Goal: Communication & Community: Answer question/provide support

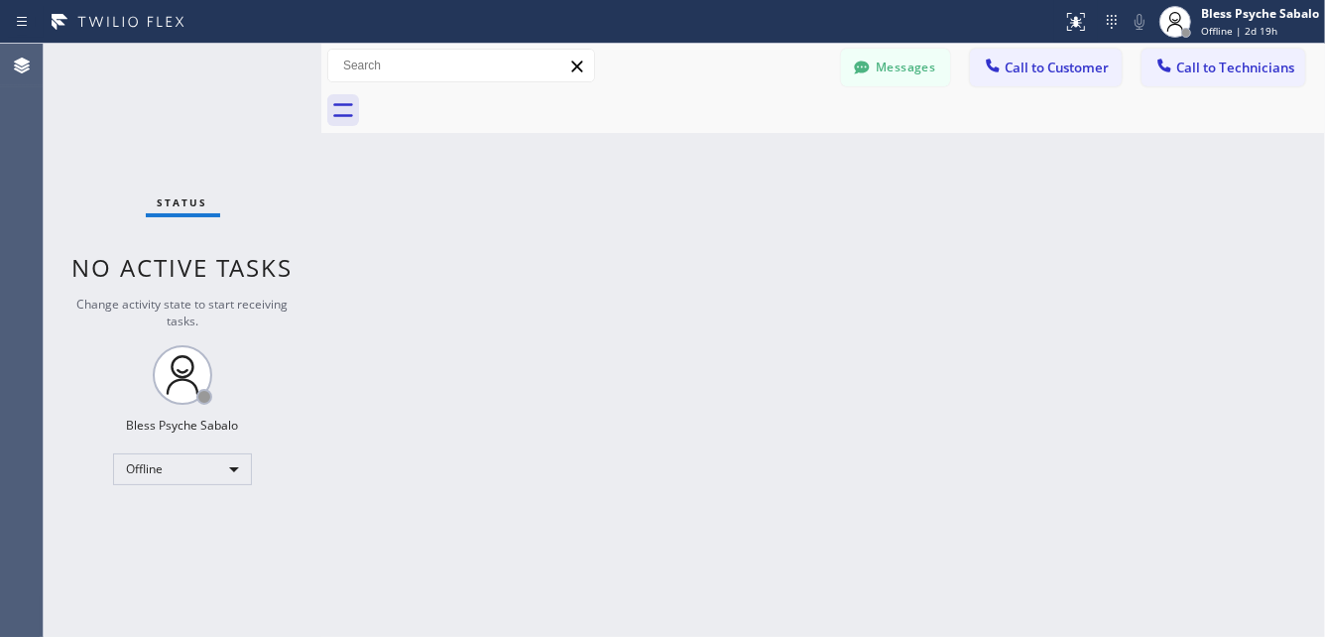
drag, startPoint x: 674, startPoint y: 162, endPoint x: 873, endPoint y: 150, distance: 199.6
click at [719, 162] on div "Back to Dashboard Change Sender ID Customers Technicians KL [PERSON_NAME] [DATE…" at bounding box center [822, 340] width 1003 height 593
click at [157, 473] on div "Offline" at bounding box center [182, 469] width 139 height 32
click at [156, 547] on li "Unavailable" at bounding box center [181, 545] width 135 height 24
click at [218, 476] on div "Unavailable" at bounding box center [182, 469] width 139 height 32
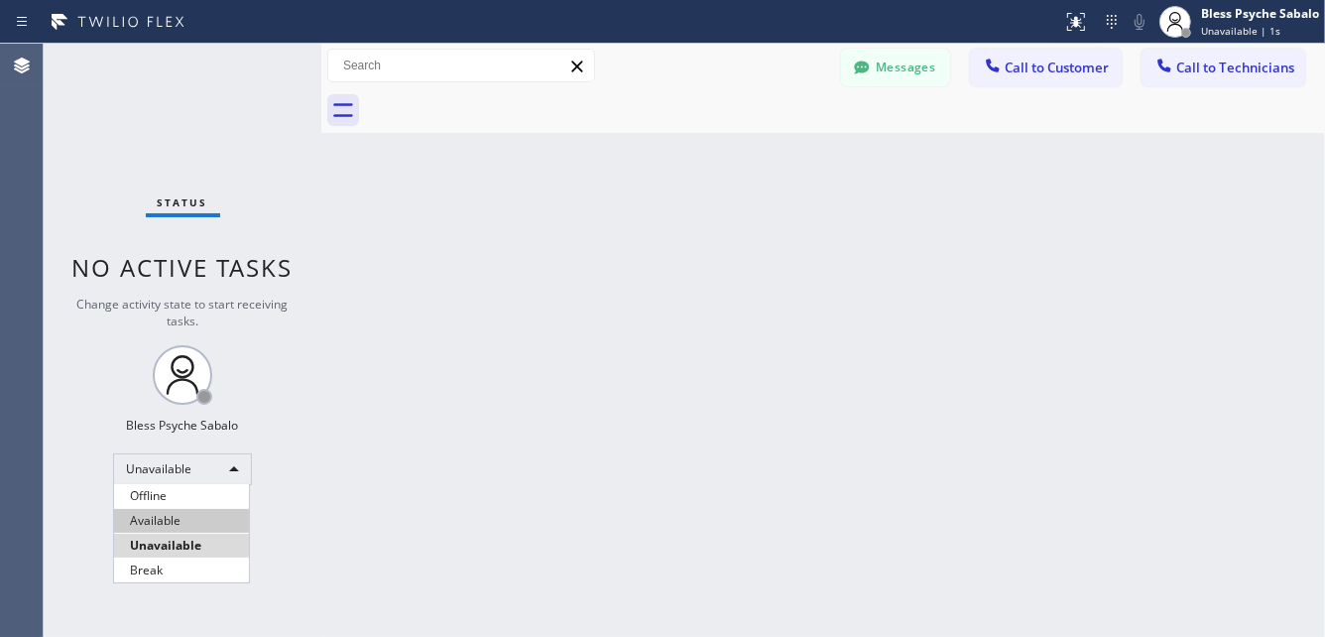
click at [193, 521] on li "Available" at bounding box center [181, 521] width 135 height 24
click at [494, 469] on div "Back to Dashboard Change Sender ID Customers Technicians KL [PERSON_NAME] [DATE…" at bounding box center [822, 340] width 1003 height 593
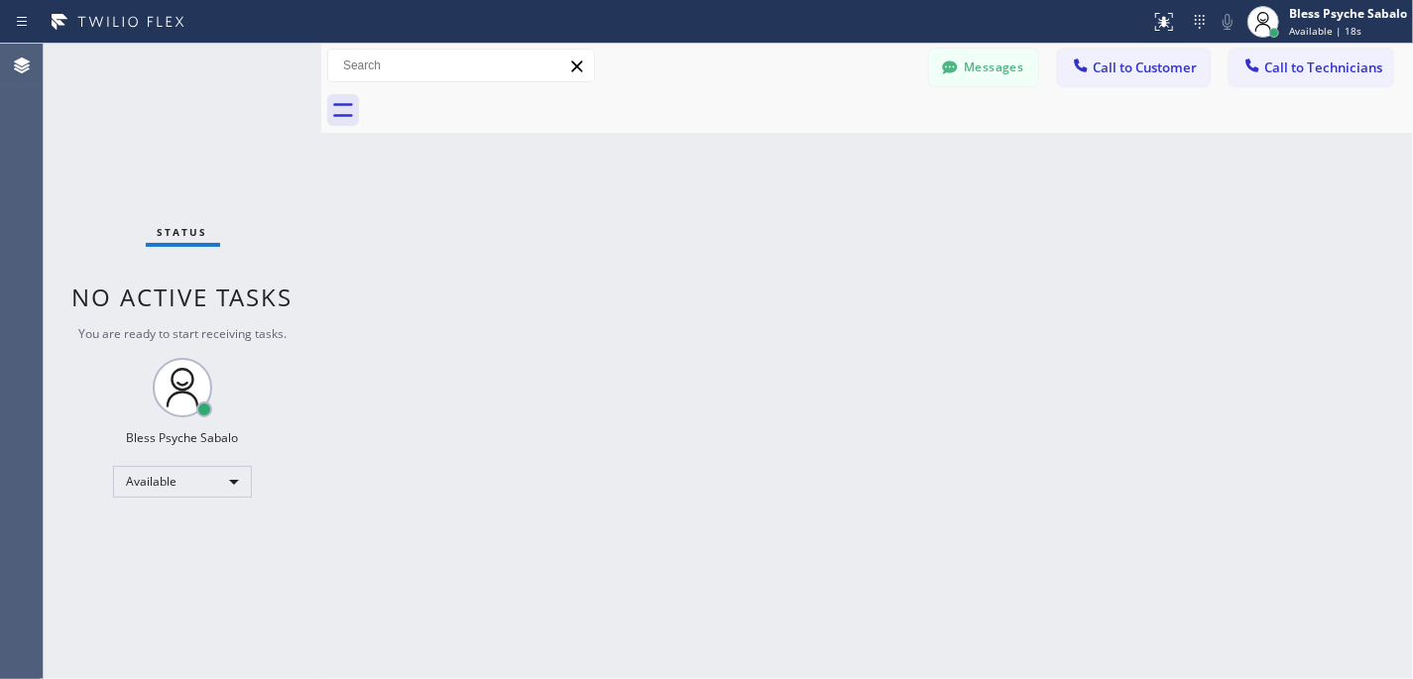
click at [456, 276] on div "Back to Dashboard Change Sender ID Customers Technicians KL [PERSON_NAME] [DATE…" at bounding box center [867, 362] width 1092 height 636
click at [488, 457] on div "Back to Dashboard Change Sender ID Customers Technicians KL [PERSON_NAME] [DATE…" at bounding box center [867, 362] width 1092 height 636
click at [807, 409] on div "Back to Dashboard Change Sender ID Customers Technicians KL [PERSON_NAME] [DATE…" at bounding box center [867, 362] width 1092 height 636
click at [659, 494] on div "Back to Dashboard Change Sender ID Customers Technicians KL [PERSON_NAME] [DATE…" at bounding box center [867, 362] width 1092 height 636
click at [920, 454] on div "Back to Dashboard Change Sender ID Customers Technicians KL [PERSON_NAME] [DATE…" at bounding box center [867, 362] width 1092 height 636
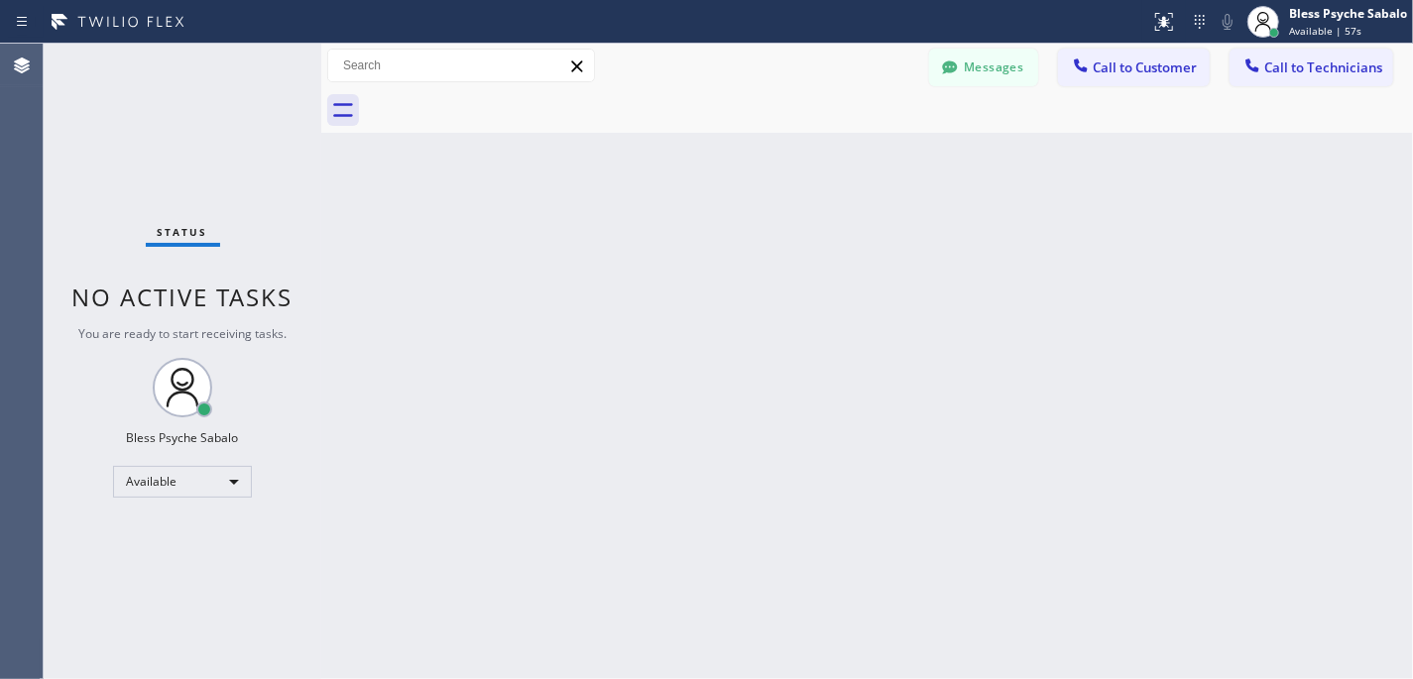
click at [642, 243] on div "Back to Dashboard Change Sender ID Customers Technicians KL [PERSON_NAME] [DATE…" at bounding box center [867, 362] width 1092 height 636
click at [1154, 73] on span "Call to Customer" at bounding box center [1145, 67] width 104 height 18
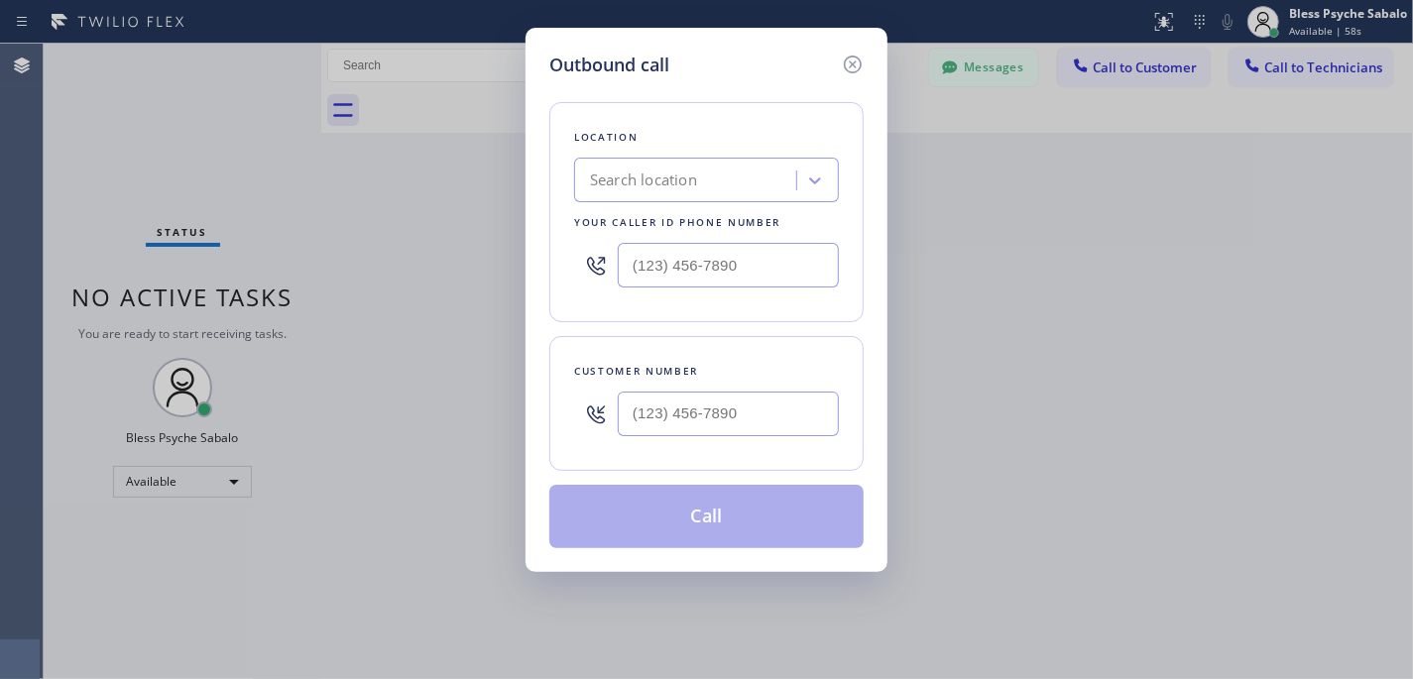
click at [735, 178] on div "Search location" at bounding box center [688, 181] width 216 height 35
paste input "5 Star Best Plumbing"
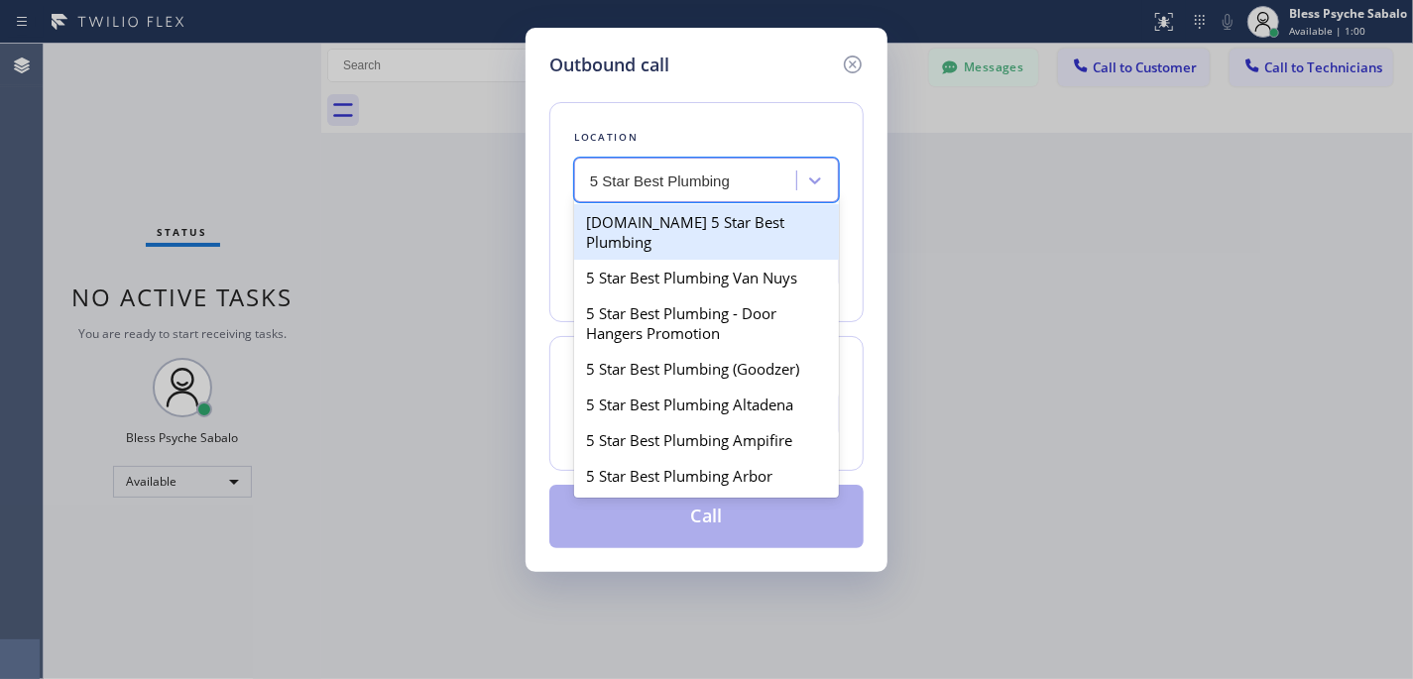
click at [617, 183] on input "5 Star Best Plumbing" at bounding box center [677, 181] width 174 height 17
click at [650, 179] on input "5 Star Best Plumbing" at bounding box center [661, 181] width 142 height 17
type input "5 Star Plumbing"
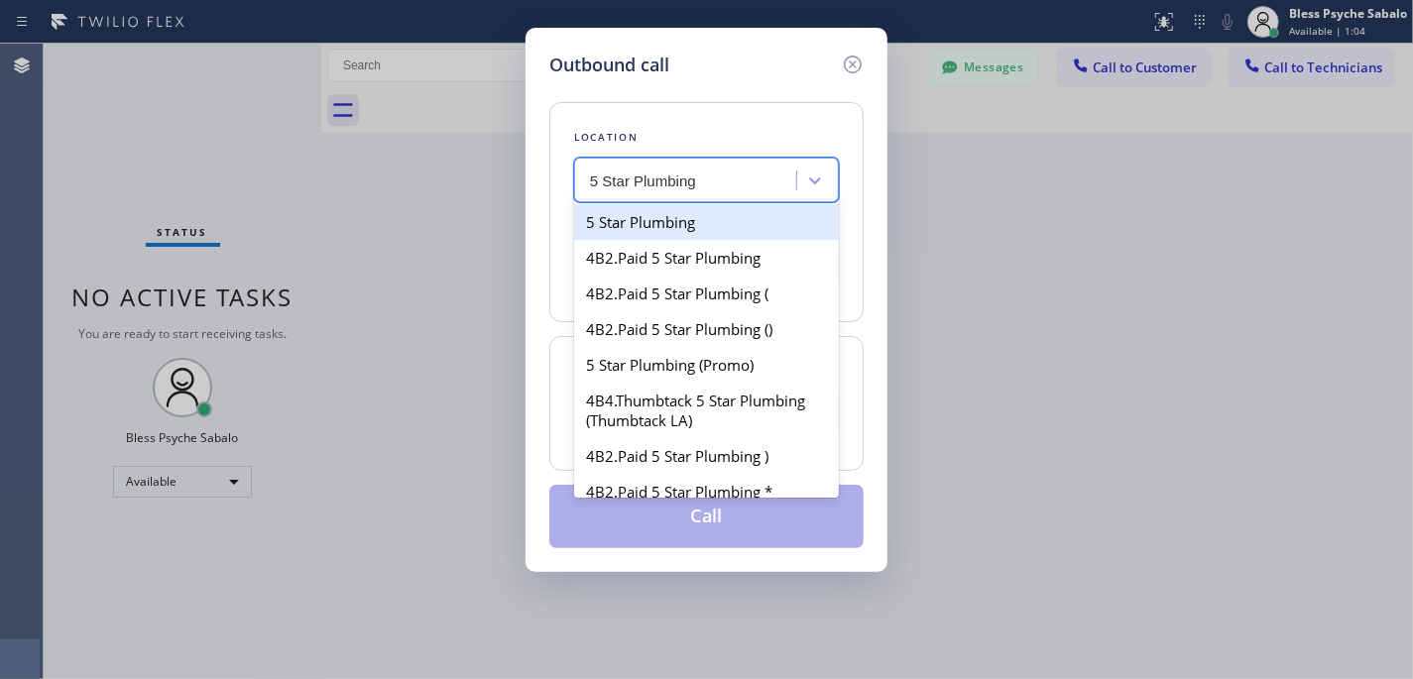
click at [735, 232] on div "5 Star Plumbing" at bounding box center [706, 222] width 265 height 36
type input "[PHONE_NUMBER]"
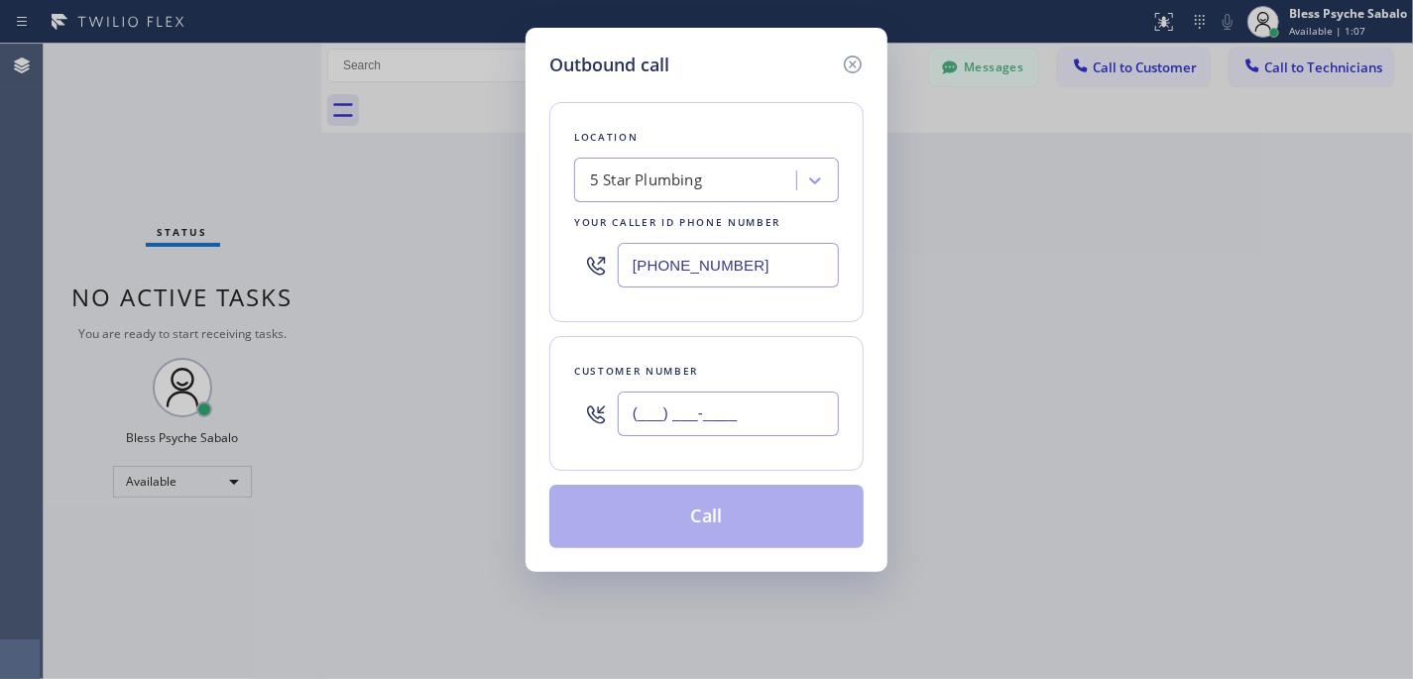
click at [686, 418] on input "(___) ___-____" at bounding box center [728, 414] width 221 height 45
paste input "323) 445-1337"
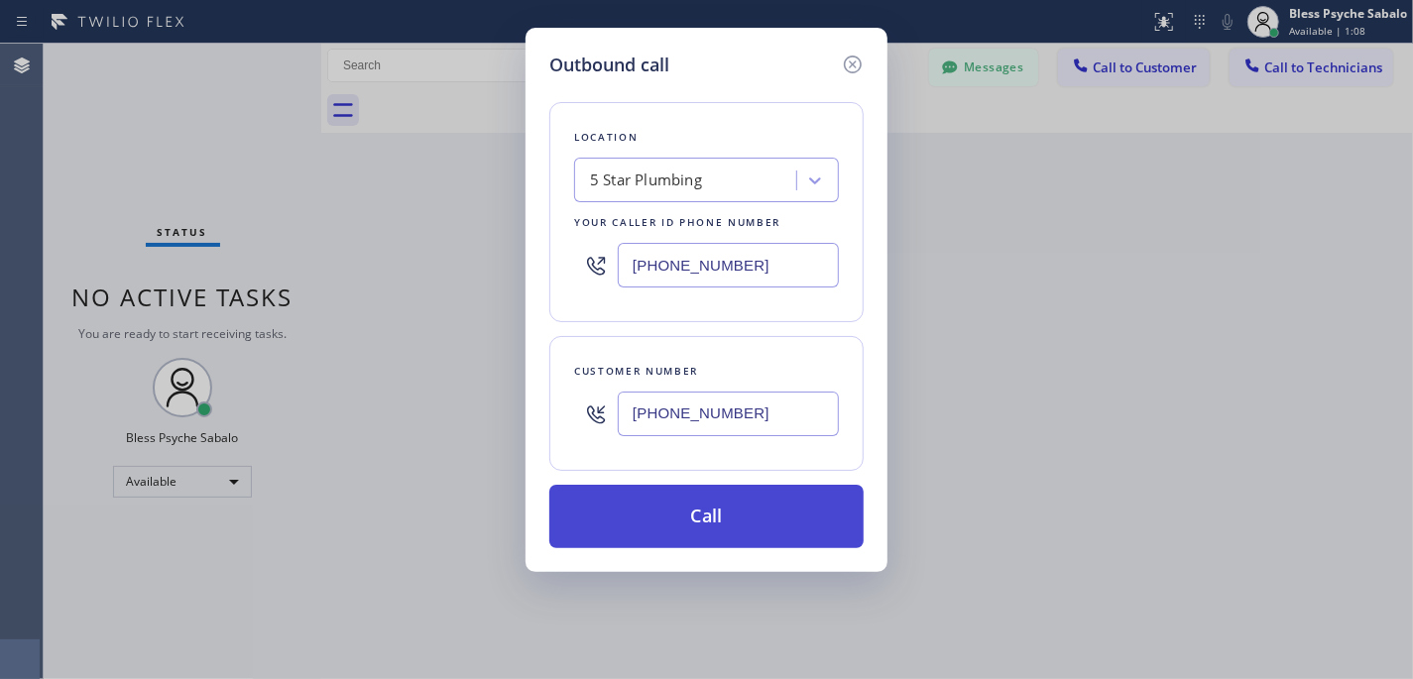
type input "[PHONE_NUMBER]"
click at [769, 520] on button "Call" at bounding box center [706, 516] width 314 height 63
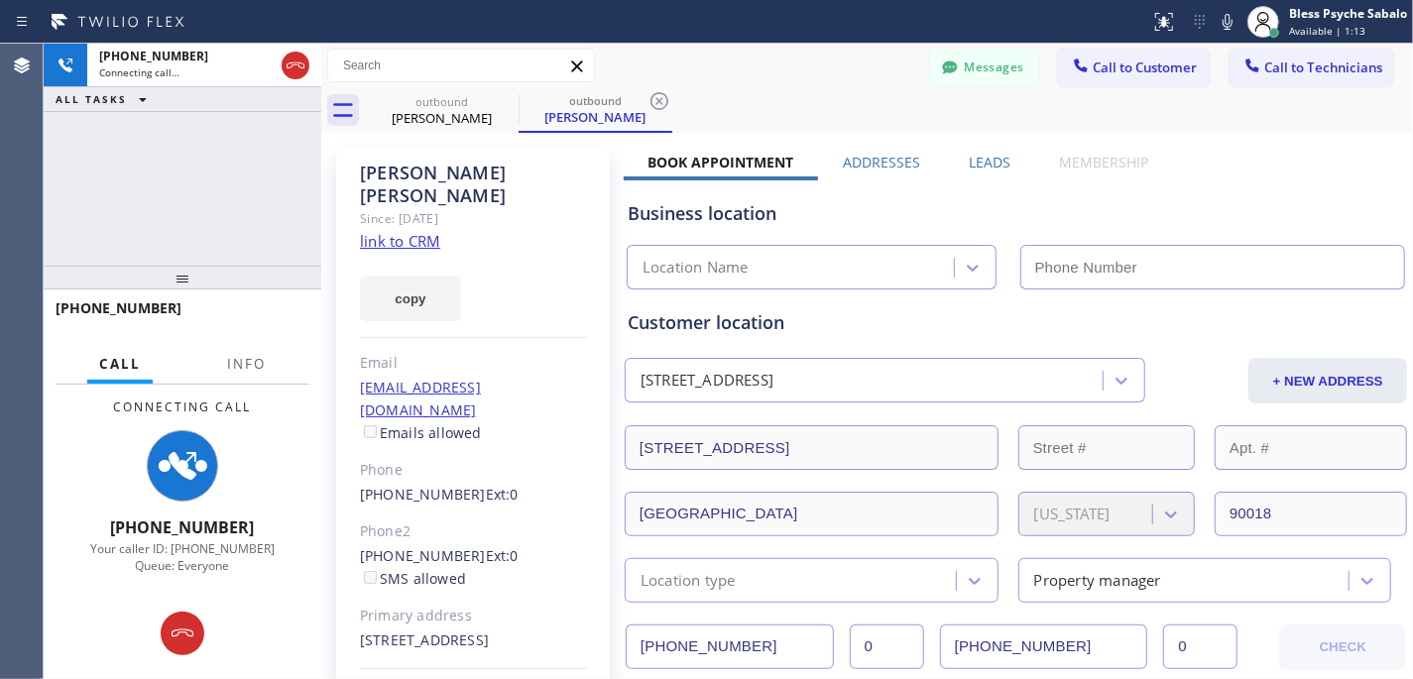
type input "[PHONE_NUMBER]"
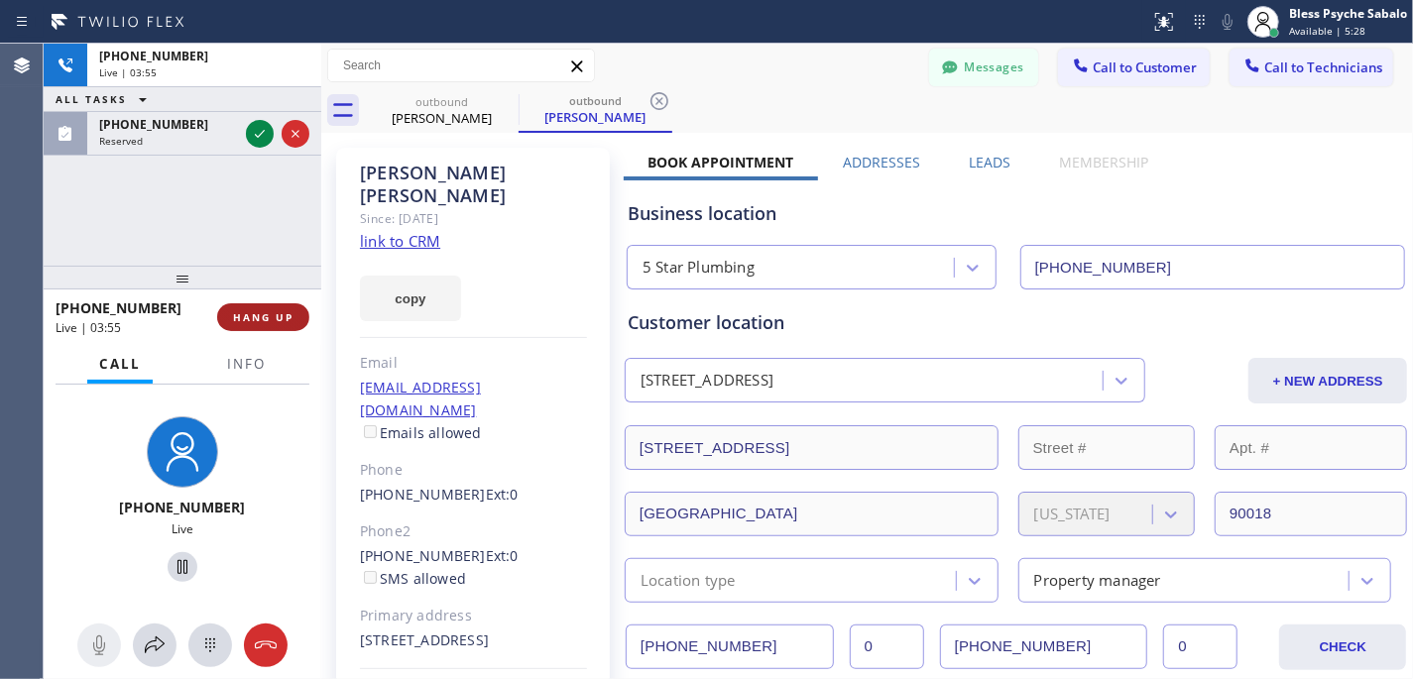
click at [272, 311] on span "HANG UP" at bounding box center [263, 317] width 60 height 14
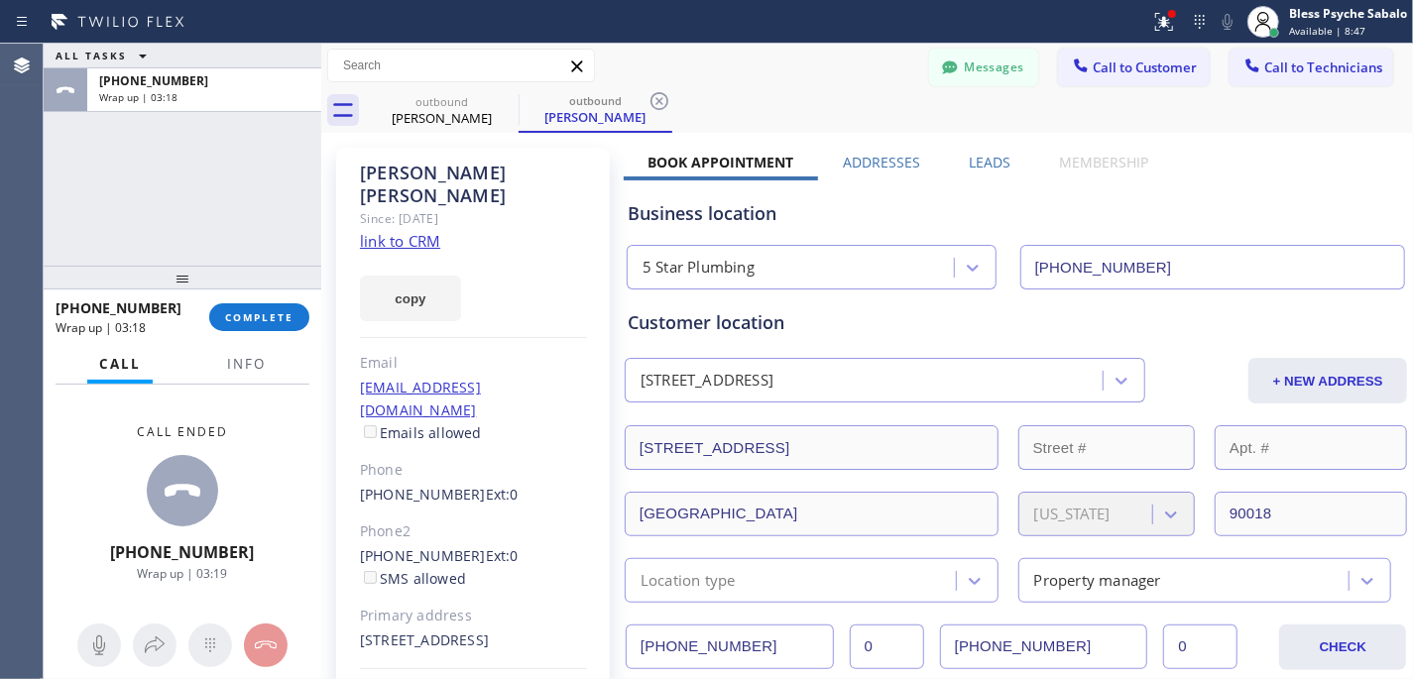
click at [291, 476] on div "Call ended [PHONE_NUMBER] Wrap up | 03:19" at bounding box center [183, 502] width 278 height 235
click at [250, 305] on button "COMPLETE" at bounding box center [259, 317] width 100 height 28
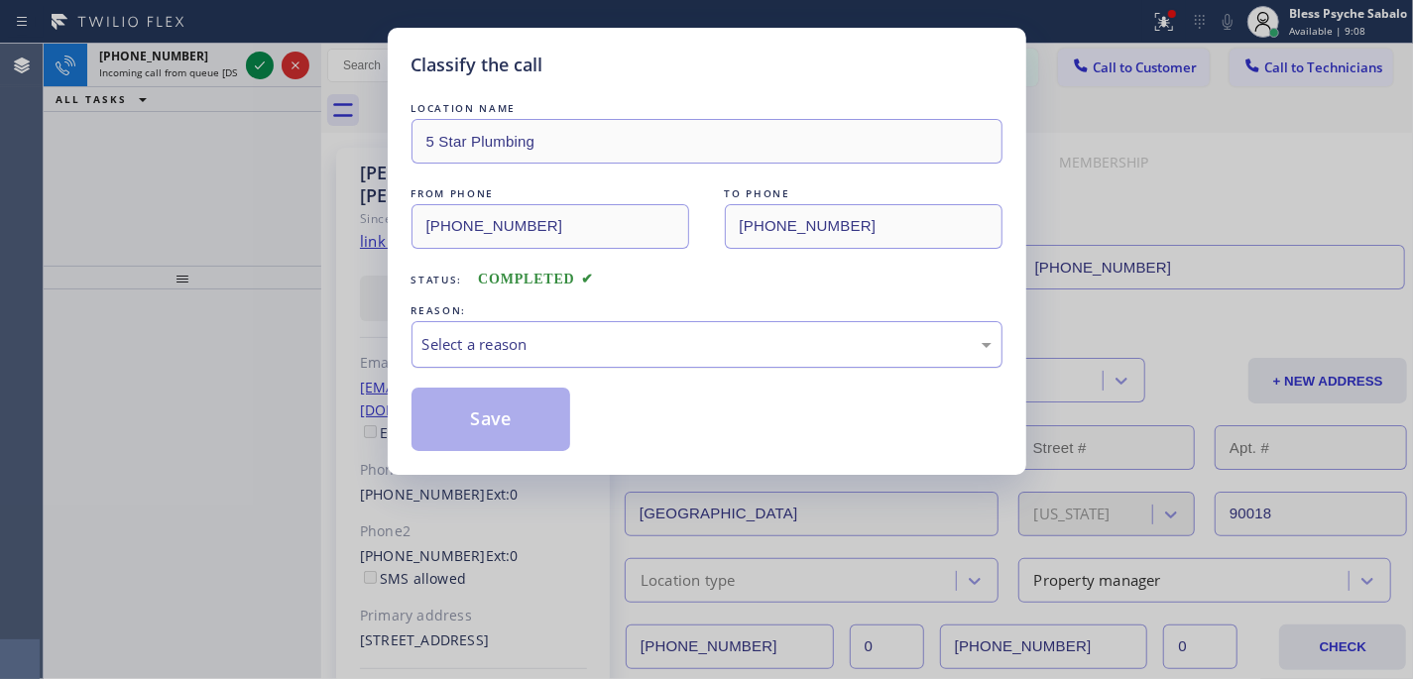
click at [670, 354] on div "Select a reason" at bounding box center [706, 344] width 569 height 23
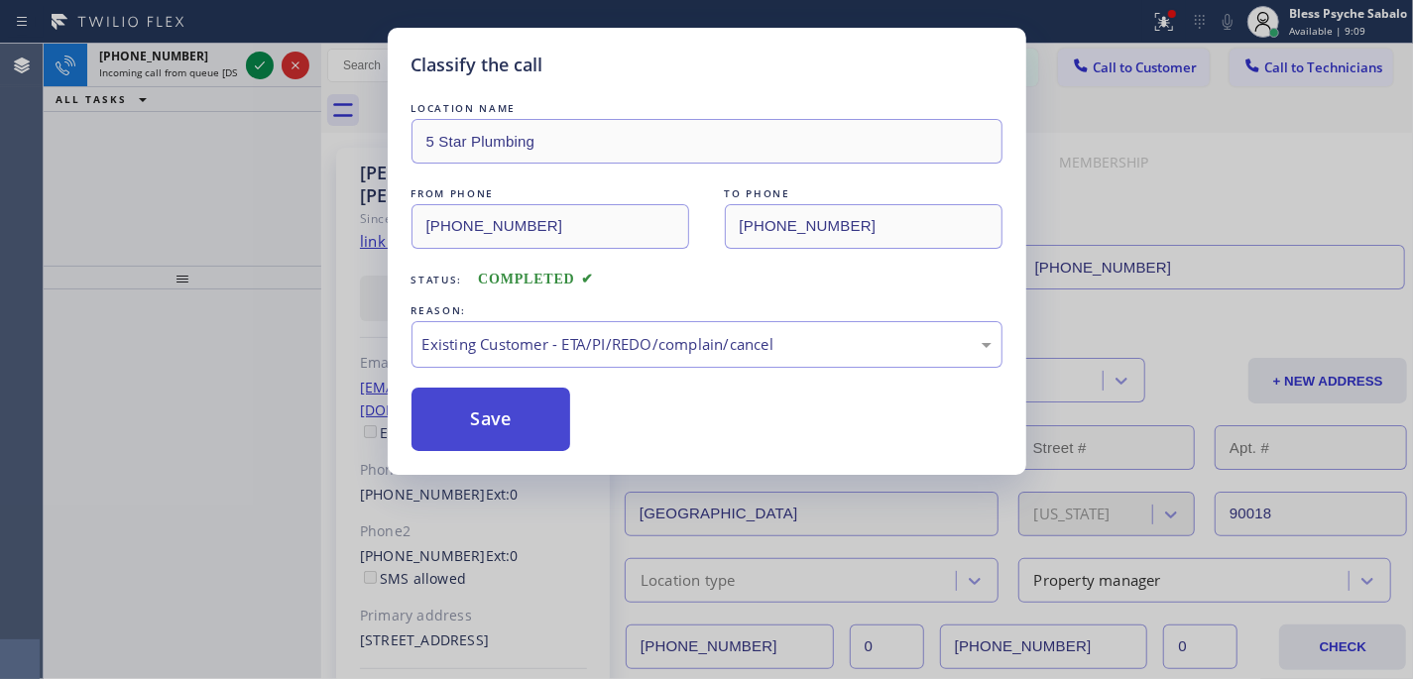
click at [557, 421] on button "Save" at bounding box center [491, 419] width 160 height 63
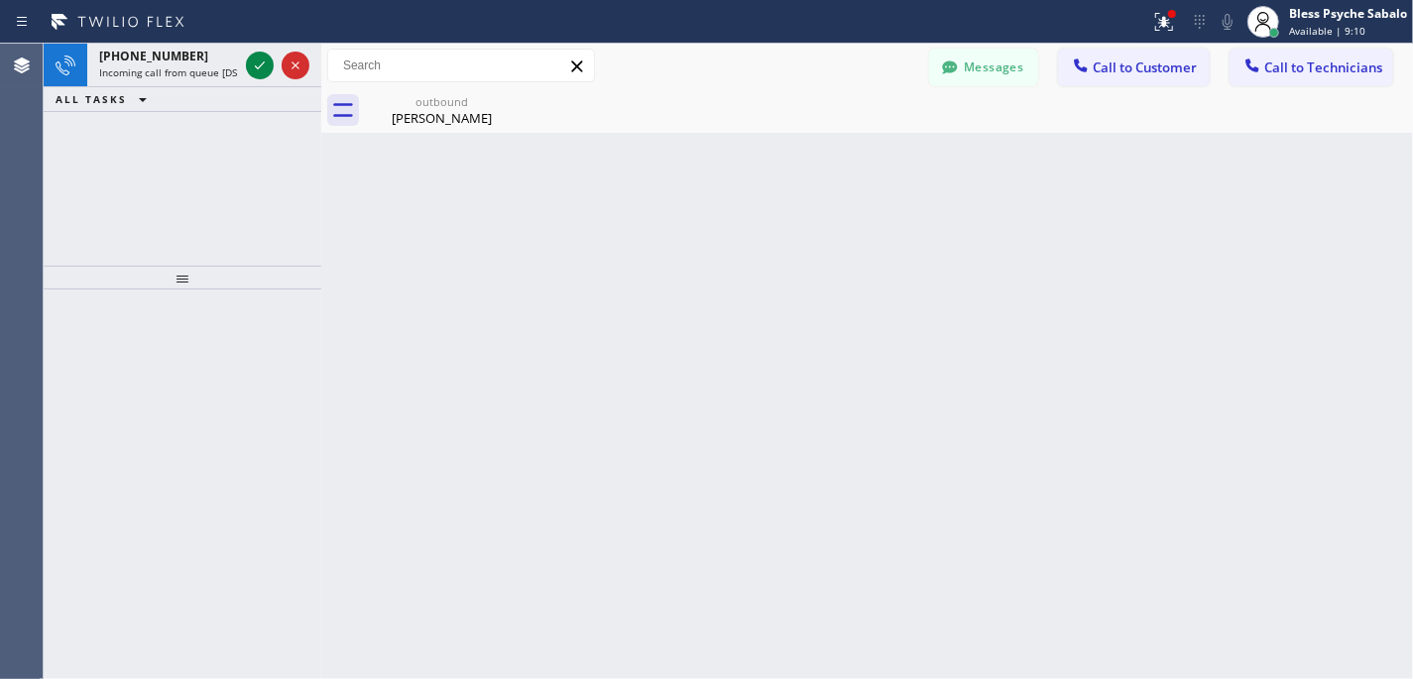
click at [156, 34] on icon at bounding box center [118, 22] width 149 height 32
click at [159, 50] on span "[PHONE_NUMBER]" at bounding box center [153, 56] width 109 height 17
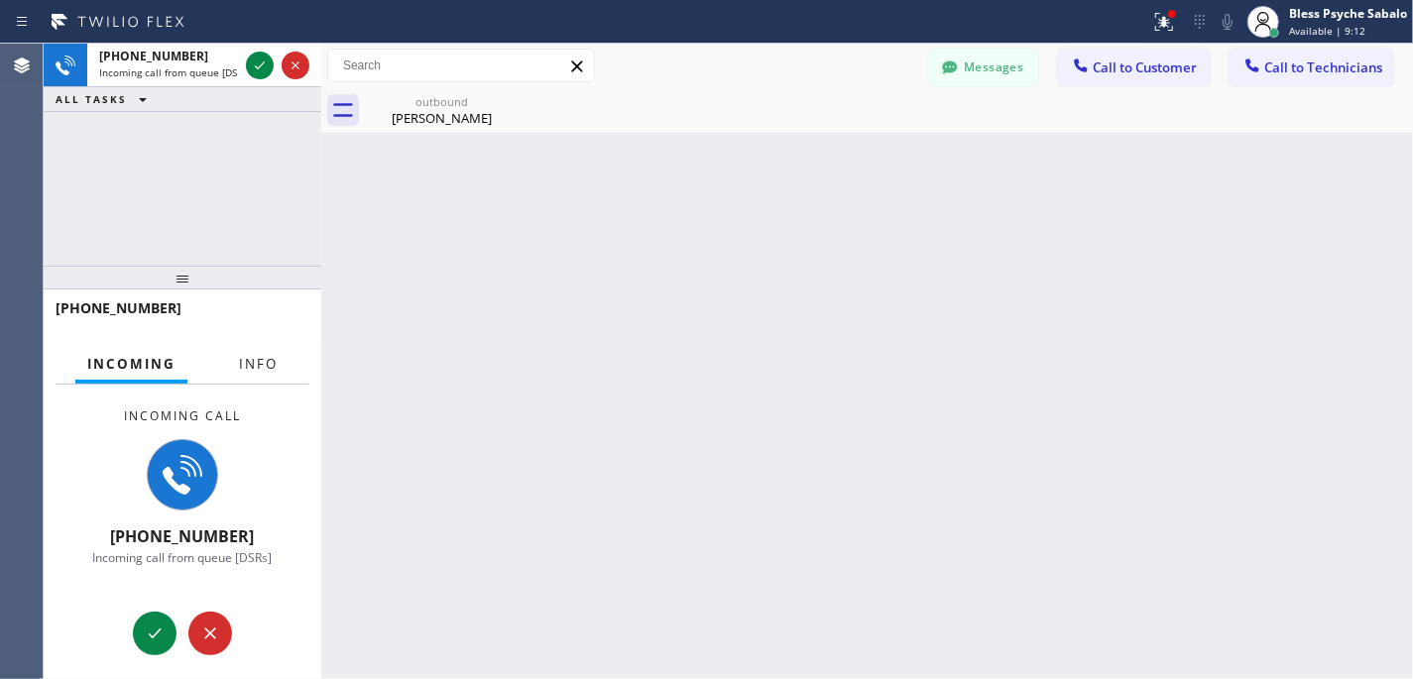
click at [279, 362] on button "Info" at bounding box center [258, 364] width 62 height 39
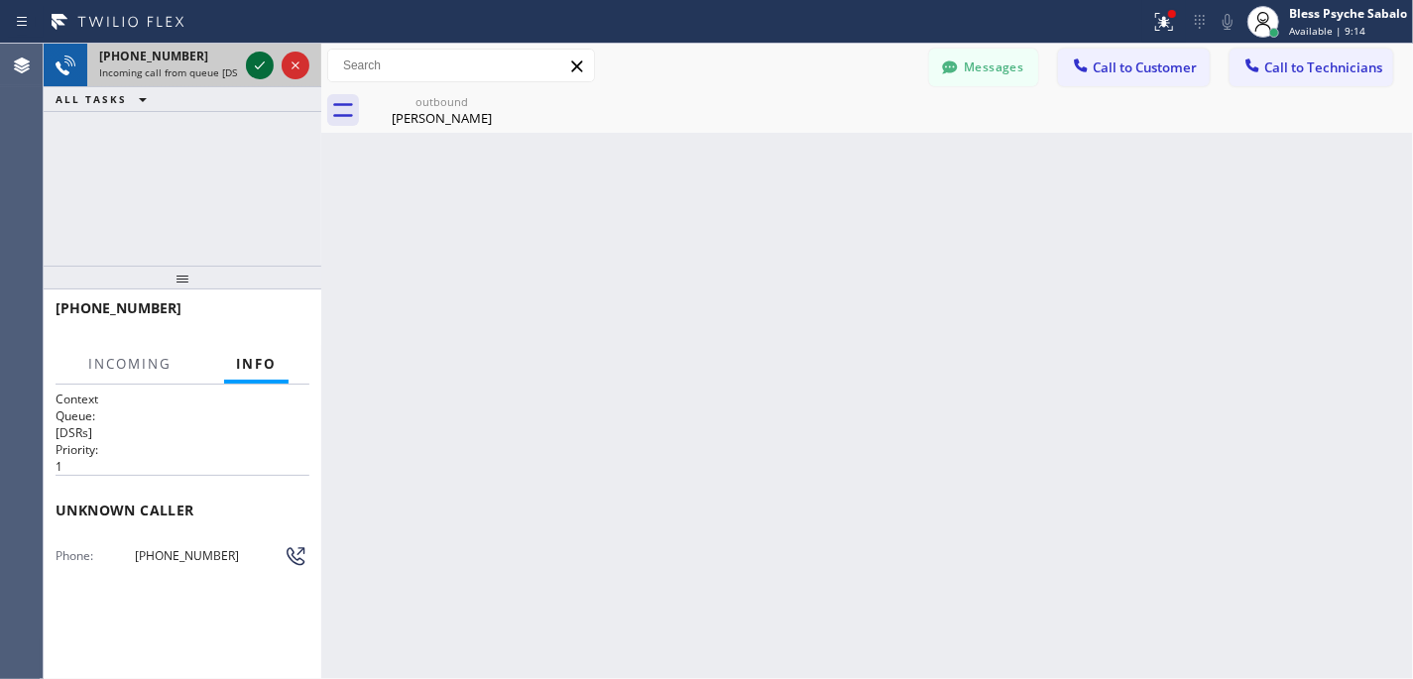
click at [262, 60] on icon at bounding box center [260, 66] width 24 height 24
click at [815, 477] on div "Back to Dashboard Change Sender ID Customers Technicians KL [PERSON_NAME] [DATE…" at bounding box center [867, 362] width 1092 height 636
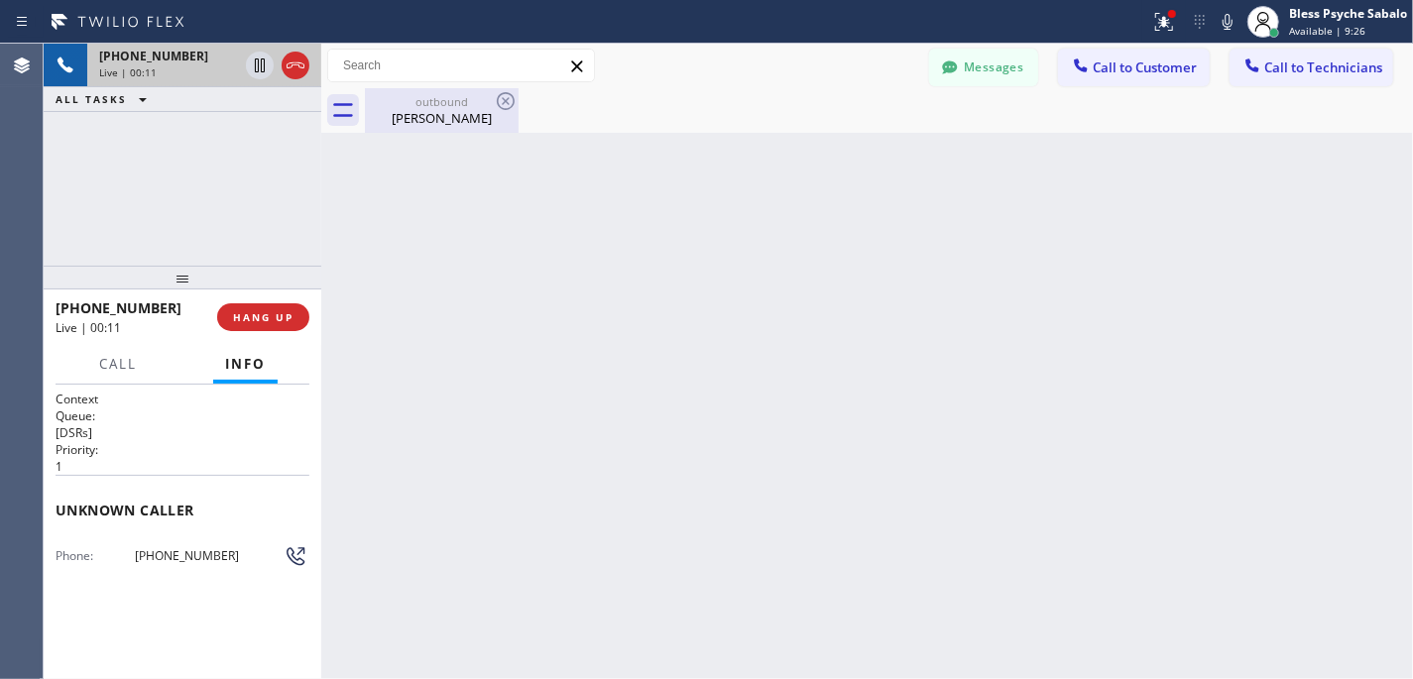
click at [470, 109] on div "[PERSON_NAME]" at bounding box center [442, 118] width 150 height 18
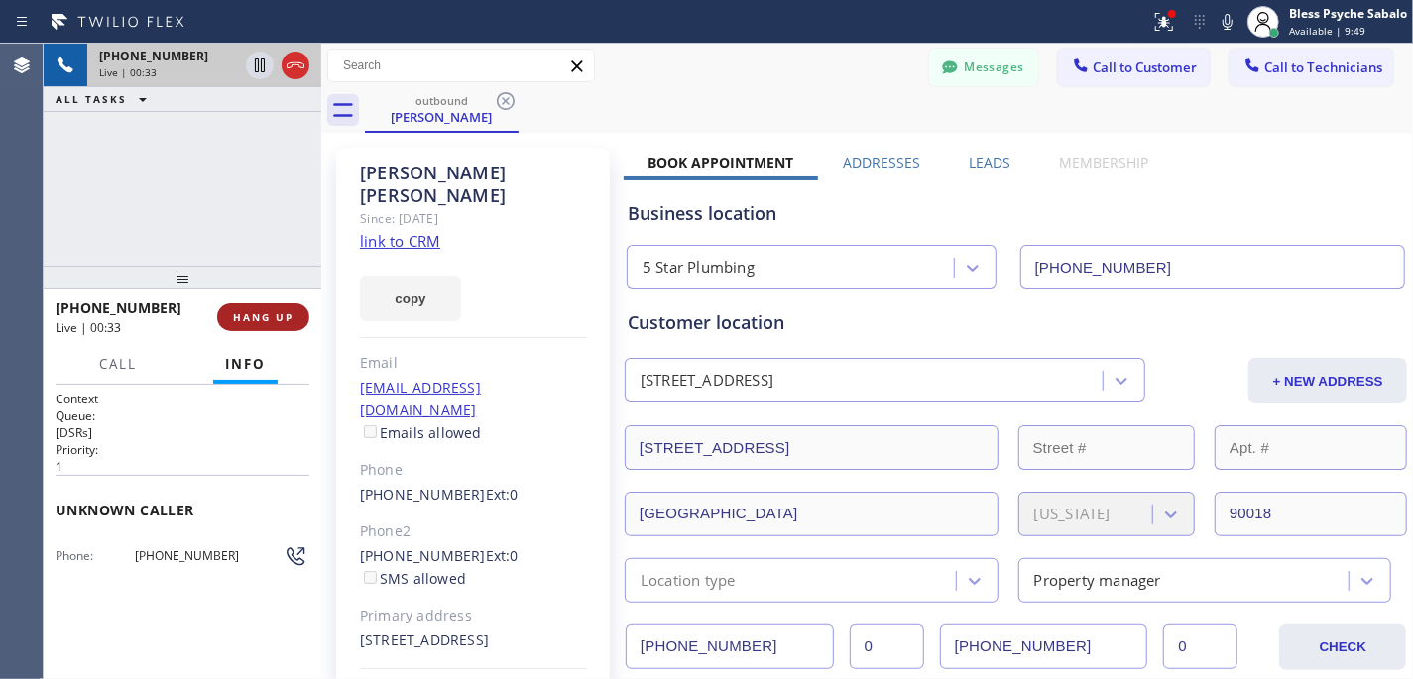
click at [244, 319] on span "HANG UP" at bounding box center [263, 317] width 60 height 14
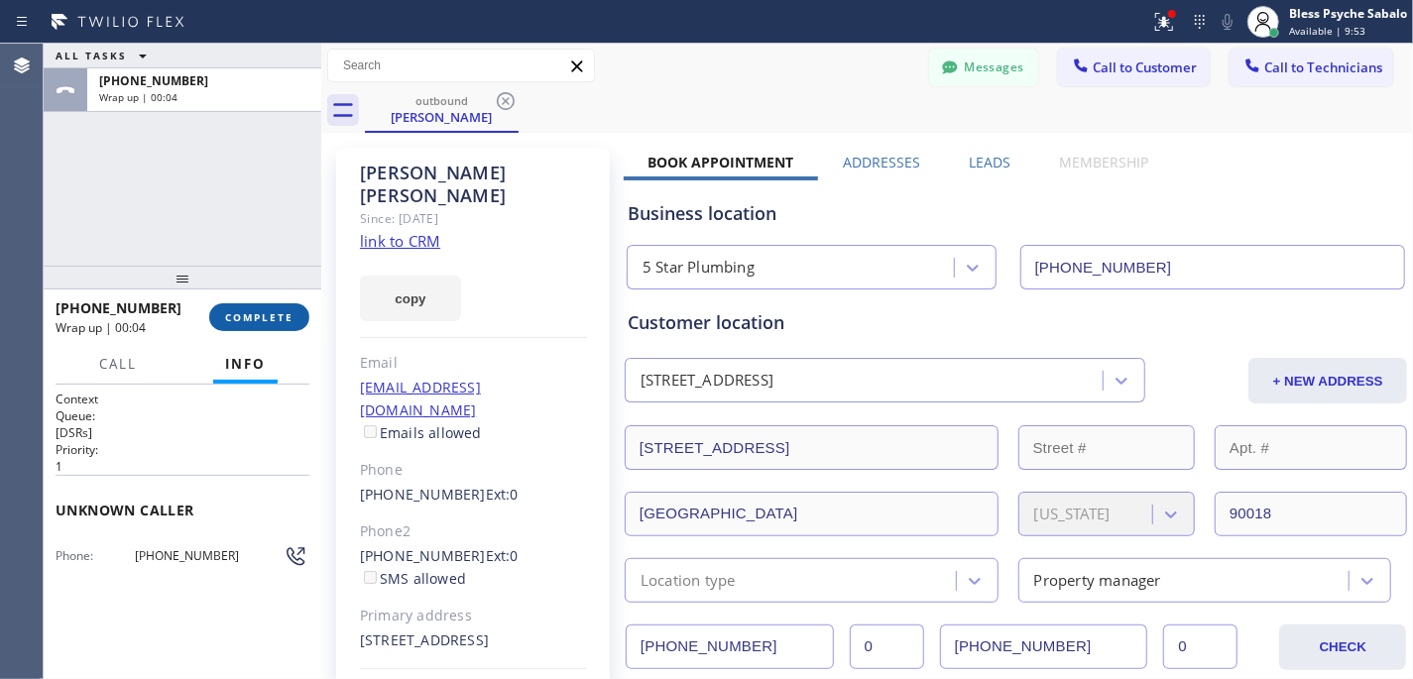
drag, startPoint x: 267, startPoint y: 311, endPoint x: 275, endPoint y: 295, distance: 17.7
click at [271, 309] on button "COMPLETE" at bounding box center [259, 317] width 100 height 28
click at [270, 216] on div "ALL TASKS ALL TASKS ACTIVE TASKS TASKS IN WRAP UP [PHONE_NUMBER] Wrap up | 00:05" at bounding box center [183, 155] width 278 height 222
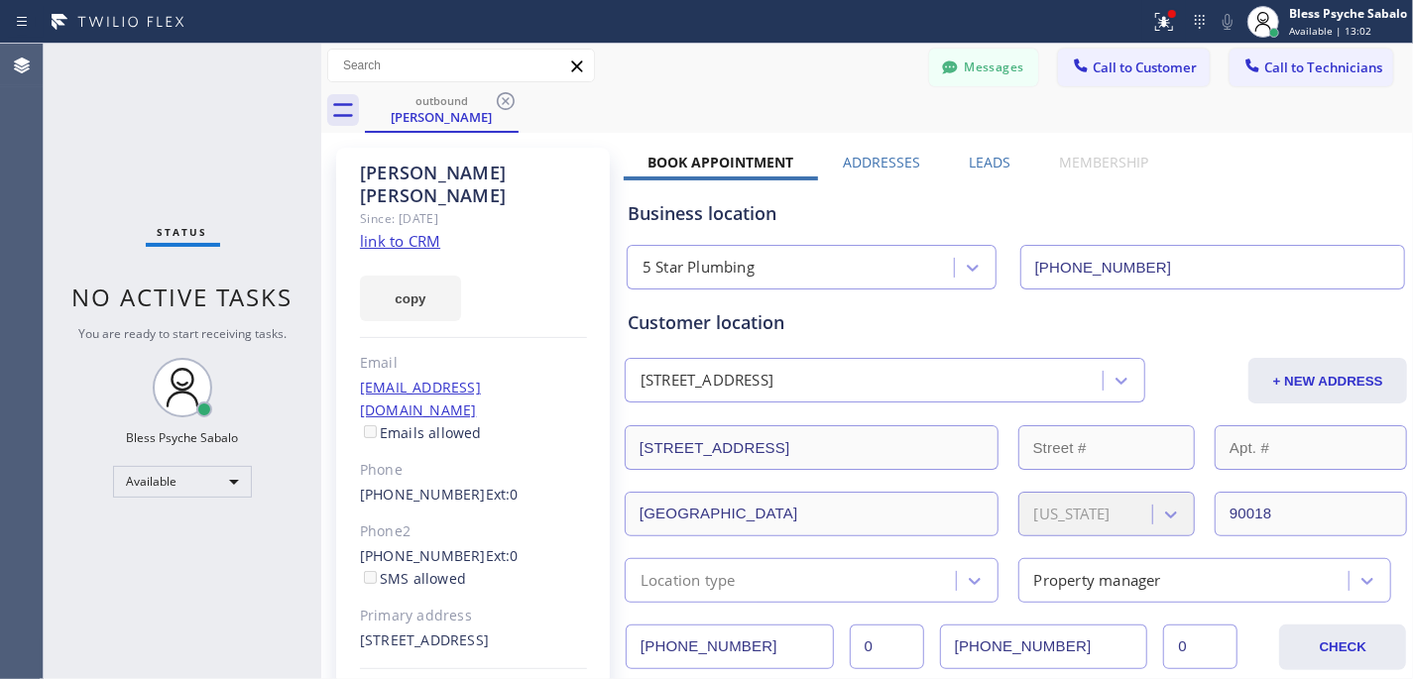
drag, startPoint x: 195, startPoint y: 137, endPoint x: 279, endPoint y: 136, distance: 83.3
click at [198, 137] on div "Status No active tasks You are ready to start receiving tasks. Bless Psyche Sab…" at bounding box center [183, 362] width 278 height 636
click at [496, 105] on icon at bounding box center [506, 101] width 24 height 24
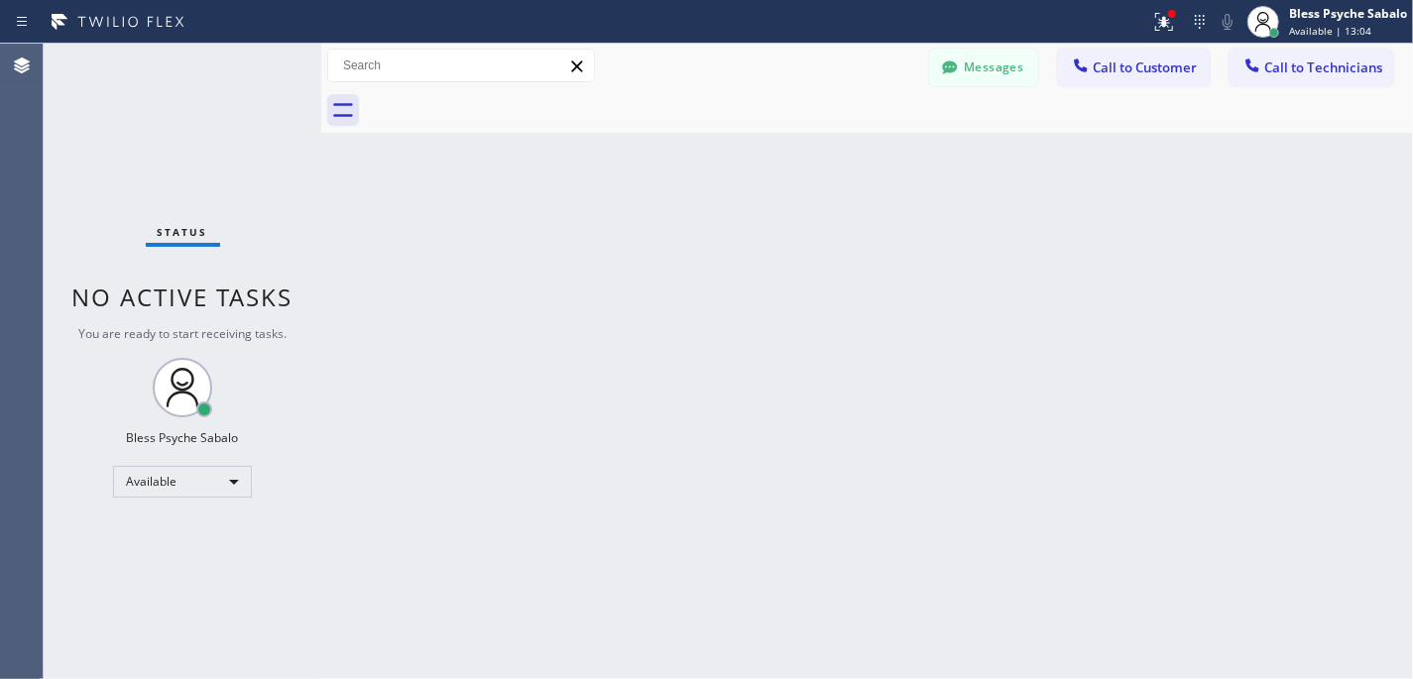
click at [839, 215] on div "Back to Dashboard Change Sender ID Customers Technicians KL [PERSON_NAME] [DATE…" at bounding box center [867, 362] width 1092 height 636
click at [1186, 83] on button "Call to Technicians" at bounding box center [1311, 68] width 164 height 38
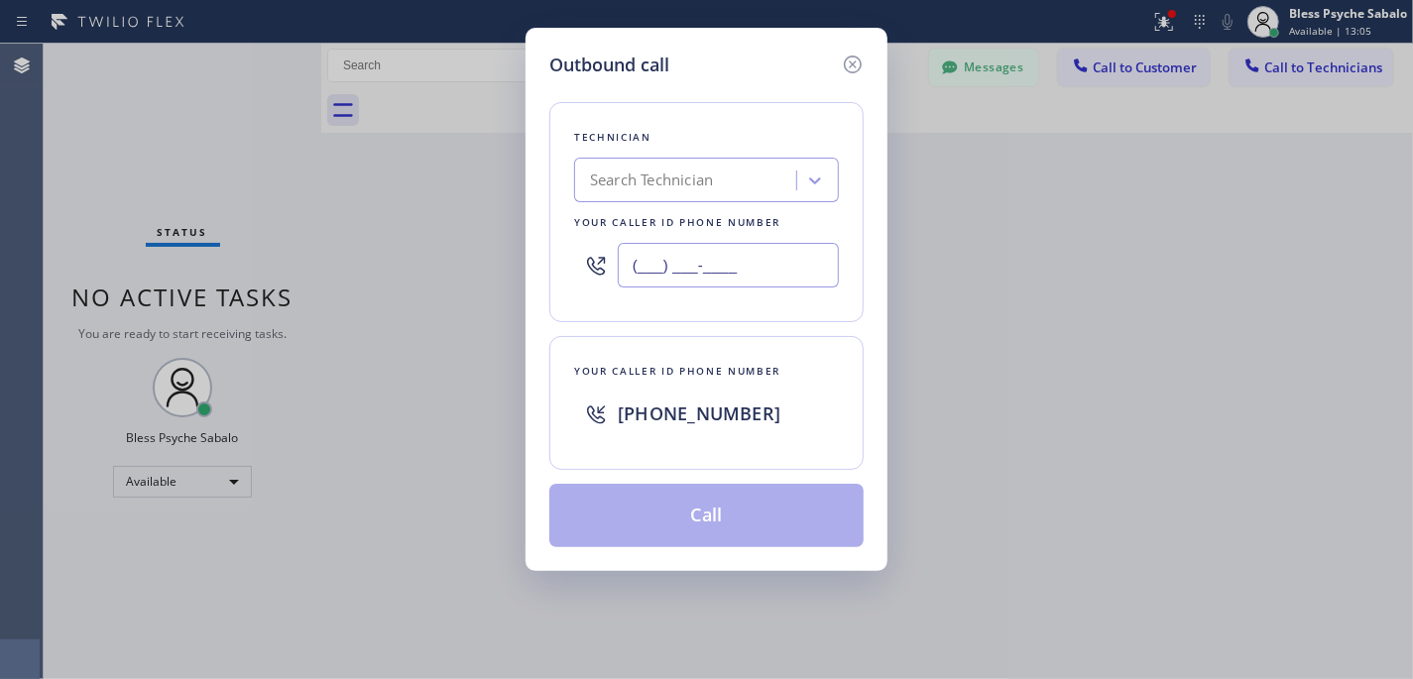
click at [655, 270] on input "(___) ___-____" at bounding box center [728, 265] width 221 height 45
paste input "213) 840-5440"
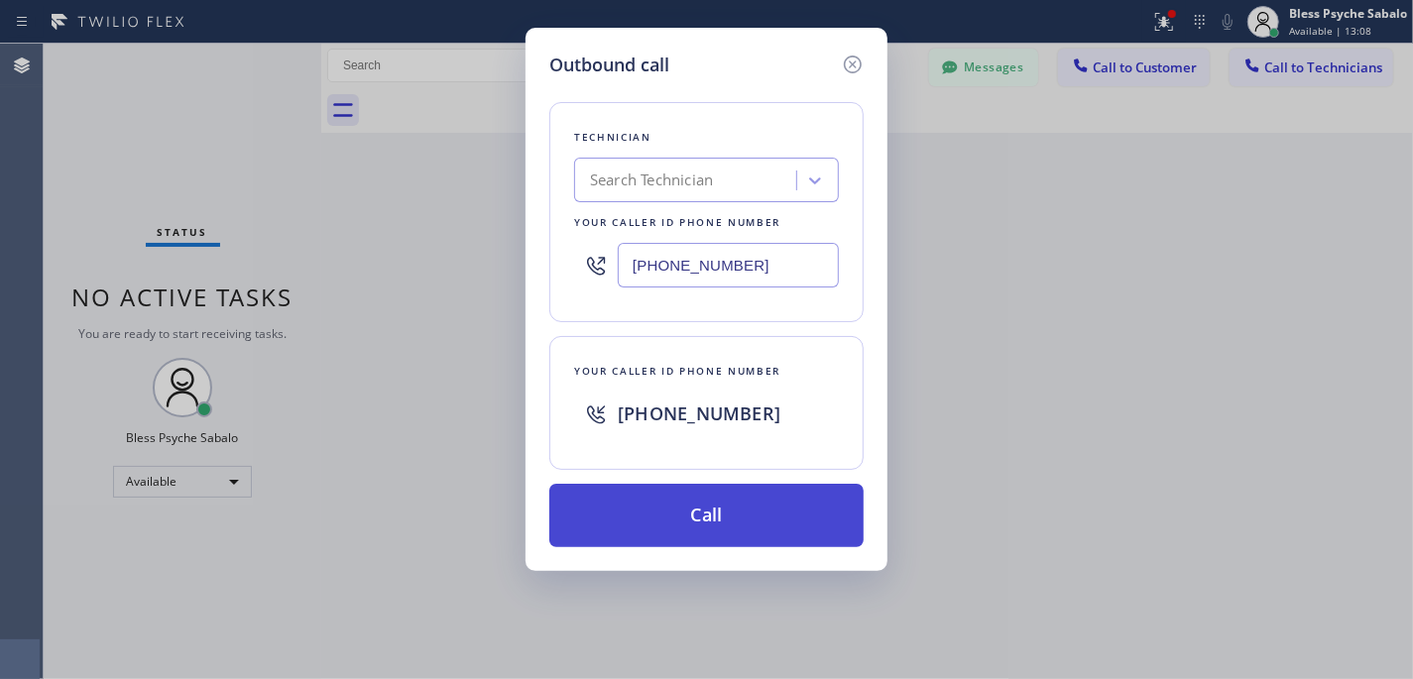
type input "[PHONE_NUMBER]"
click at [687, 533] on button "Call" at bounding box center [706, 515] width 314 height 63
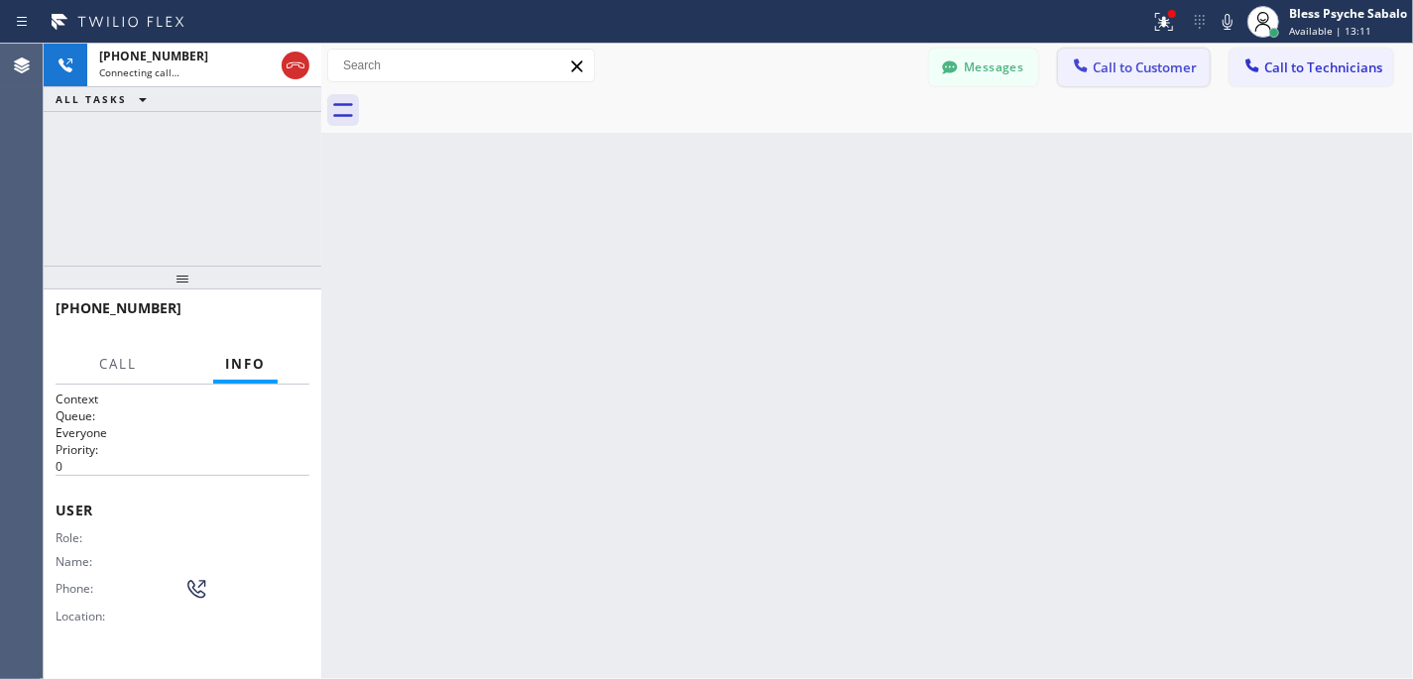
click at [1132, 69] on span "Call to Customer" at bounding box center [1145, 67] width 104 height 18
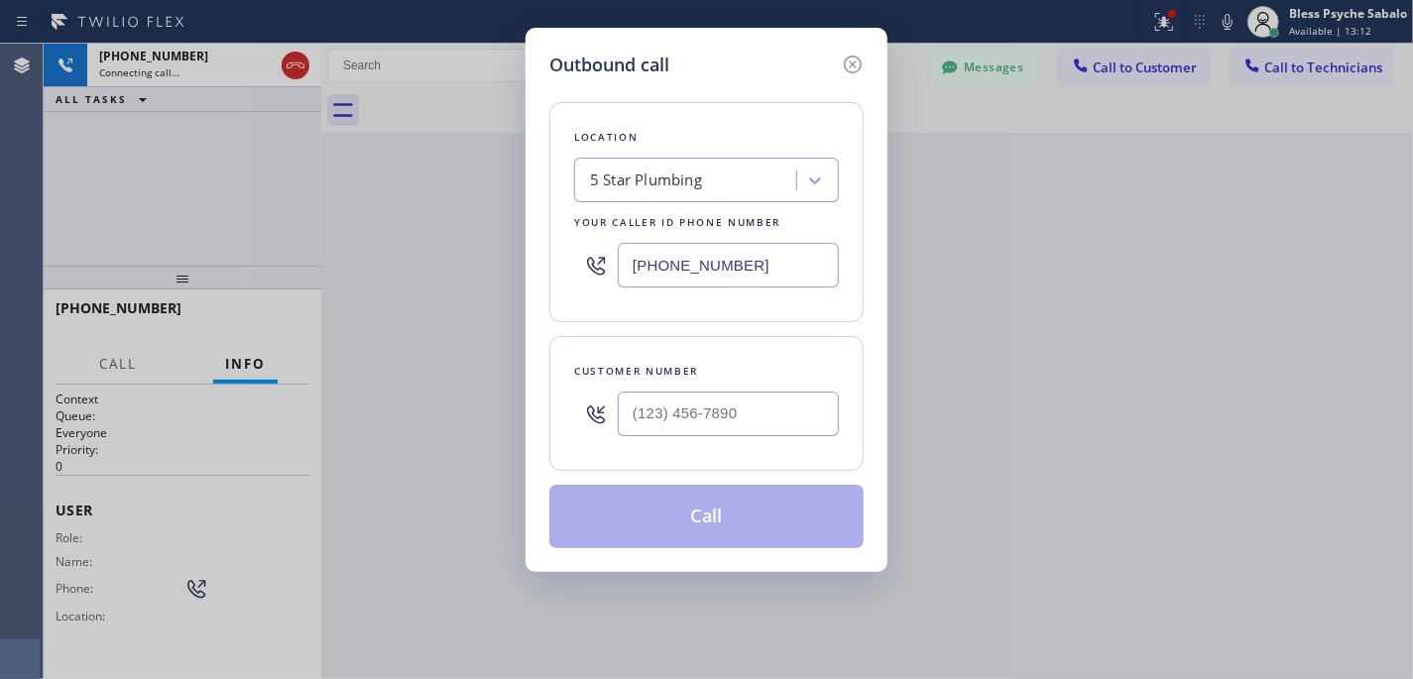
type input "(___) ___-____"
click at [728, 395] on input "(___) ___-____" at bounding box center [728, 414] width 221 height 45
click at [847, 49] on div "Outbound call Location 5 Star Plumbing Your caller id phone number [PHONE_NUMBE…" at bounding box center [706, 300] width 362 height 544
click at [458, 568] on div "Outbound call Location 5 Star Plumbing Your caller id phone number [PHONE_NUMBE…" at bounding box center [706, 339] width 1413 height 679
type input "(___) ___-____"
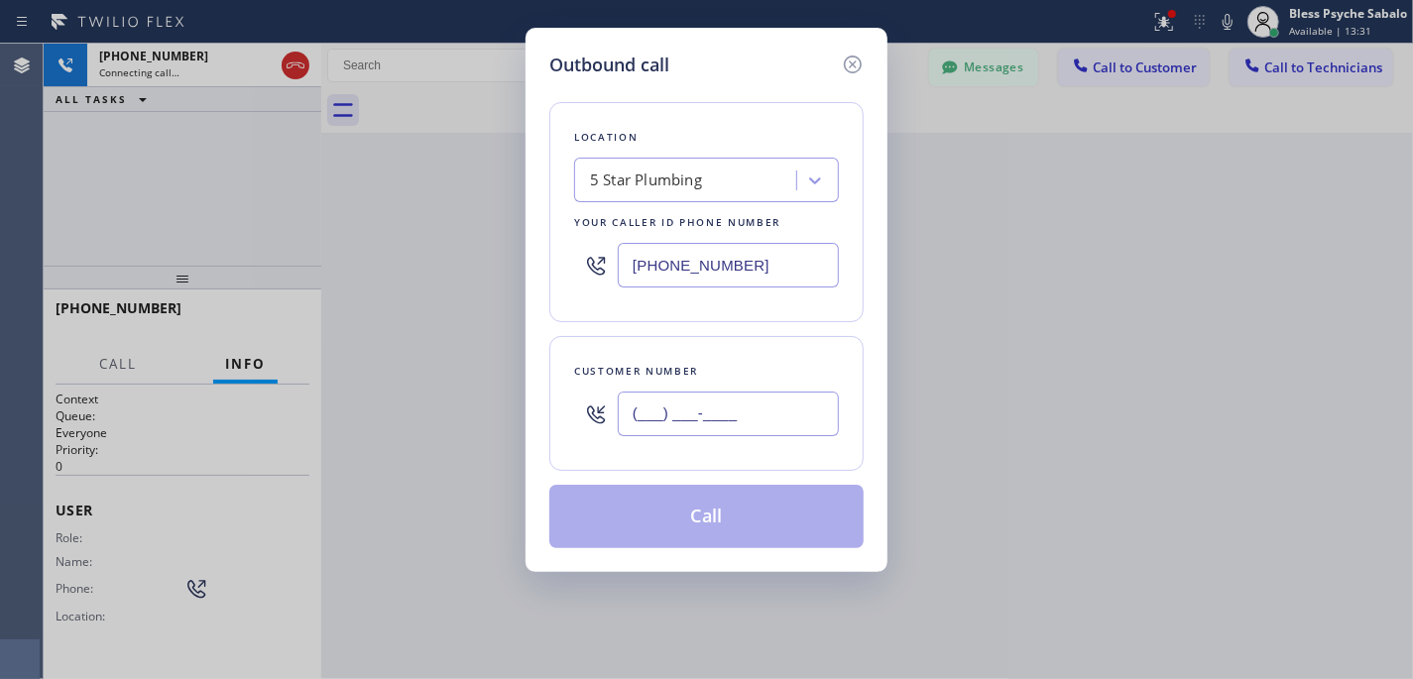
click at [739, 402] on input "(___) ___-____" at bounding box center [728, 414] width 221 height 45
type input "(___) ___-____"
click at [683, 393] on input "(___) ___-____" at bounding box center [728, 414] width 221 height 45
click at [853, 64] on icon at bounding box center [853, 65] width 24 height 24
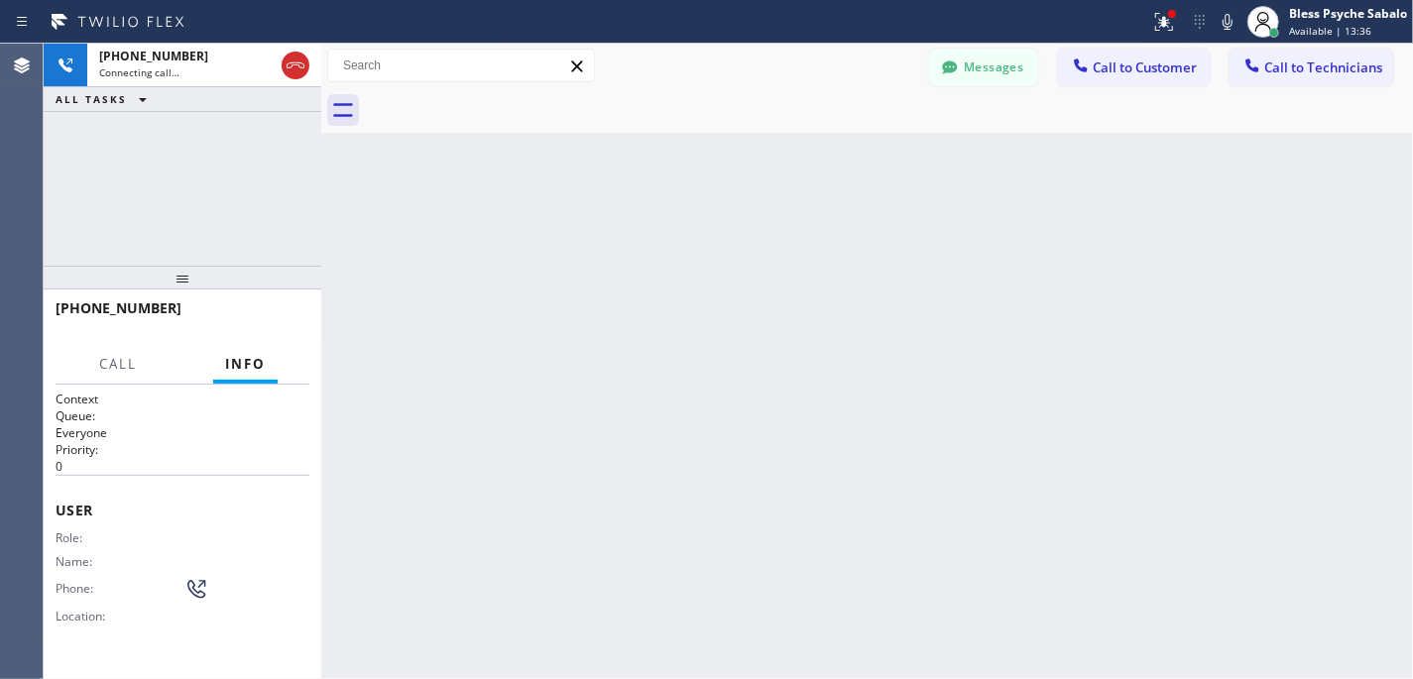
click at [964, 180] on div "Back to Dashboard Change Sender ID Customers Technicians KL [PERSON_NAME] [DATE…" at bounding box center [867, 362] width 1092 height 636
drag, startPoint x: 985, startPoint y: 58, endPoint x: 984, endPoint y: 79, distance: 21.9
click at [985, 64] on button "Messages" at bounding box center [983, 68] width 109 height 38
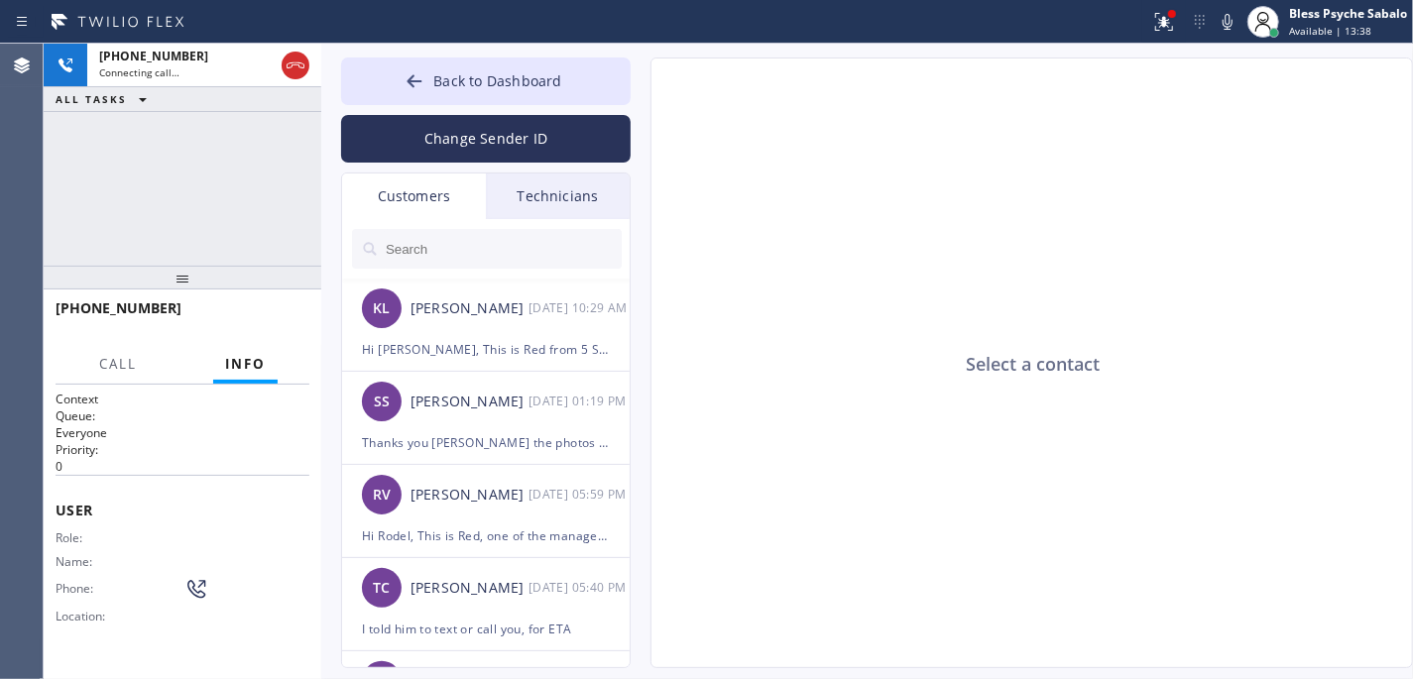
click at [458, 196] on div "Customers" at bounding box center [414, 197] width 144 height 46
click at [537, 346] on div "Hi [PERSON_NAME], This is Red from 5 Star Plumbing. I’m following up regarding …" at bounding box center [486, 349] width 248 height 23
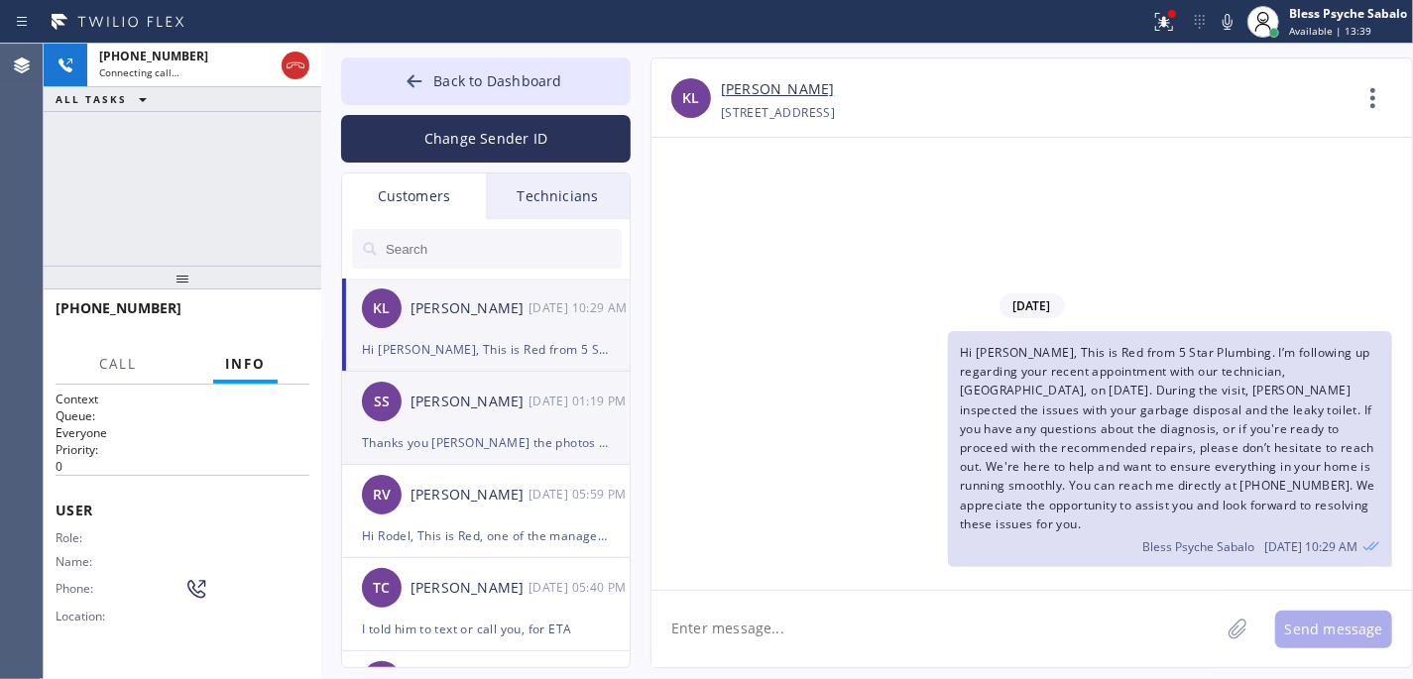
click at [510, 449] on div "Thanks you [PERSON_NAME] the photos has been received we will discuss this matt…" at bounding box center [486, 442] width 248 height 23
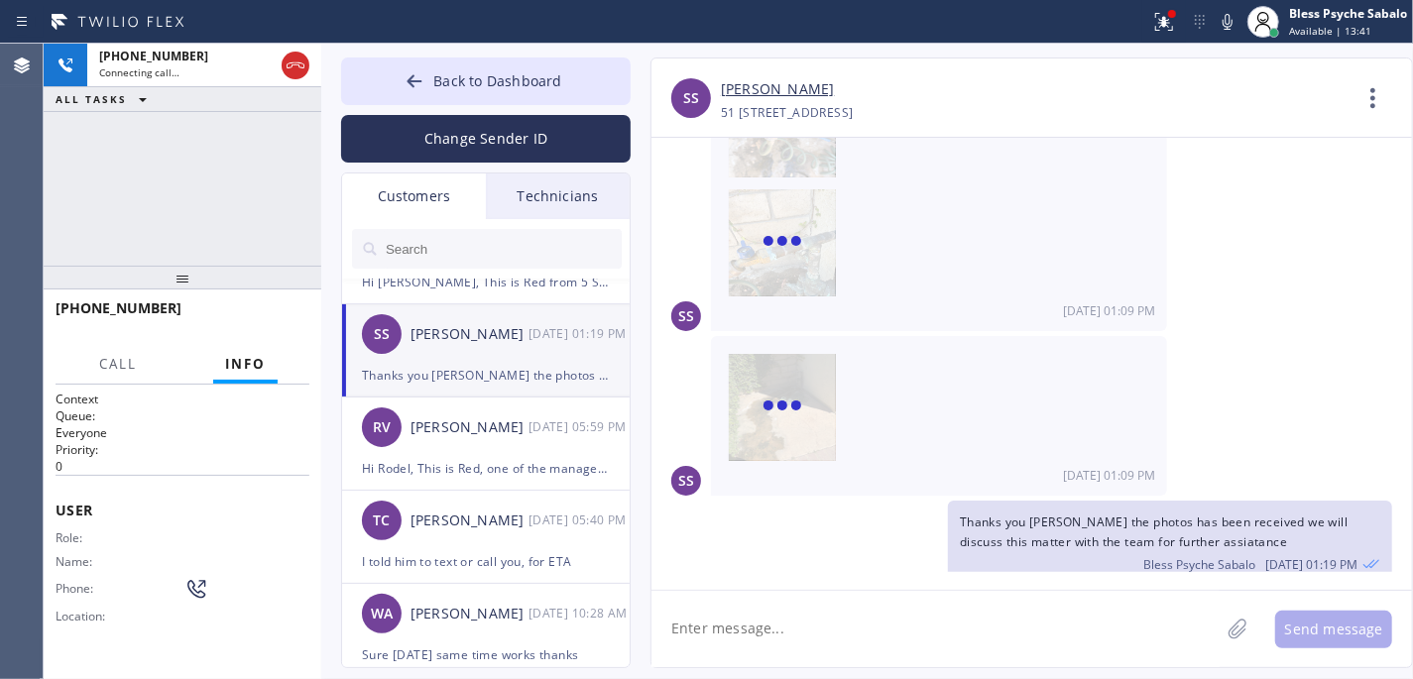
scroll to position [132, 0]
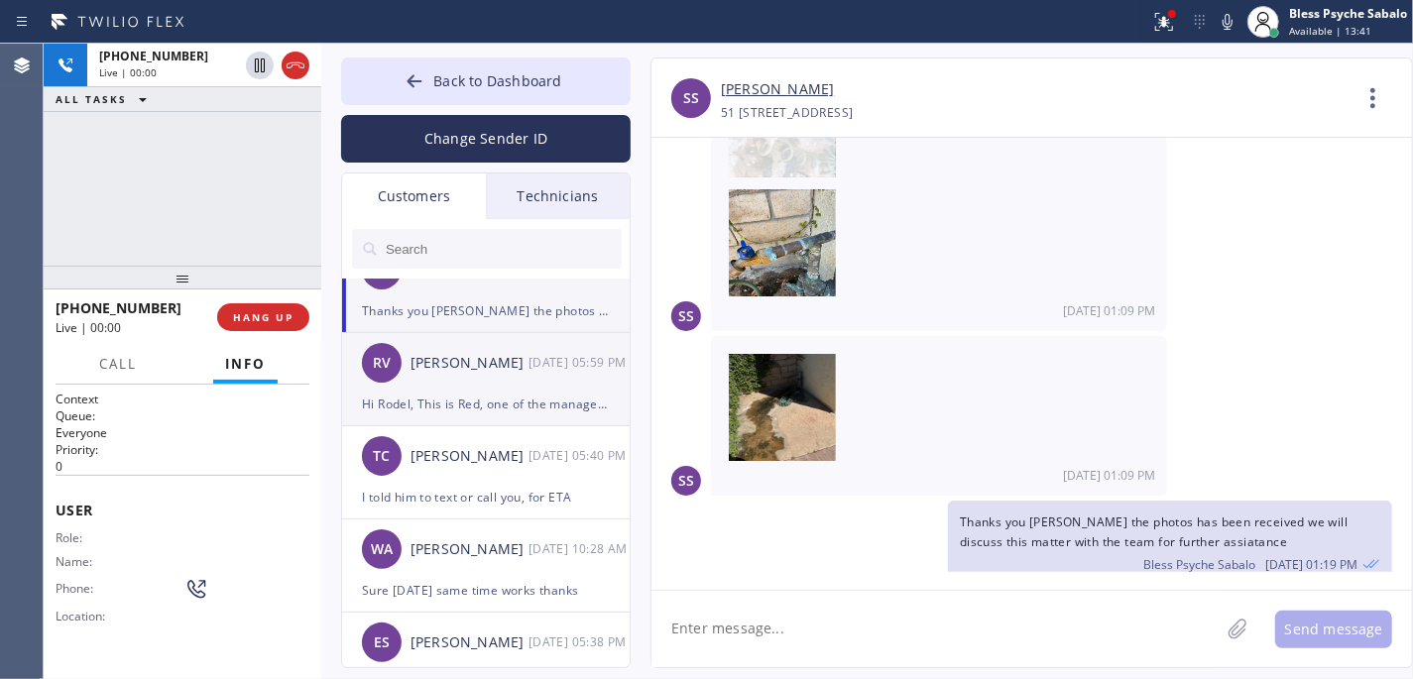
click at [544, 401] on div "Hi Rodel, This is Red, one of the managers at 5 Star Plumbing. I'm following up…" at bounding box center [486, 404] width 248 height 23
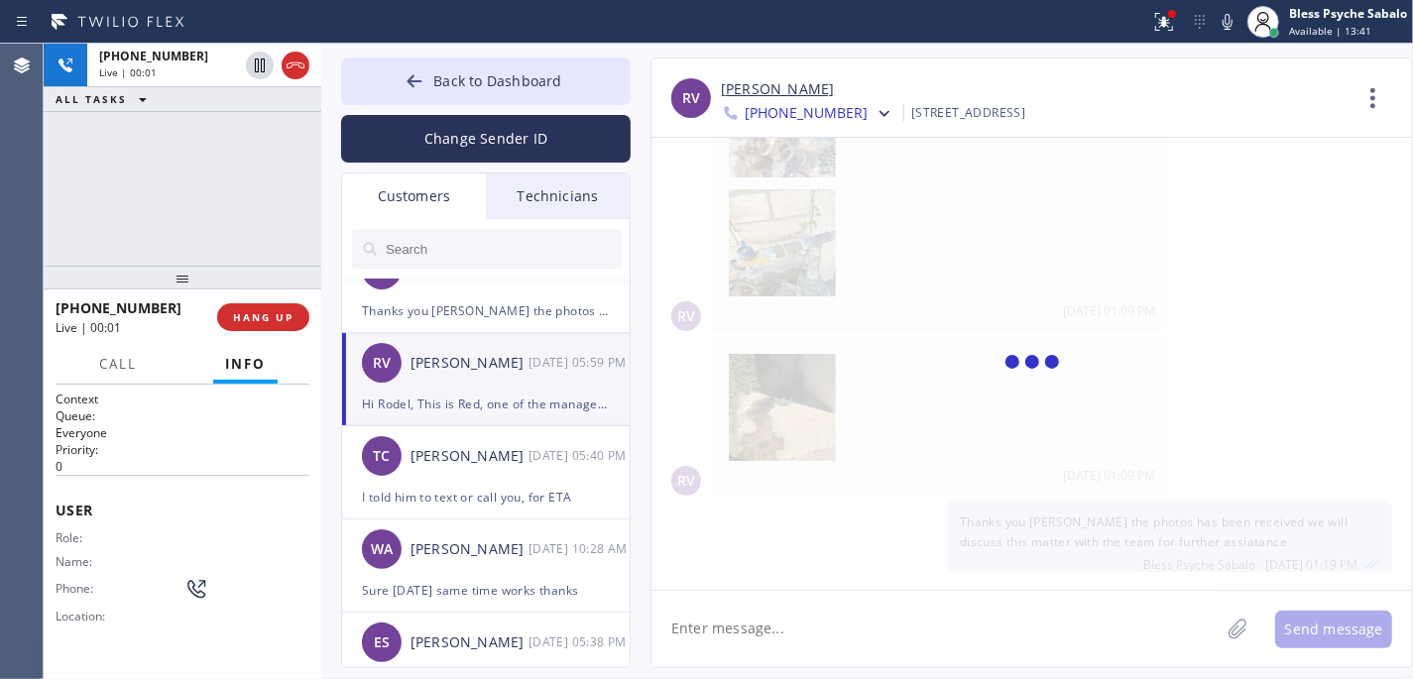
scroll to position [0, 0]
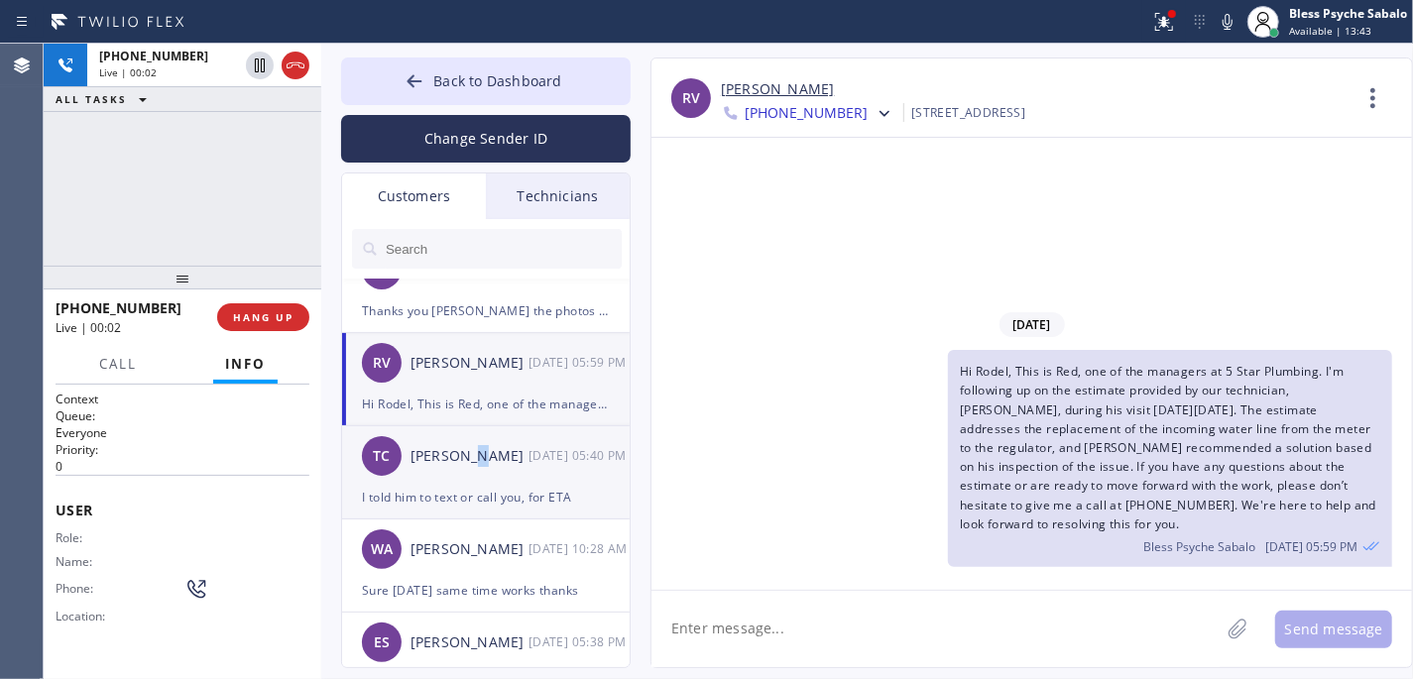
click at [482, 454] on div "[PERSON_NAME]" at bounding box center [469, 456] width 118 height 23
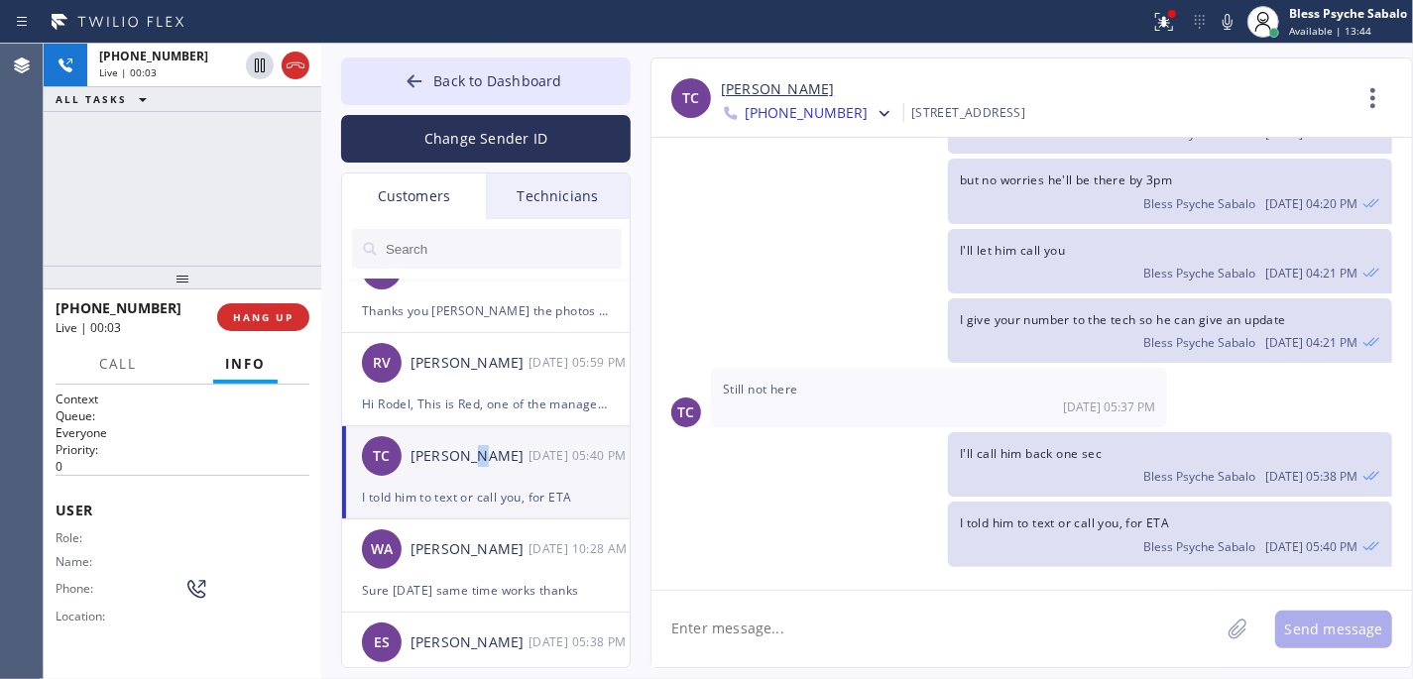
scroll to position [264, 0]
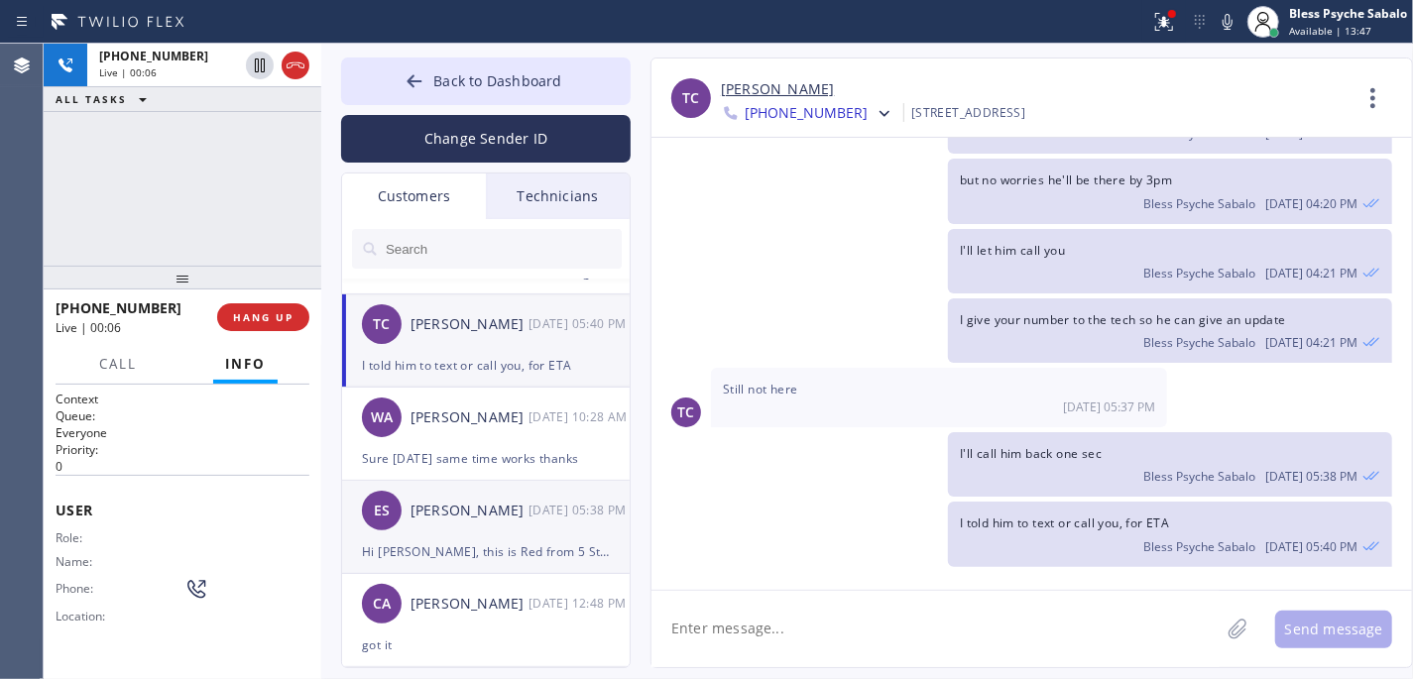
click at [552, 523] on div "ES [PERSON_NAME] [DATE] 05:38 PM" at bounding box center [487, 510] width 290 height 59
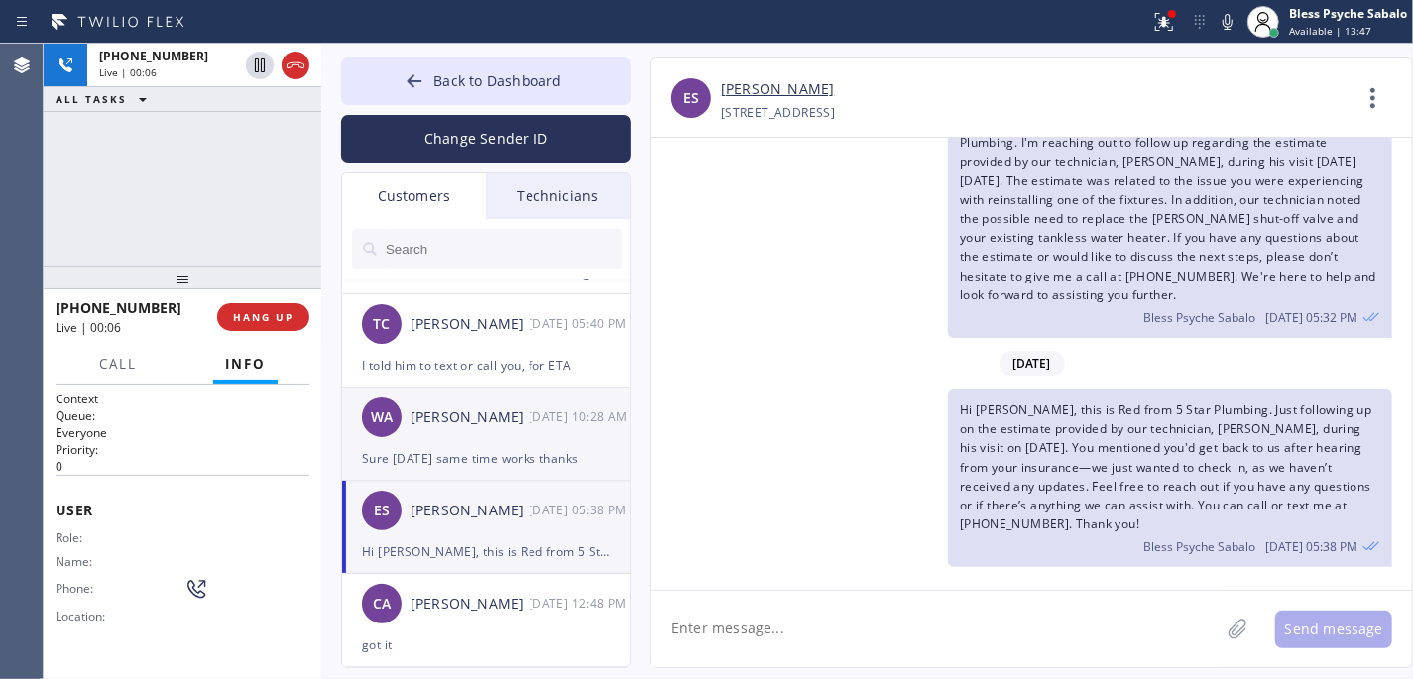
scroll to position [83, 0]
click at [564, 428] on div "[DATE] 10:28 AM" at bounding box center [579, 416] width 103 height 23
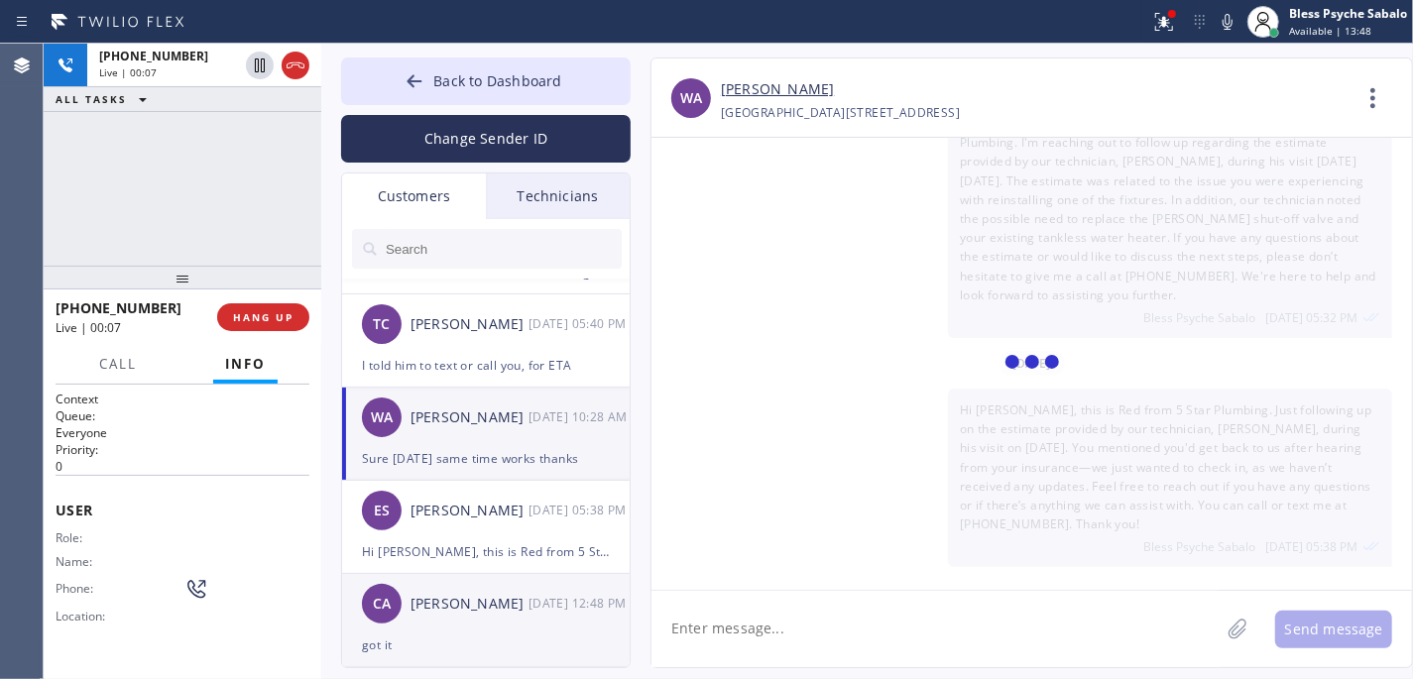
scroll to position [0, 0]
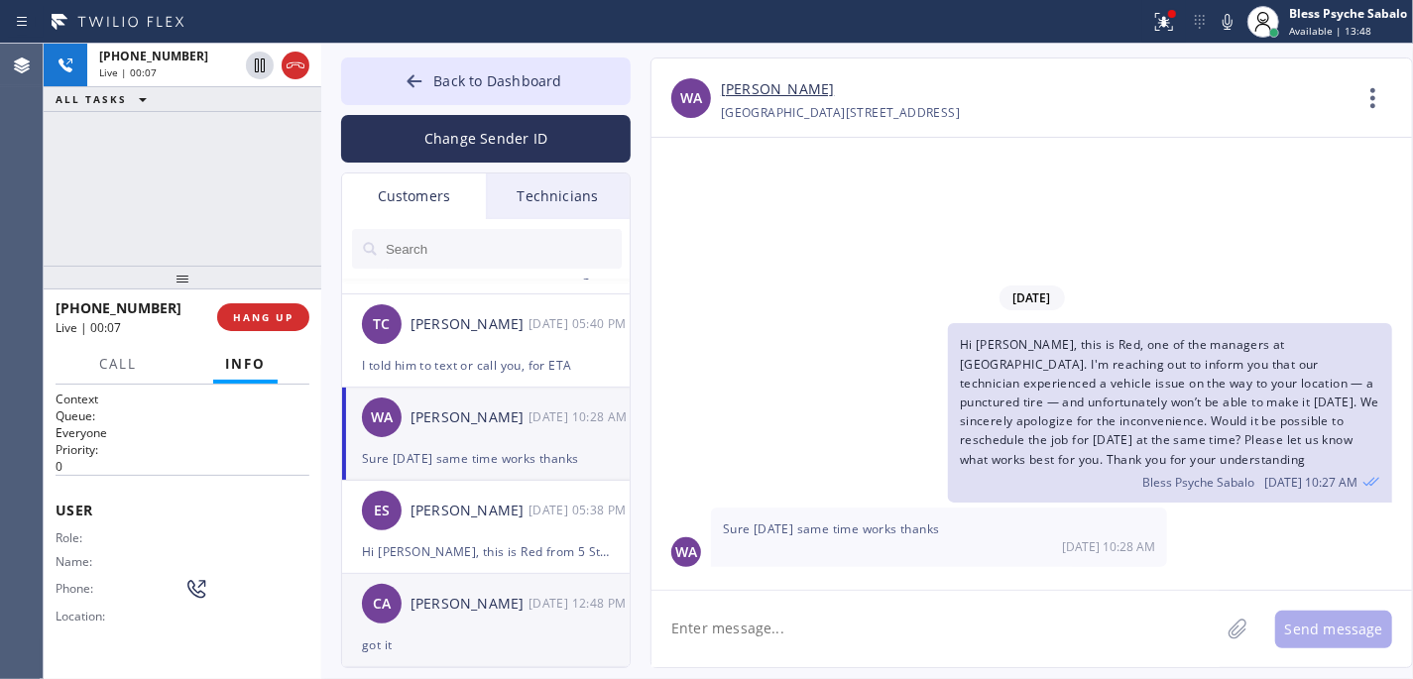
drag, startPoint x: 434, startPoint y: 638, endPoint x: 433, endPoint y: 627, distance: 11.9
click at [436, 638] on div "got it" at bounding box center [486, 645] width 248 height 23
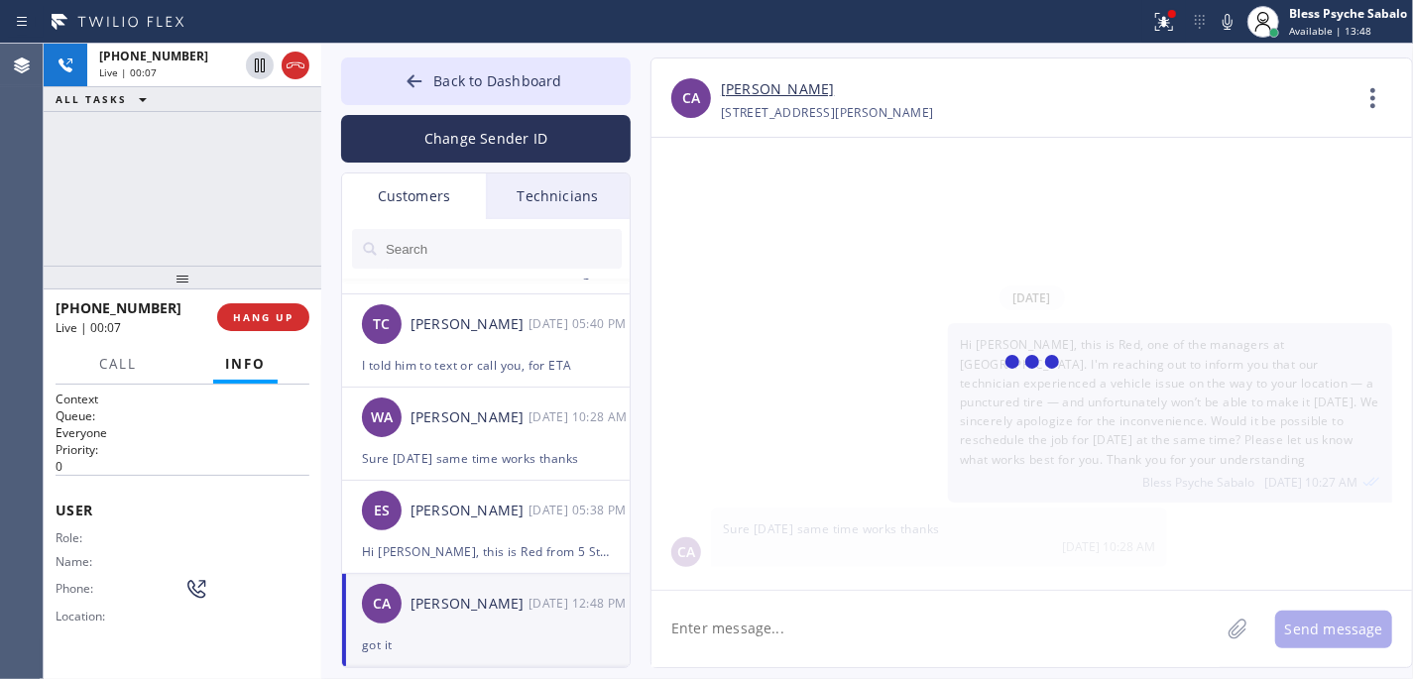
scroll to position [842, 0]
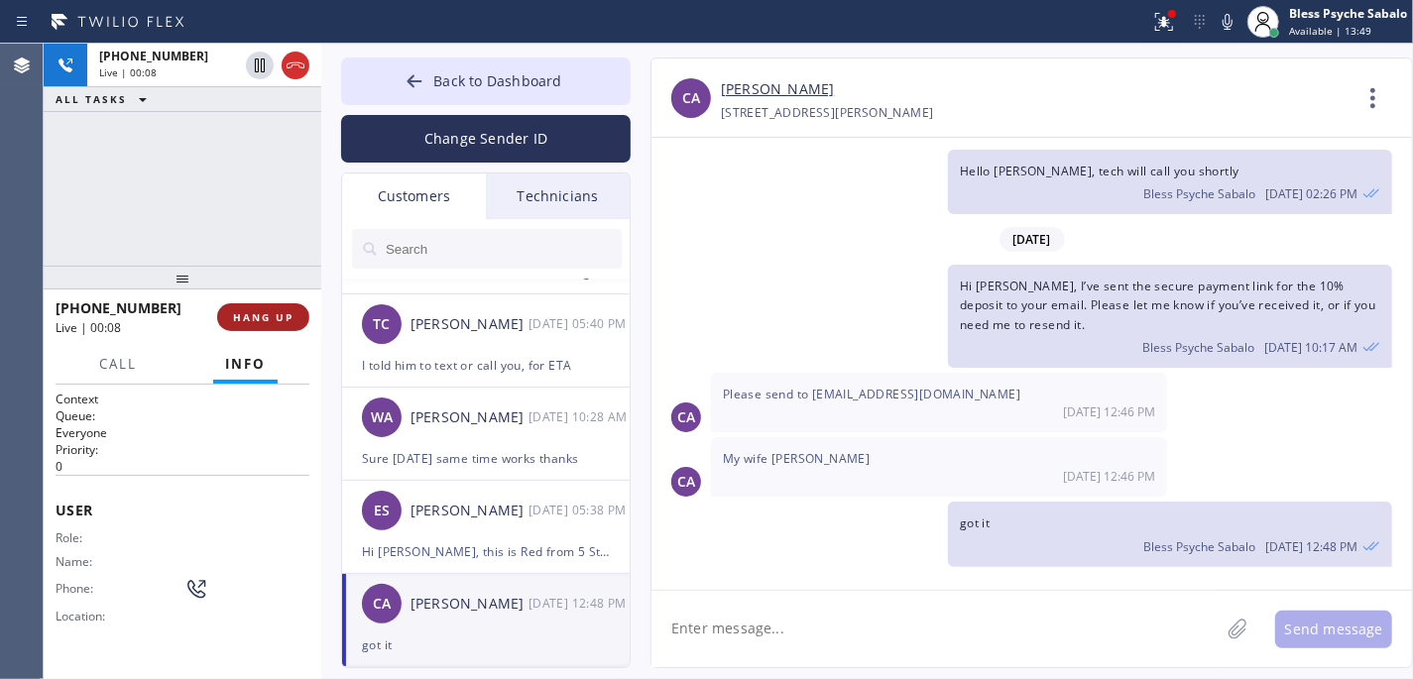
click at [254, 303] on button "HANG UP" at bounding box center [263, 317] width 92 height 28
drag, startPoint x: 267, startPoint y: 242, endPoint x: 252, endPoint y: 0, distance: 242.4
click at [268, 242] on div "[PHONE_NUMBER] Live | 00:09 ALL TASKS ALL TASKS ACTIVE TASKS TASKS IN WRAP UP" at bounding box center [183, 155] width 278 height 222
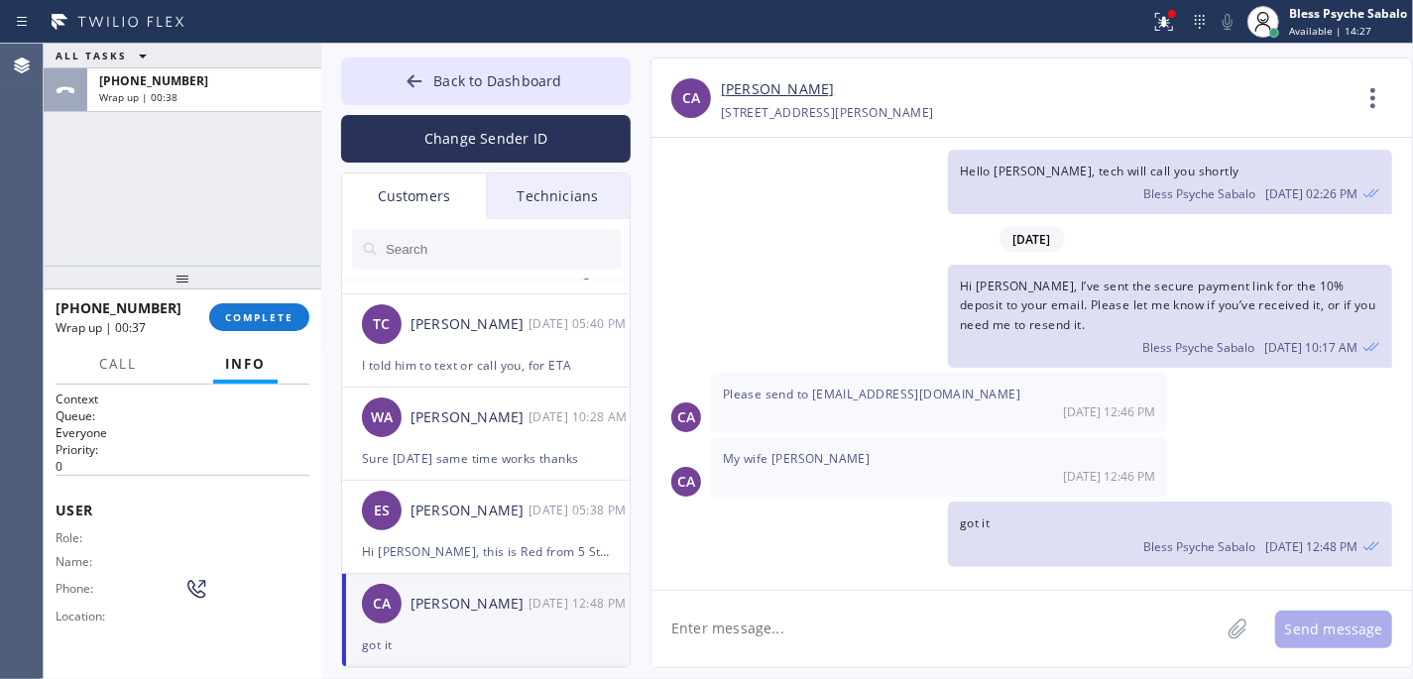
click at [882, 559] on div "got it Bless Psyche Sabalo [DATE] 12:48 PM" at bounding box center [1021, 534] width 741 height 64
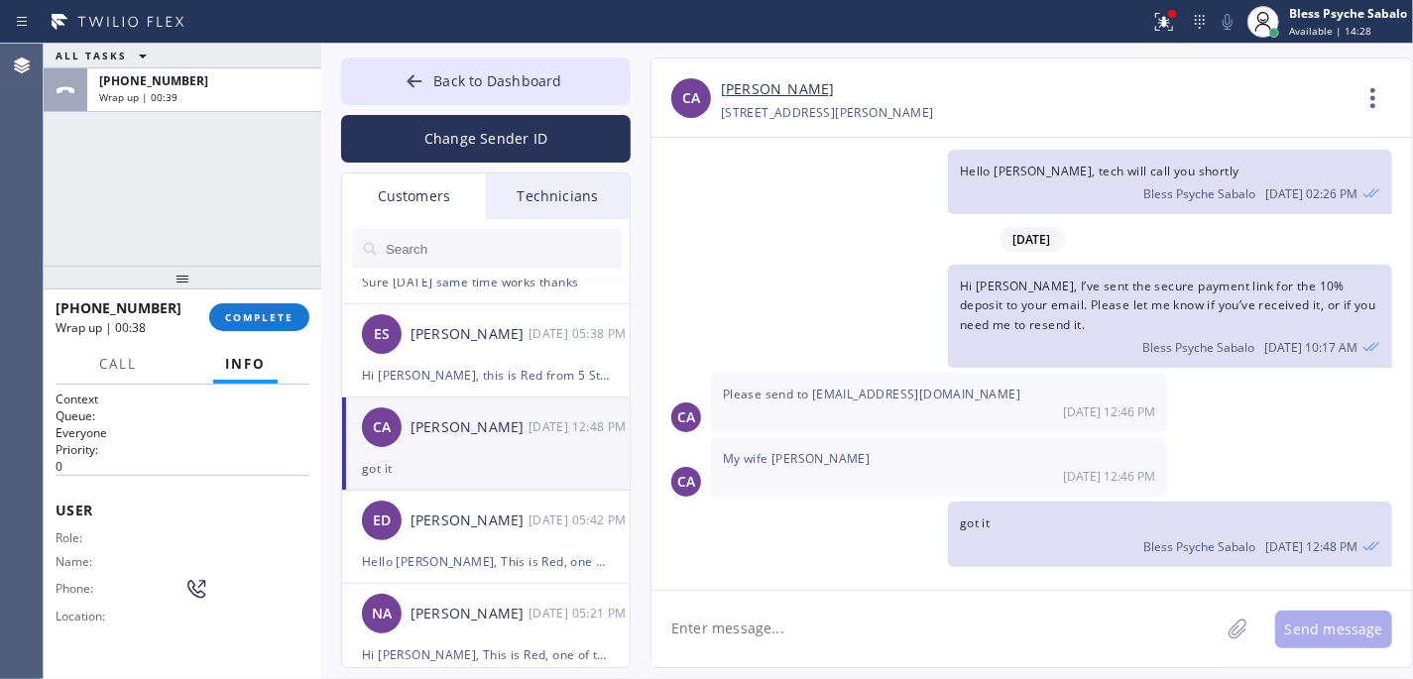
scroll to position [660, 0]
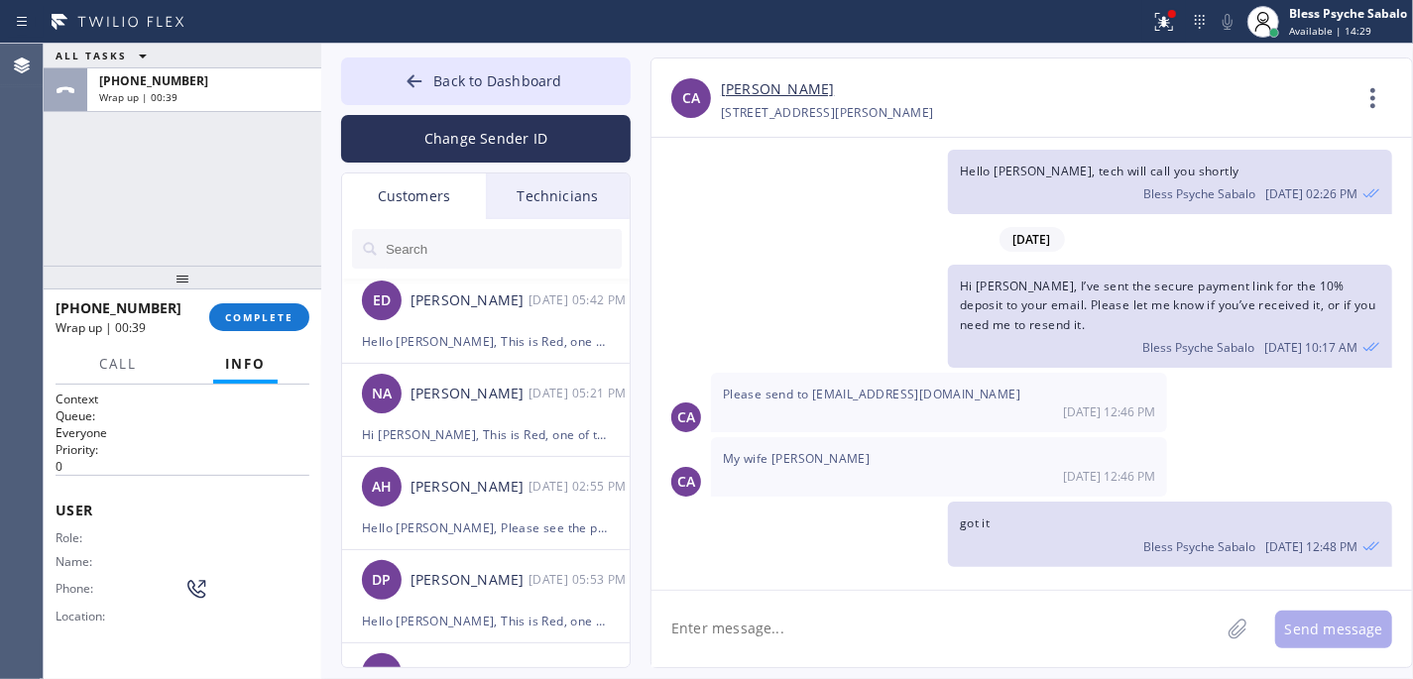
click at [242, 333] on div "[PHONE_NUMBER] Wrap up | 00:39 COMPLETE" at bounding box center [183, 317] width 254 height 52
click at [238, 258] on div "ALL TASKS ALL TASKS ACTIVE TASKS TASKS IN WRAP UP [PHONE_NUMBER] Wrap up | 00:39" at bounding box center [183, 155] width 278 height 222
click at [278, 319] on span "COMPLETE" at bounding box center [259, 317] width 68 height 14
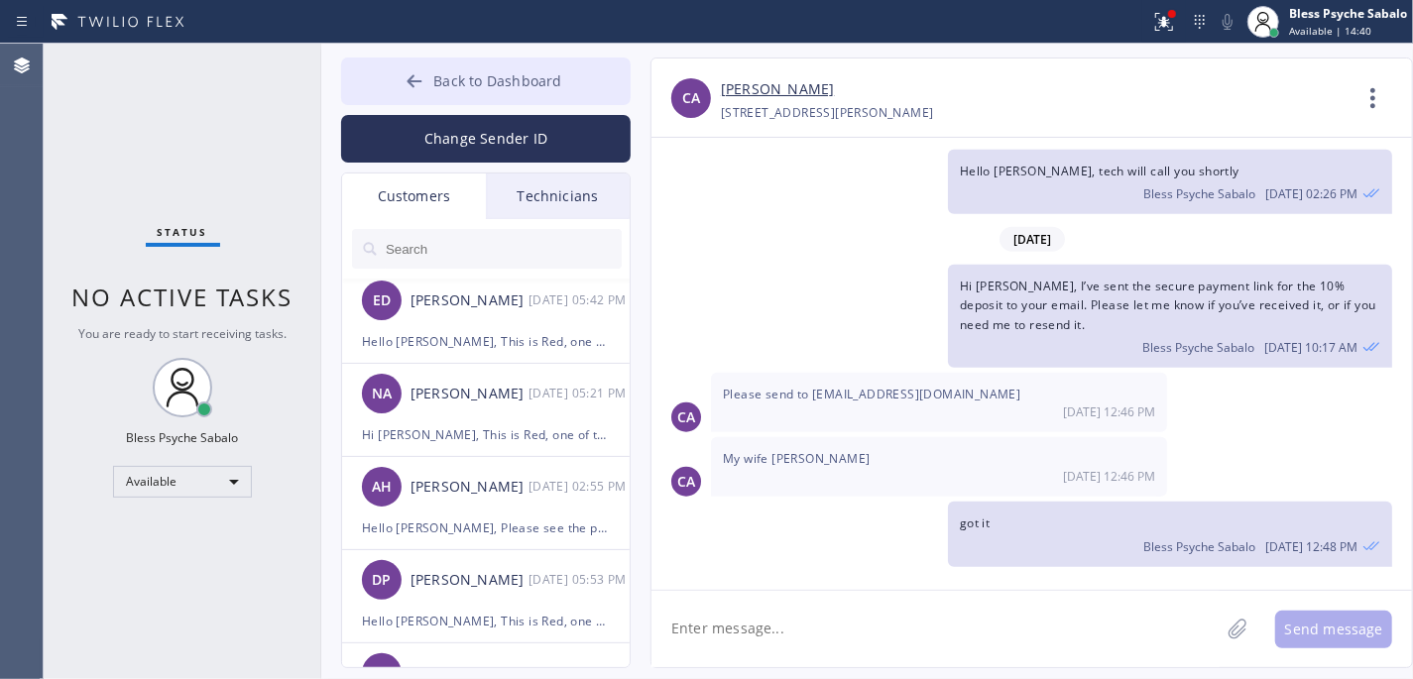
click at [556, 73] on span "Back to Dashboard" at bounding box center [497, 80] width 128 height 19
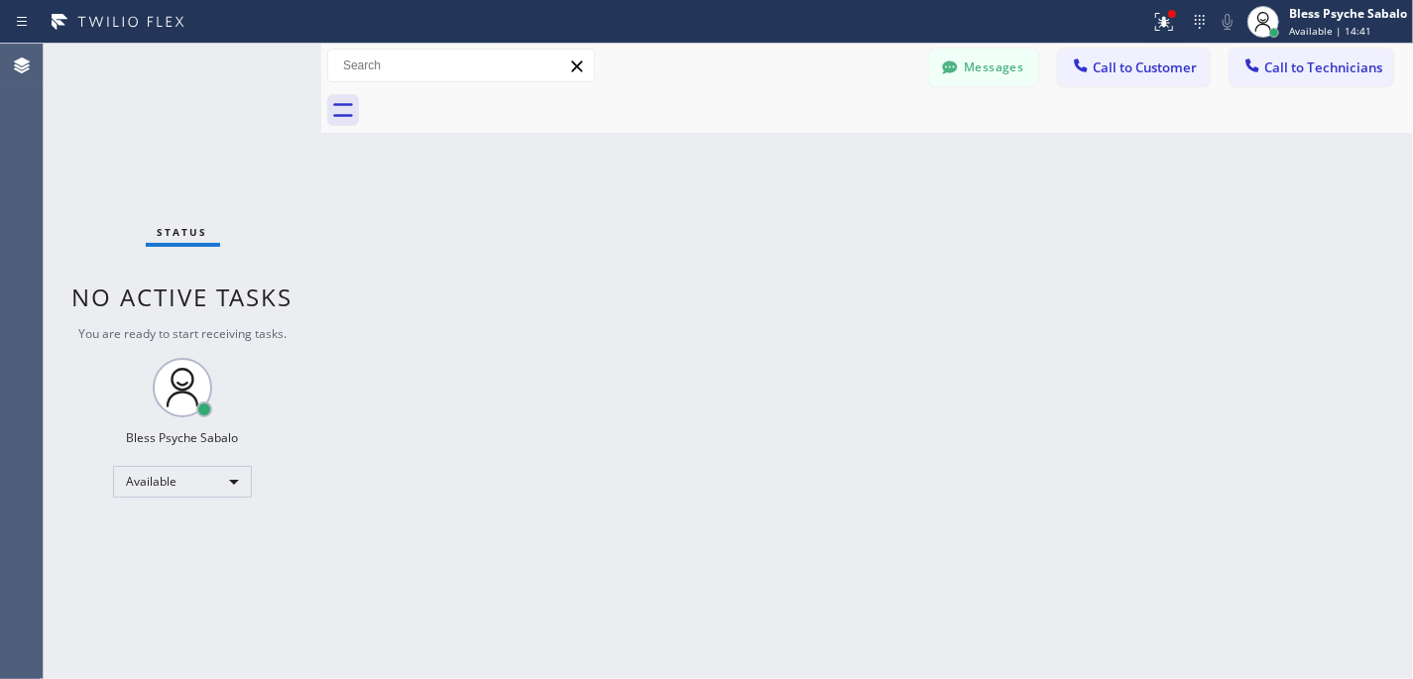
click at [846, 135] on div "Back to Dashboard Change Sender ID Customers Technicians KL [PERSON_NAME] [DATE…" at bounding box center [867, 362] width 1092 height 636
click at [1186, 88] on div at bounding box center [889, 110] width 1048 height 45
click at [1139, 71] on span "Call to Customer" at bounding box center [1145, 67] width 104 height 18
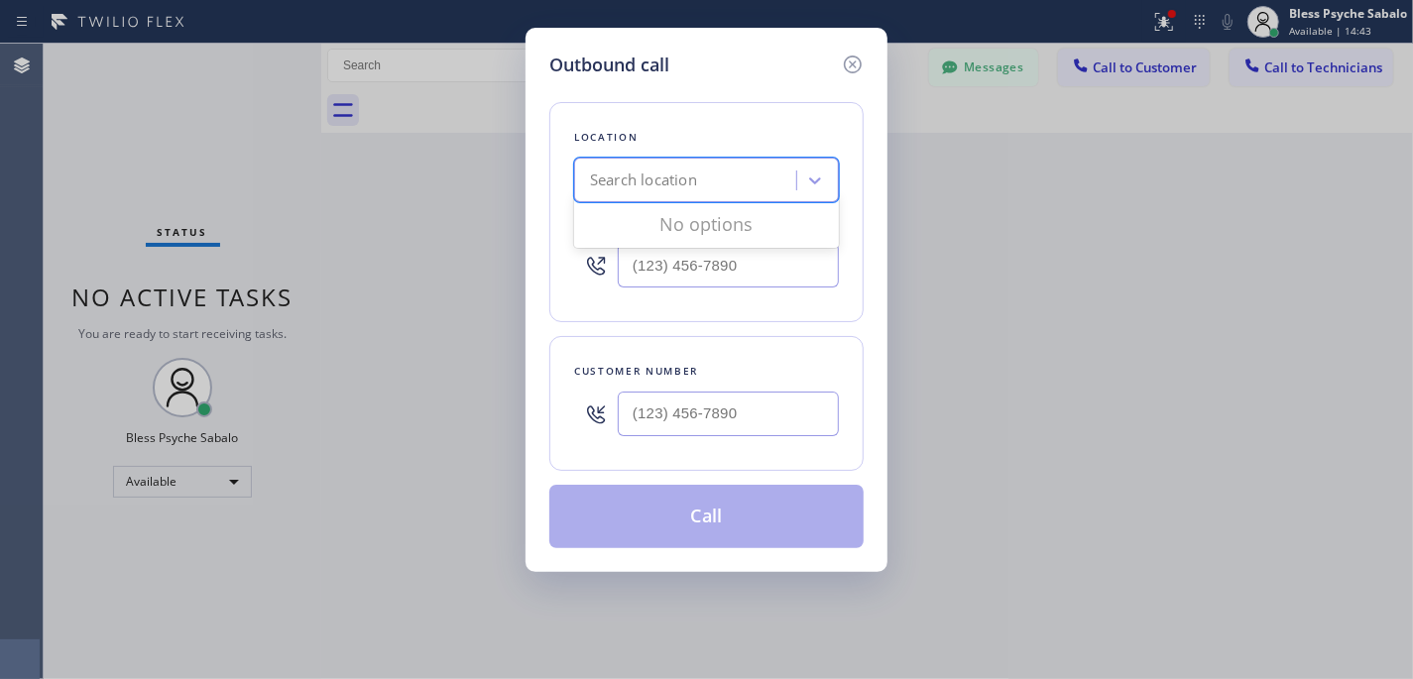
click at [730, 198] on div "Search location" at bounding box center [688, 181] width 216 height 35
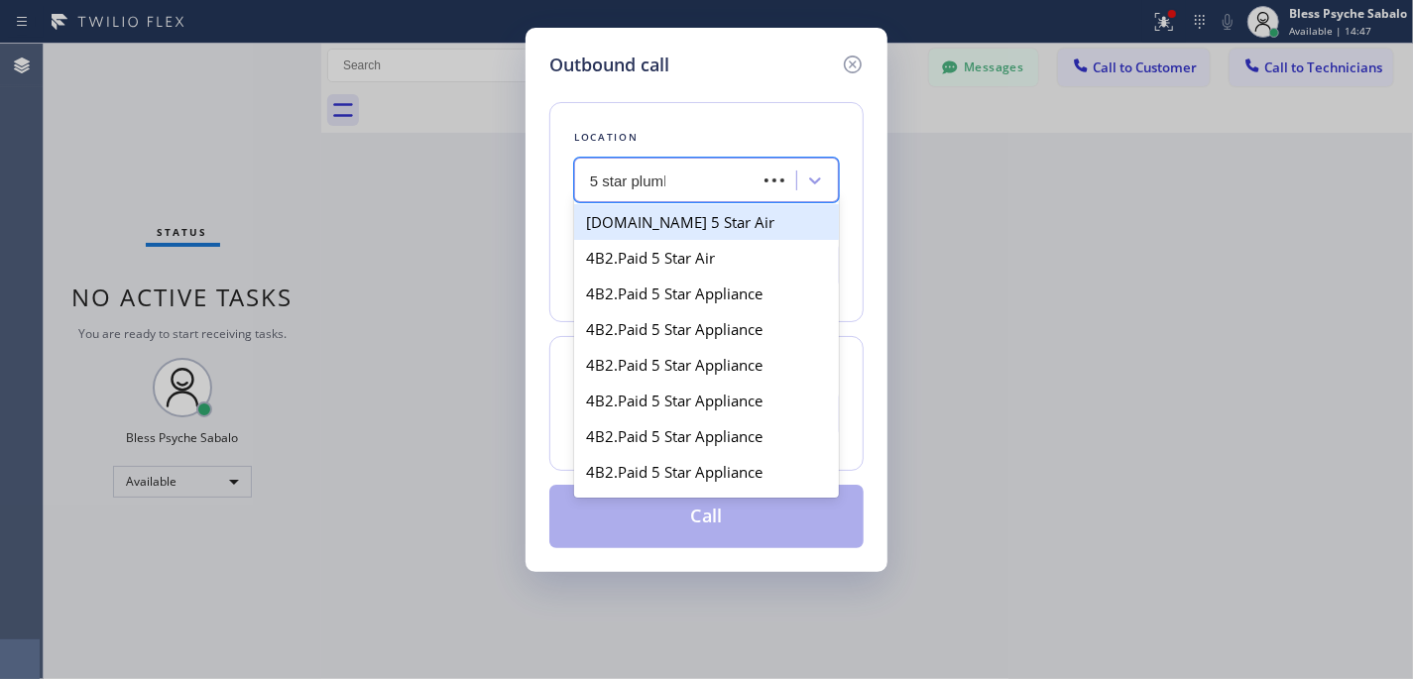
type input "5 star plumbi"
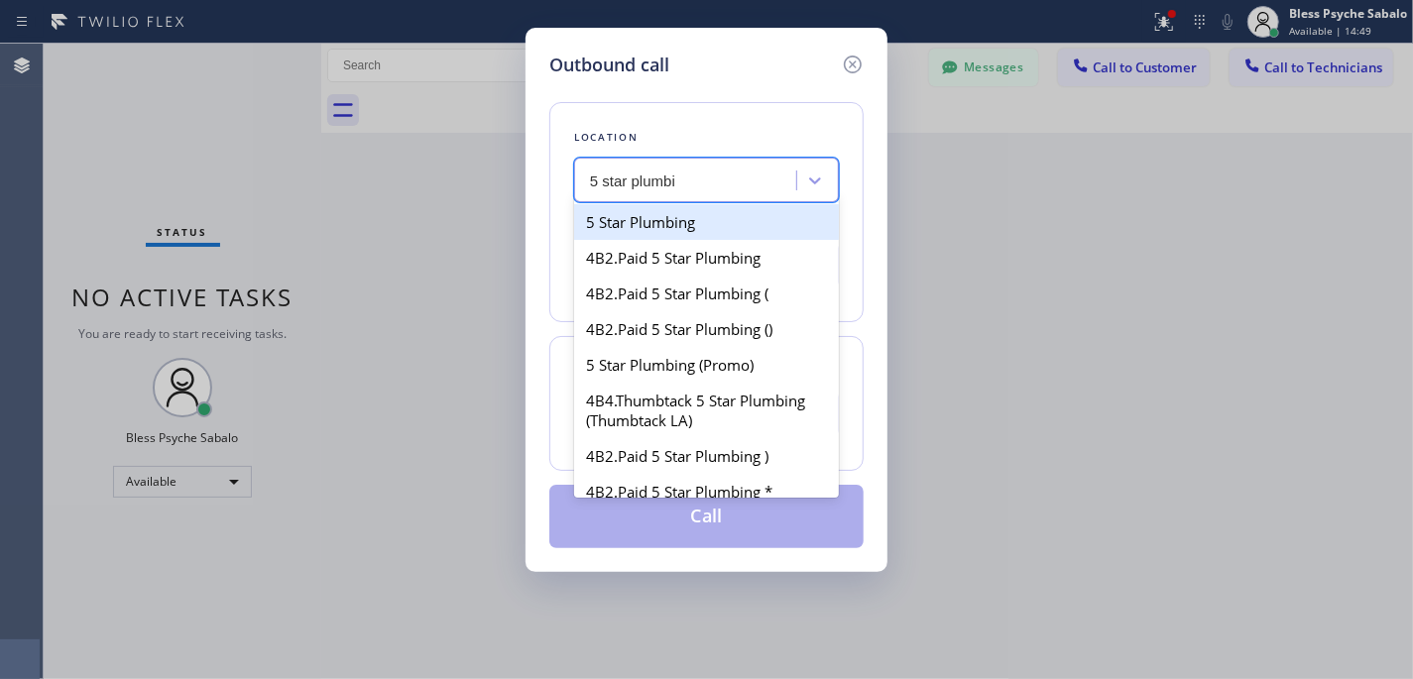
click at [797, 228] on div "5 Star Plumbing" at bounding box center [706, 222] width 265 height 36
type input "[PHONE_NUMBER]"
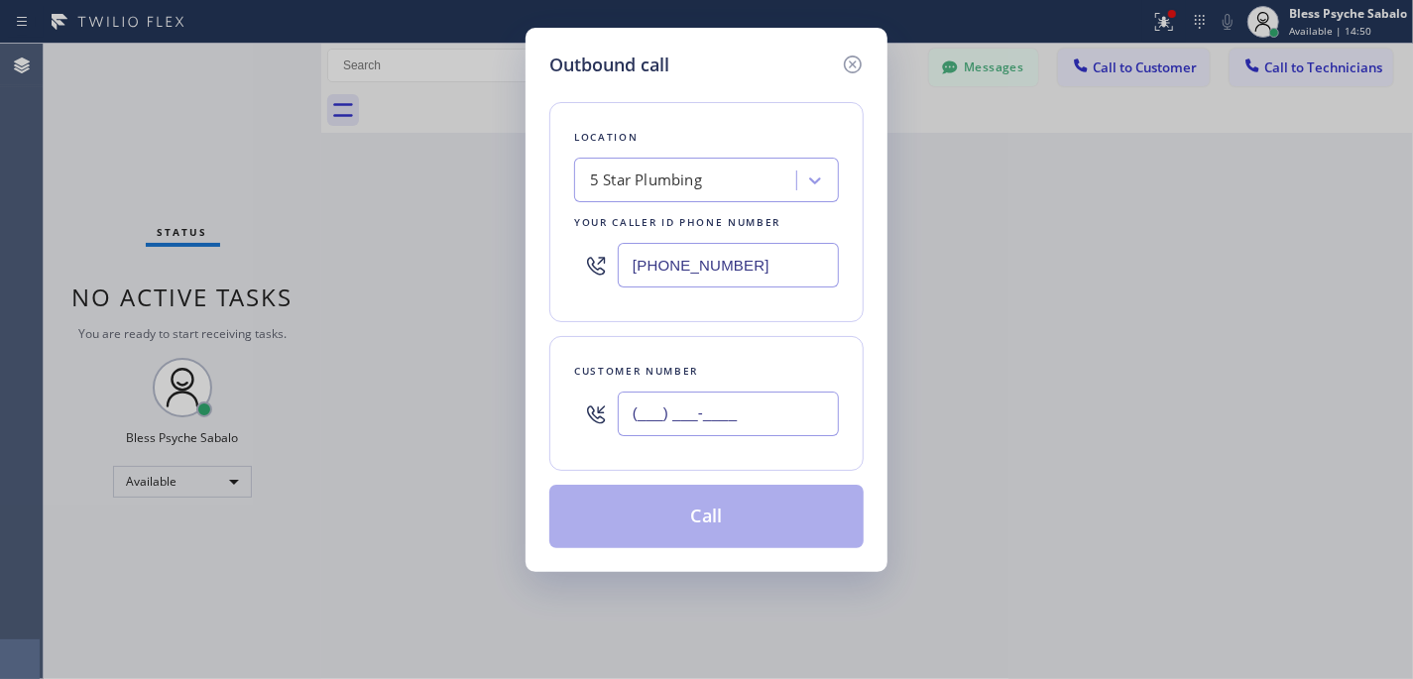
click at [777, 406] on input "(___) ___-____" at bounding box center [728, 414] width 221 height 45
paste input "323) 445-1337"
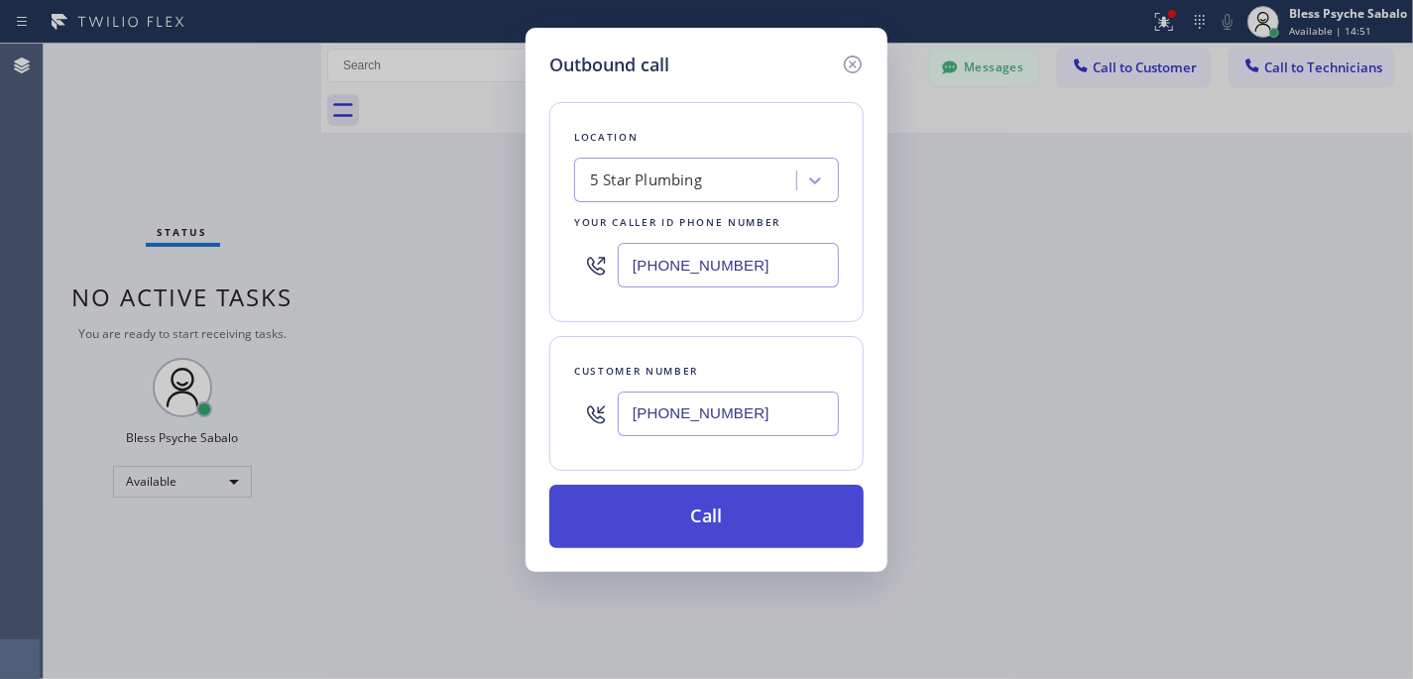
type input "[PHONE_NUMBER]"
click at [771, 521] on button "Call" at bounding box center [706, 516] width 314 height 63
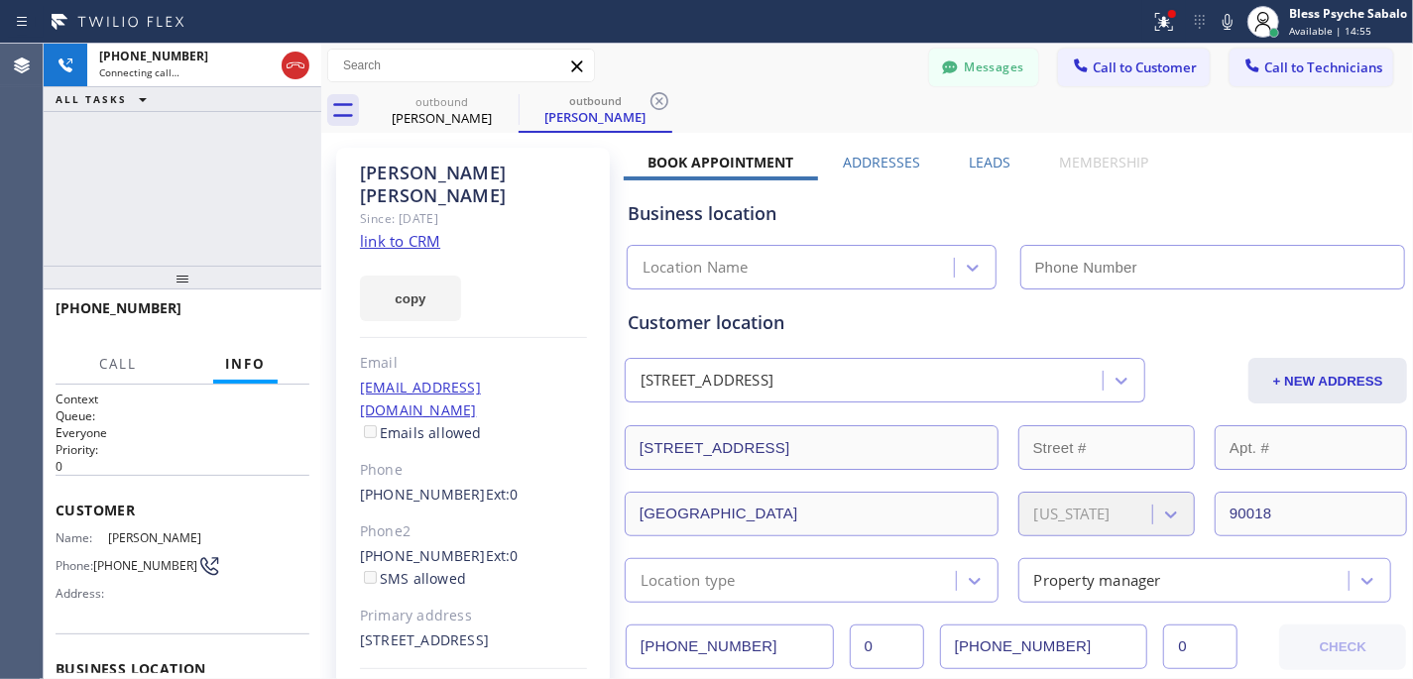
type input "[PHONE_NUMBER]"
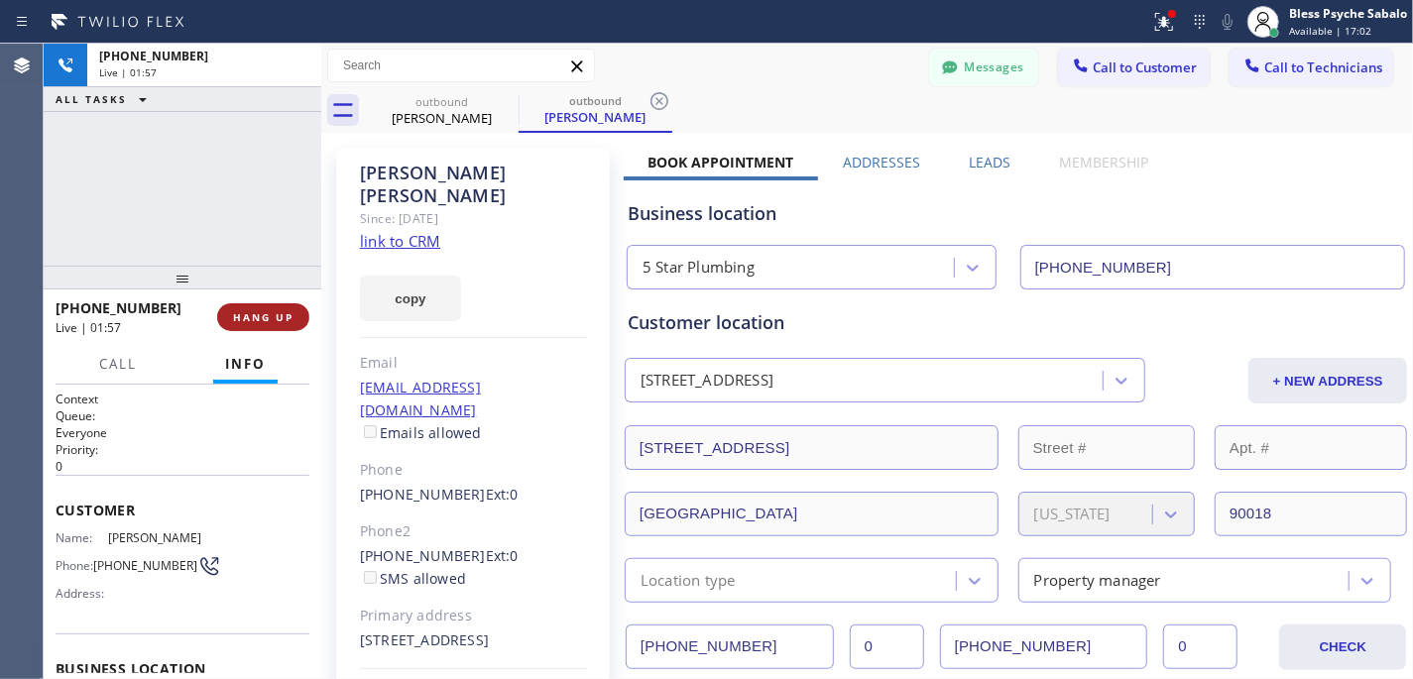
click at [252, 326] on button "HANG UP" at bounding box center [263, 317] width 92 height 28
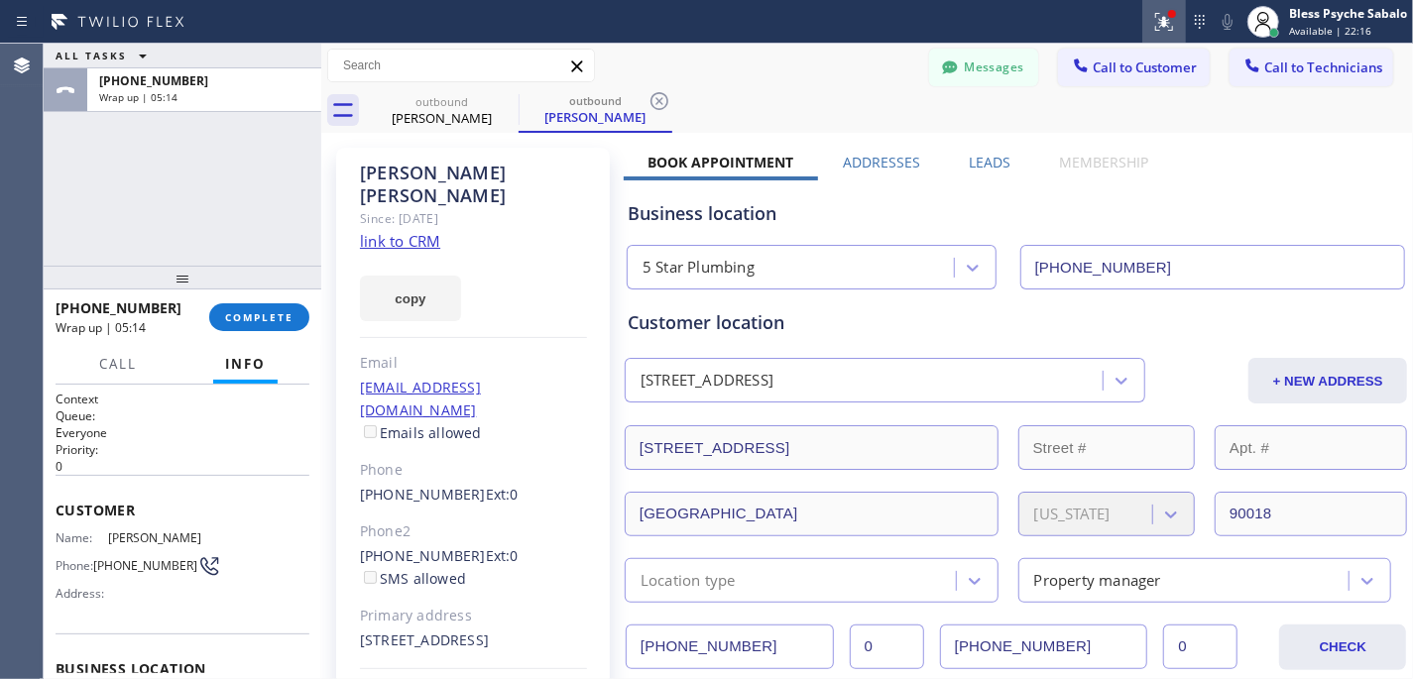
click at [1156, 18] on icon at bounding box center [1164, 22] width 24 height 24
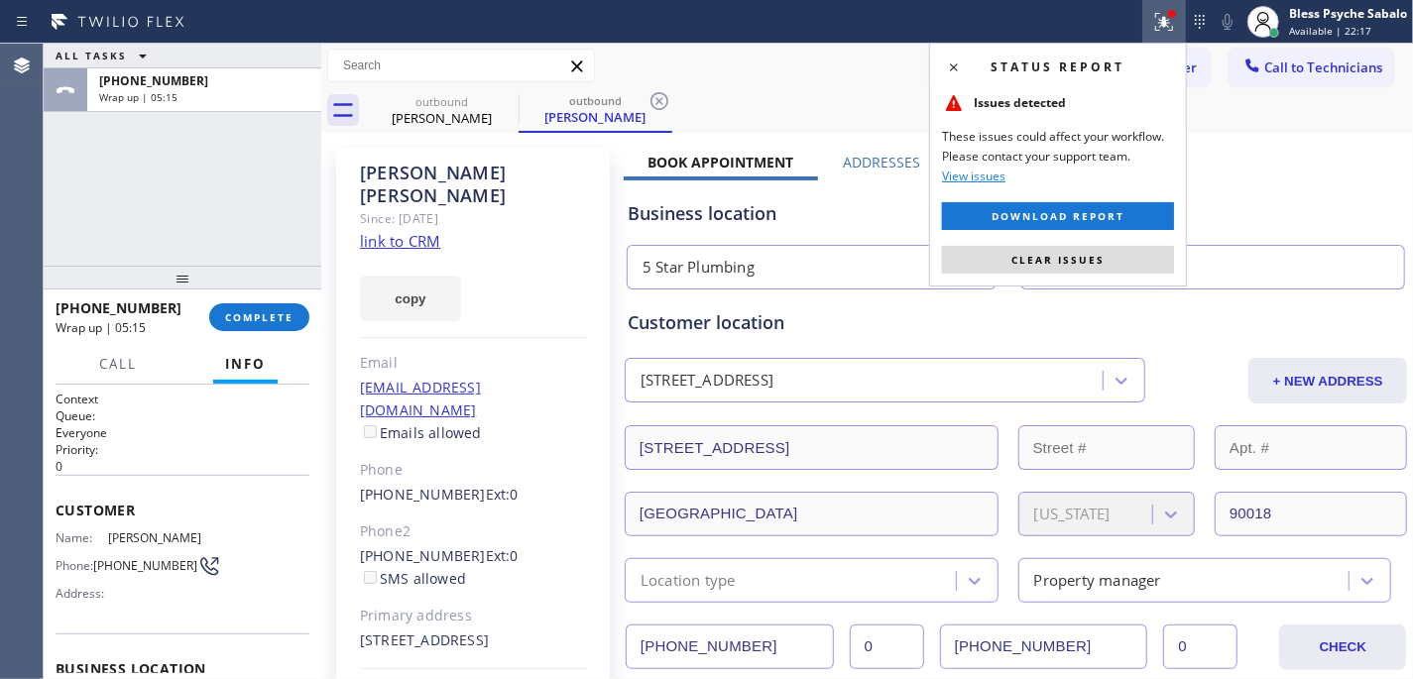
click at [1028, 244] on div "Status report Issues detected These issues could affect your workflow. Please c…" at bounding box center [1058, 165] width 258 height 244
click at [1024, 272] on button "Clear issues" at bounding box center [1058, 260] width 232 height 28
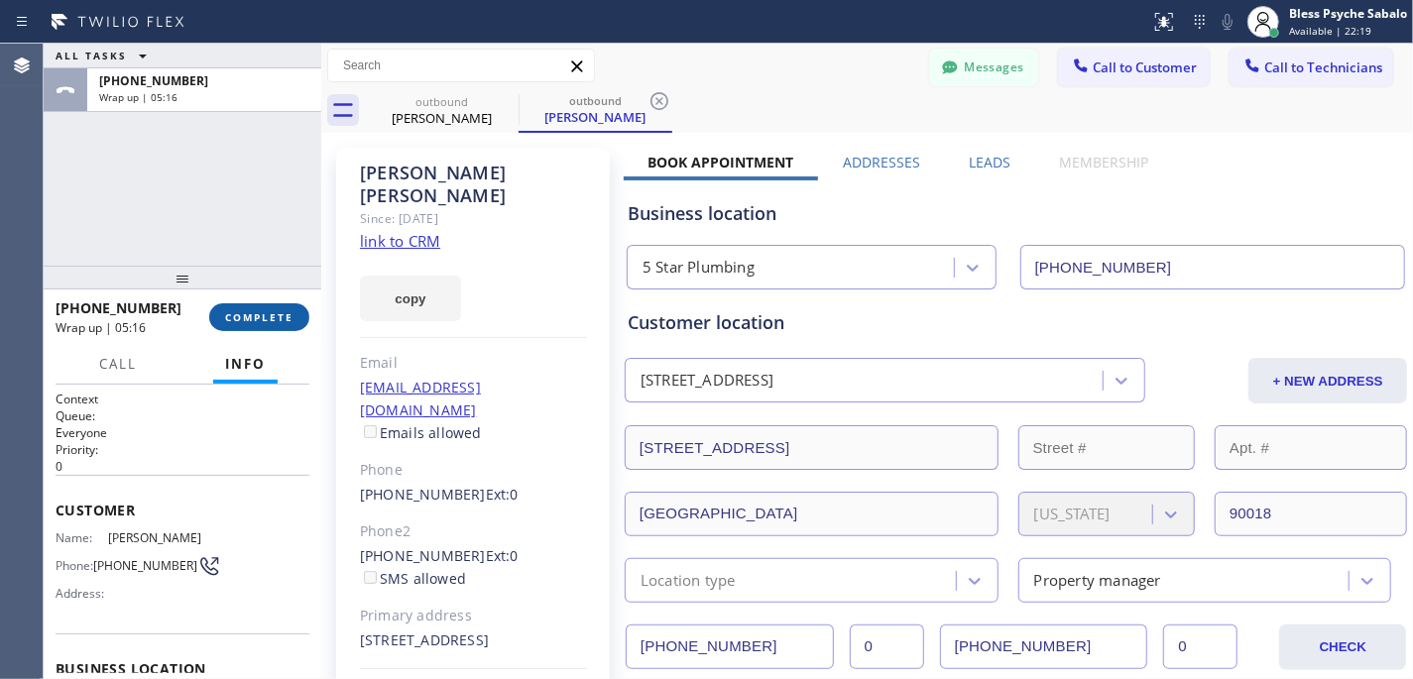
click at [271, 313] on span "COMPLETE" at bounding box center [259, 317] width 68 height 14
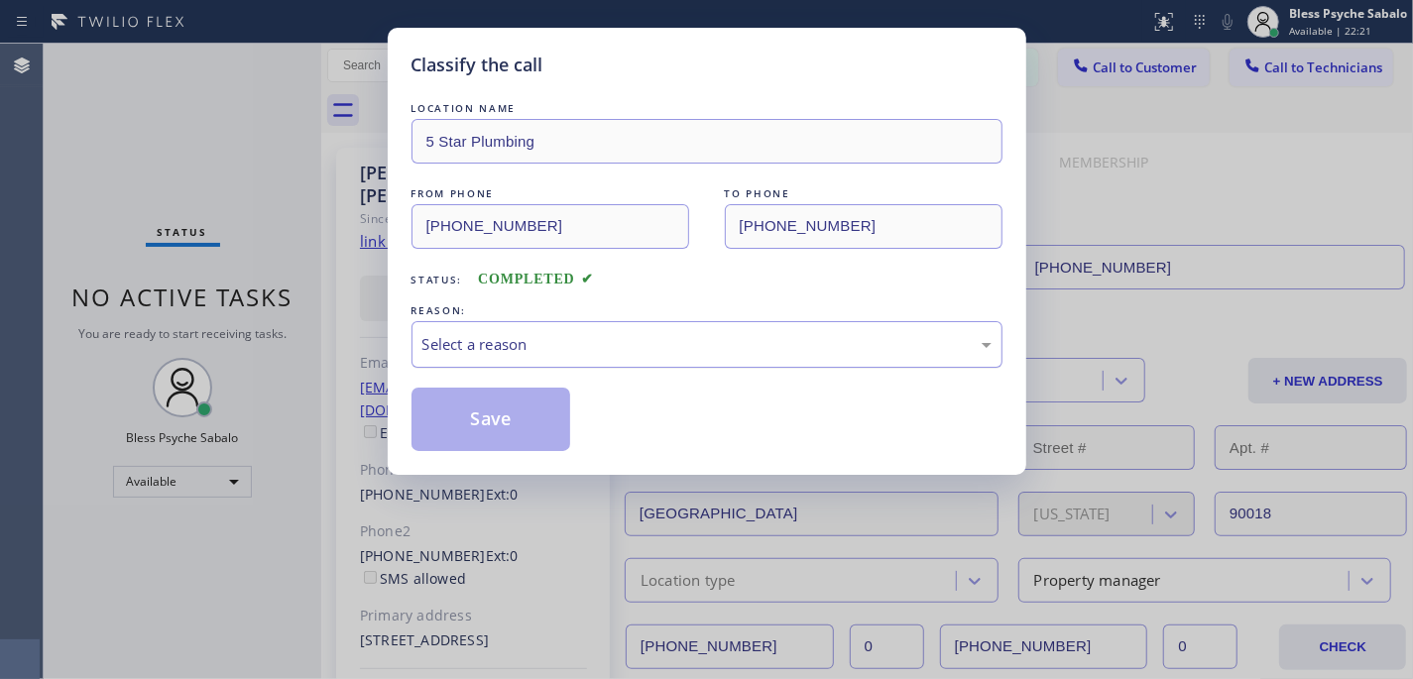
click at [506, 359] on div "Select a reason" at bounding box center [706, 344] width 591 height 47
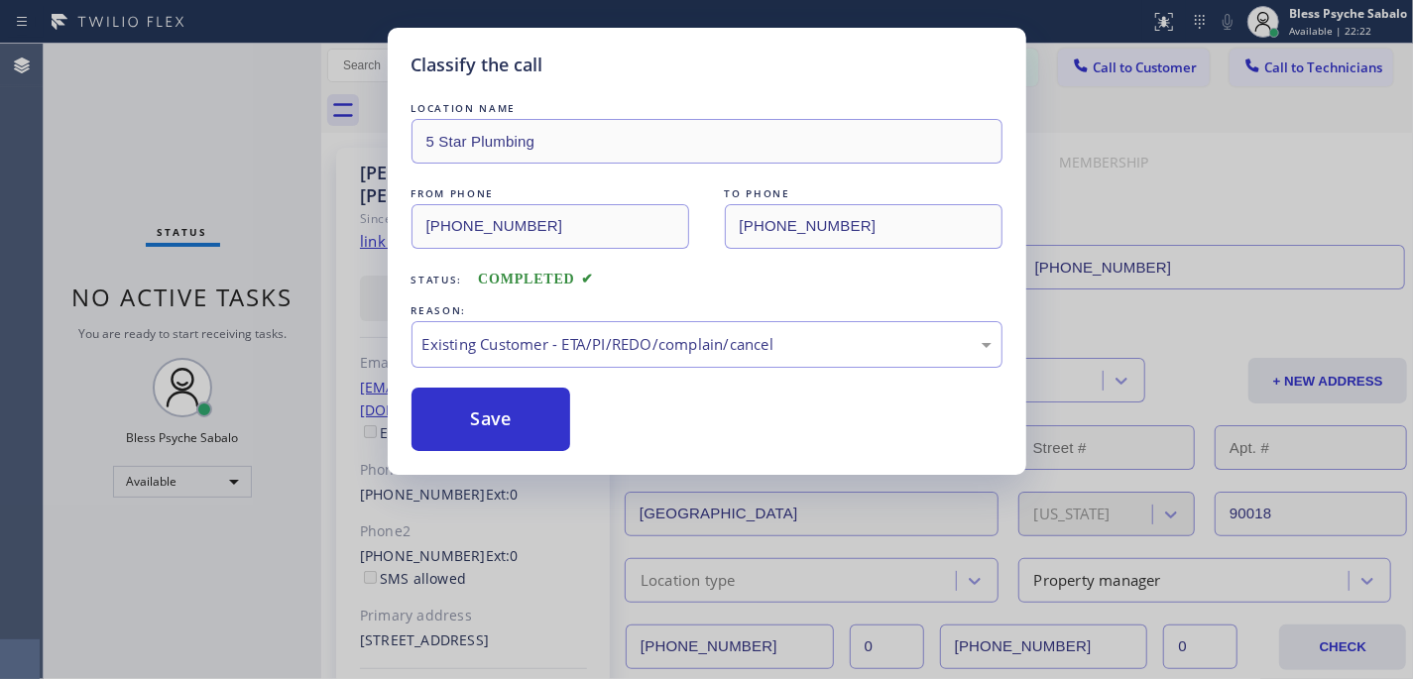
drag, startPoint x: 533, startPoint y: 468, endPoint x: 500, endPoint y: 498, distance: 45.0
click at [502, 434] on button "Save" at bounding box center [491, 419] width 160 height 63
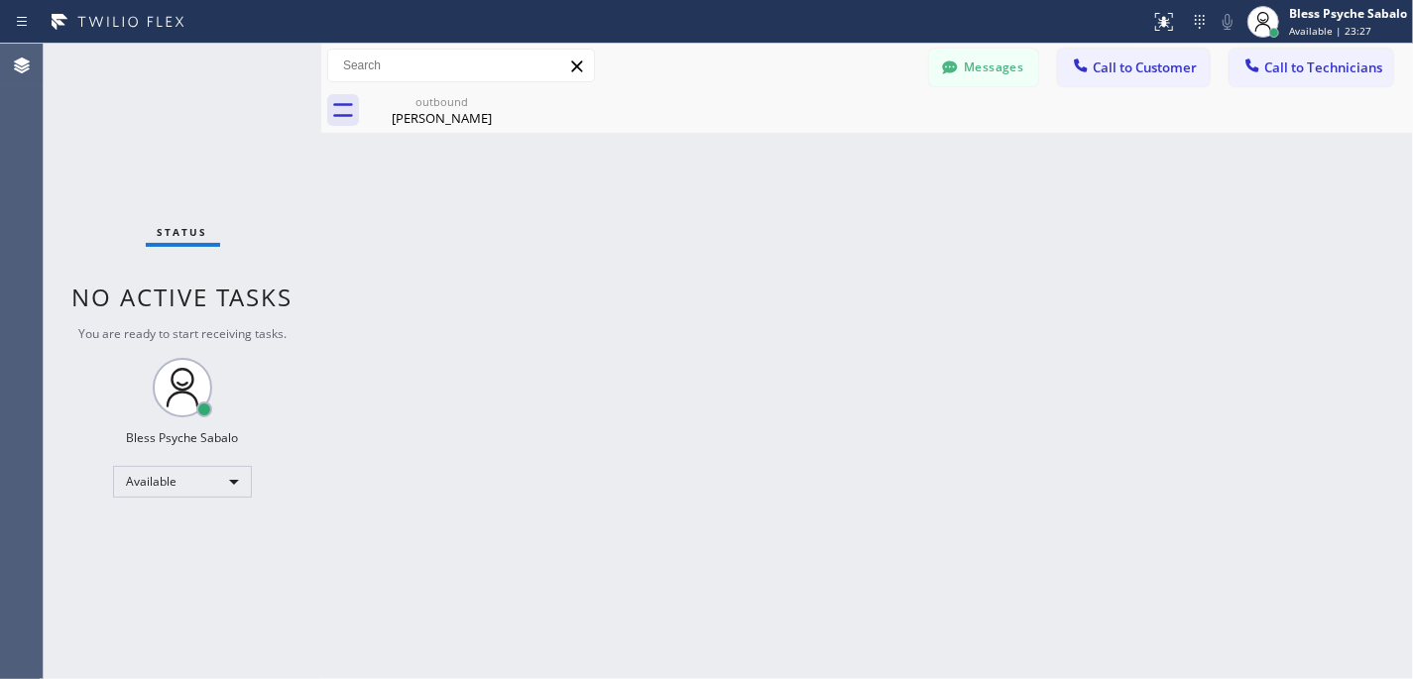
click at [536, 175] on div "Back to Dashboard Change Sender ID Customers Technicians KL [PERSON_NAME] [DATE…" at bounding box center [867, 362] width 1092 height 636
click at [509, 99] on icon at bounding box center [506, 101] width 24 height 24
drag, startPoint x: 453, startPoint y: 314, endPoint x: 462, endPoint y: 275, distance: 40.6
click at [454, 309] on div "Back to Dashboard Change Sender ID Customers Technicians KL [PERSON_NAME] [DATE…" at bounding box center [867, 362] width 1092 height 636
click at [401, 441] on div "Back to Dashboard Change Sender ID Customers Technicians KL [PERSON_NAME] [DATE…" at bounding box center [867, 362] width 1092 height 636
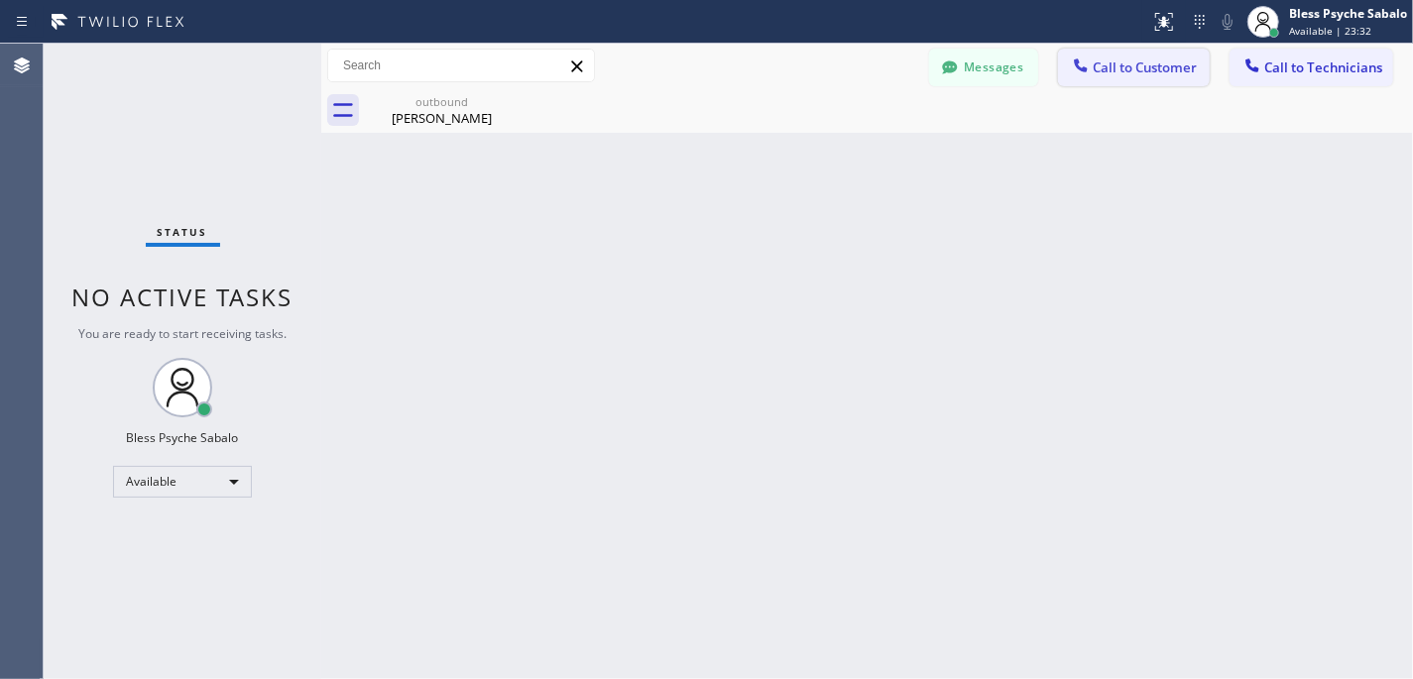
click at [1093, 80] on button "Call to Customer" at bounding box center [1134, 68] width 152 height 38
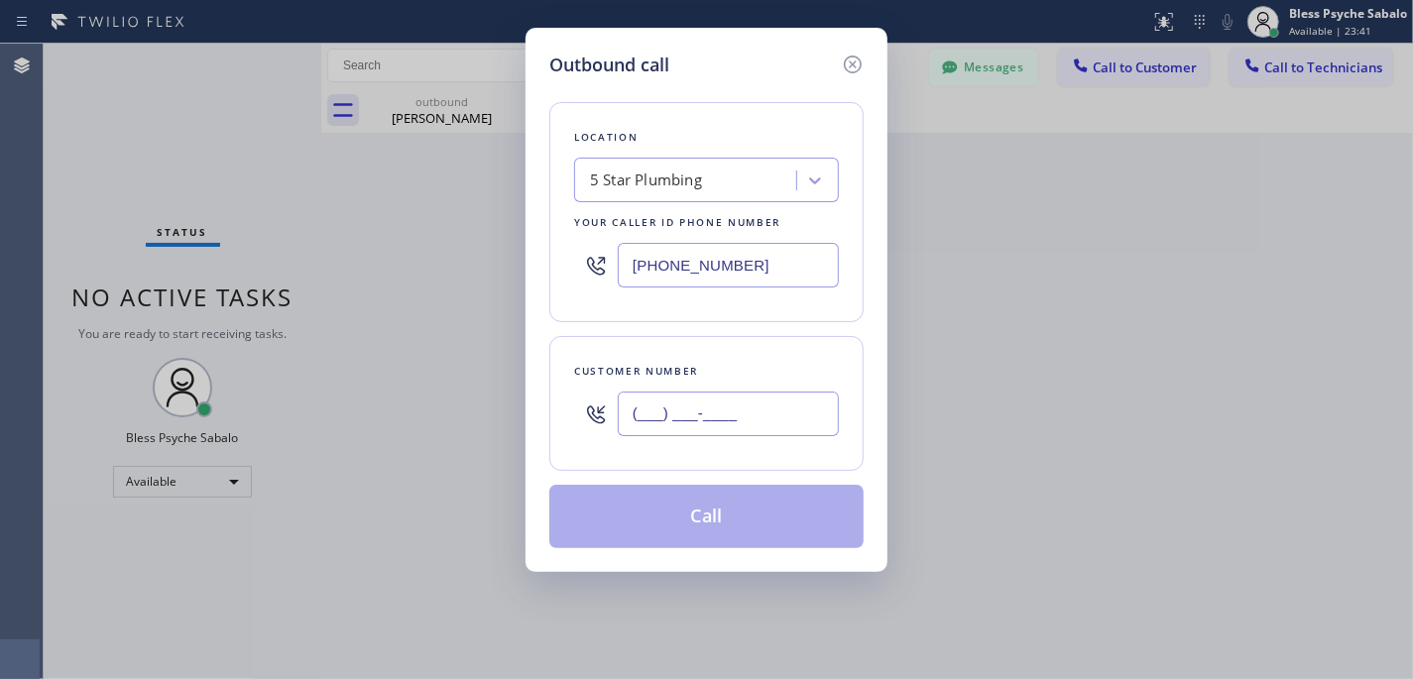
click at [682, 426] on input "(___) ___-____" at bounding box center [728, 414] width 221 height 45
paste input "213) 706-7692"
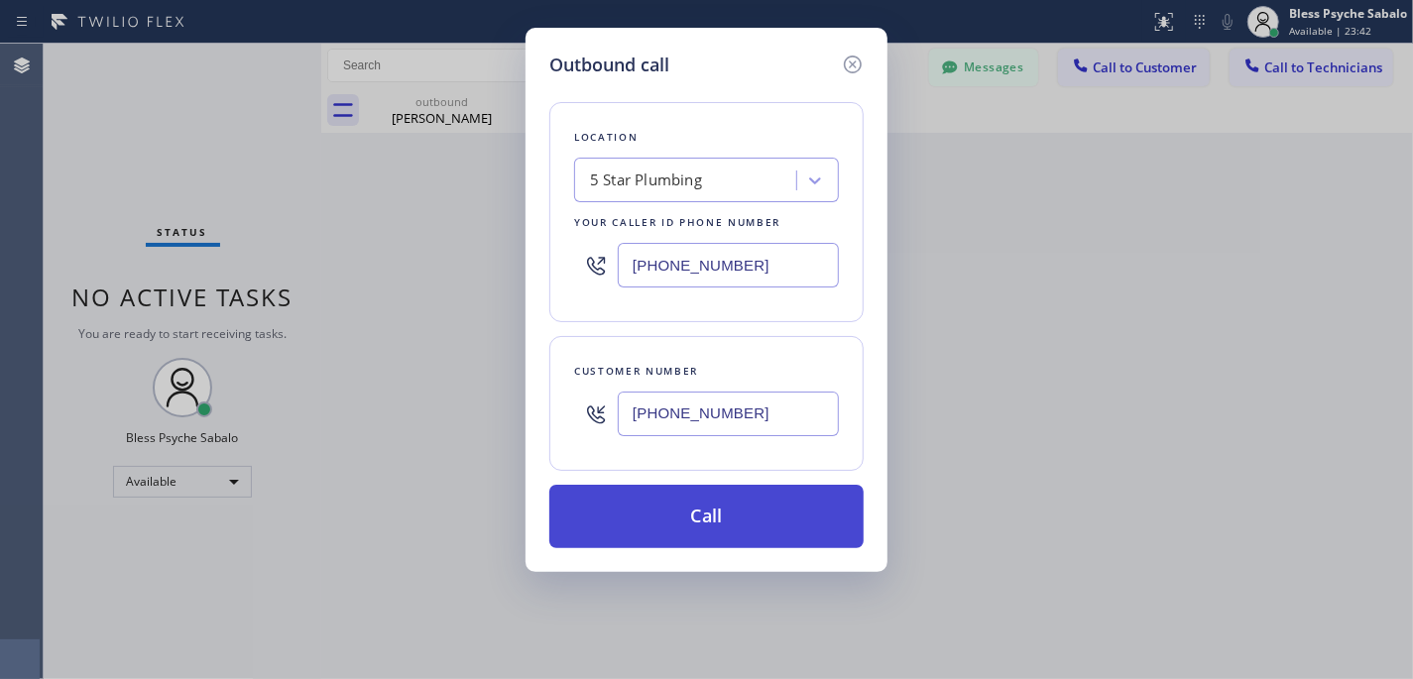
type input "[PHONE_NUMBER]"
click at [694, 520] on button "Call" at bounding box center [706, 516] width 314 height 63
click at [624, 516] on button "Call" at bounding box center [706, 516] width 314 height 63
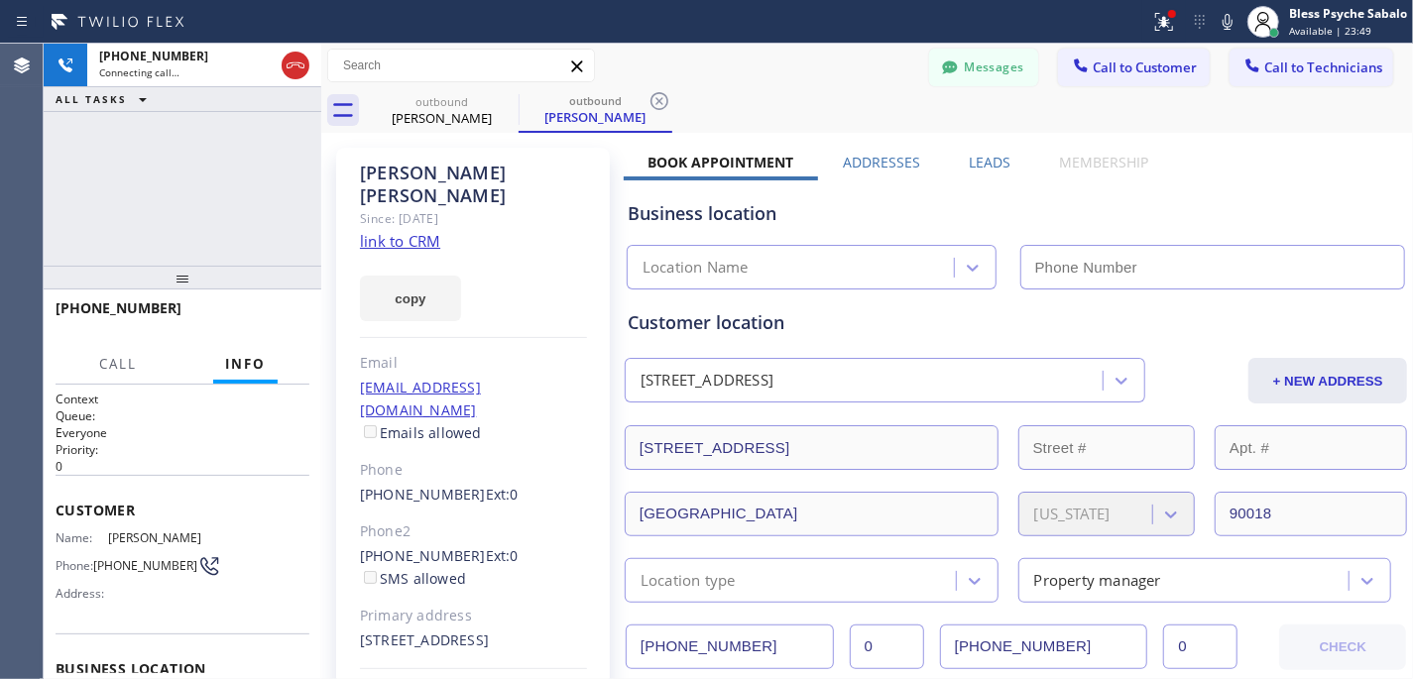
type input "[PHONE_NUMBER]"
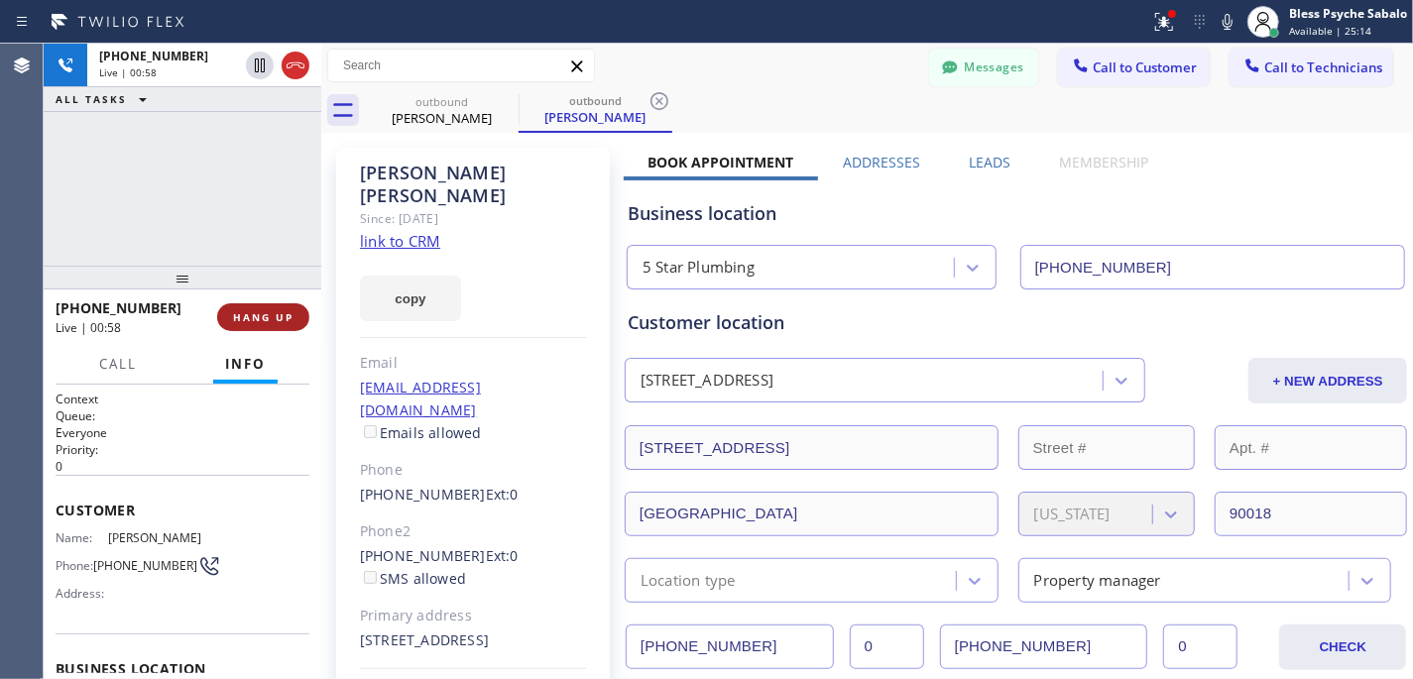
click at [275, 325] on button "HANG UP" at bounding box center [263, 317] width 92 height 28
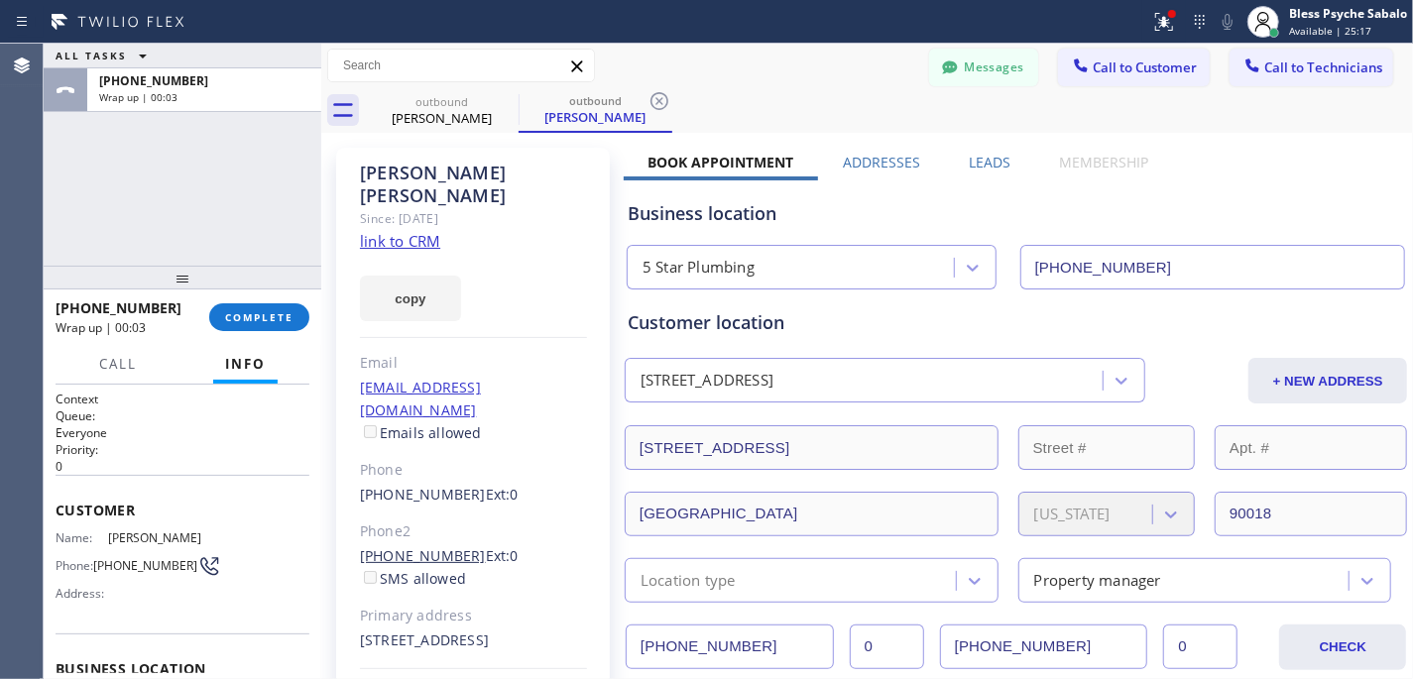
click at [406, 546] on link "[PHONE_NUMBER]" at bounding box center [423, 555] width 126 height 19
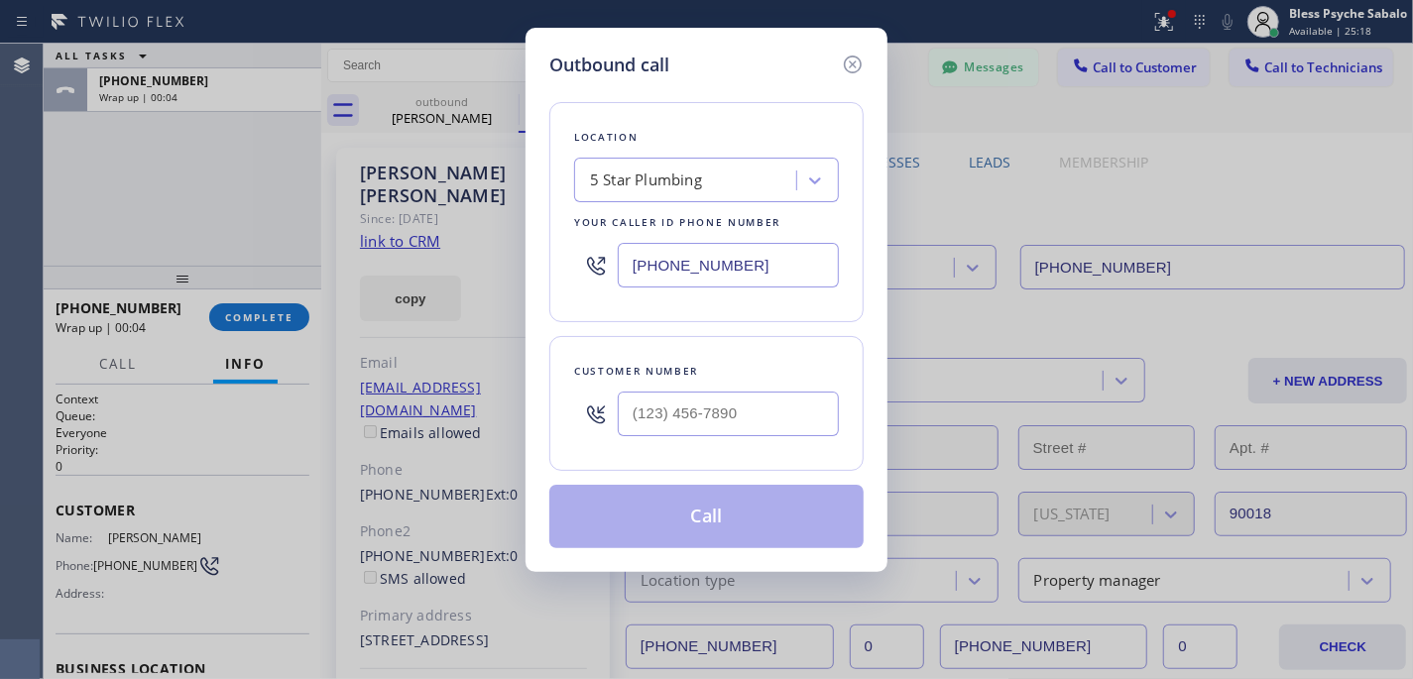
type input "[PHONE_NUMBER]"
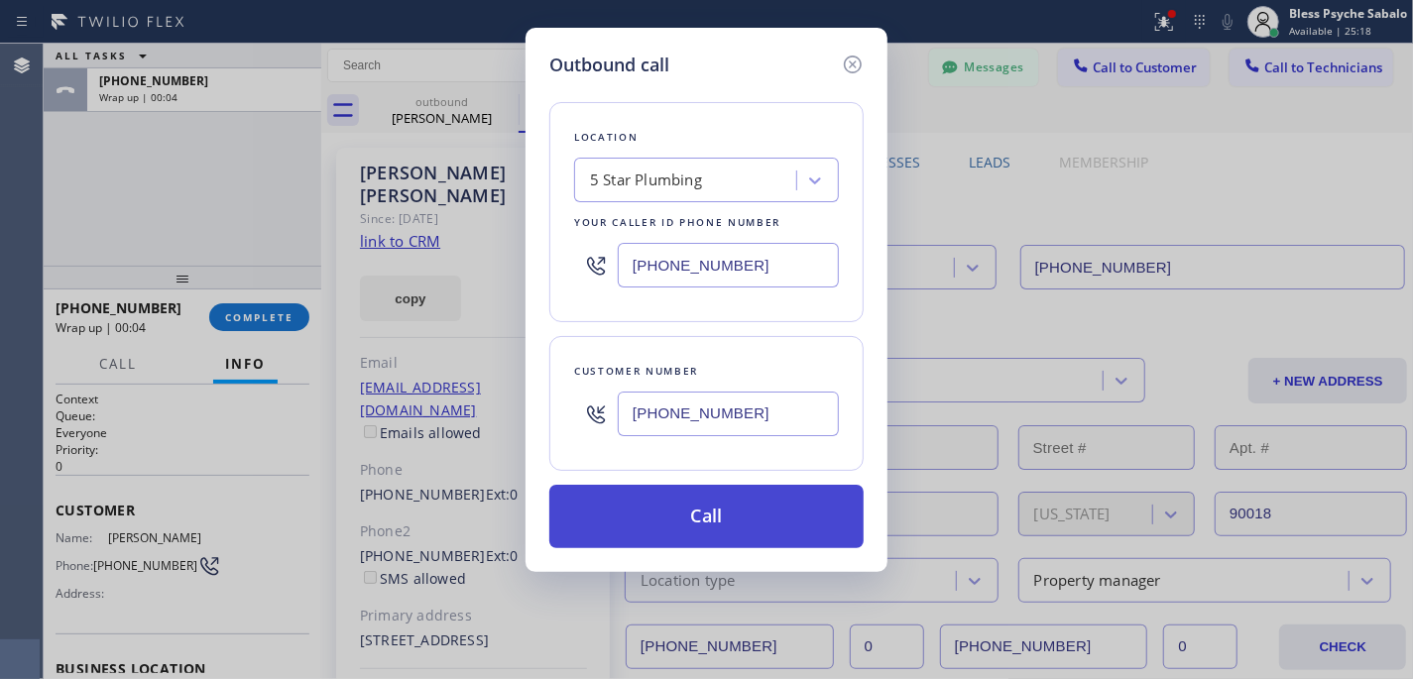
drag, startPoint x: 667, startPoint y: 518, endPoint x: 660, endPoint y: 525, distance: 10.5
click at [668, 517] on button "Call" at bounding box center [706, 516] width 314 height 63
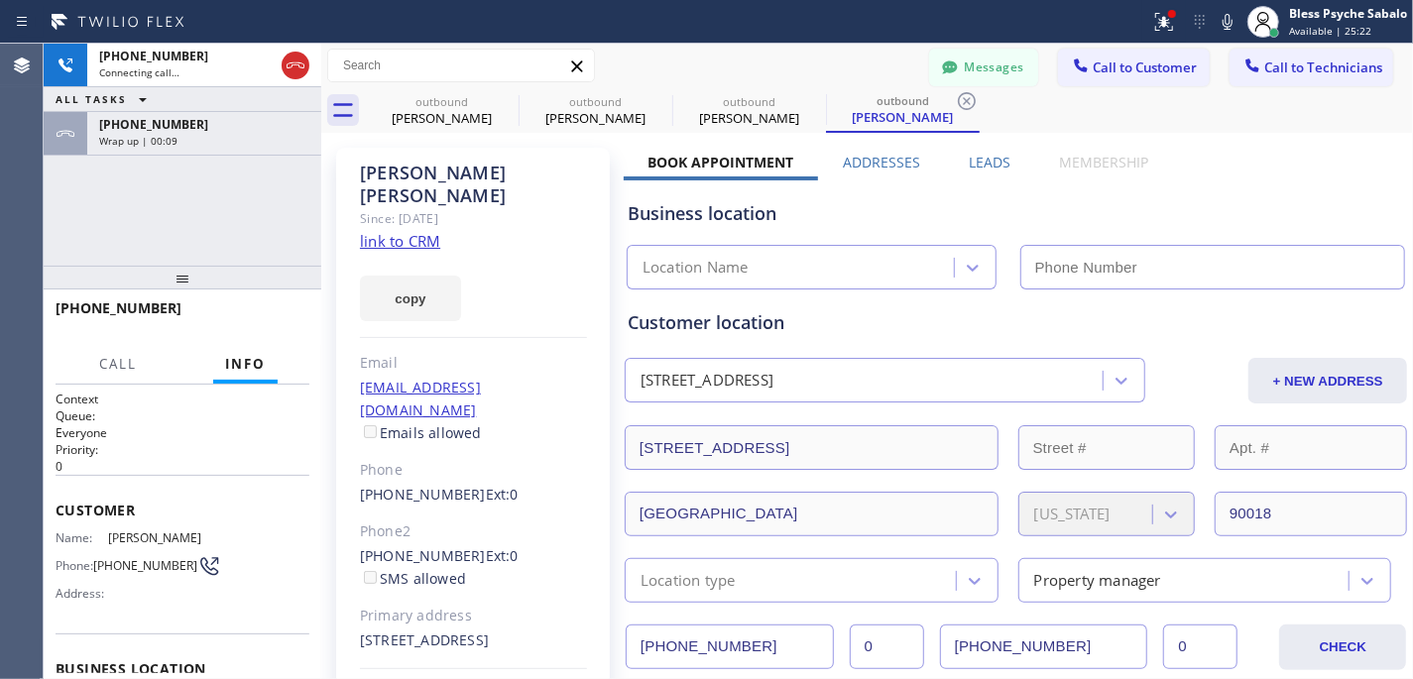
type input "[PHONE_NUMBER]"
click at [0, 0] on icon at bounding box center [0, 0] width 0 height 0
click at [647, 104] on icon at bounding box center [659, 101] width 24 height 24
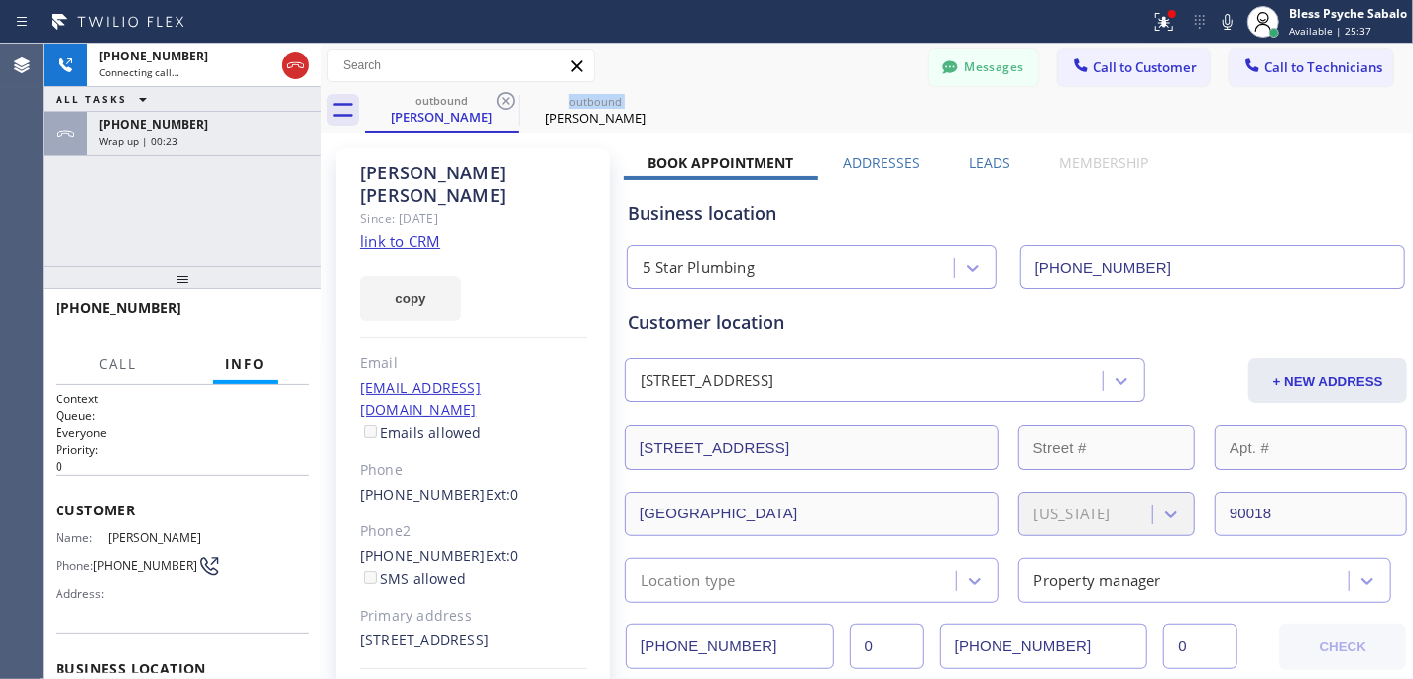
click at [506, 104] on icon at bounding box center [506, 101] width 24 height 24
click at [0, 0] on icon at bounding box center [0, 0] width 0 height 0
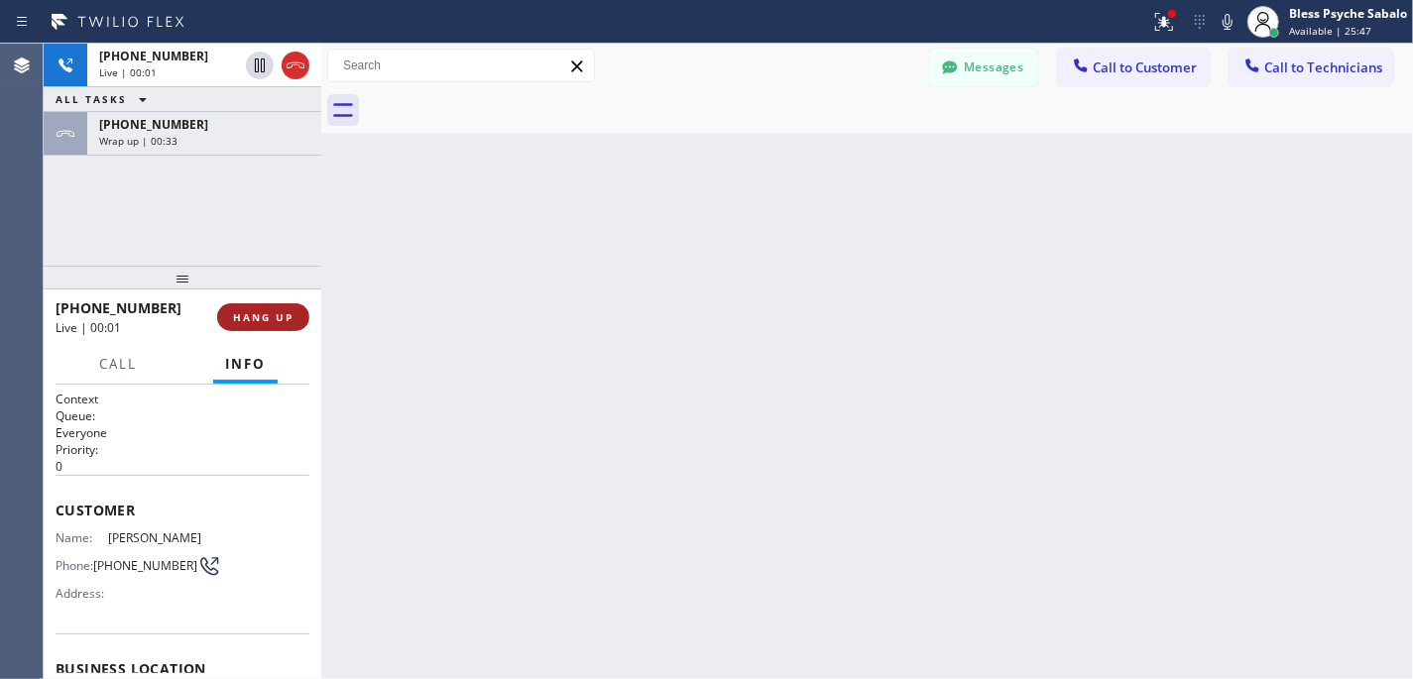
click at [272, 322] on span "HANG UP" at bounding box center [263, 317] width 60 height 14
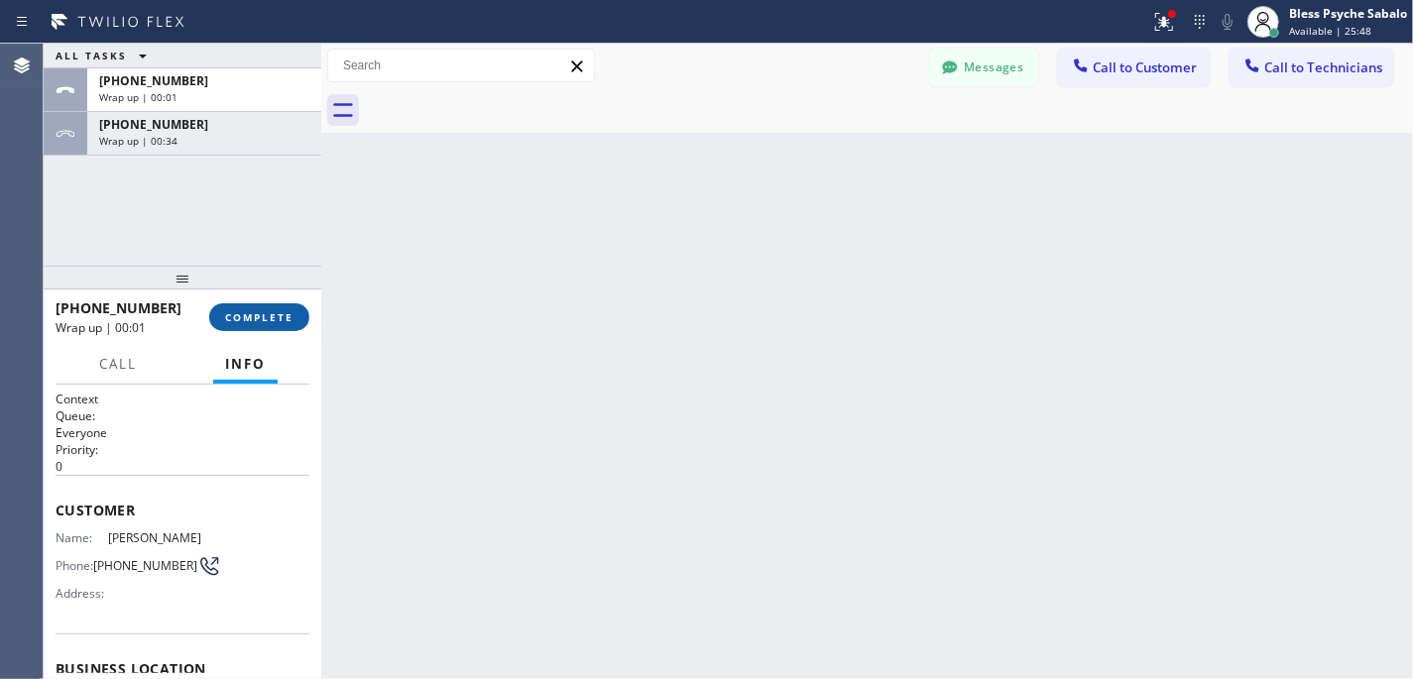
click at [272, 315] on span "COMPLETE" at bounding box center [259, 317] width 68 height 14
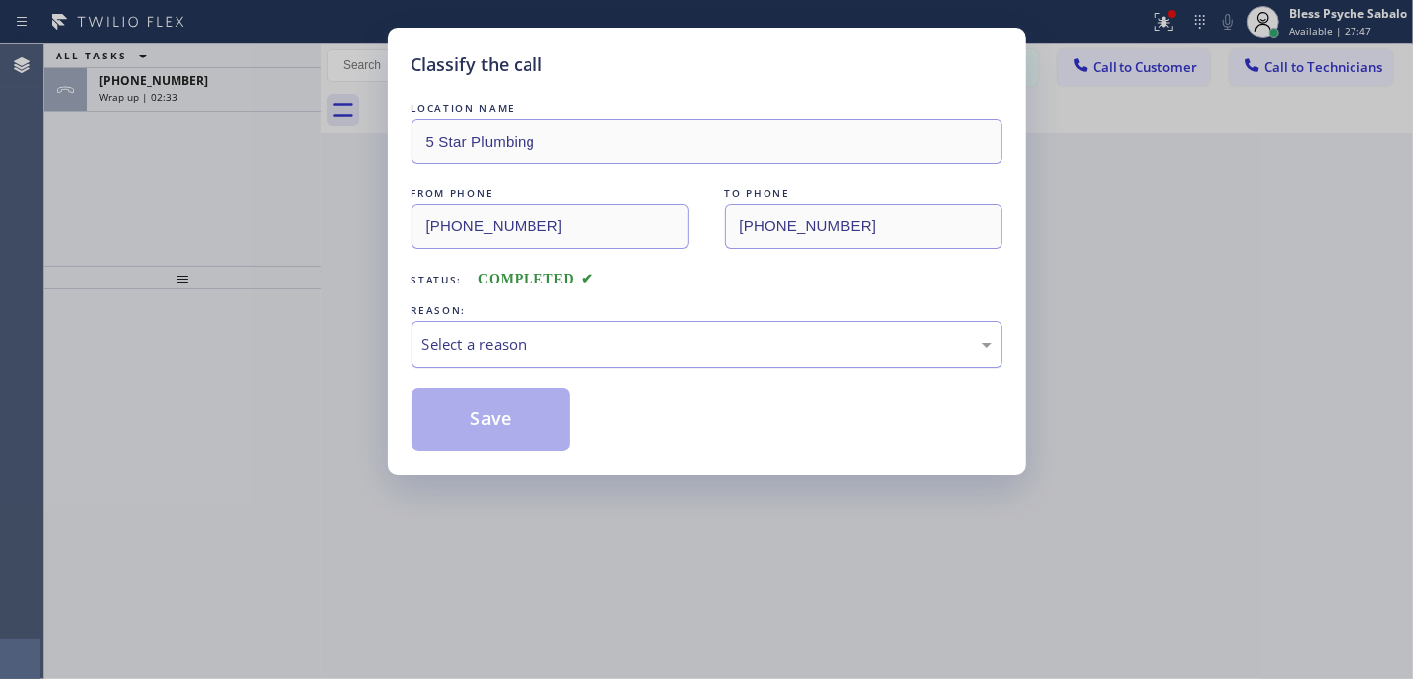
click at [724, 361] on div "Select a reason" at bounding box center [706, 344] width 591 height 47
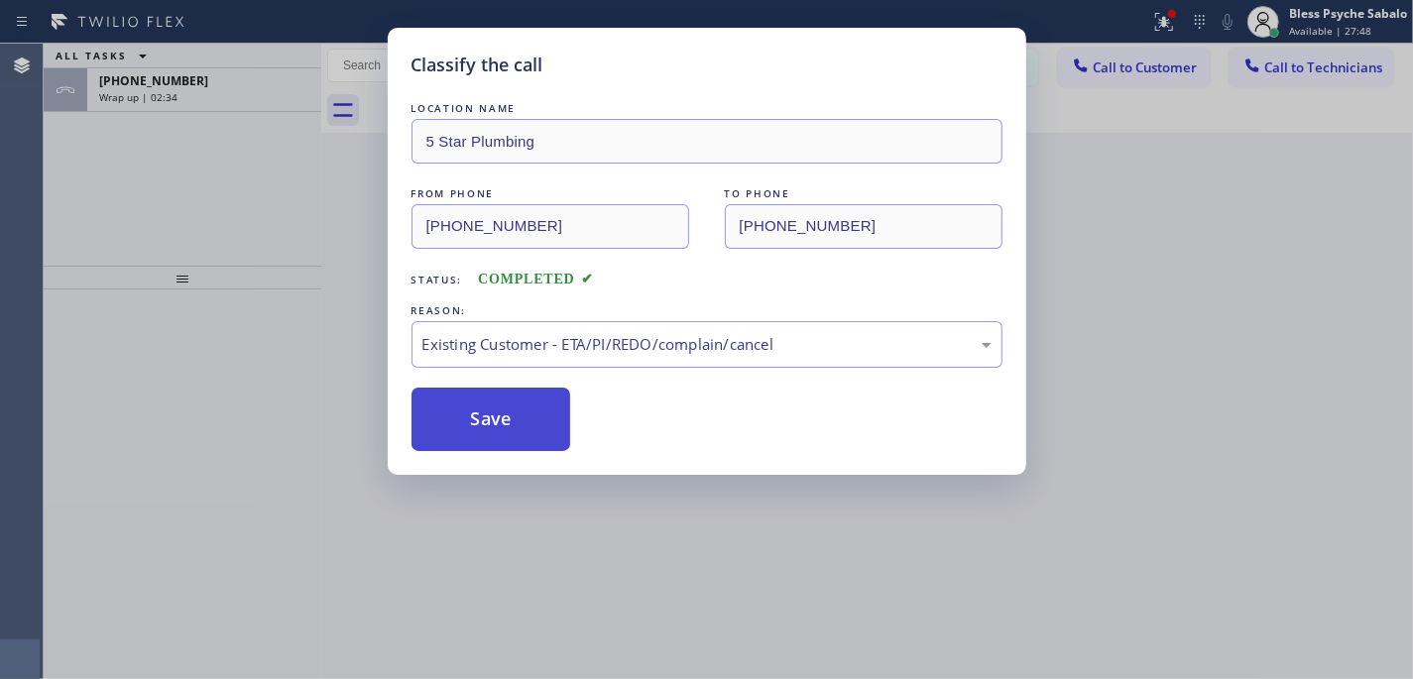
click at [504, 417] on button "Save" at bounding box center [491, 419] width 160 height 63
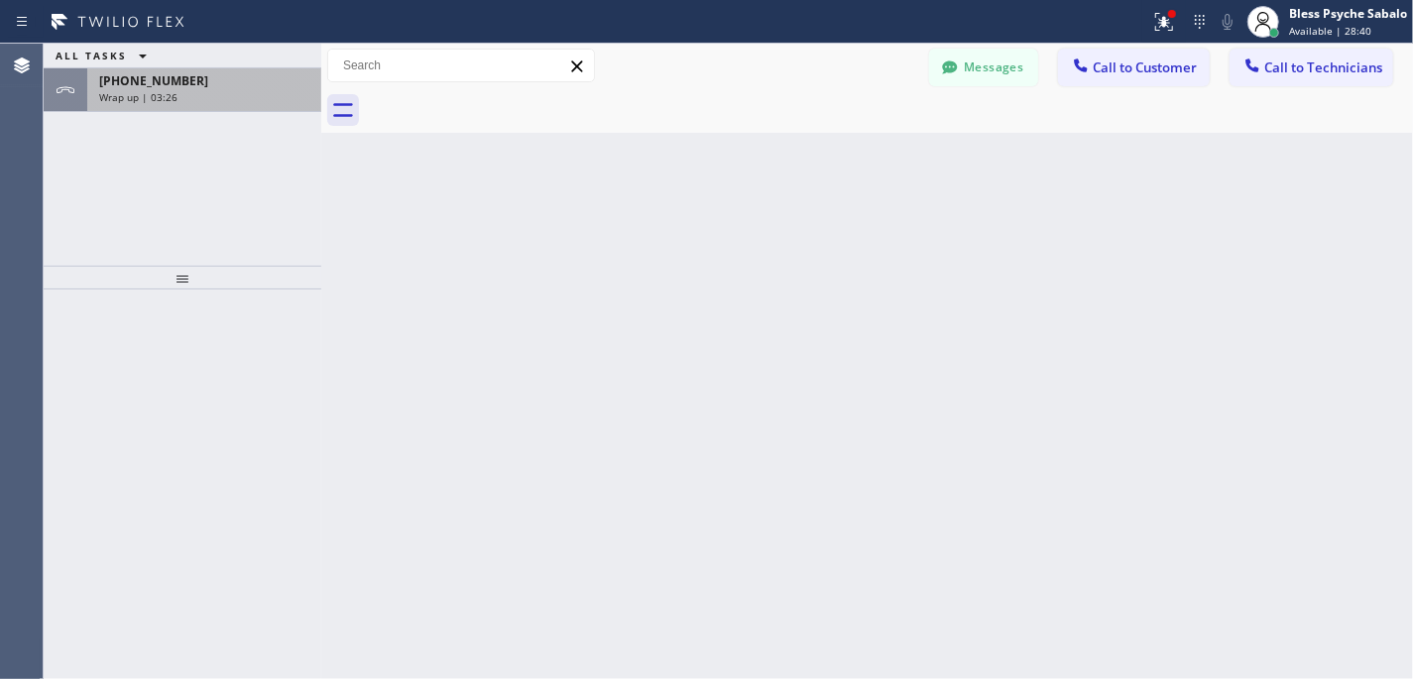
click at [272, 100] on div "Wrap up | 03:26" at bounding box center [204, 97] width 210 height 14
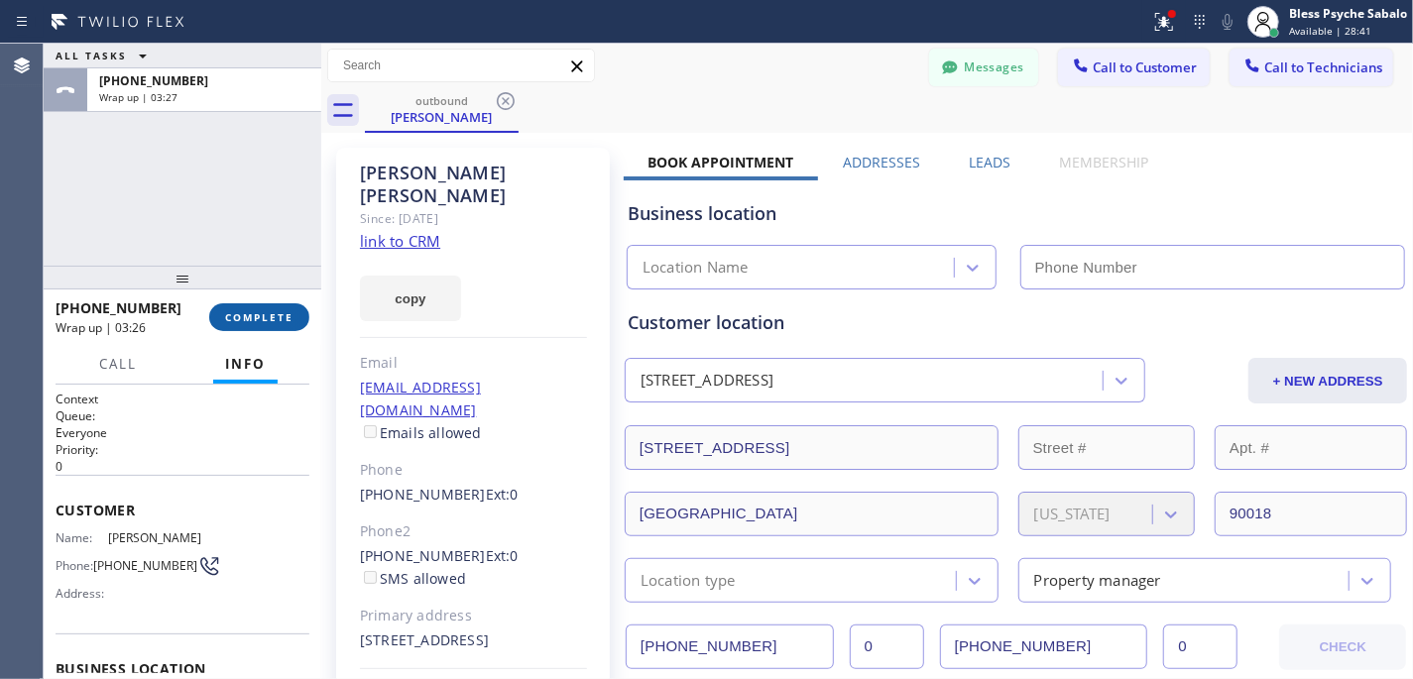
click at [271, 325] on button "COMPLETE" at bounding box center [259, 317] width 100 height 28
type input "[PHONE_NUMBER]"
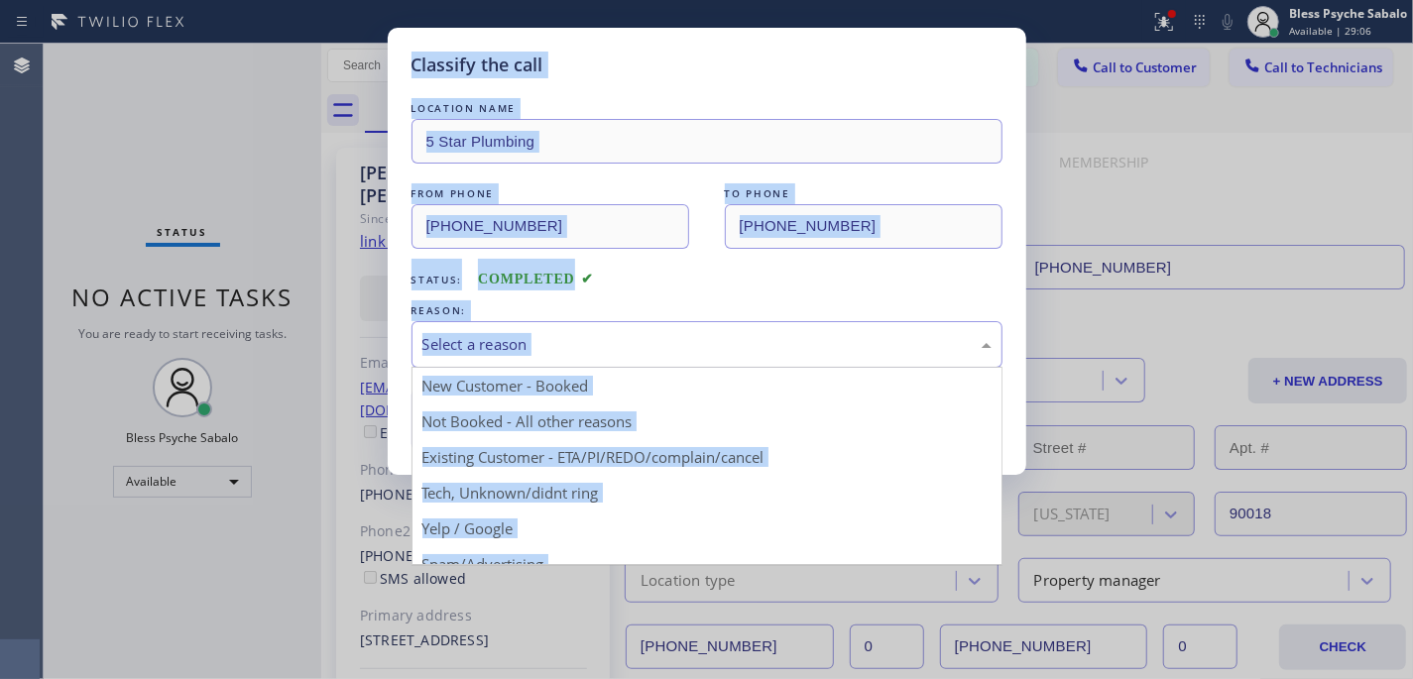
click at [707, 345] on div "Select a reason" at bounding box center [706, 344] width 569 height 23
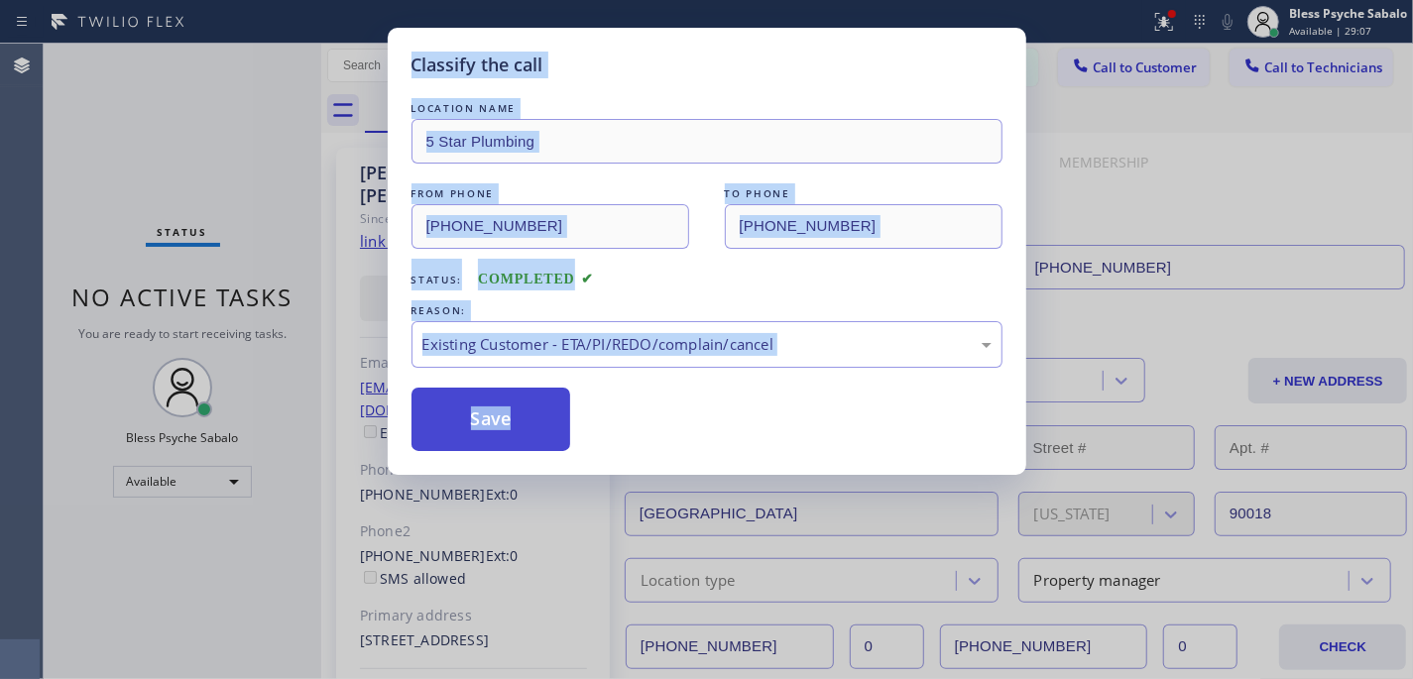
click at [464, 437] on button "Save" at bounding box center [491, 419] width 160 height 63
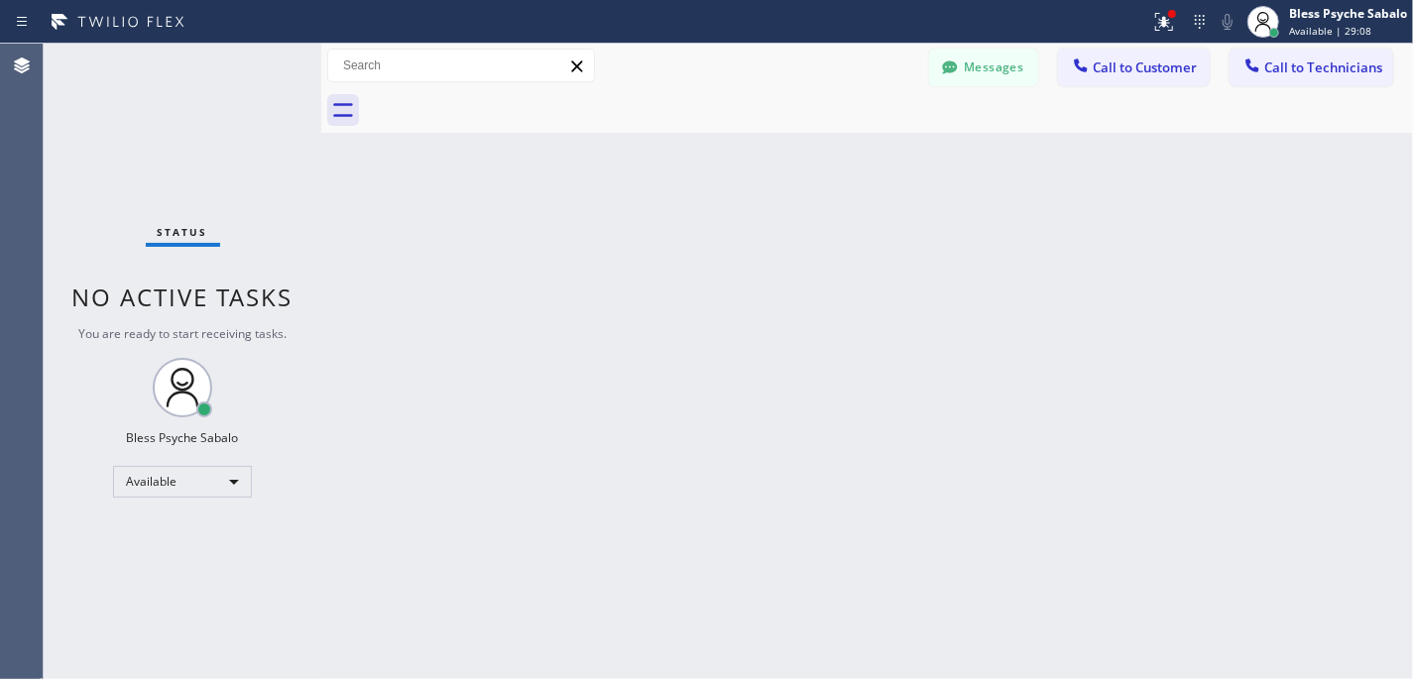
click at [457, 413] on div "Back to Dashboard Change Sender ID Customers Technicians KL [PERSON_NAME] [DATE…" at bounding box center [867, 362] width 1092 height 636
drag, startPoint x: 834, startPoint y: 315, endPoint x: 825, endPoint y: 298, distance: 19.1
click at [831, 306] on div "Back to Dashboard Change Sender ID Customers Technicians KL [PERSON_NAME] [DATE…" at bounding box center [867, 362] width 1092 height 636
click at [876, 259] on div "Back to Dashboard Change Sender ID Customers Technicians KL [PERSON_NAME] [DATE…" at bounding box center [867, 362] width 1092 height 636
click at [969, 61] on button "Messages" at bounding box center [983, 68] width 109 height 38
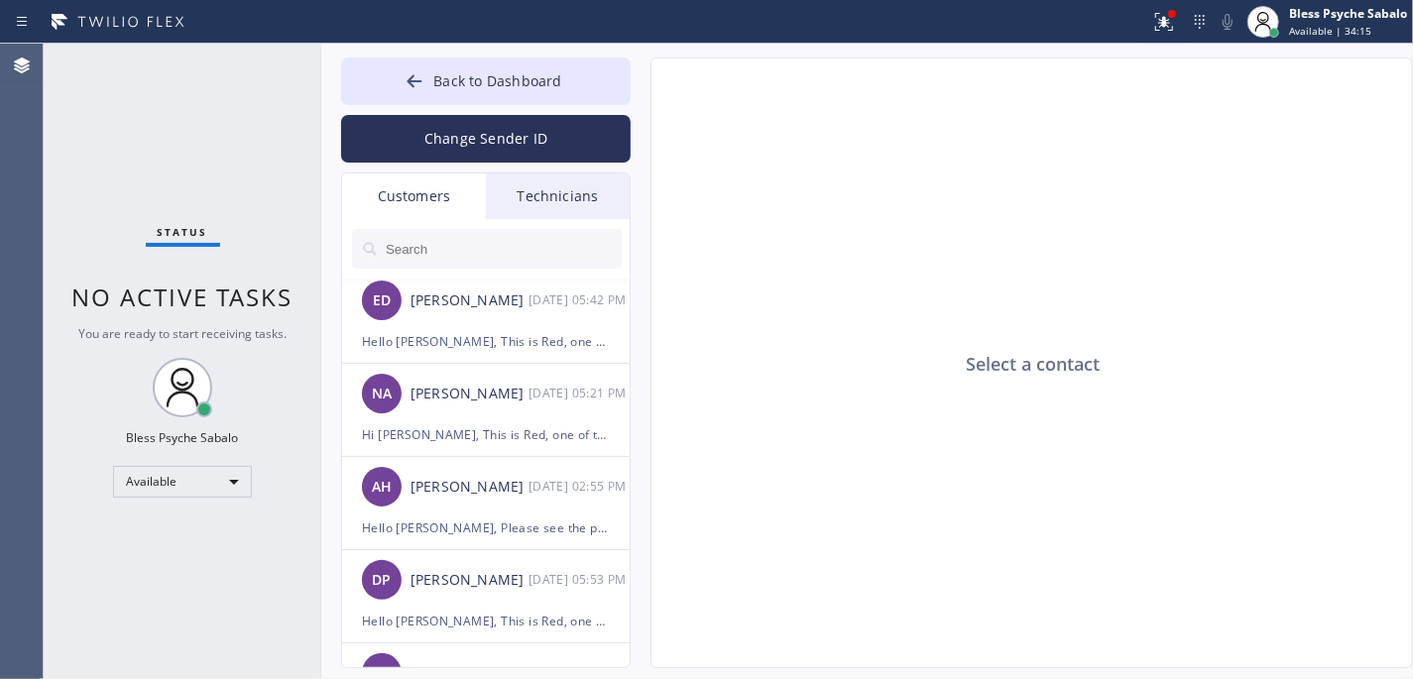
click at [948, 342] on div "Select a contact" at bounding box center [1032, 363] width 762 height 611
click at [556, 254] on input "text" at bounding box center [503, 249] width 238 height 40
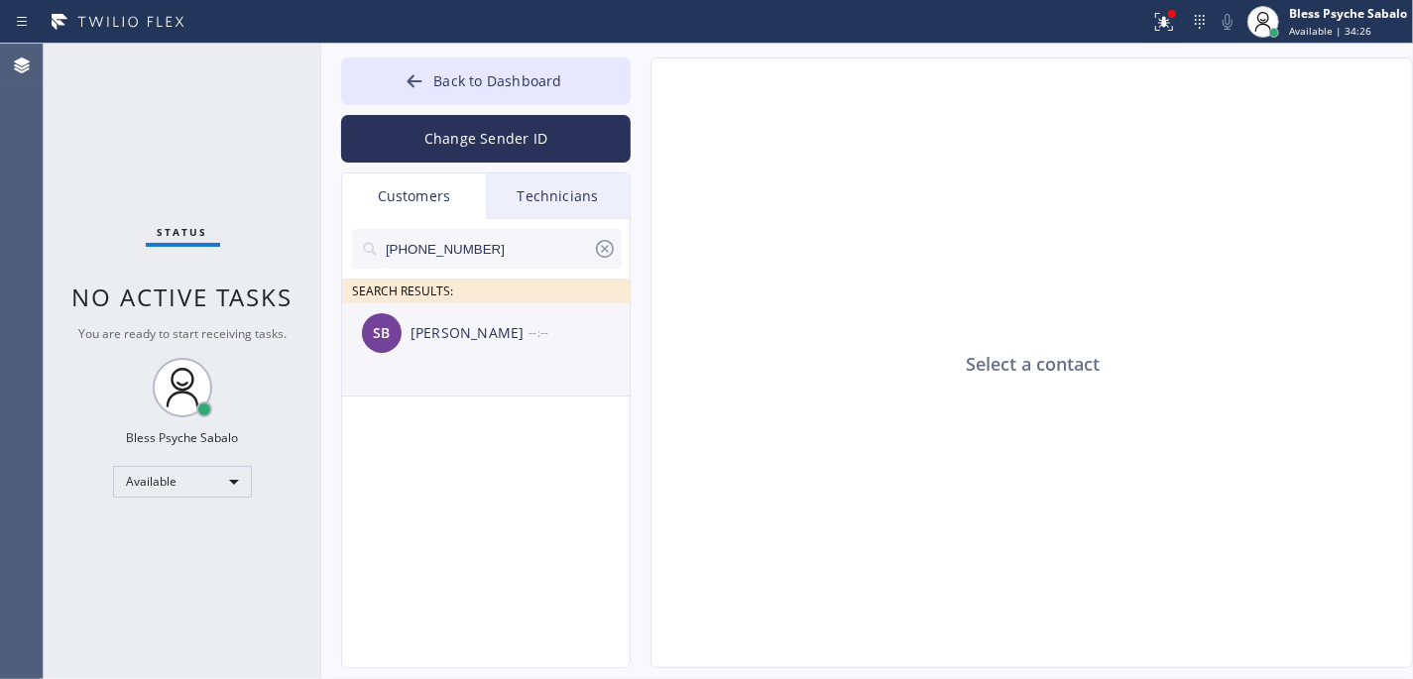
click at [521, 355] on div "SB [PERSON_NAME] --:--" at bounding box center [487, 332] width 290 height 59
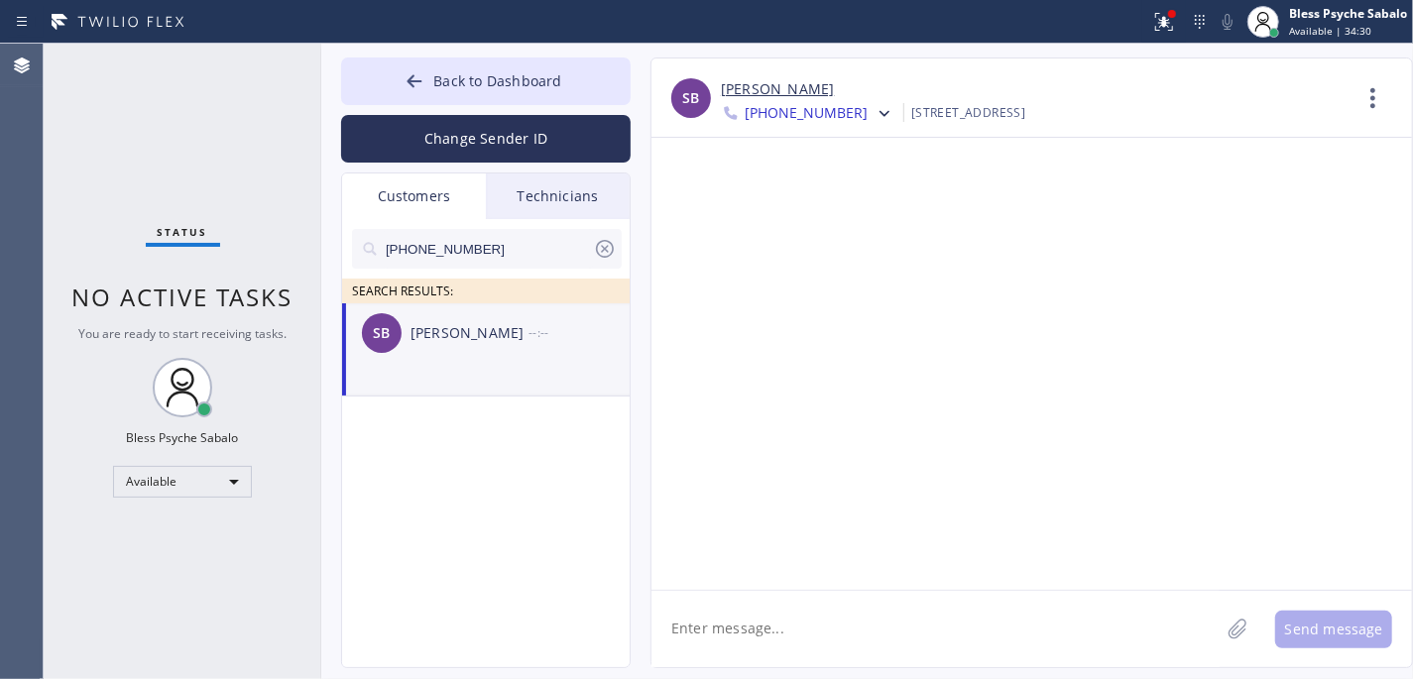
click at [827, 119] on span "[PHONE_NUMBER]" at bounding box center [806, 115] width 123 height 24
click at [847, 247] on div "[PHONE_NUMBER]" at bounding box center [835, 250] width 228 height 46
click at [901, 620] on textarea at bounding box center [935, 629] width 568 height 76
paste textarea "Hi [PERSON_NAME], This is Red, one of the managers at 5 Star Plumbing. I’m reac…"
type textarea "Hi [PERSON_NAME], This is Red, one of the managers at 5 Star Plumbing. I’m reac…"
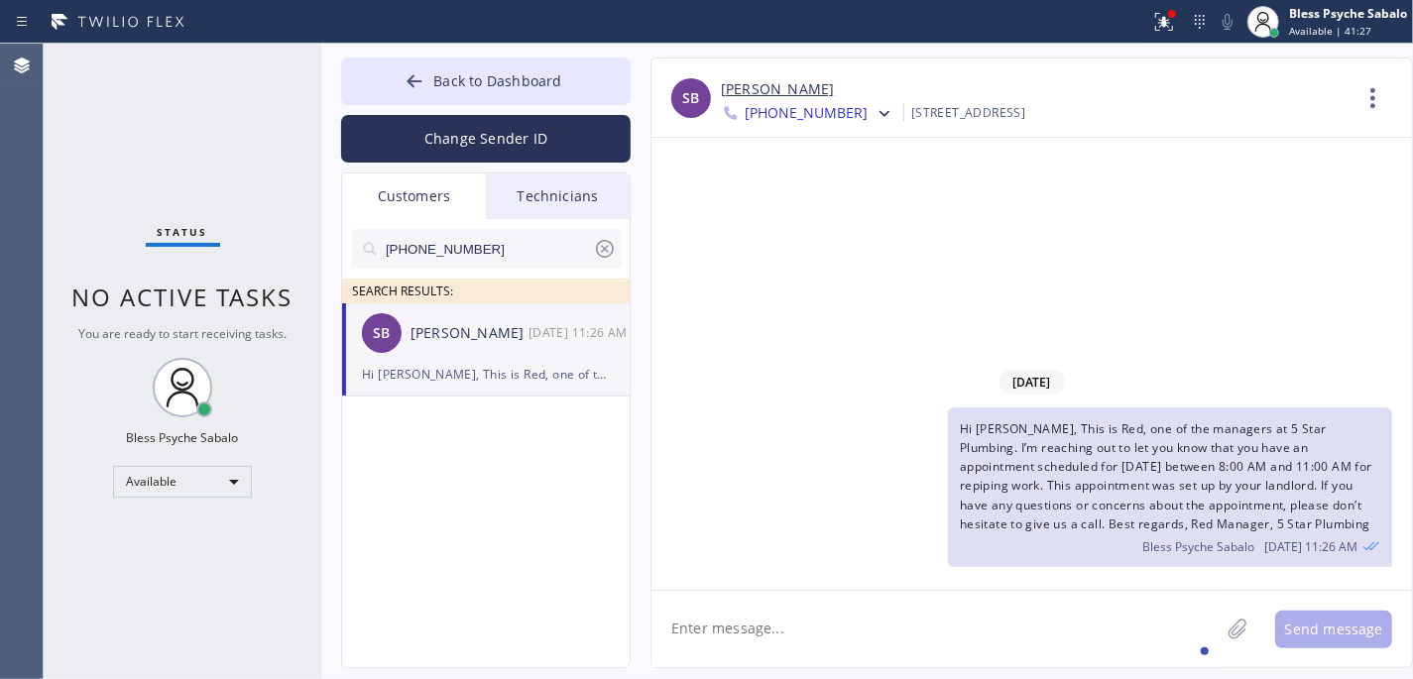
click at [838, 298] on div "[DATE] Hi [PERSON_NAME], This is Red, one of the managers at 5 Star Plumbing. I…" at bounding box center [1031, 364] width 760 height 452
click at [557, 525] on div "[PHONE_NUMBER] SEARCH RESULTS: SB [PERSON_NAME] [DATE] 11:26 AM Hi [PERSON_NAME…" at bounding box center [487, 466] width 290 height 494
click at [769, 421] on div "Hi [PERSON_NAME], This is Red, one of the managers at 5 Star Plumbing. I’m reac…" at bounding box center [1021, 487] width 741 height 160
click at [1083, 164] on div "[DATE] Hi [PERSON_NAME], This is Red, one of the managers at 5 Star Plumbing. I…" at bounding box center [1031, 364] width 760 height 452
click at [547, 29] on div at bounding box center [575, 22] width 1134 height 32
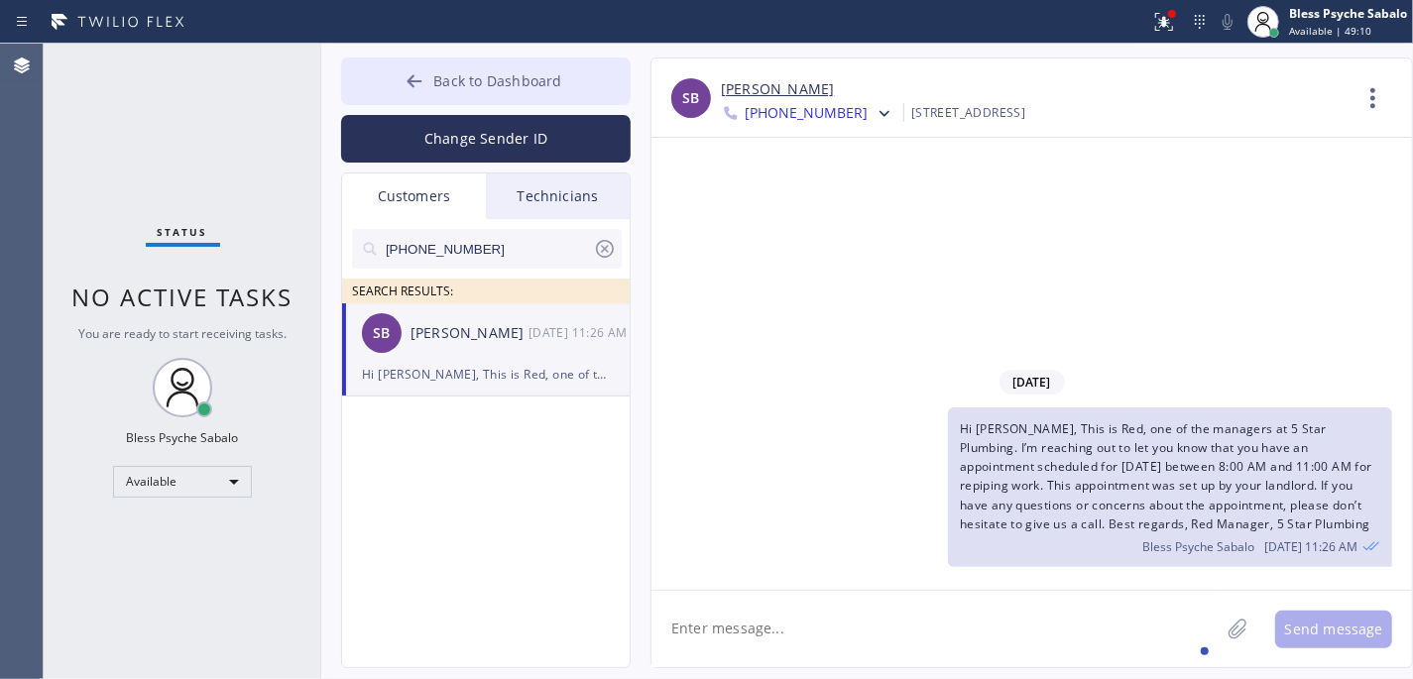
click at [553, 73] on span "Back to Dashboard" at bounding box center [497, 80] width 128 height 19
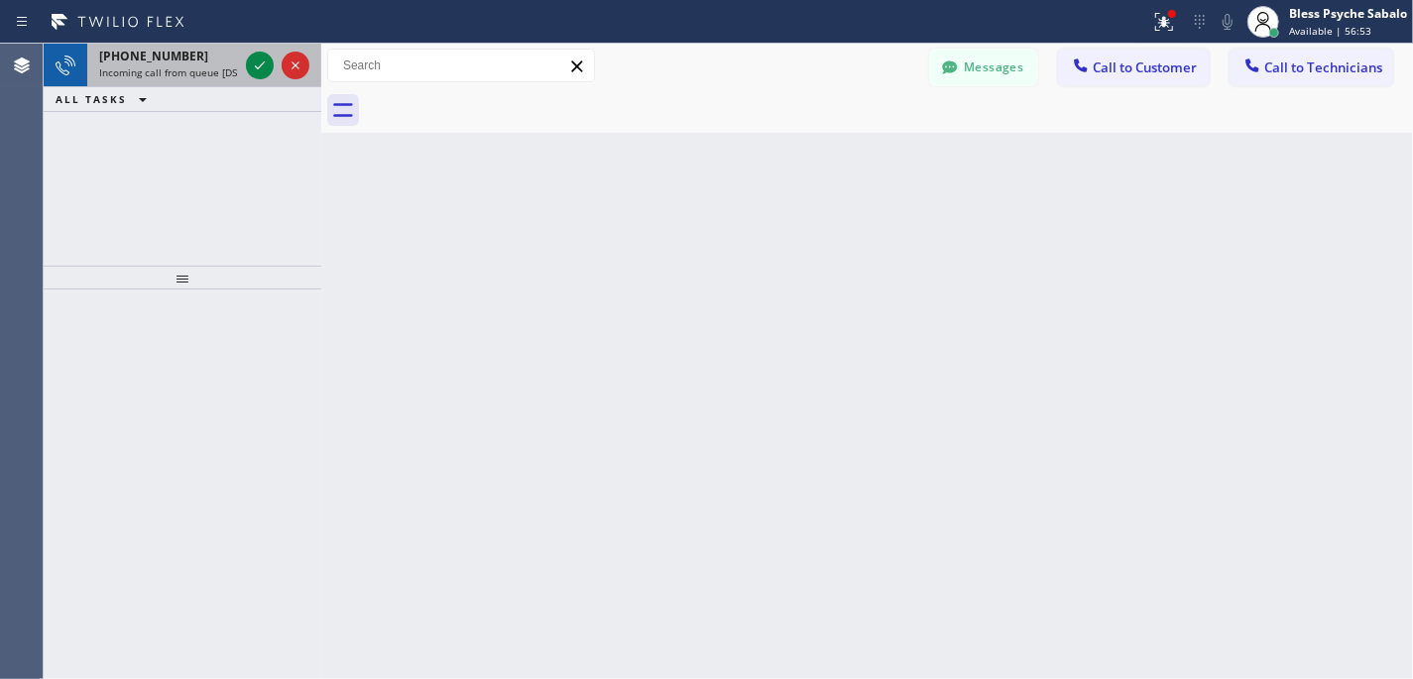
click at [157, 83] on div "[PHONE_NUMBER] Incoming call from queue [DSRs]" at bounding box center [164, 66] width 155 height 44
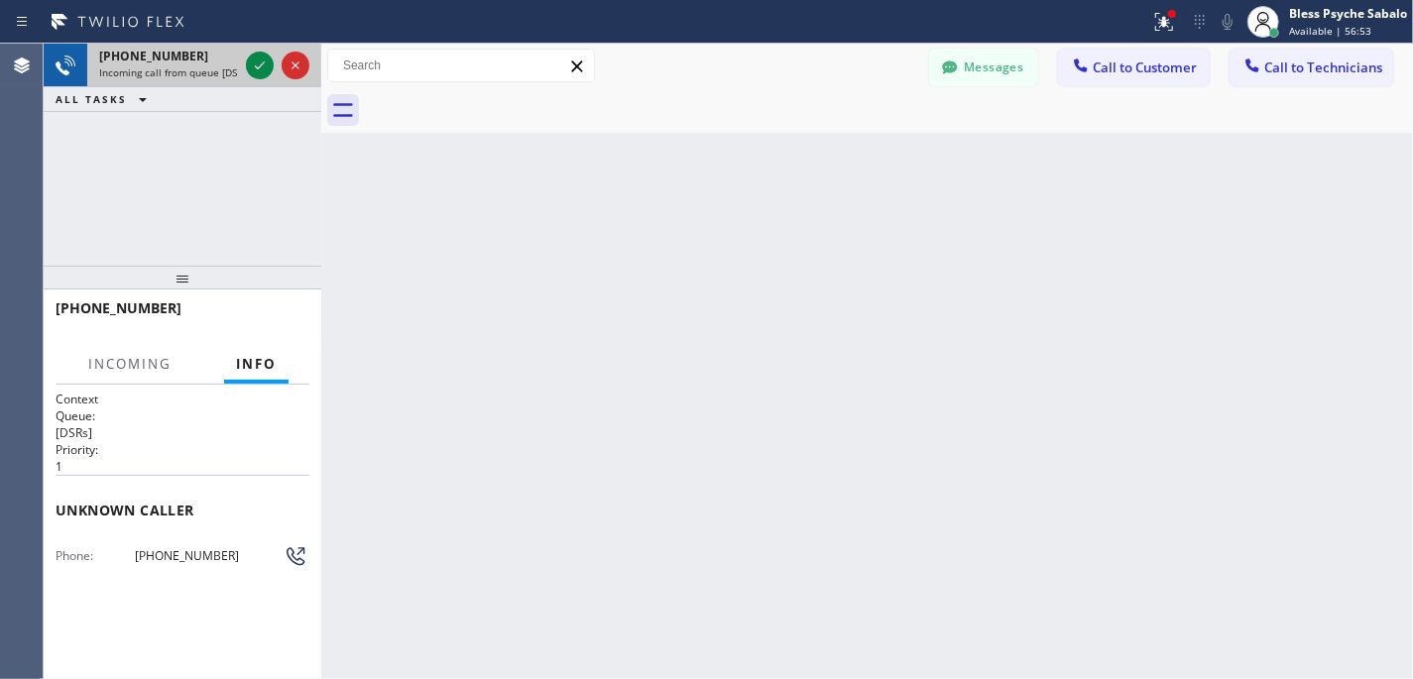
click at [175, 59] on span "[PHONE_NUMBER]" at bounding box center [153, 56] width 109 height 17
click at [262, 71] on icon at bounding box center [260, 66] width 24 height 24
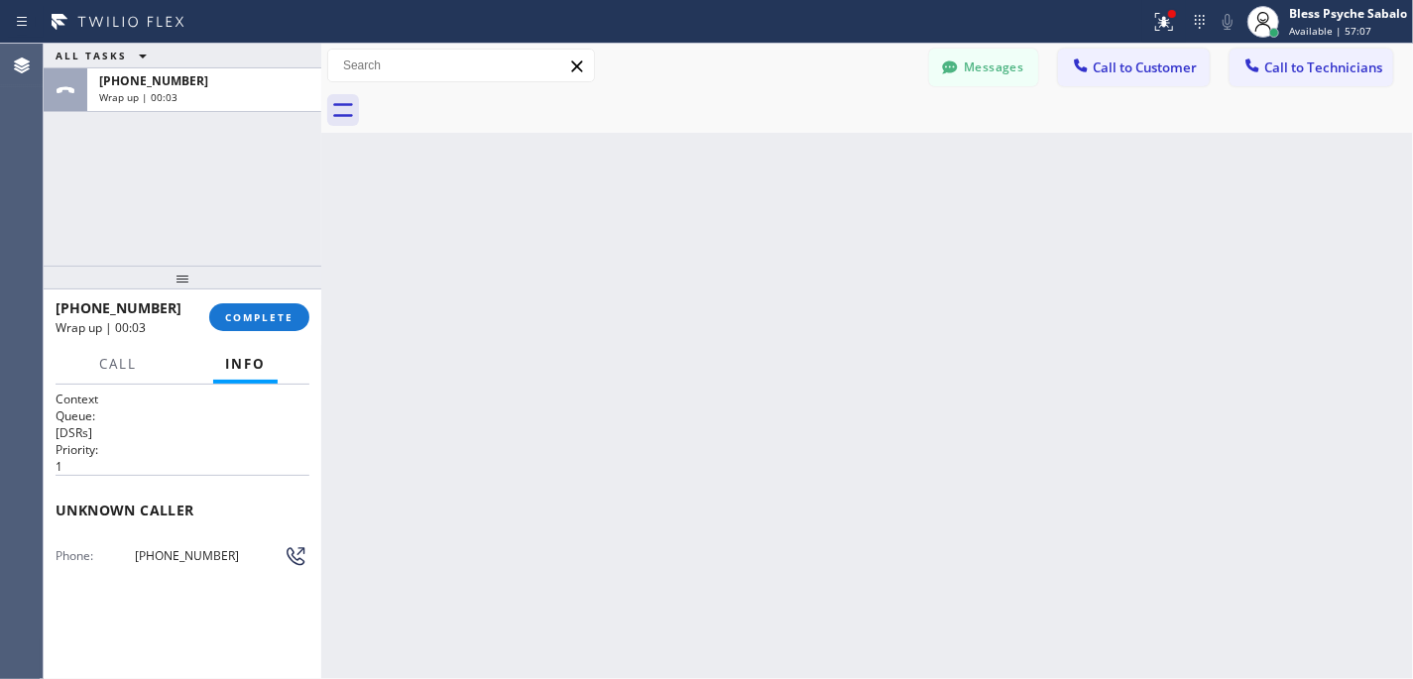
click at [236, 339] on div "[PHONE_NUMBER] Wrap up | 00:03 COMPLETE" at bounding box center [183, 317] width 254 height 52
click at [242, 330] on div "[PHONE_NUMBER] Wrap up | 00:03 COMPLETE" at bounding box center [183, 317] width 254 height 52
click at [242, 330] on button "COMPLETE" at bounding box center [259, 317] width 100 height 28
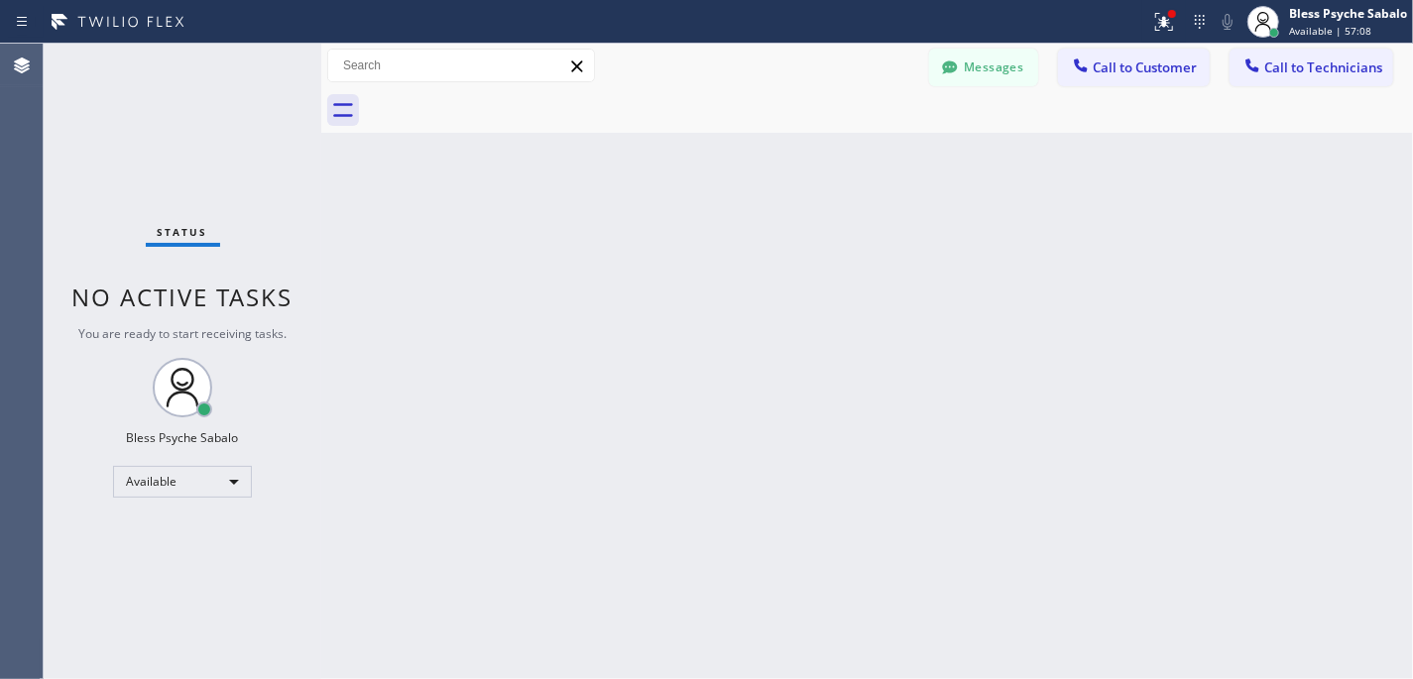
click at [445, 373] on div "Back to Dashboard Change Sender ID Customers Technicians [PHONE_NUMBER] SEARCH …" at bounding box center [867, 362] width 1092 height 636
click at [798, 478] on div "Back to Dashboard Change Sender ID Customers Technicians [PHONE_NUMBER] SEARCH …" at bounding box center [867, 362] width 1092 height 636
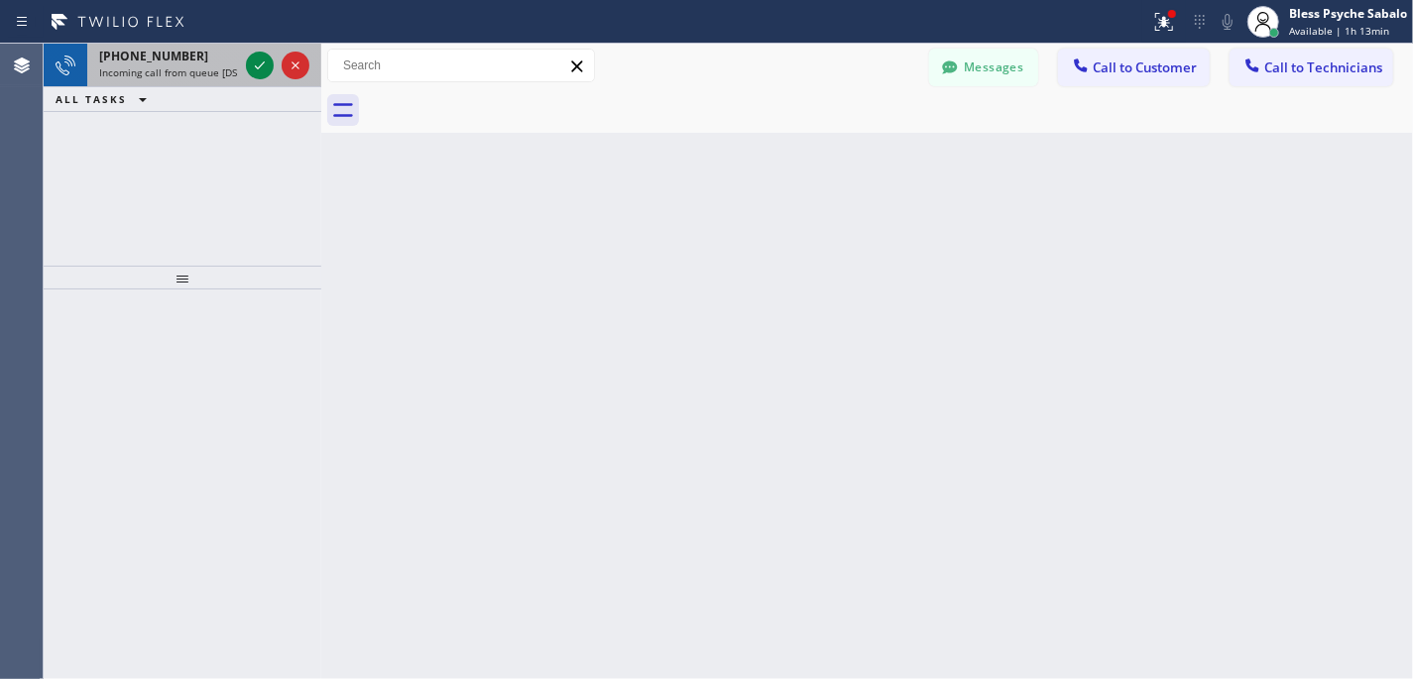
click at [202, 58] on div "[PHONE_NUMBER]" at bounding box center [168, 56] width 139 height 17
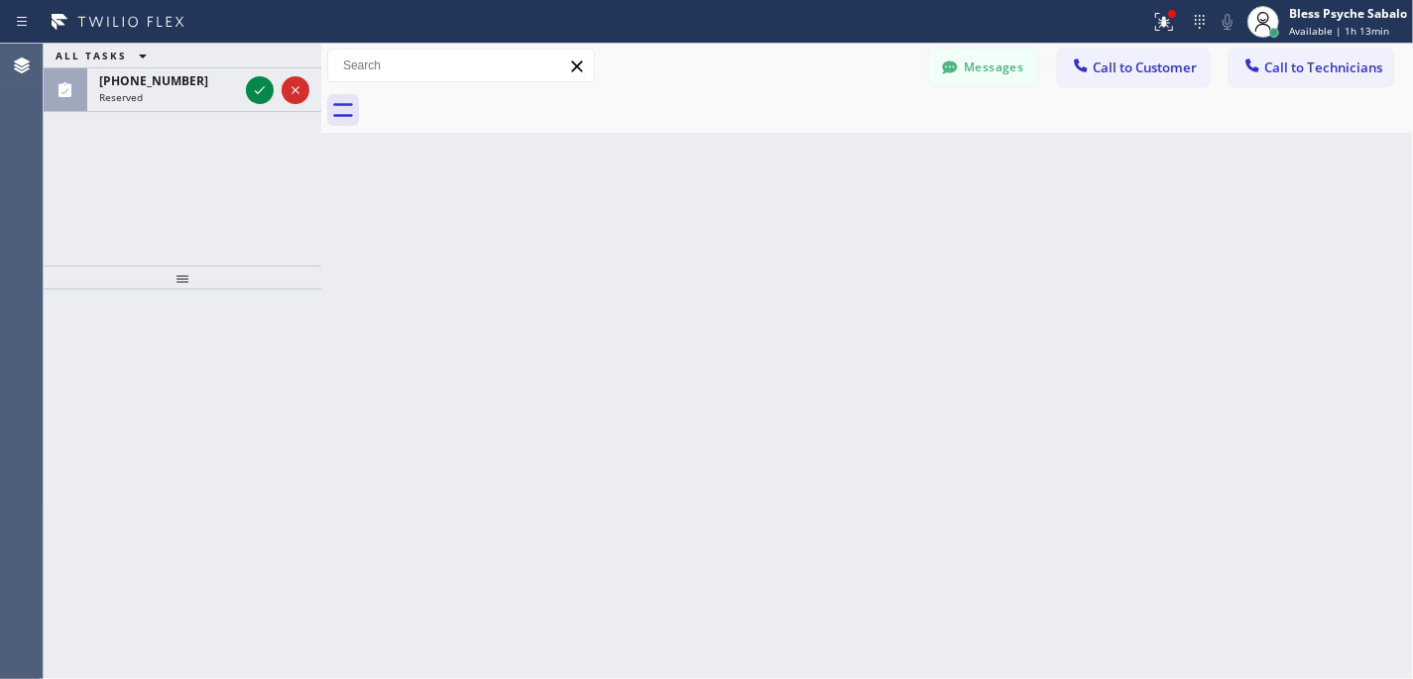
click at [736, 226] on div "Back to Dashboard Change Sender ID Customers Technicians [PHONE_NUMBER] SEARCH …" at bounding box center [867, 362] width 1092 height 636
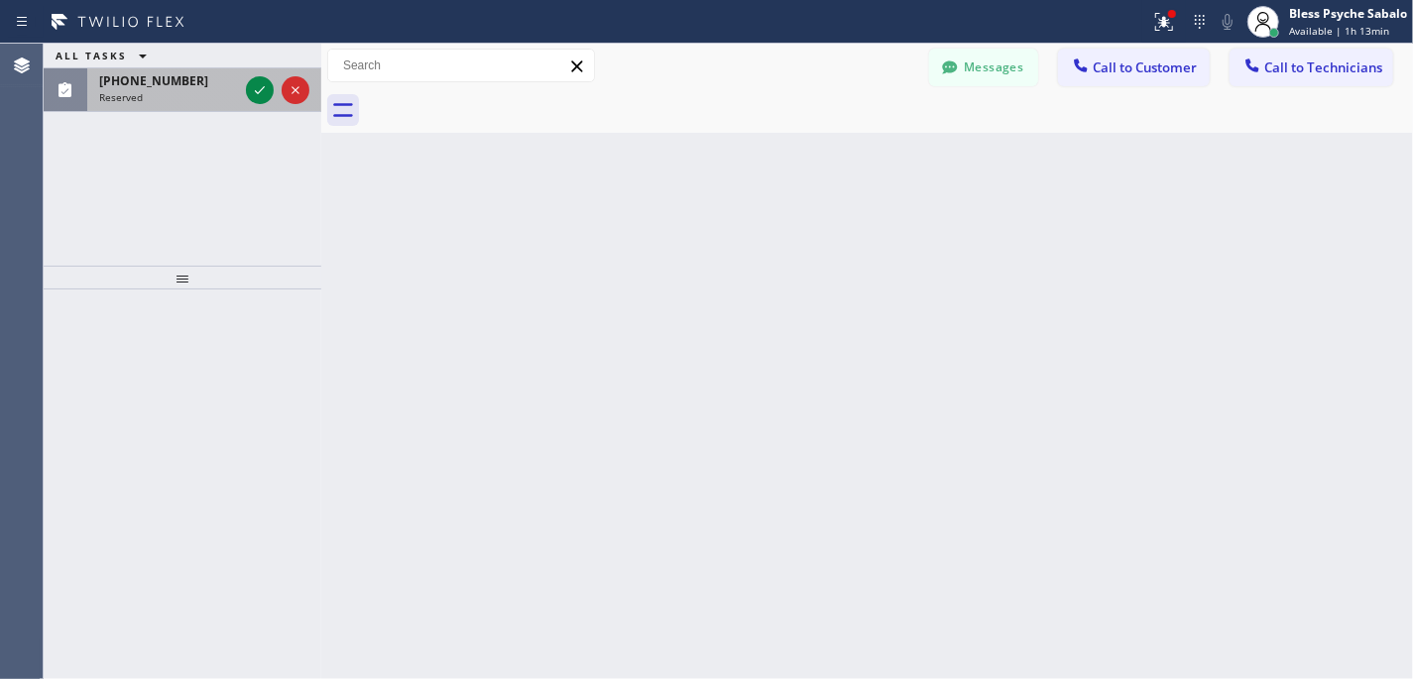
click at [234, 77] on div "[PHONE_NUMBER]" at bounding box center [168, 80] width 139 height 17
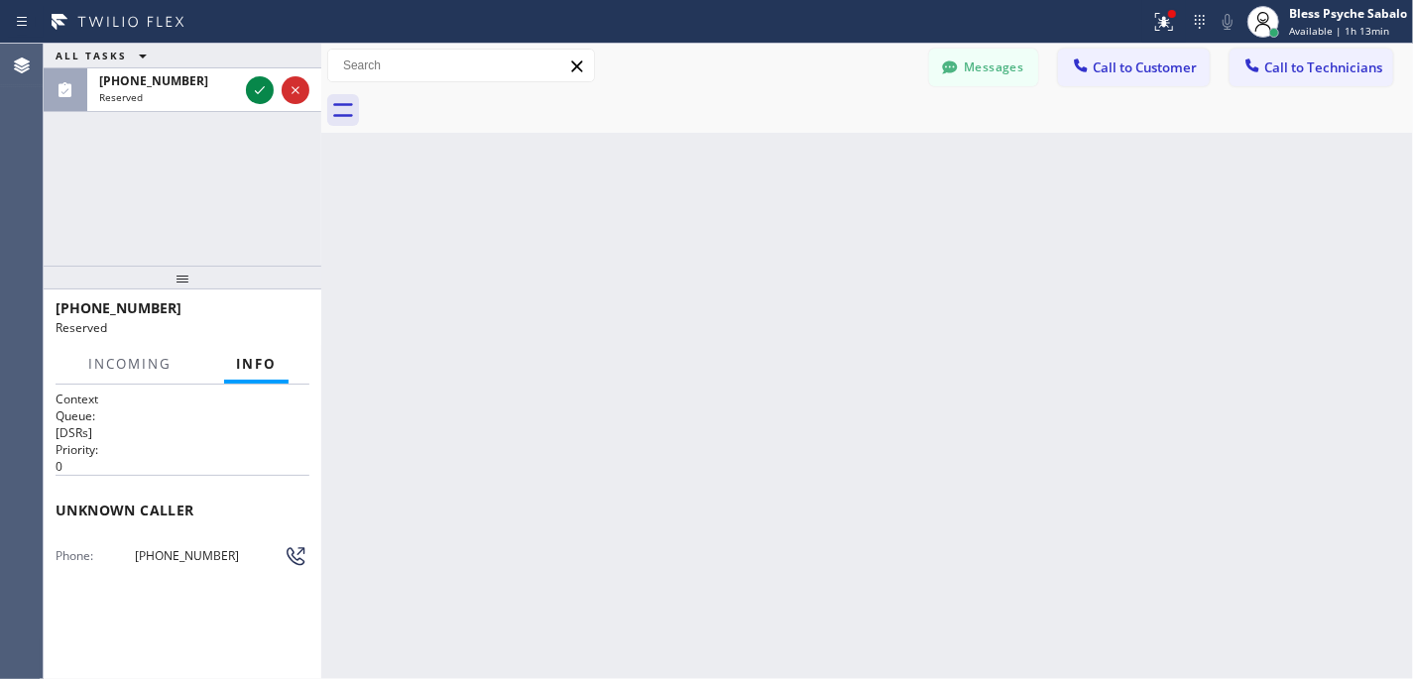
click at [524, 192] on div "Back to Dashboard Change Sender ID Customers Technicians [PHONE_NUMBER] SEARCH …" at bounding box center [867, 362] width 1092 height 636
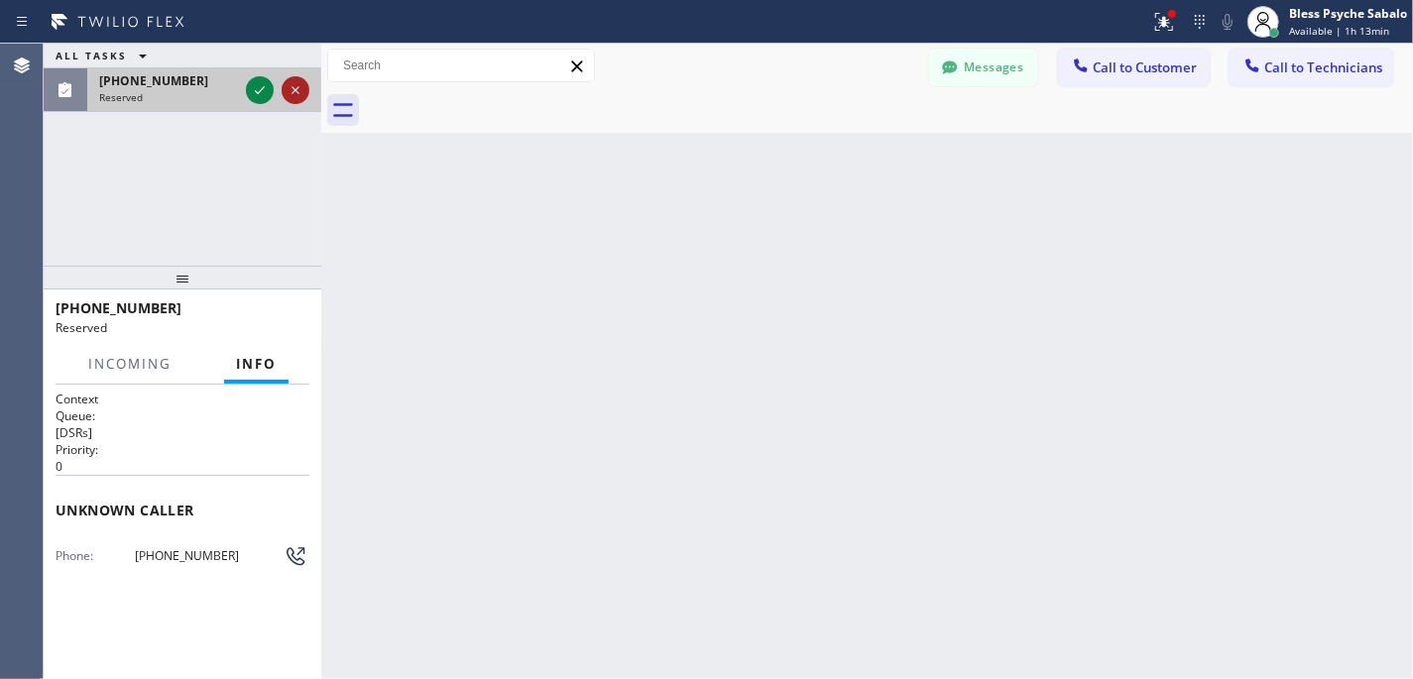
click at [302, 95] on icon at bounding box center [296, 90] width 24 height 24
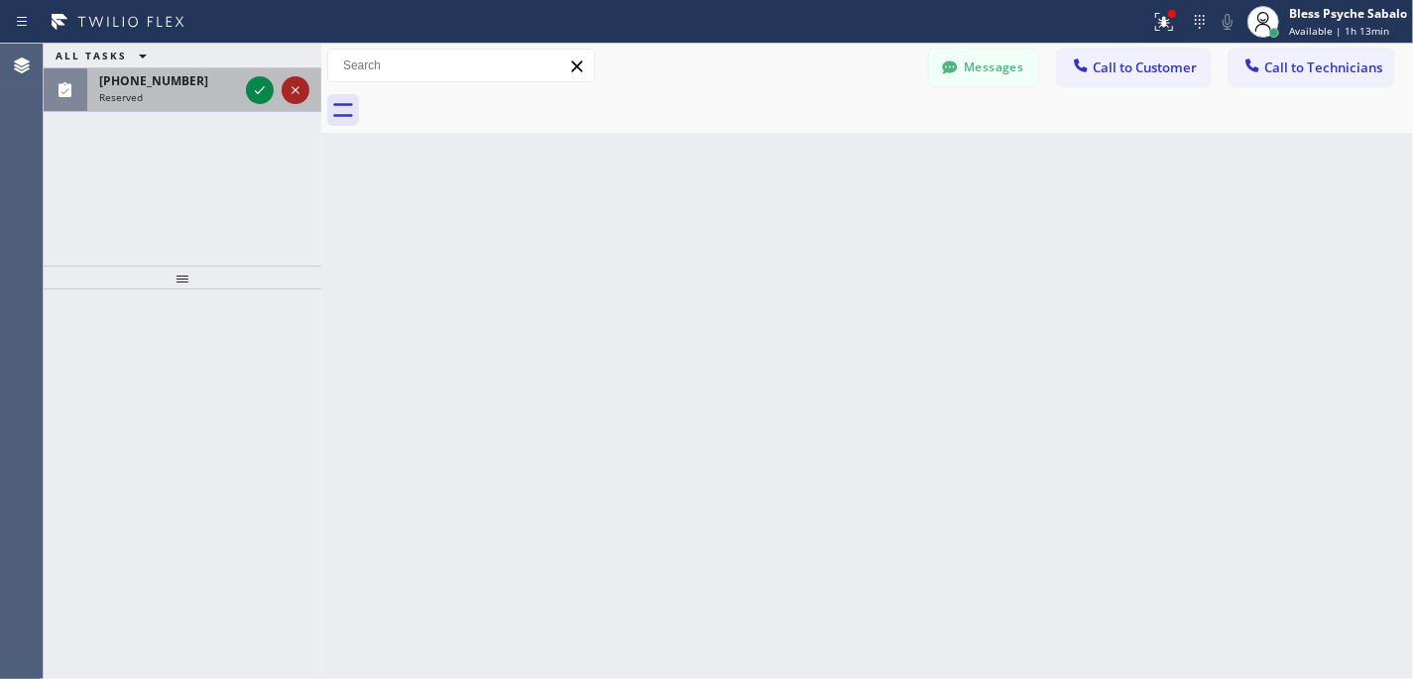
click at [288, 87] on icon at bounding box center [296, 90] width 24 height 24
click at [303, 83] on icon at bounding box center [296, 90] width 24 height 24
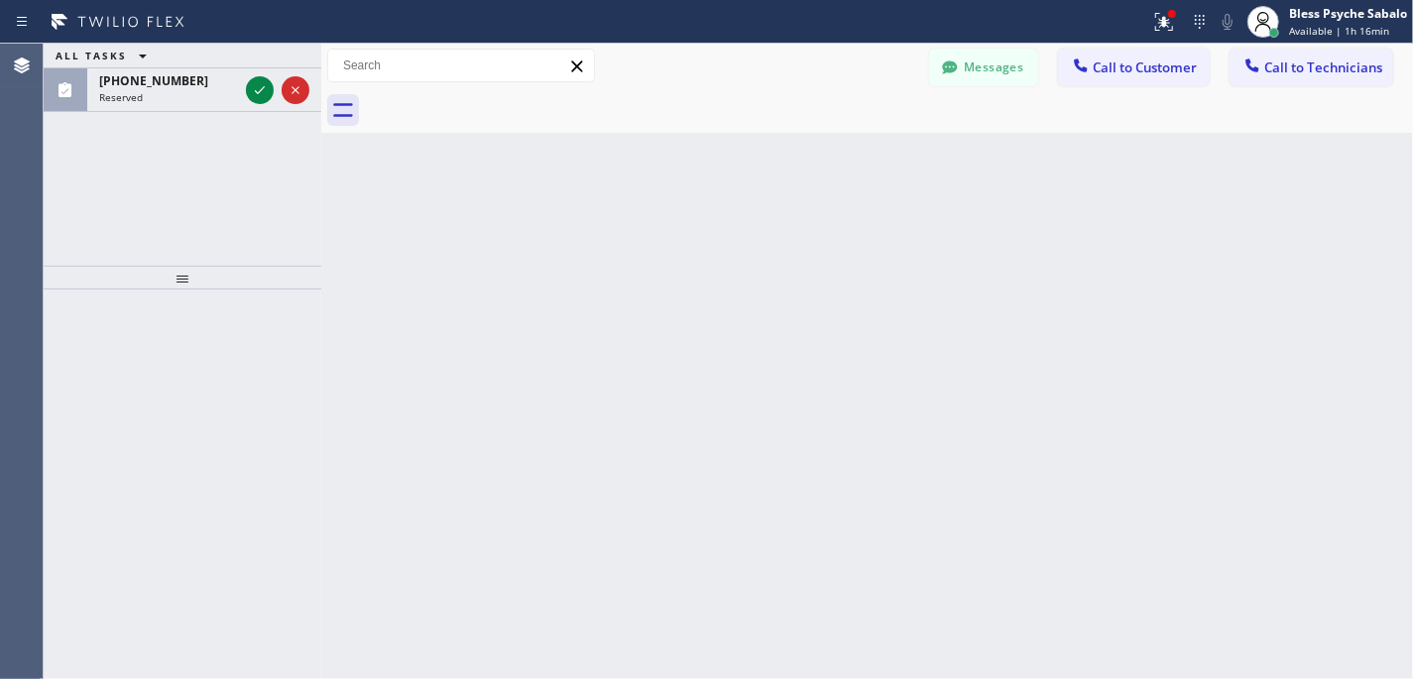
drag, startPoint x: 991, startPoint y: 303, endPoint x: 637, endPoint y: 169, distance: 379.7
click at [987, 299] on div "Back to Dashboard Change Sender ID Customers Technicians [PHONE_NUMBER] SEARCH …" at bounding box center [867, 362] width 1092 height 636
click at [700, 255] on div "Back to Dashboard Change Sender ID Customers Technicians [PHONE_NUMBER] SEARCH …" at bounding box center [867, 362] width 1092 height 636
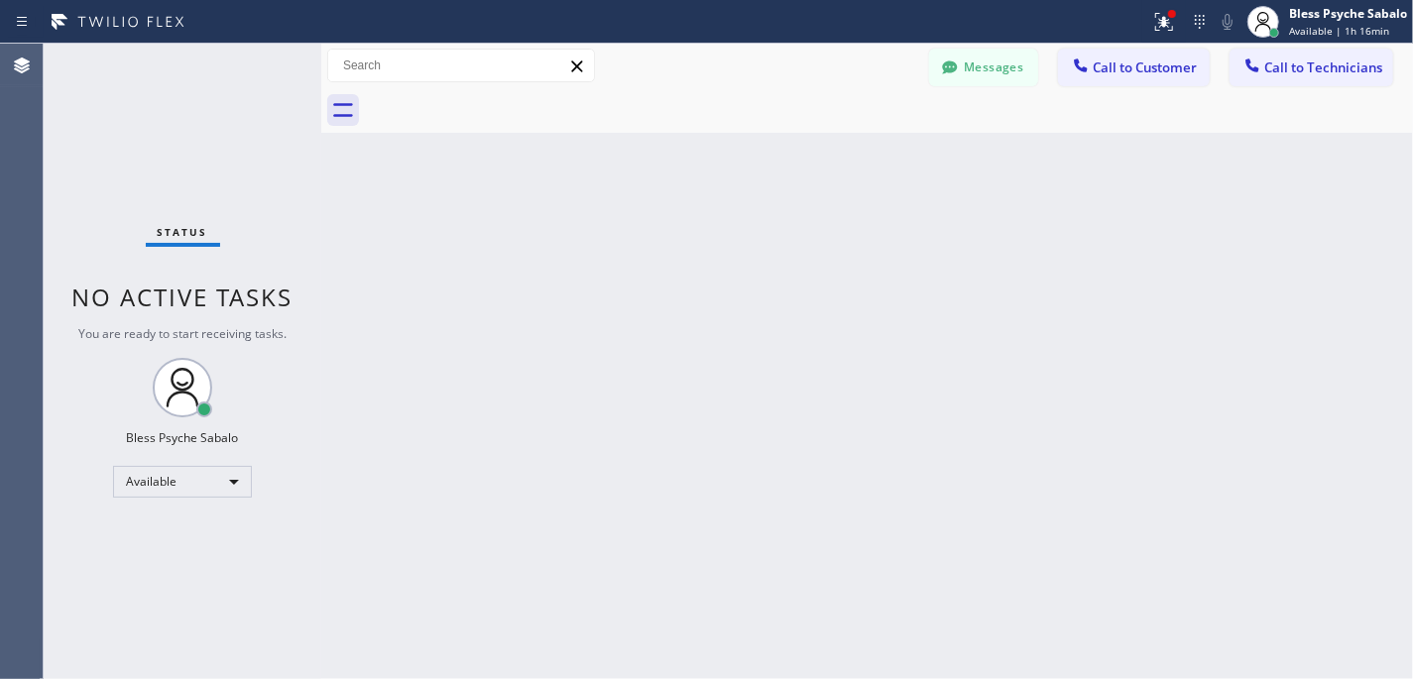
click at [408, 199] on div "Back to Dashboard Change Sender ID Customers Technicians [PHONE_NUMBER] SEARCH …" at bounding box center [867, 362] width 1092 height 636
drag, startPoint x: 799, startPoint y: 180, endPoint x: 706, endPoint y: 0, distance: 203.1
click at [778, 149] on div "Back to Dashboard Change Sender ID Customers Technicians [PHONE_NUMBER] SEARCH …" at bounding box center [867, 362] width 1092 height 636
click at [1167, 198] on div "Back to Dashboard Change Sender ID Customers Technicians [PHONE_NUMBER] SEARCH …" at bounding box center [867, 362] width 1092 height 636
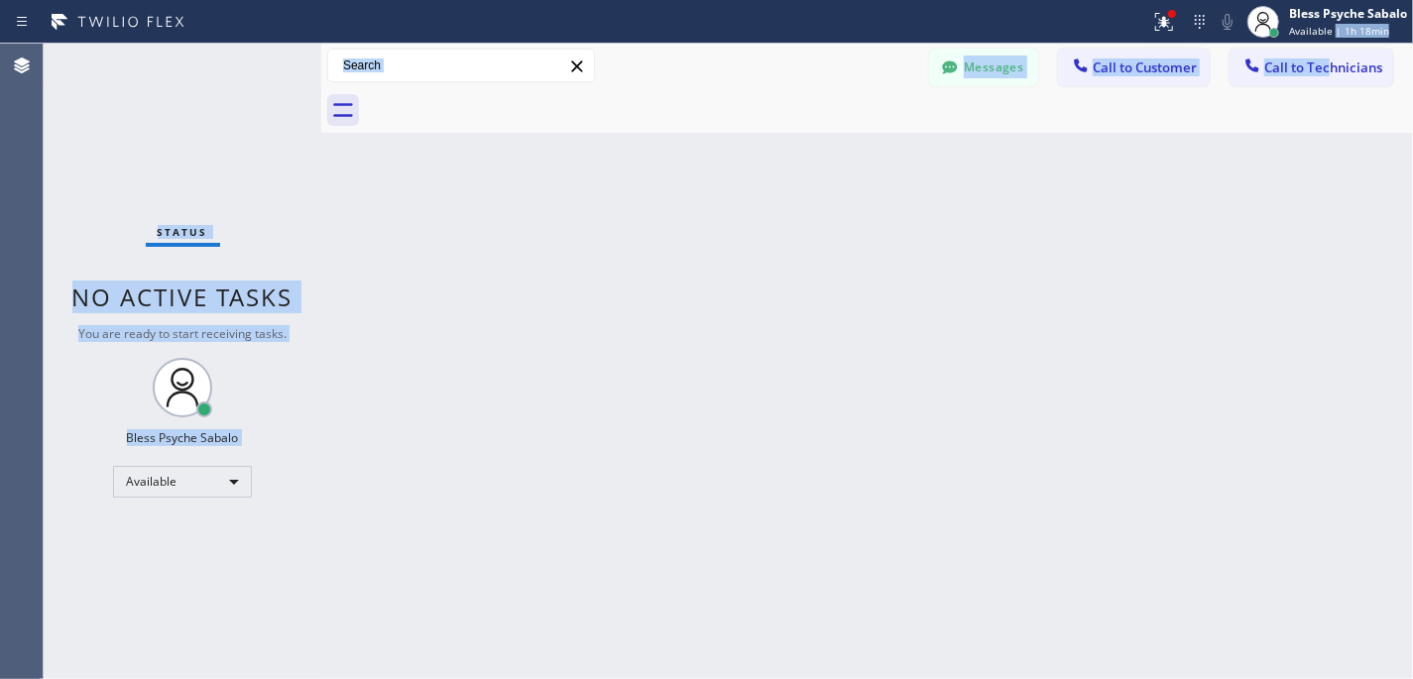
drag, startPoint x: 1332, startPoint y: 38, endPoint x: 1187, endPoint y: 87, distance: 153.9
click at [1186, 37] on div "Status report Issue detected This issue could affect your workflow. Please cont…" at bounding box center [706, 339] width 1413 height 679
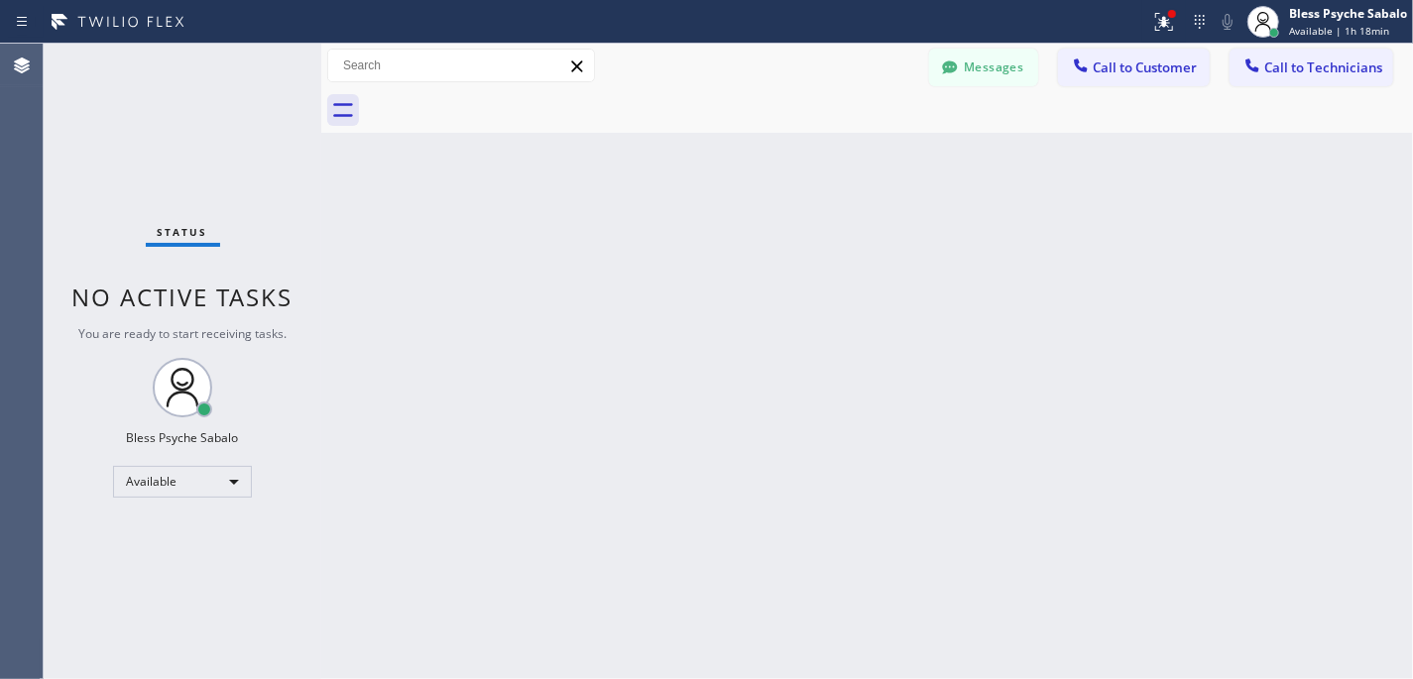
click at [1186, 101] on div at bounding box center [889, 110] width 1048 height 45
click at [1186, 73] on button "Call to Technicians" at bounding box center [1311, 68] width 164 height 38
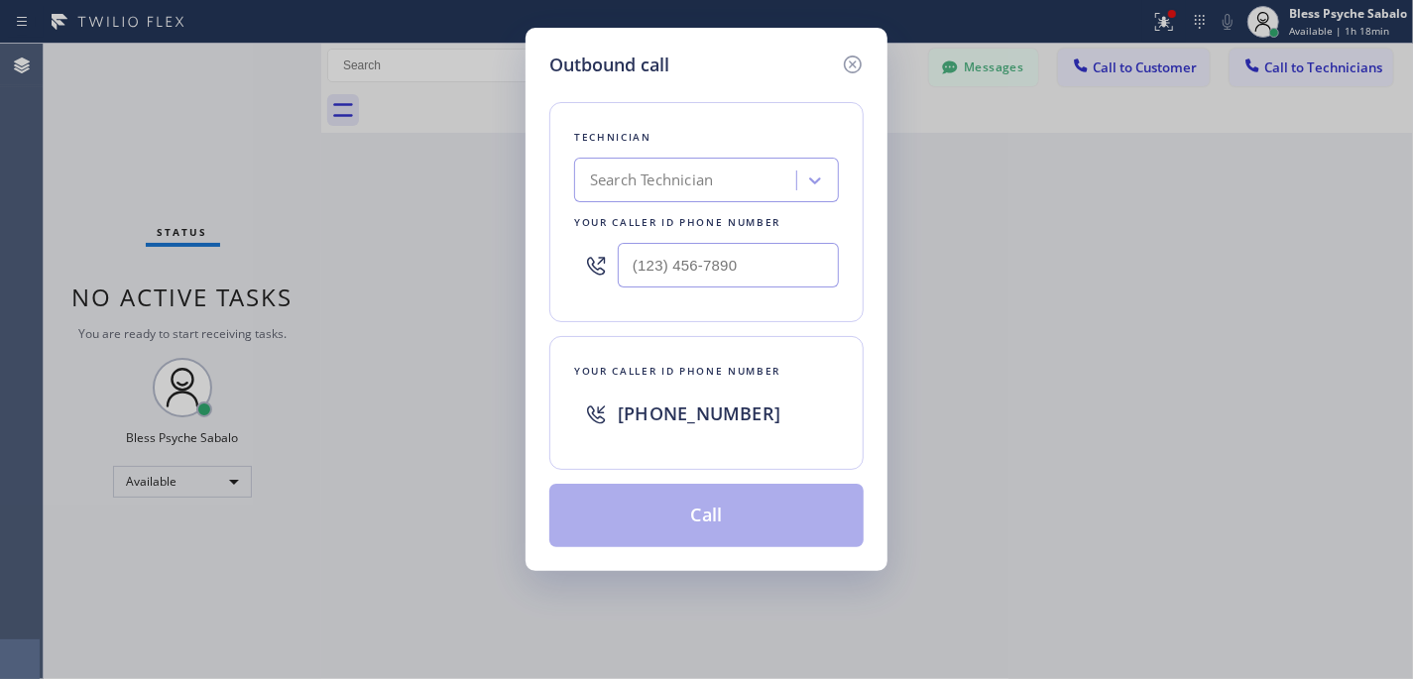
click at [732, 187] on div "Search Technician" at bounding box center [688, 181] width 216 height 35
type input "vache"
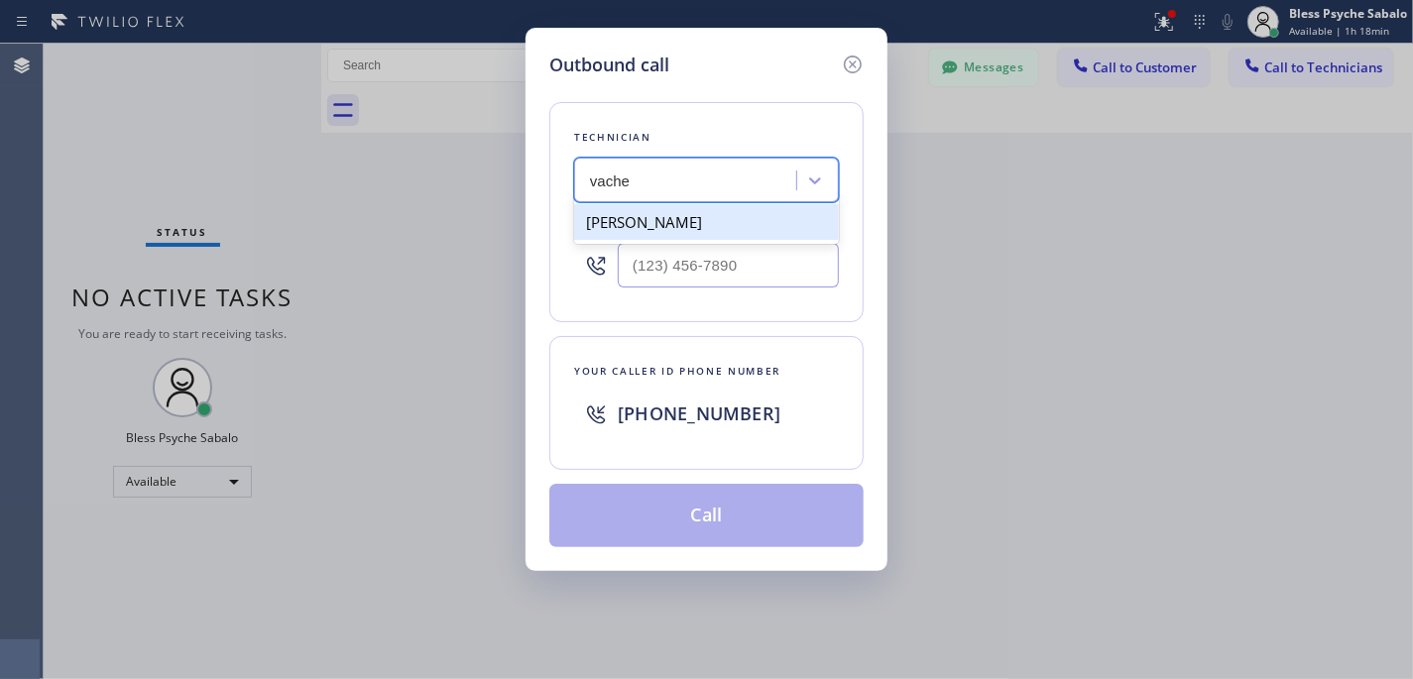
click at [678, 218] on div "[PERSON_NAME]" at bounding box center [706, 222] width 265 height 36
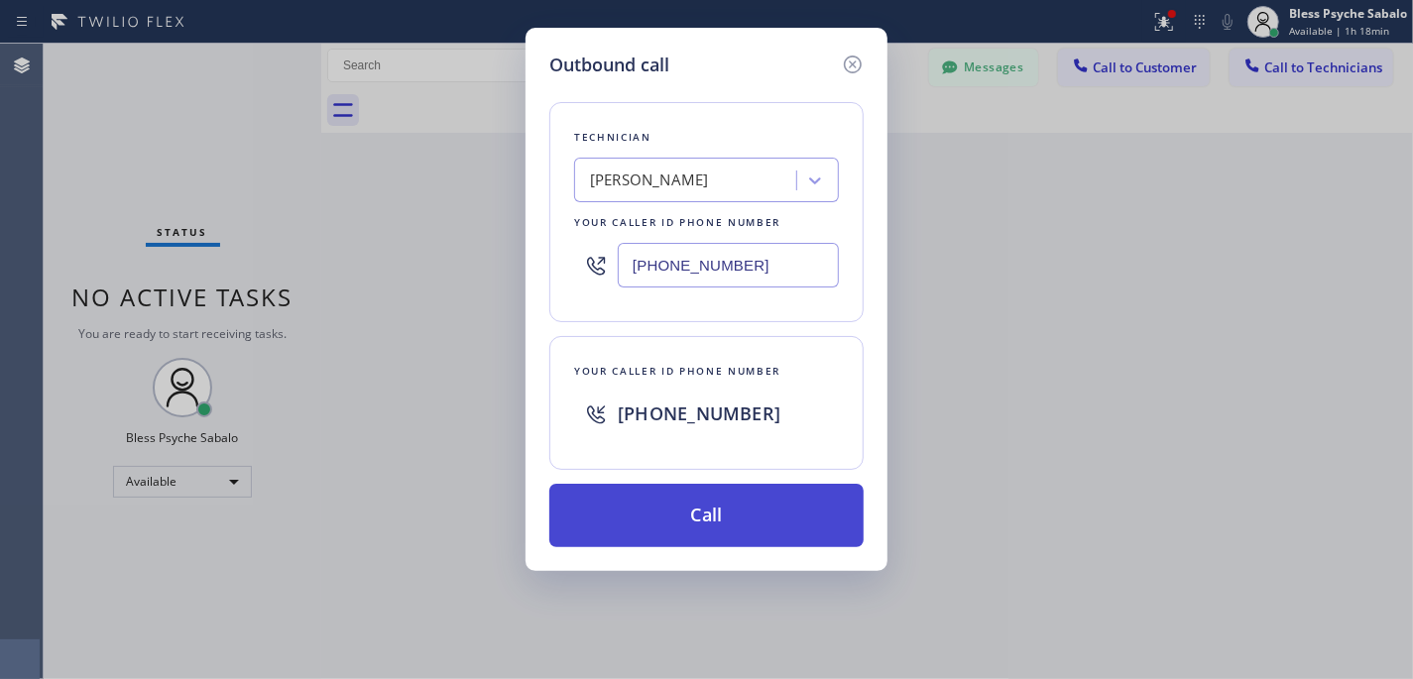
click at [738, 520] on button "Call" at bounding box center [706, 515] width 314 height 63
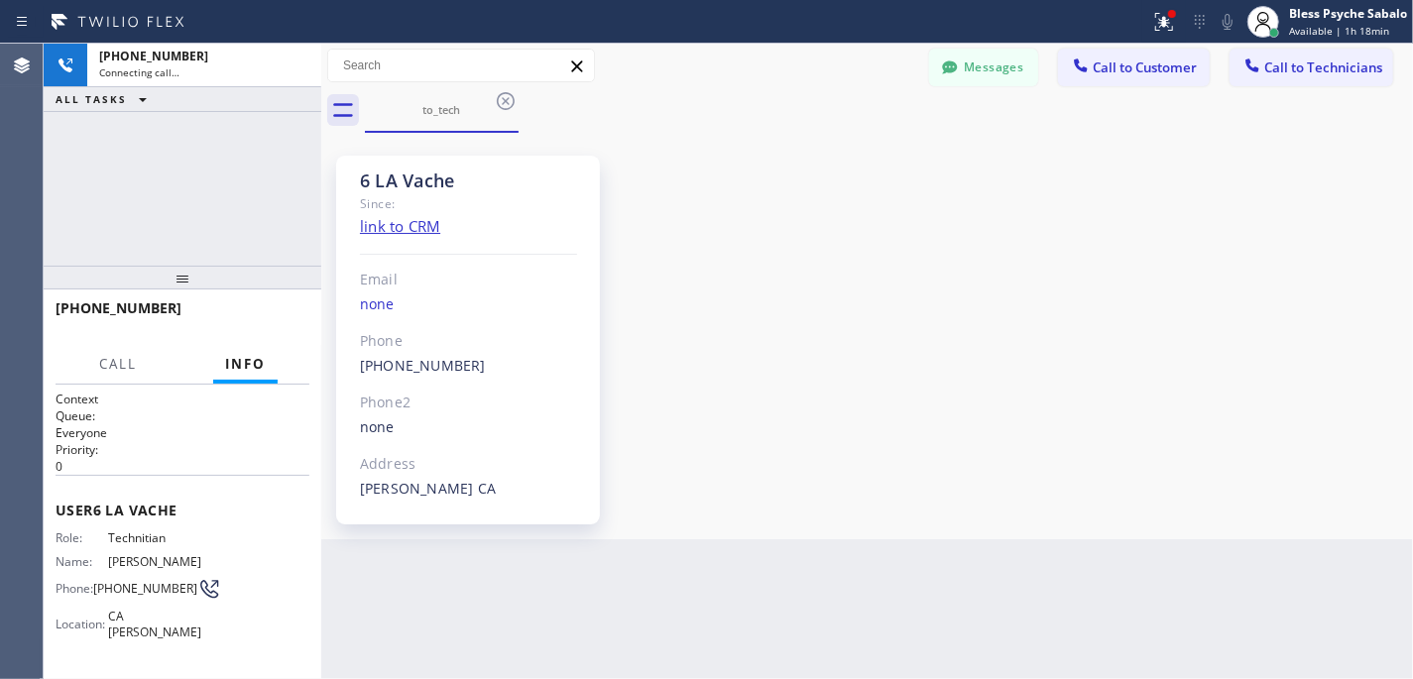
scroll to position [23689, 0]
click at [849, 284] on div "6 LA Vache Since: link to CRM Email none Phone [PHONE_NUMBER] Outbound call Tec…" at bounding box center [867, 336] width 1082 height 397
click at [995, 57] on button "Messages" at bounding box center [983, 68] width 109 height 38
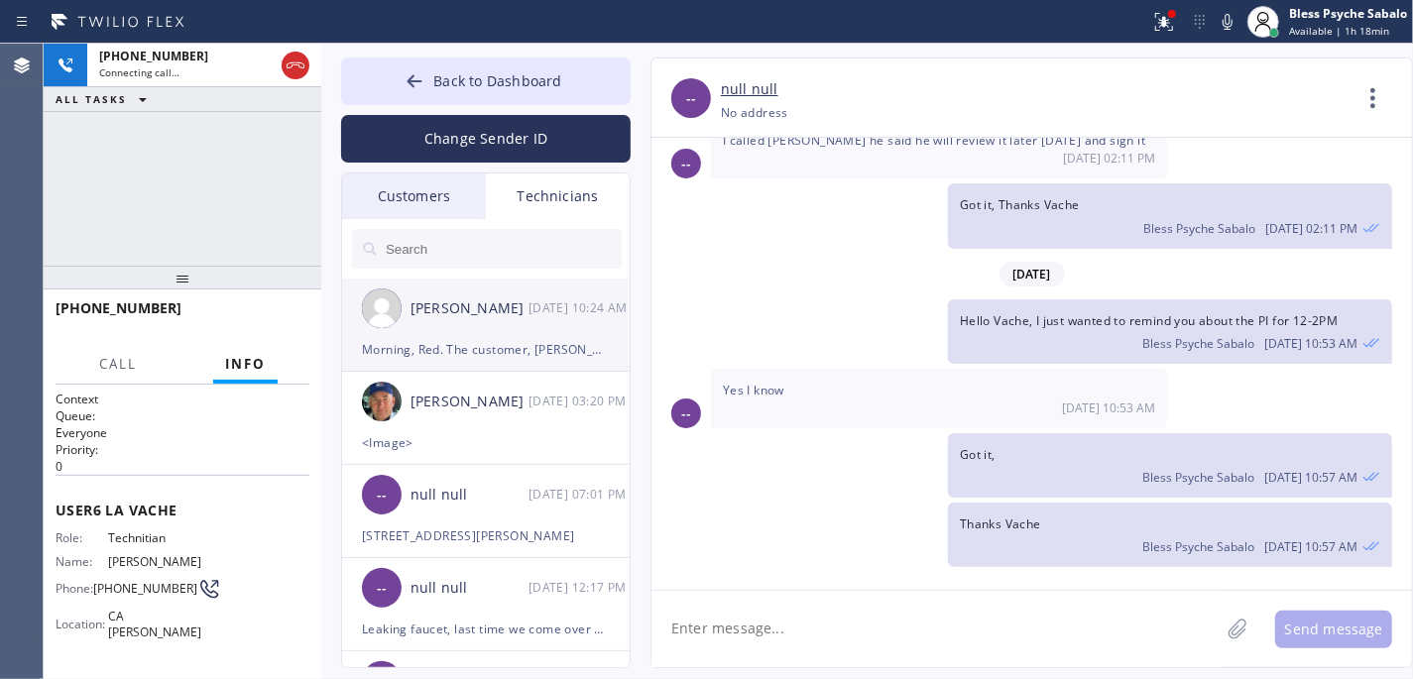
drag, startPoint x: 482, startPoint y: 383, endPoint x: 482, endPoint y: 323, distance: 59.5
click at [480, 379] on div "[PERSON_NAME] [DATE] 03:20 PM" at bounding box center [487, 401] width 290 height 59
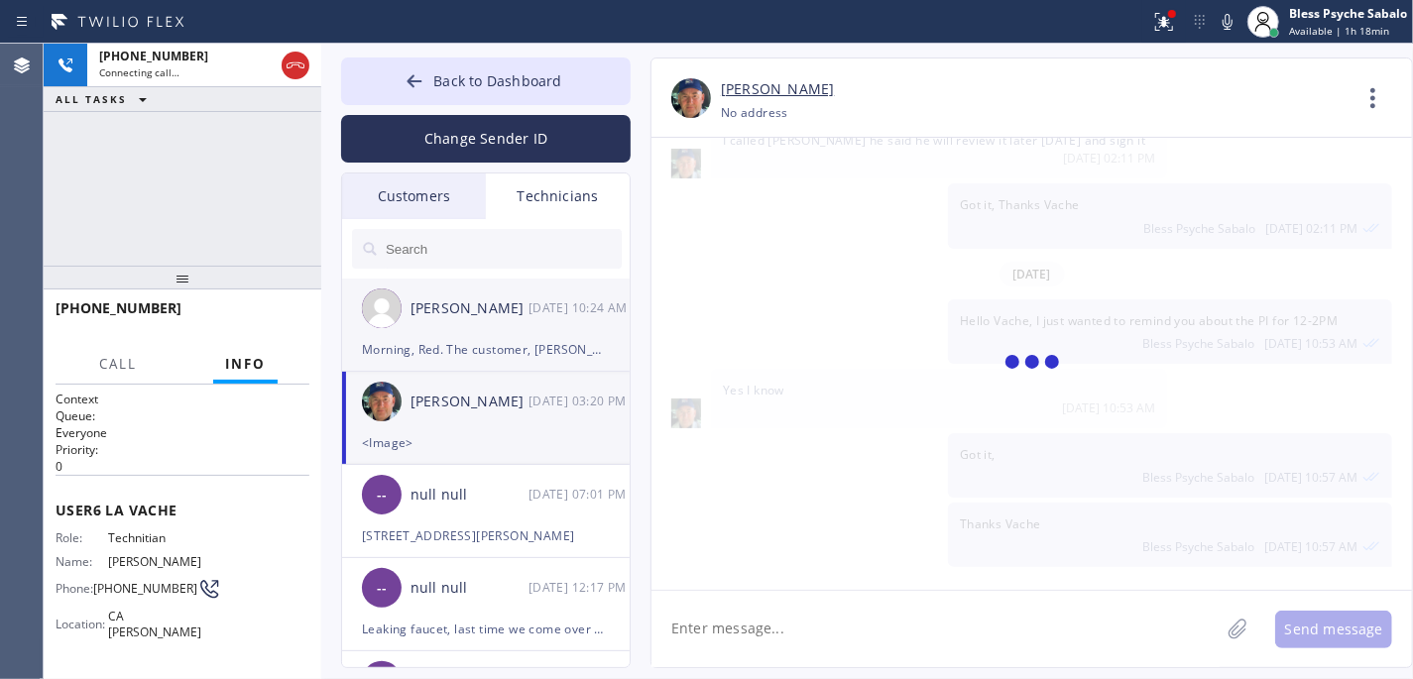
click at [484, 323] on div "[PERSON_NAME] [DATE] 10:24 AM" at bounding box center [487, 308] width 290 height 59
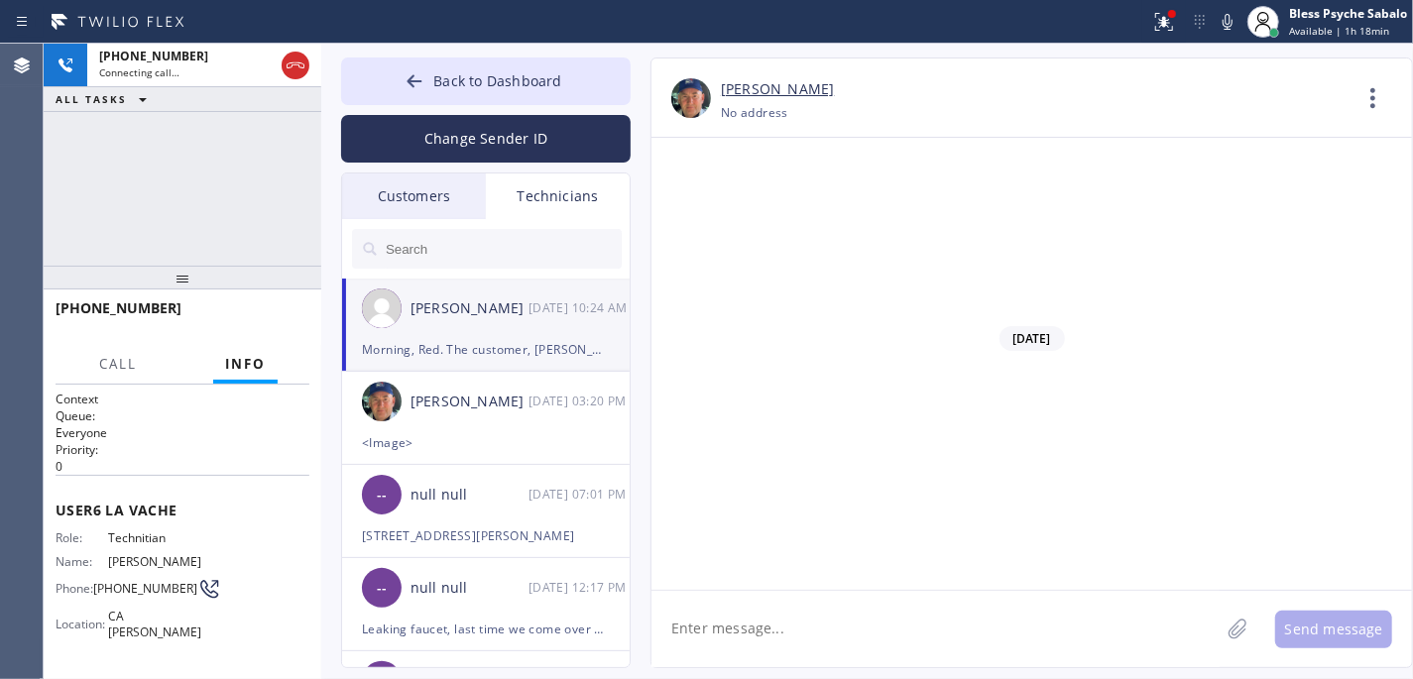
scroll to position [15730, 0]
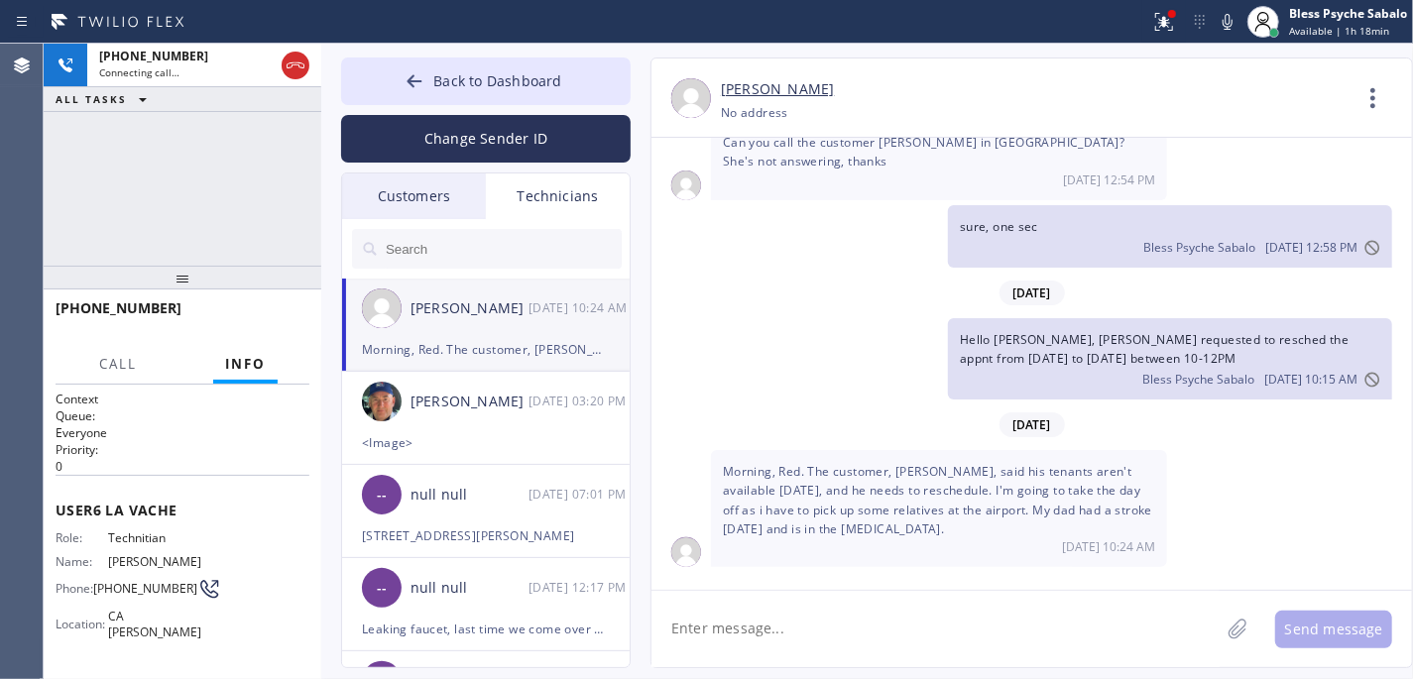
click at [890, 623] on textarea at bounding box center [935, 629] width 568 height 76
click at [230, 323] on button "HANG UP" at bounding box center [263, 317] width 92 height 28
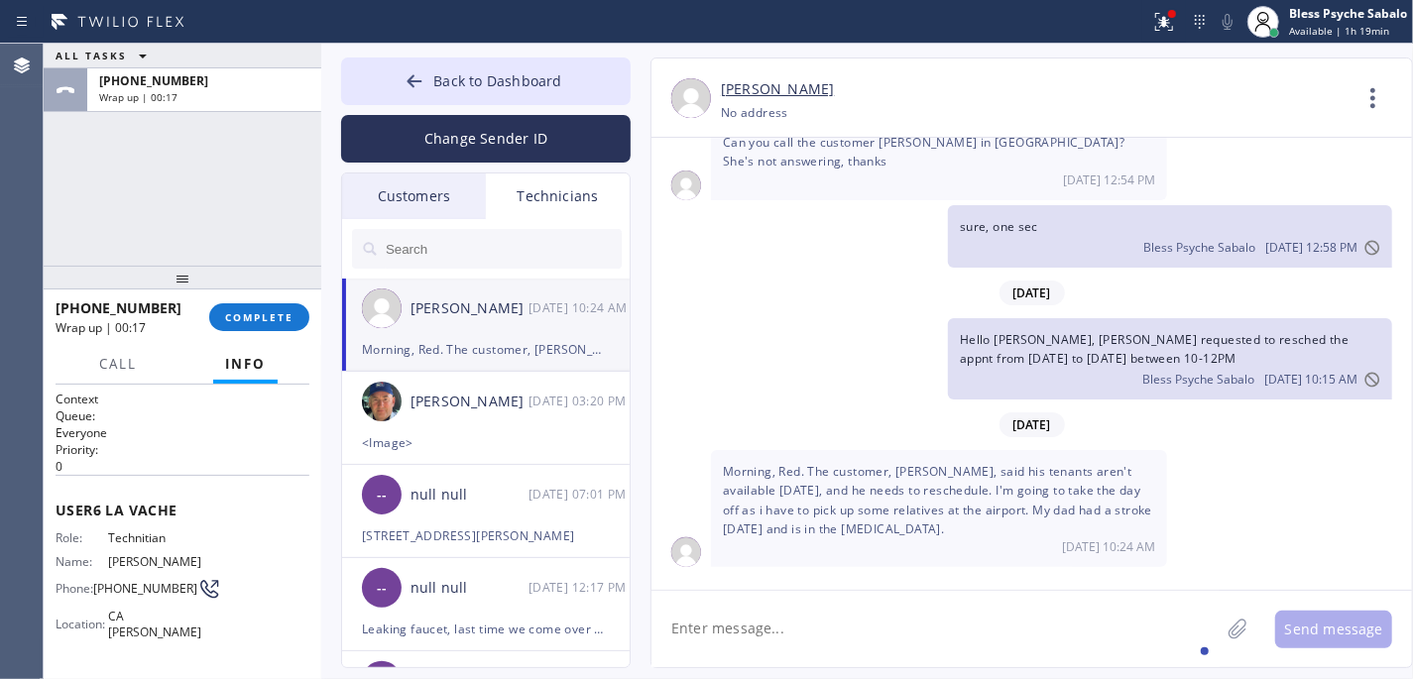
click at [279, 334] on div "[PHONE_NUMBER] Wrap up | 00:17 COMPLETE" at bounding box center [183, 317] width 254 height 52
click at [288, 317] on span "COMPLETE" at bounding box center [259, 317] width 68 height 14
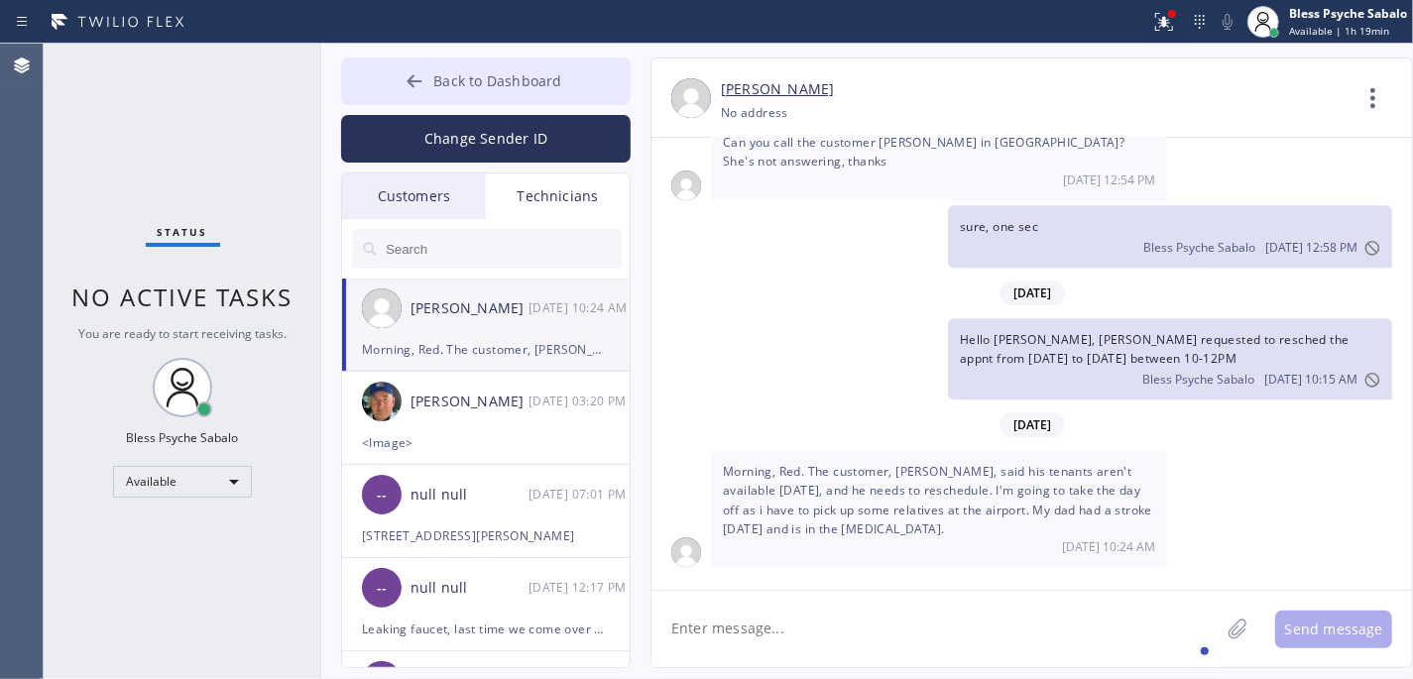
click at [490, 79] on span "Back to Dashboard" at bounding box center [497, 80] width 128 height 19
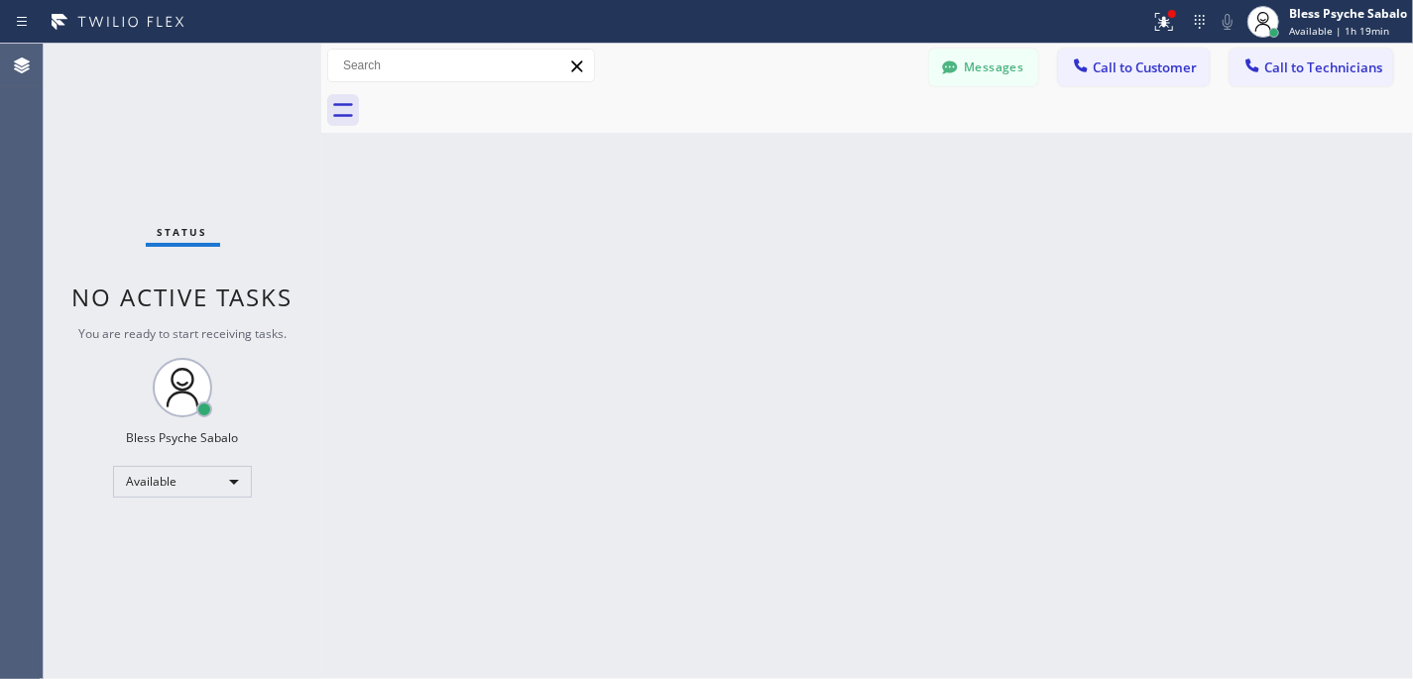
drag, startPoint x: 1301, startPoint y: 64, endPoint x: 1192, endPoint y: 153, distance: 140.3
click at [1186, 64] on span "Call to Technicians" at bounding box center [1323, 67] width 118 height 18
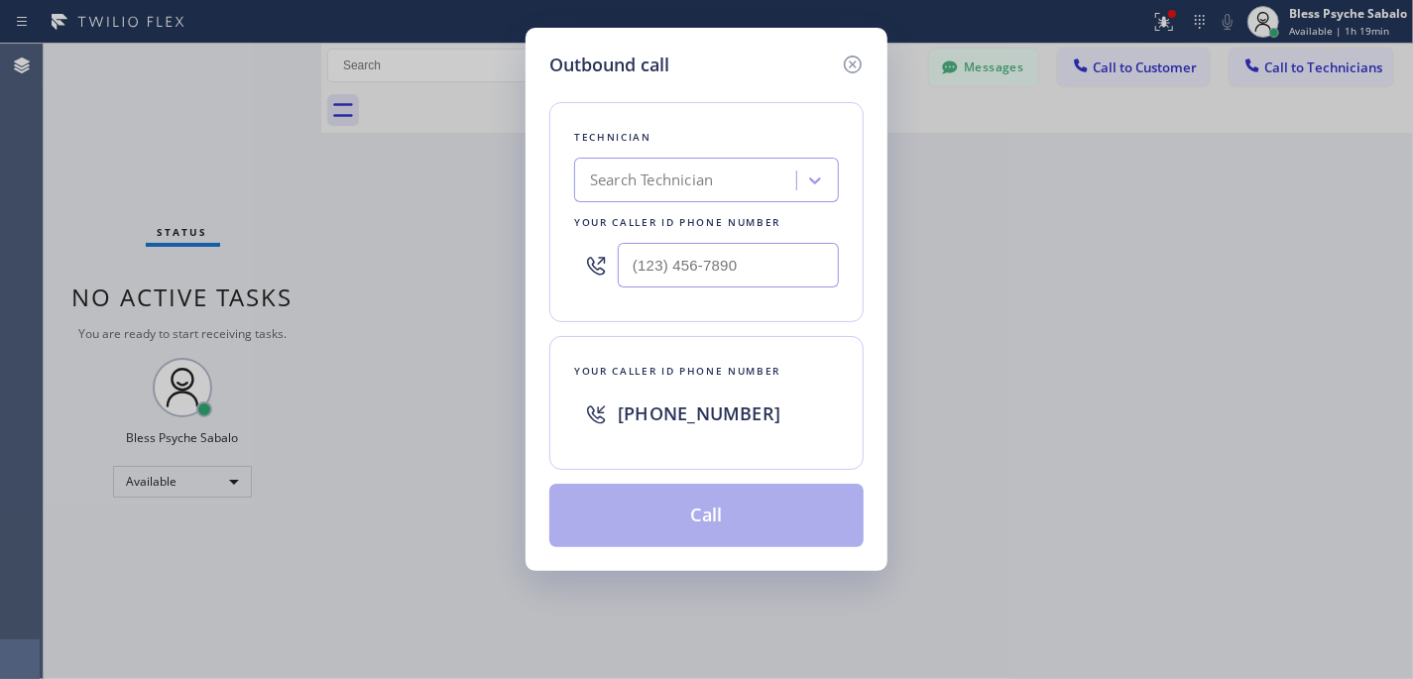
drag, startPoint x: 698, startPoint y: 287, endPoint x: 703, endPoint y: 272, distance: 15.7
click at [698, 283] on div at bounding box center [706, 265] width 265 height 64
click at [708, 270] on input "(___) ___-____" at bounding box center [728, 265] width 221 height 45
paste input "818) 422-2952"
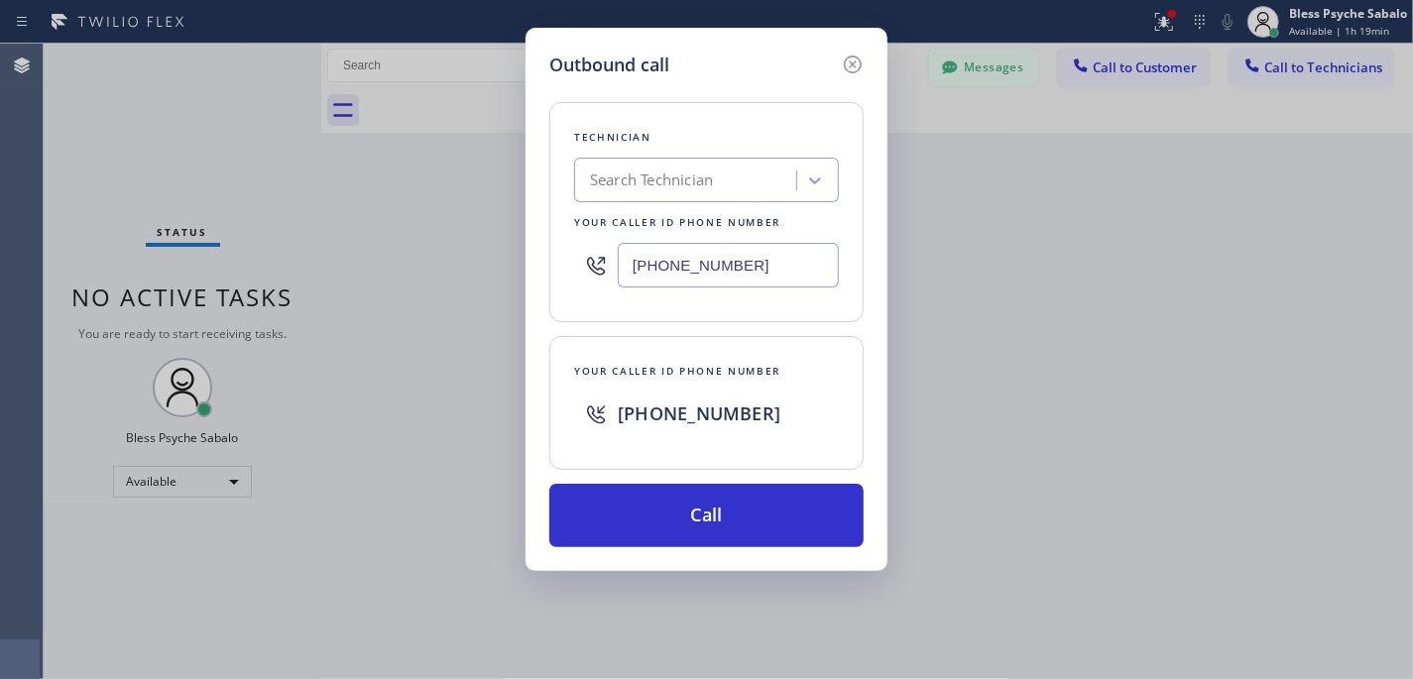
type input "[PHONE_NUMBER]"
click at [699, 553] on div "Outbound call Technician Search Technician Your caller id phone number [PHONE_N…" at bounding box center [706, 299] width 362 height 543
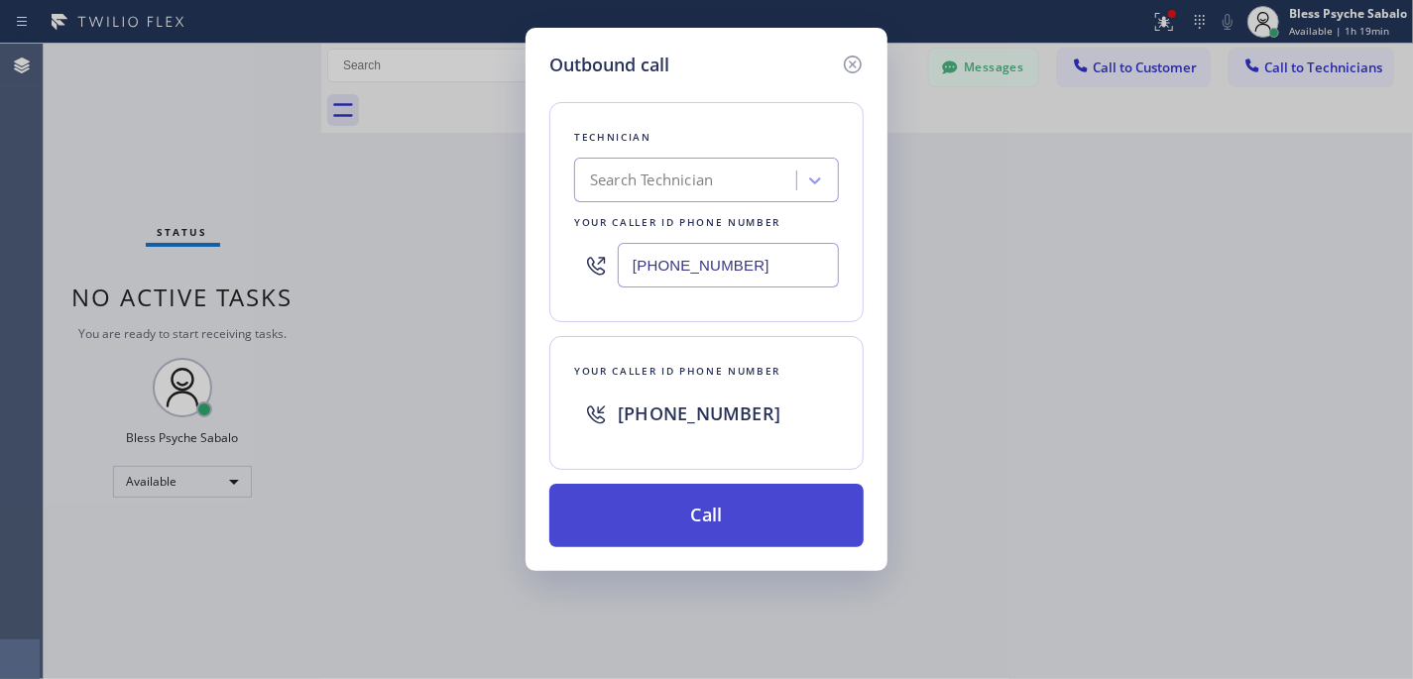
click at [707, 527] on button "Call" at bounding box center [706, 515] width 314 height 63
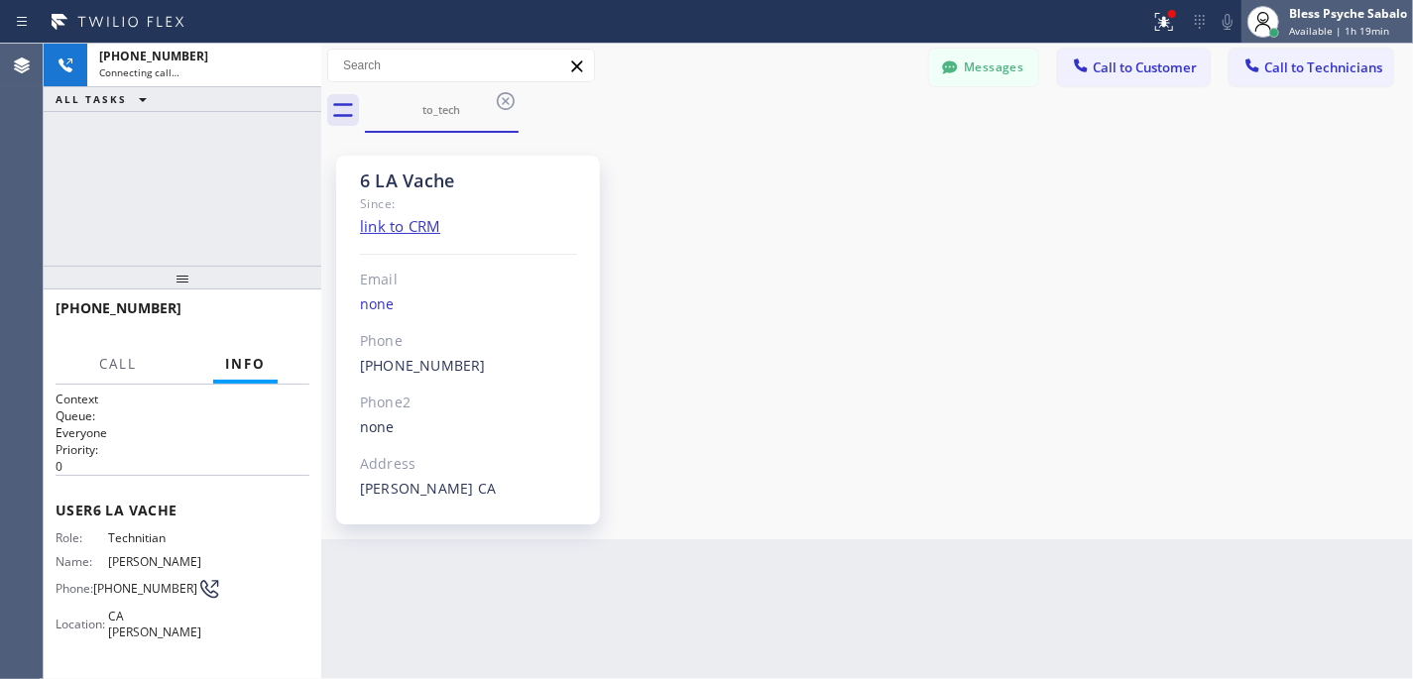
scroll to position [23689, 0]
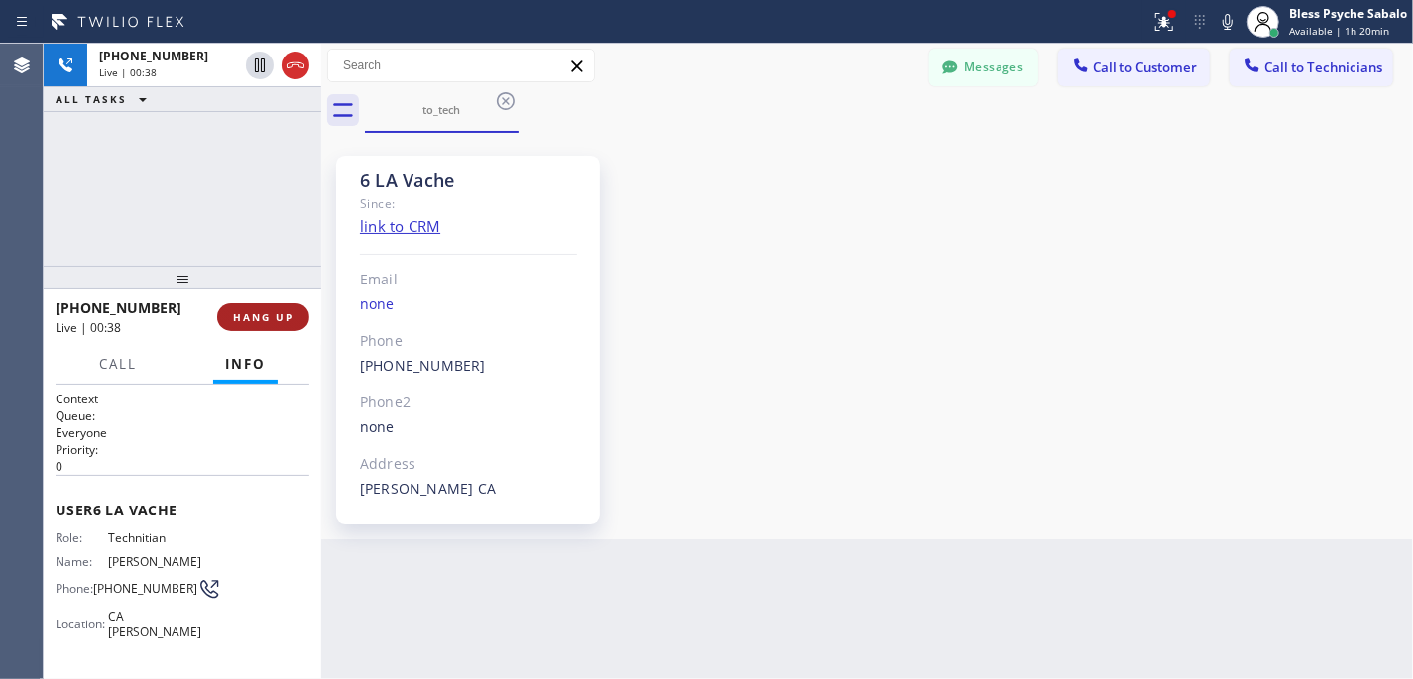
click at [264, 319] on span "HANG UP" at bounding box center [263, 317] width 60 height 14
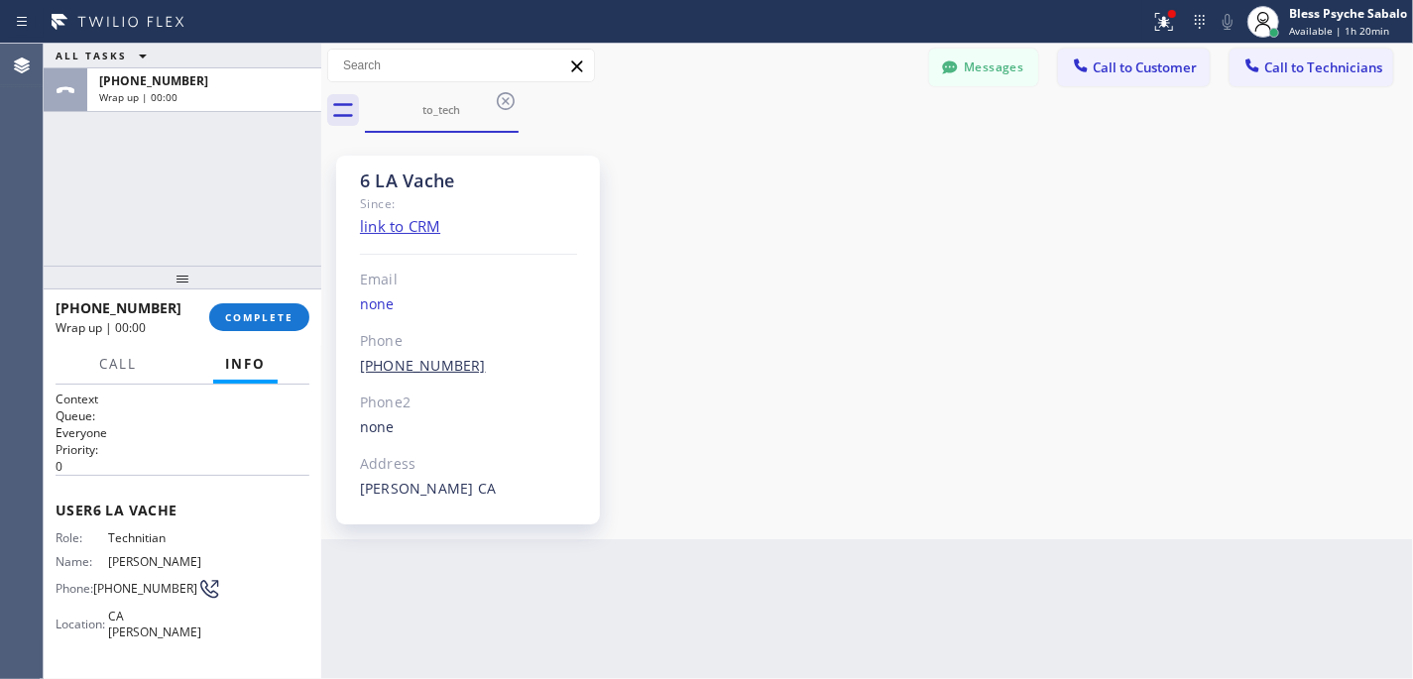
click at [440, 365] on link "[PHONE_NUMBER]" at bounding box center [423, 365] width 126 height 19
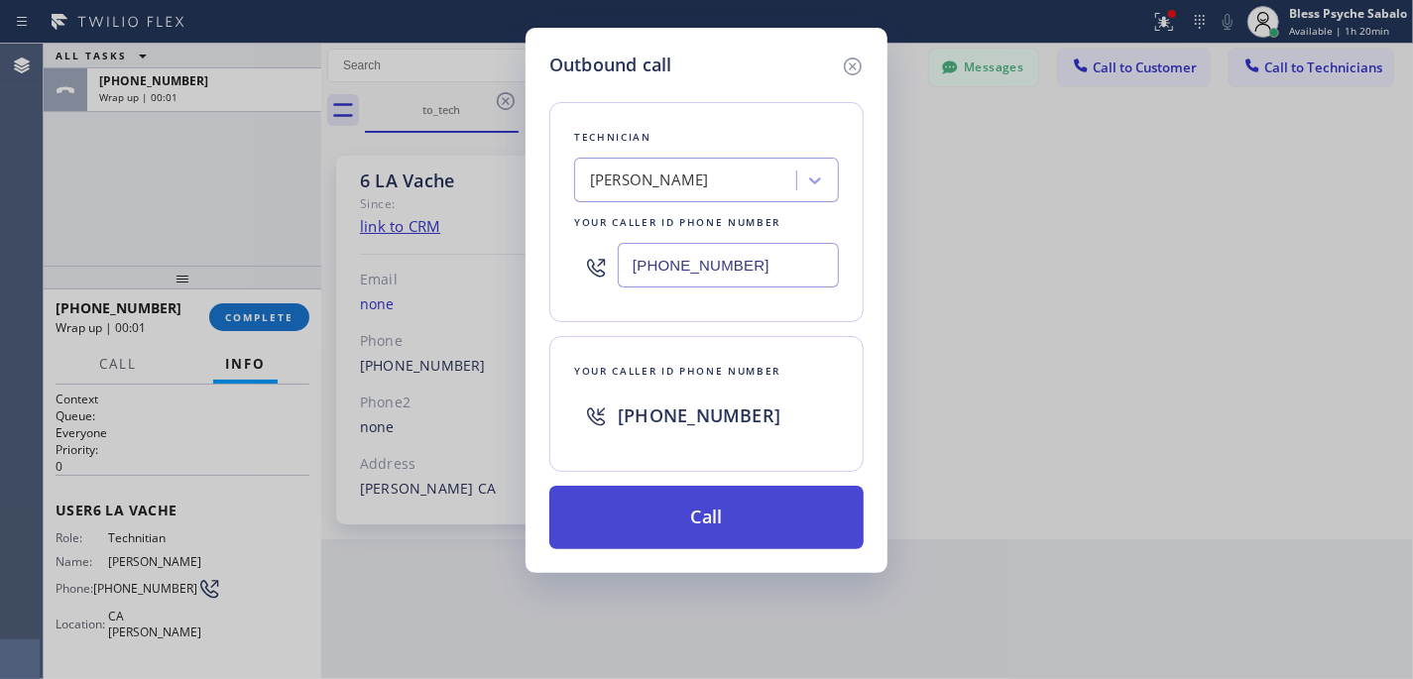
drag, startPoint x: 671, startPoint y: 506, endPoint x: 676, endPoint y: 497, distance: 10.2
click at [672, 505] on button "Call" at bounding box center [706, 517] width 314 height 63
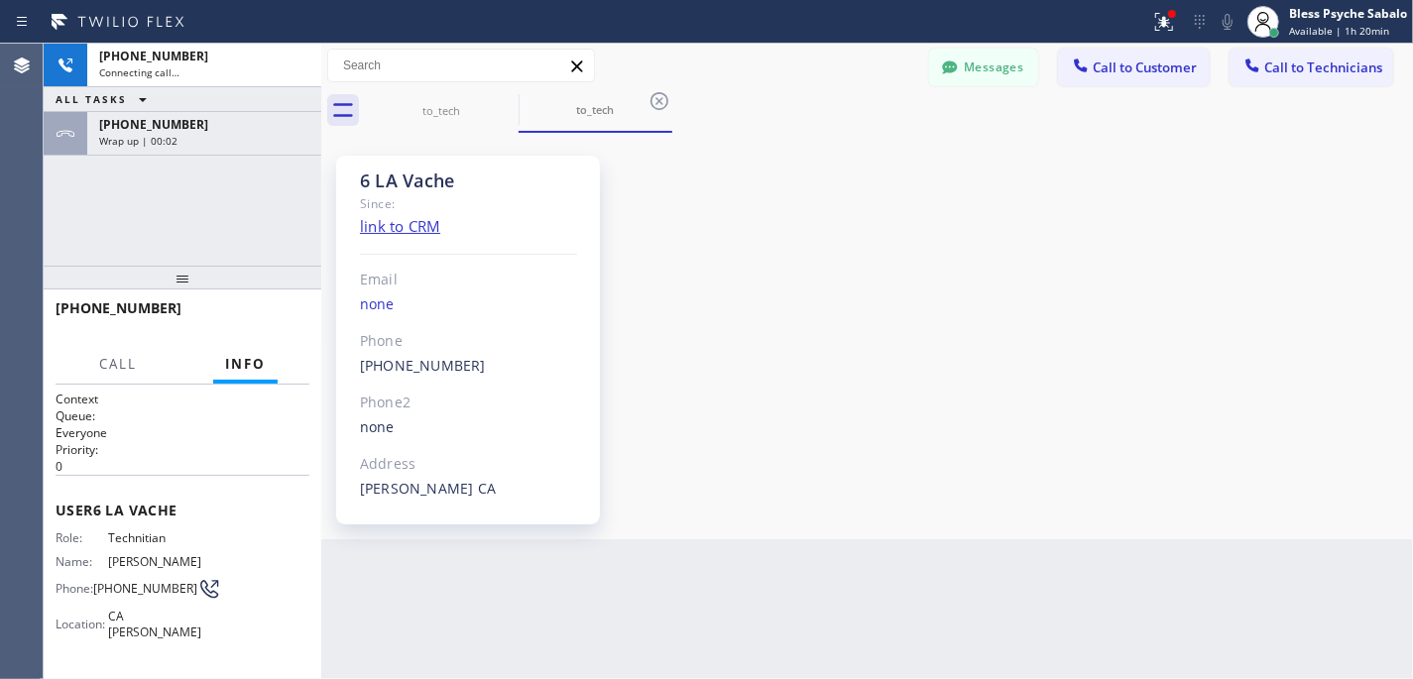
scroll to position [23689, 0]
click at [965, 73] on button "Messages" at bounding box center [983, 68] width 109 height 38
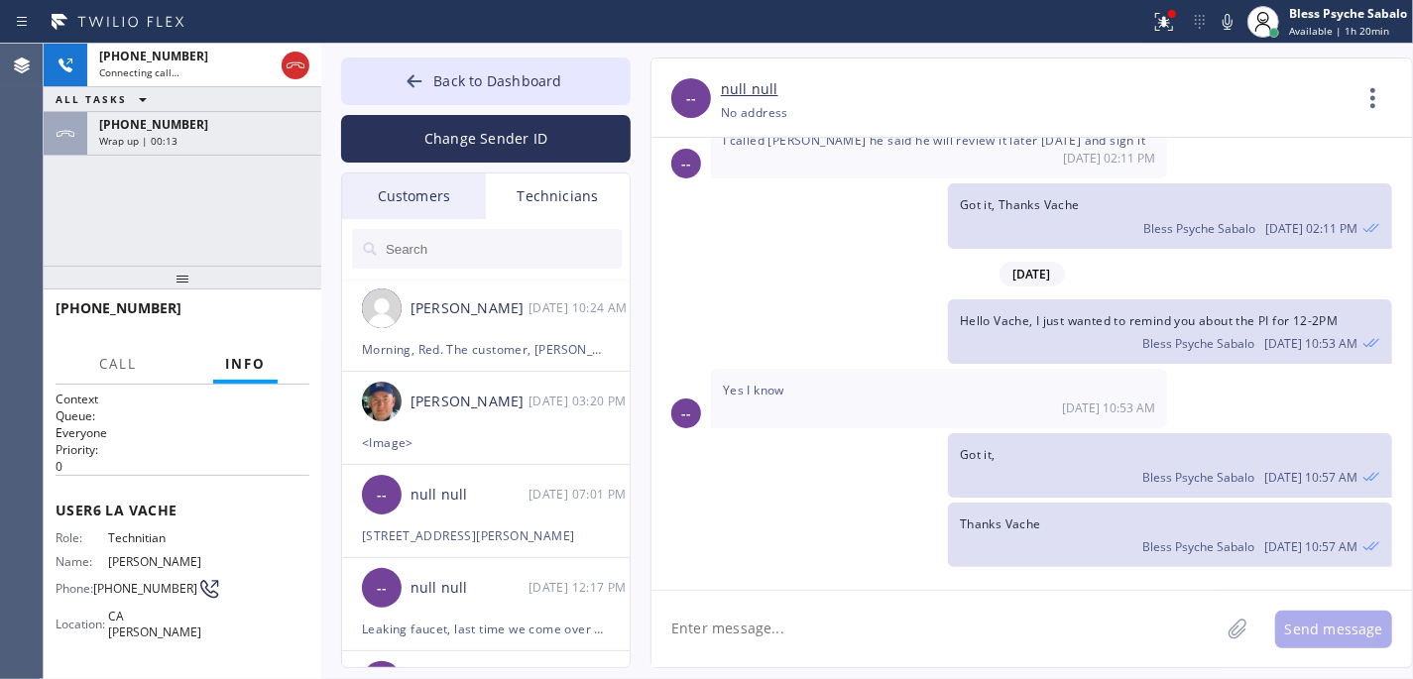
click at [584, 227] on div at bounding box center [487, 248] width 290 height 59
click at [544, 325] on div "[PERSON_NAME] [DATE] 10:24 AM" at bounding box center [487, 308] width 290 height 59
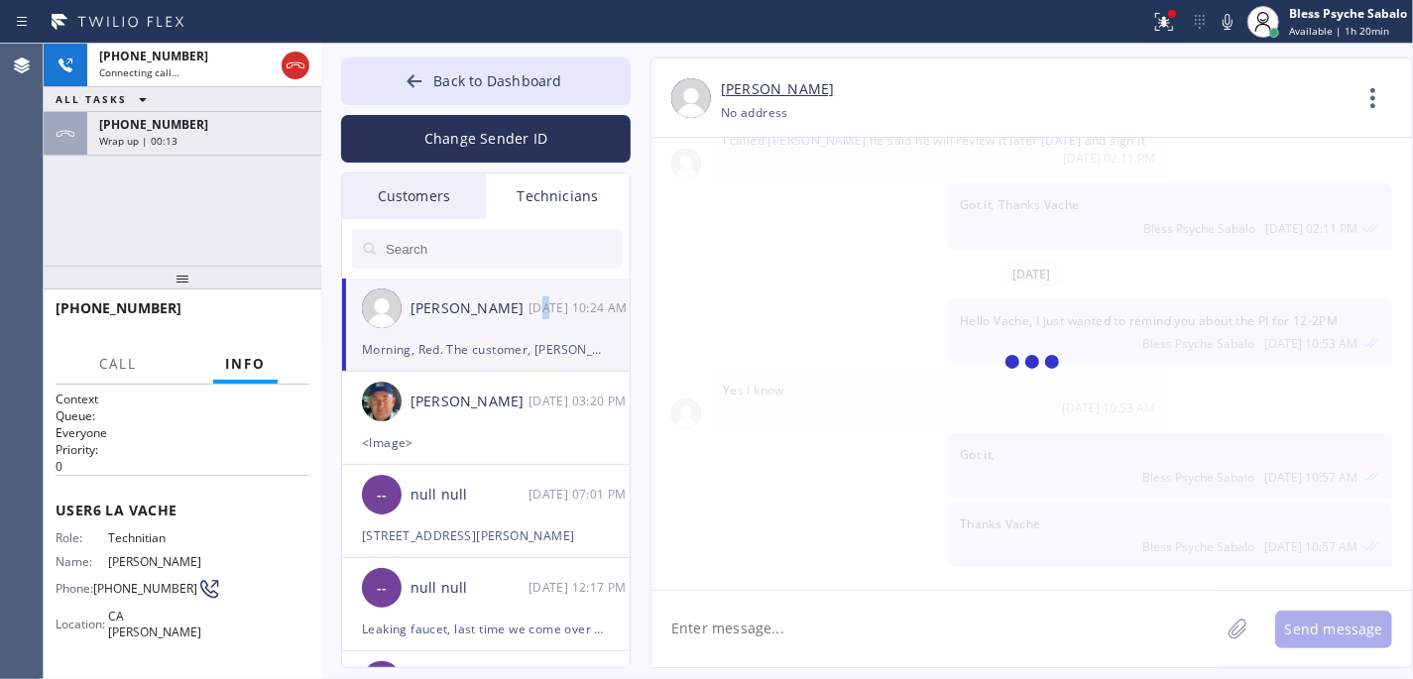
scroll to position [15730, 0]
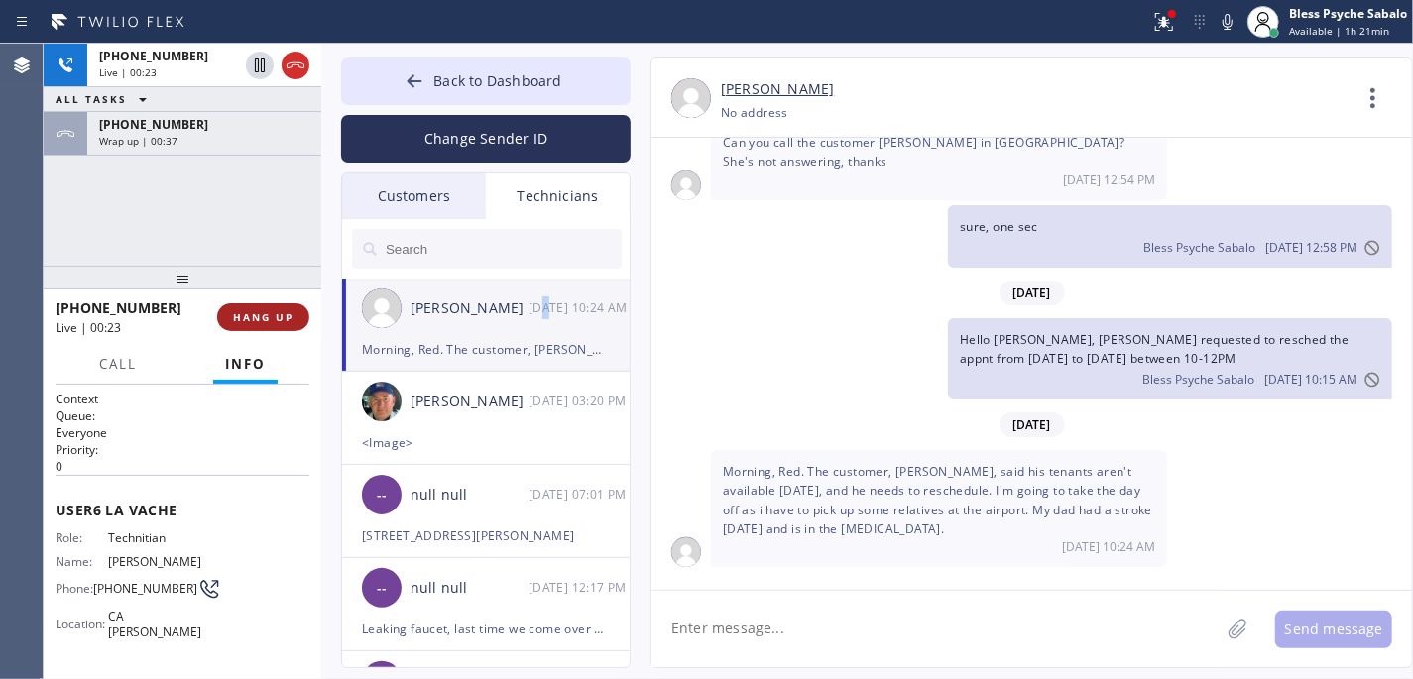
click at [266, 330] on button "HANG UP" at bounding box center [263, 317] width 92 height 28
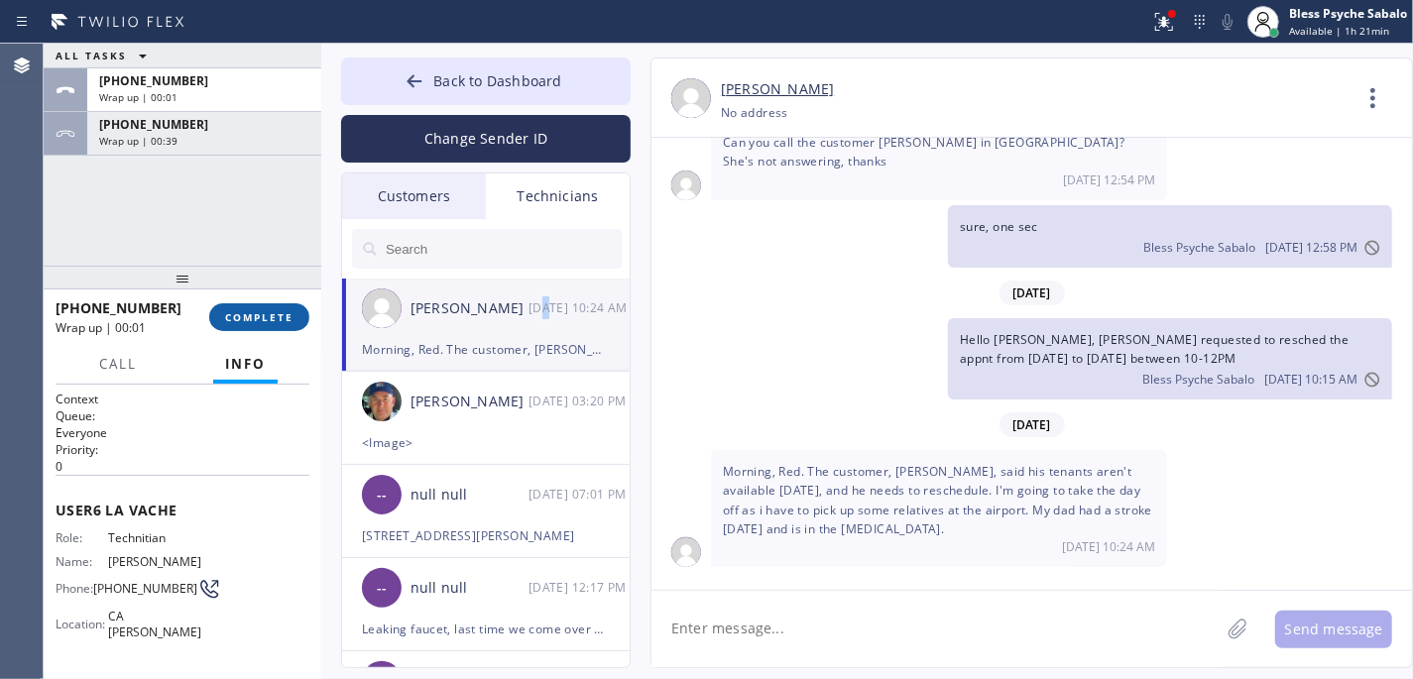
click at [270, 313] on span "COMPLETE" at bounding box center [259, 317] width 68 height 14
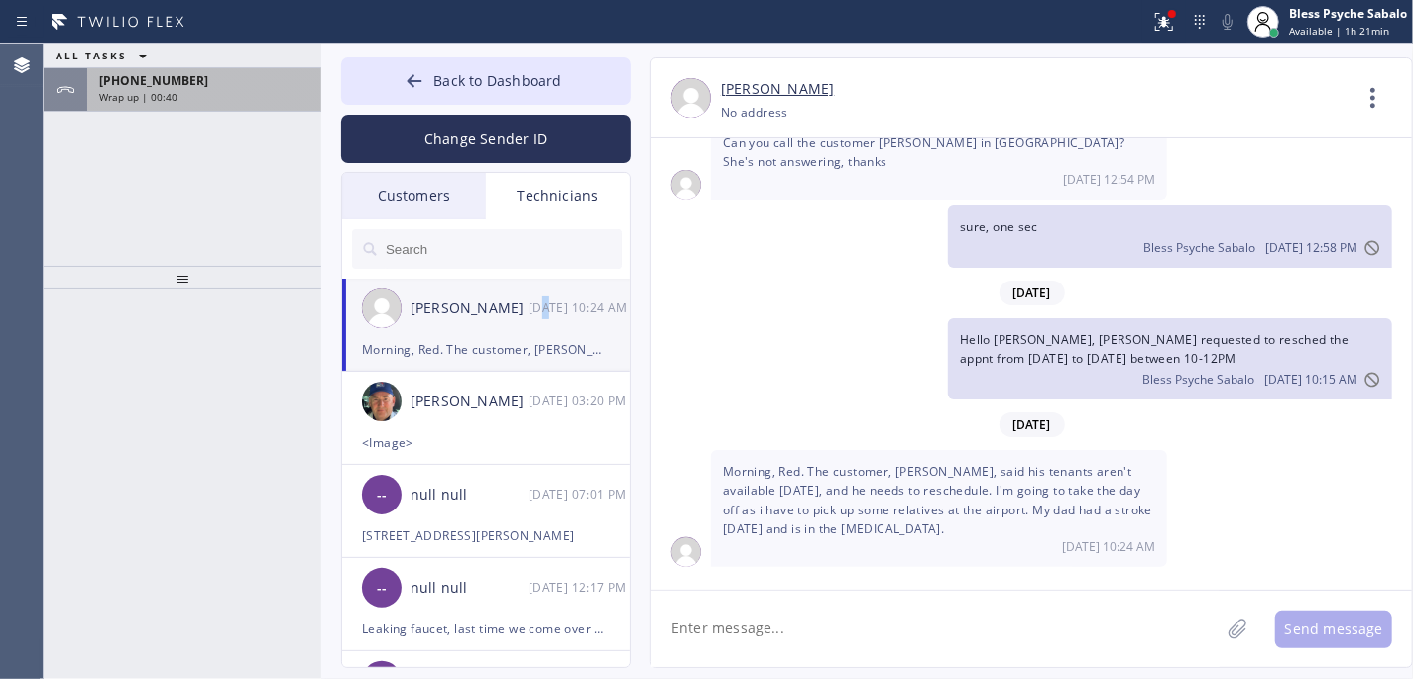
click at [314, 105] on div "[PHONE_NUMBER] Wrap up | 00:40" at bounding box center [183, 90] width 278 height 44
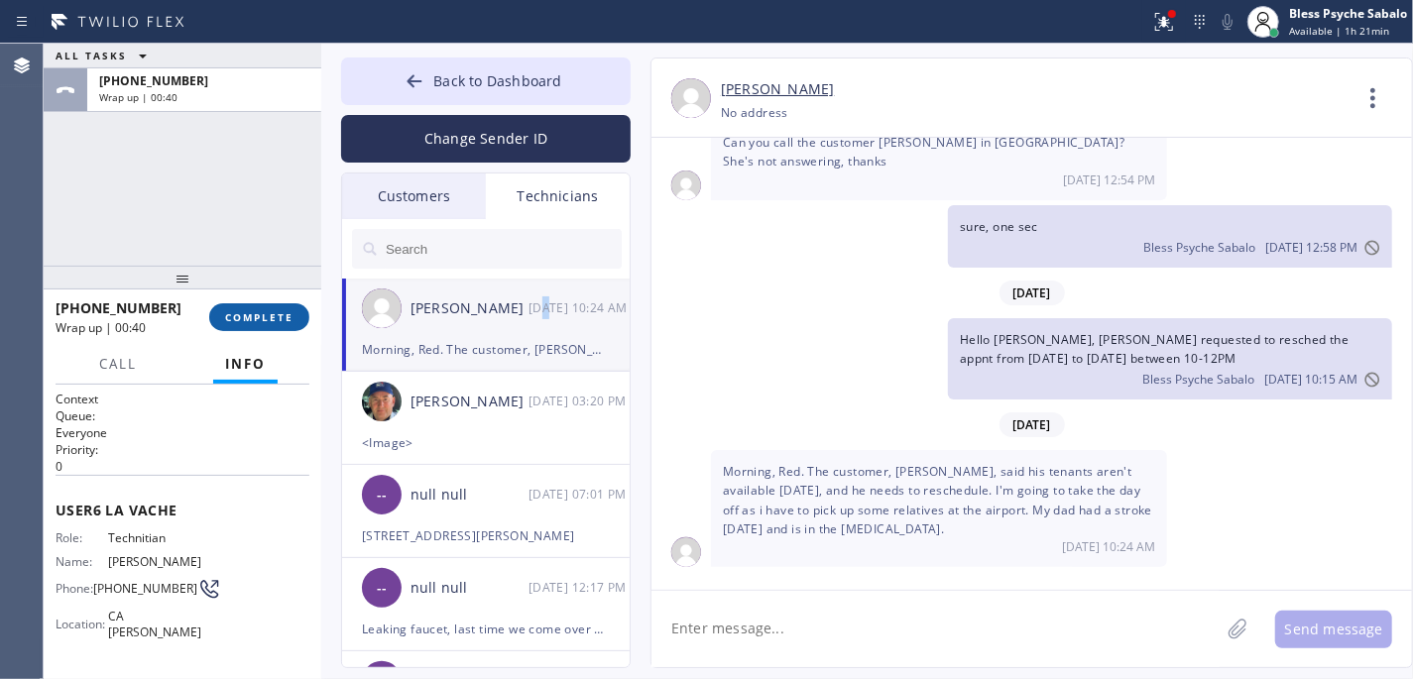
click at [276, 305] on button "COMPLETE" at bounding box center [259, 317] width 100 height 28
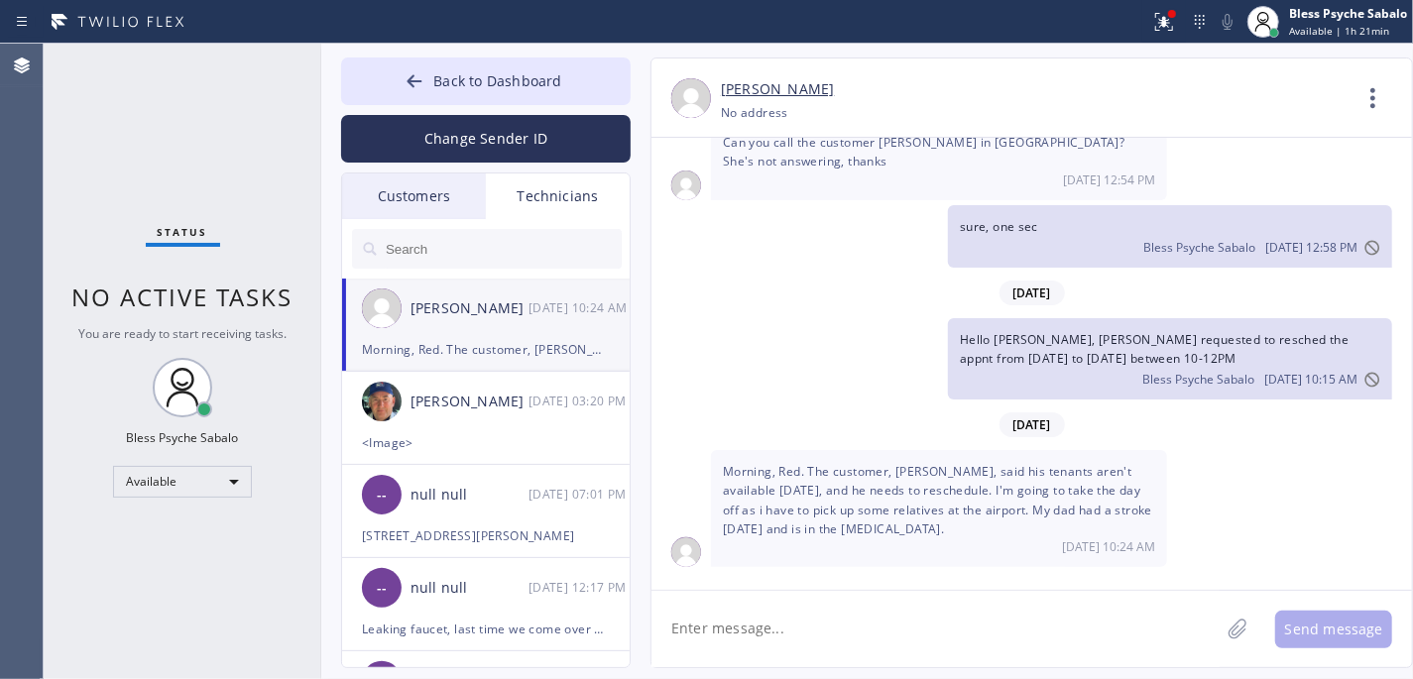
drag, startPoint x: 276, startPoint y: 274, endPoint x: 293, endPoint y: 226, distance: 50.8
click at [276, 272] on div "Status No active tasks You are ready to start receiving tasks. Bless Psyche Sab…" at bounding box center [183, 362] width 278 height 636
click at [493, 63] on button "Back to Dashboard" at bounding box center [486, 82] width 290 height 48
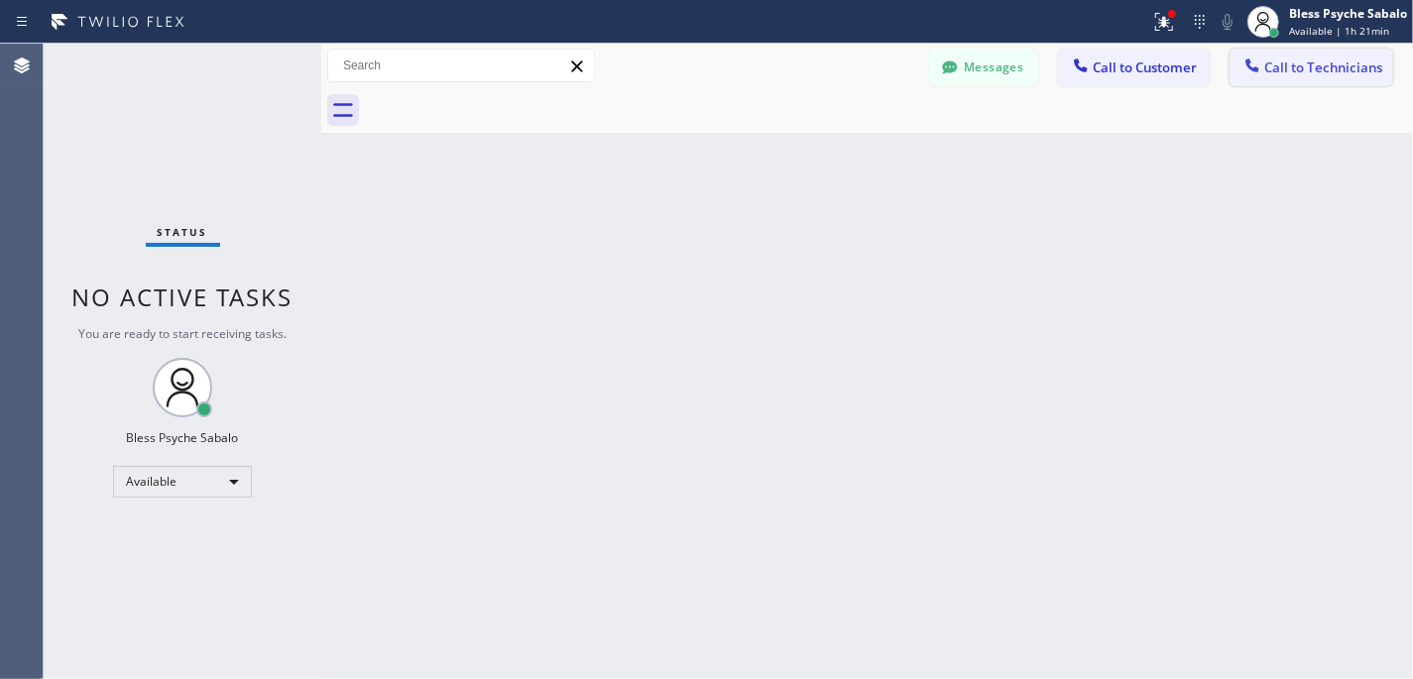
click at [1186, 57] on button "Call to Technicians" at bounding box center [1311, 68] width 164 height 38
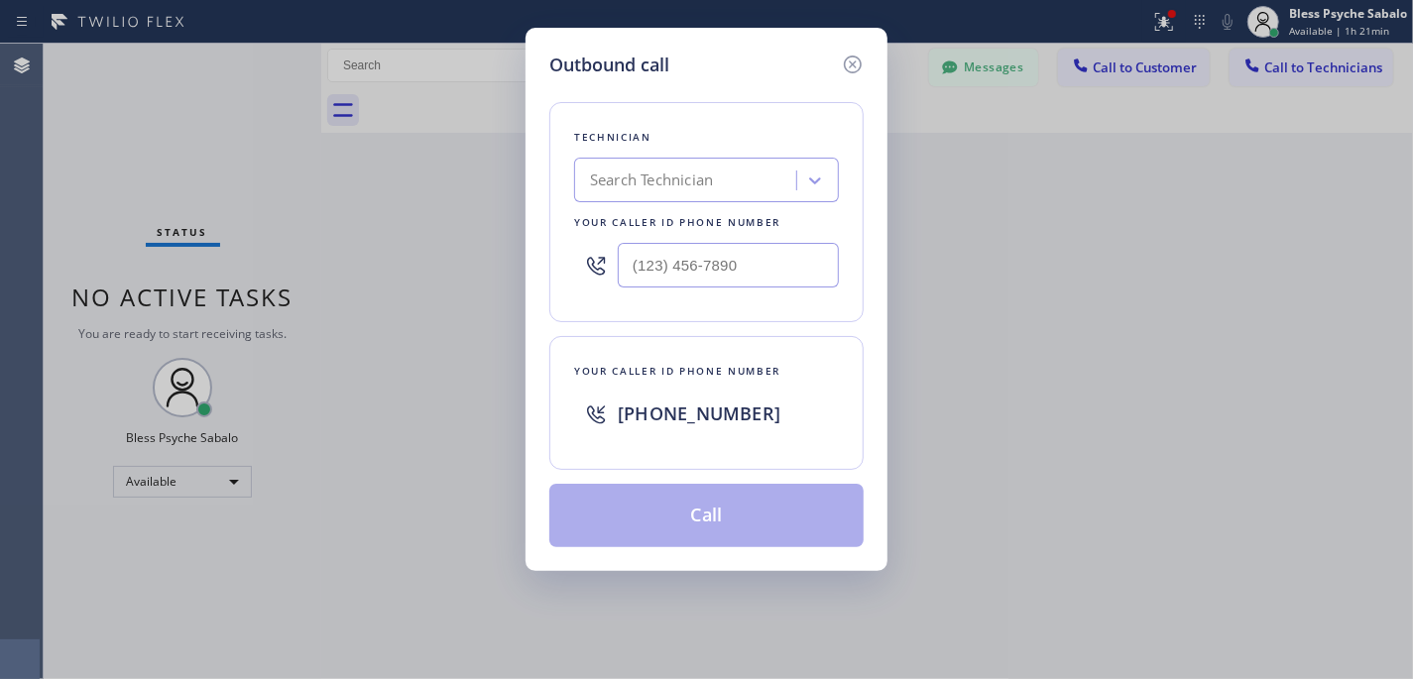
click at [724, 187] on div "Search Technician" at bounding box center [688, 181] width 216 height 35
paste input "[PHONE_NUMBER]"
type input "[PHONE_NUMBER]"
click at [757, 184] on div "[PHONE_NUMBER]" at bounding box center [688, 181] width 216 height 35
drag, startPoint x: 707, startPoint y: 171, endPoint x: 494, endPoint y: 163, distance: 213.3
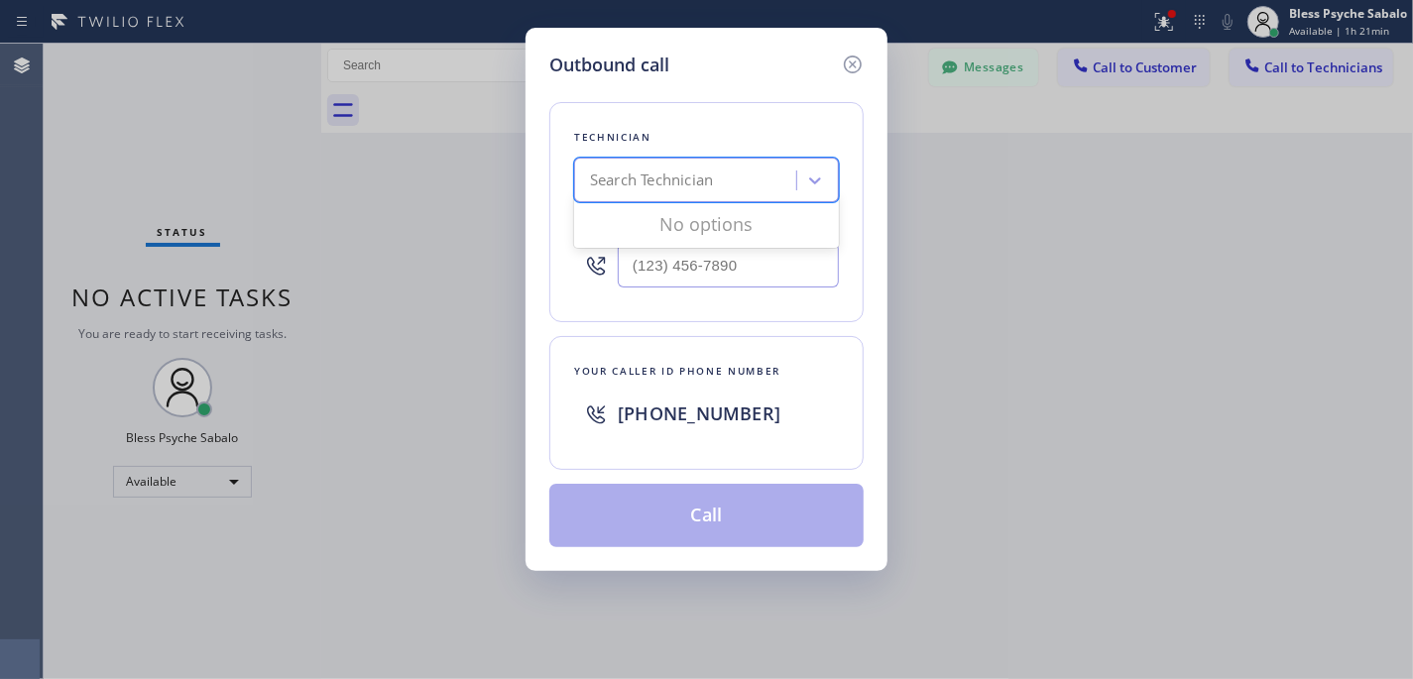
click at [494, 163] on div "Outbound call Technician option [PERSON_NAME] , selected. 0 results available. …" at bounding box center [706, 339] width 1413 height 679
click at [847, 57] on icon at bounding box center [853, 65] width 18 height 18
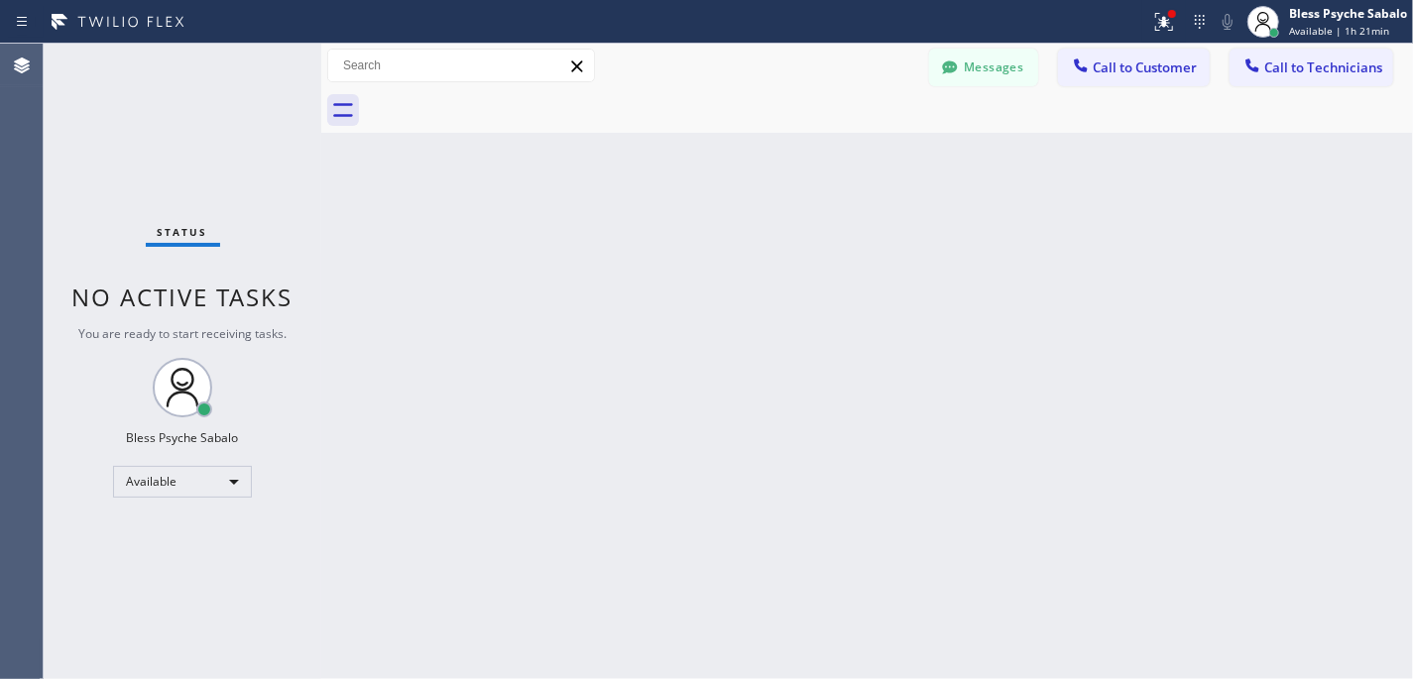
click at [1024, 124] on div at bounding box center [889, 110] width 1048 height 45
click at [1071, 83] on button "Call to Customer" at bounding box center [1134, 68] width 152 height 38
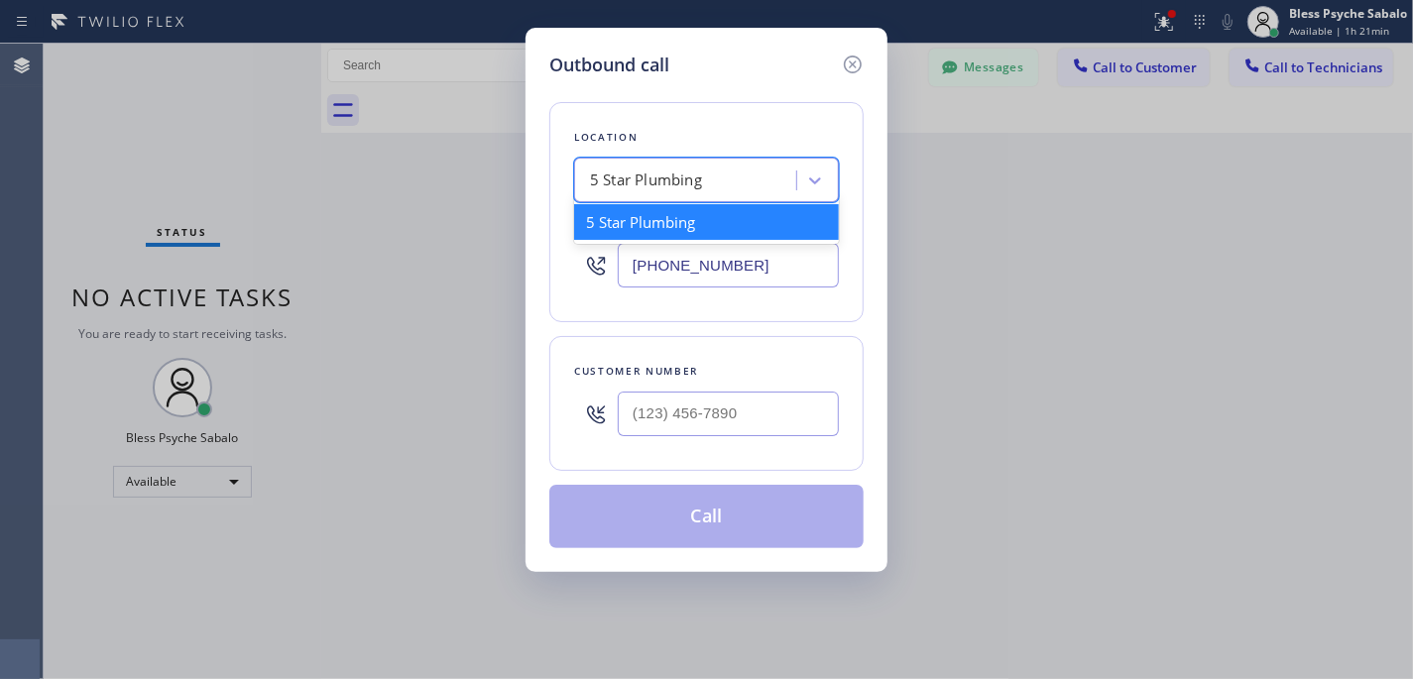
click at [706, 165] on div "5 Star Plumbing" at bounding box center [688, 181] width 216 height 35
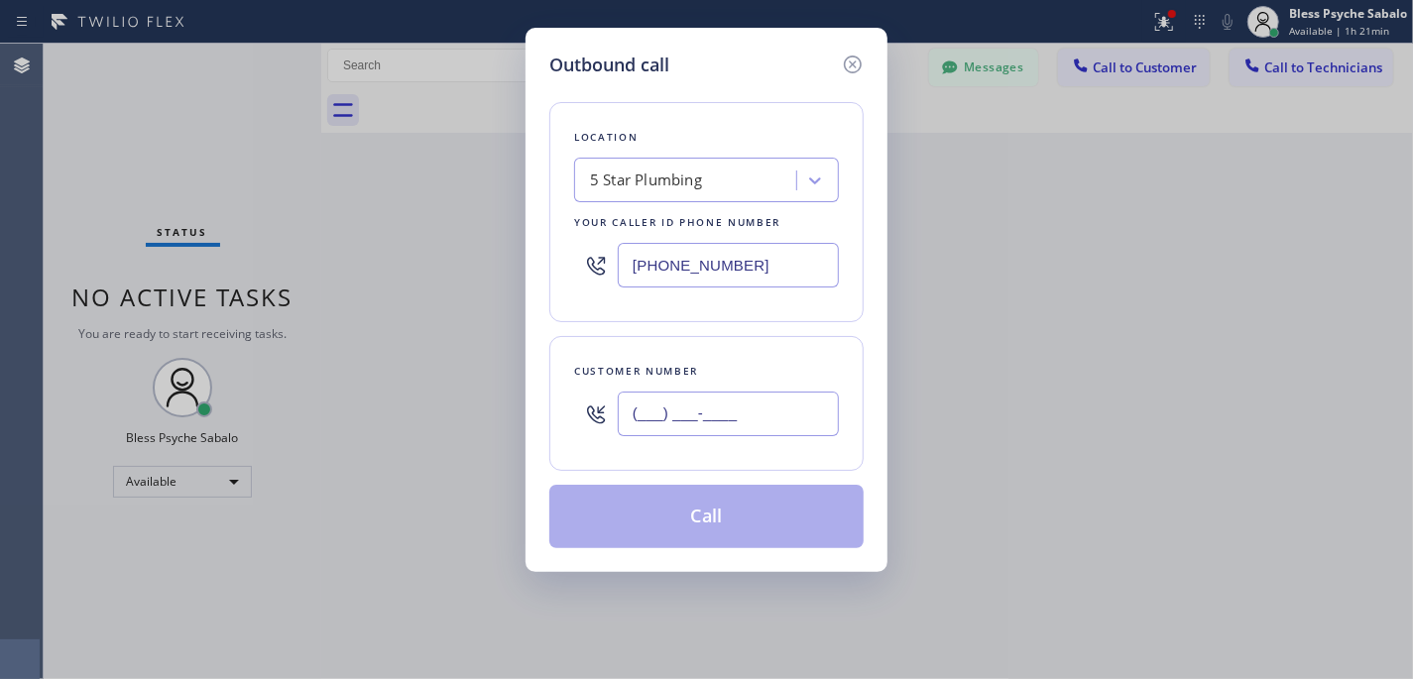
click at [706, 408] on input "(___) ___-____" at bounding box center [728, 414] width 221 height 45
paste input "818) 422-2952"
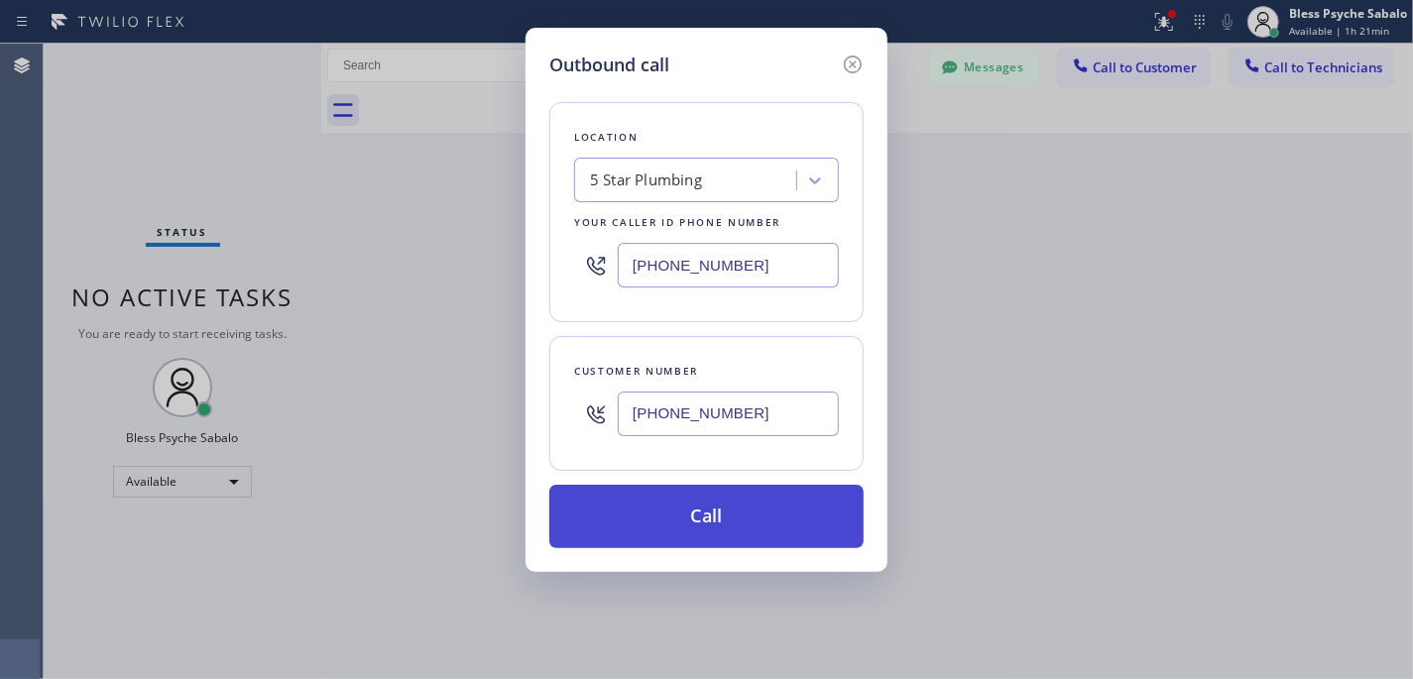
type input "[PHONE_NUMBER]"
click at [714, 509] on button "Call" at bounding box center [706, 516] width 314 height 63
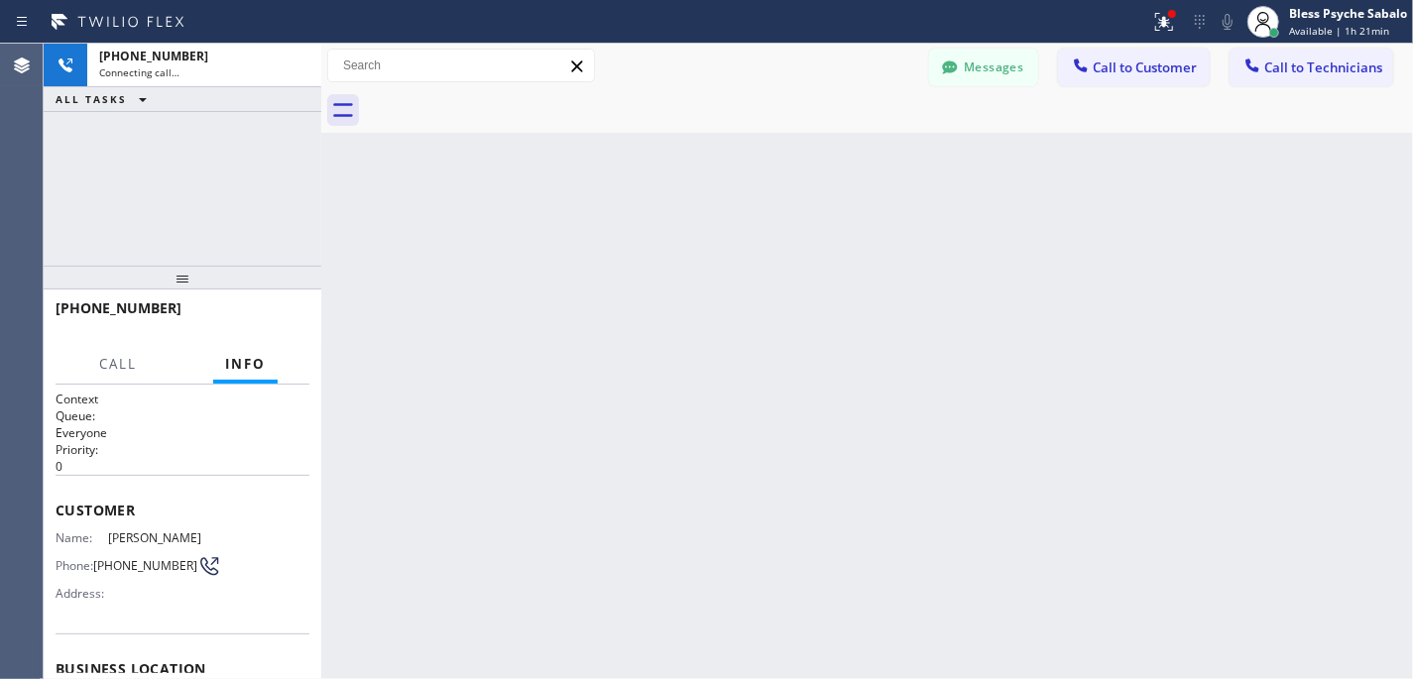
click at [901, 317] on div "Back to Dashboard Change Sender ID Customers Technicians [PHONE_NUMBER] SEARCH …" at bounding box center [867, 362] width 1092 height 636
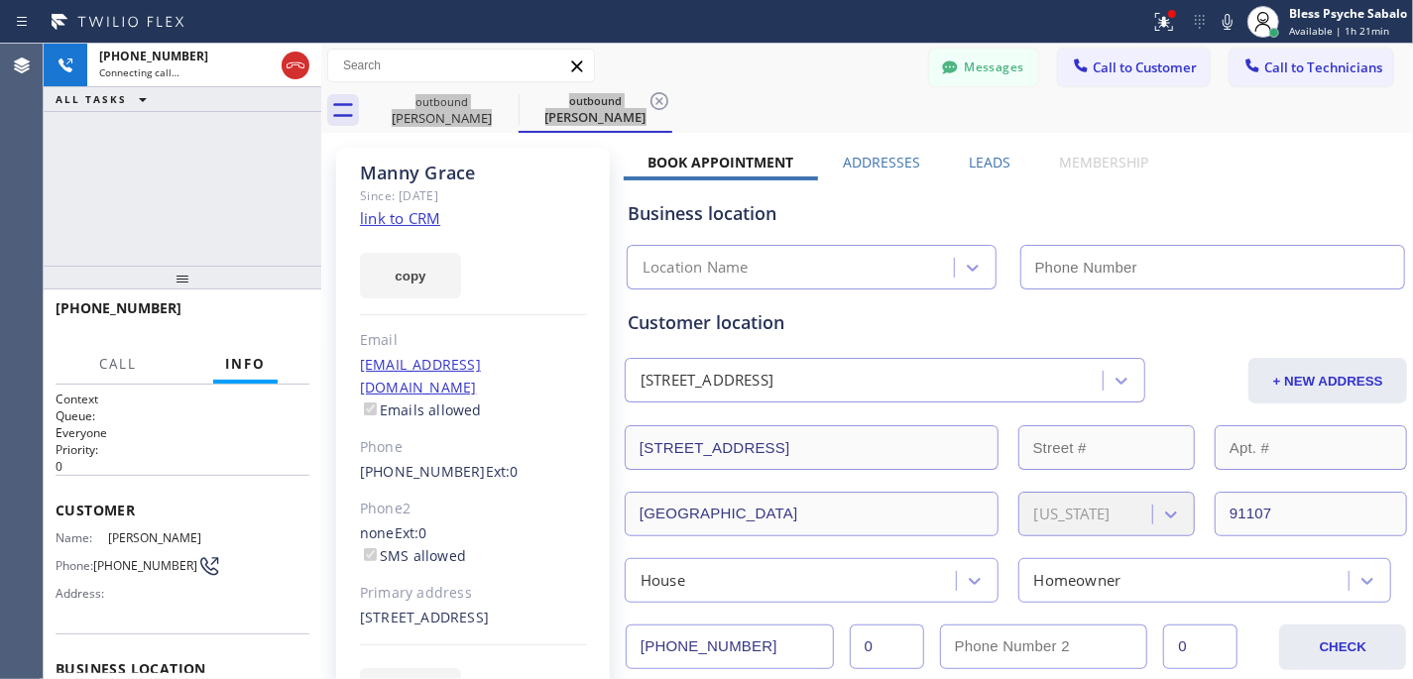
type input "[PHONE_NUMBER]"
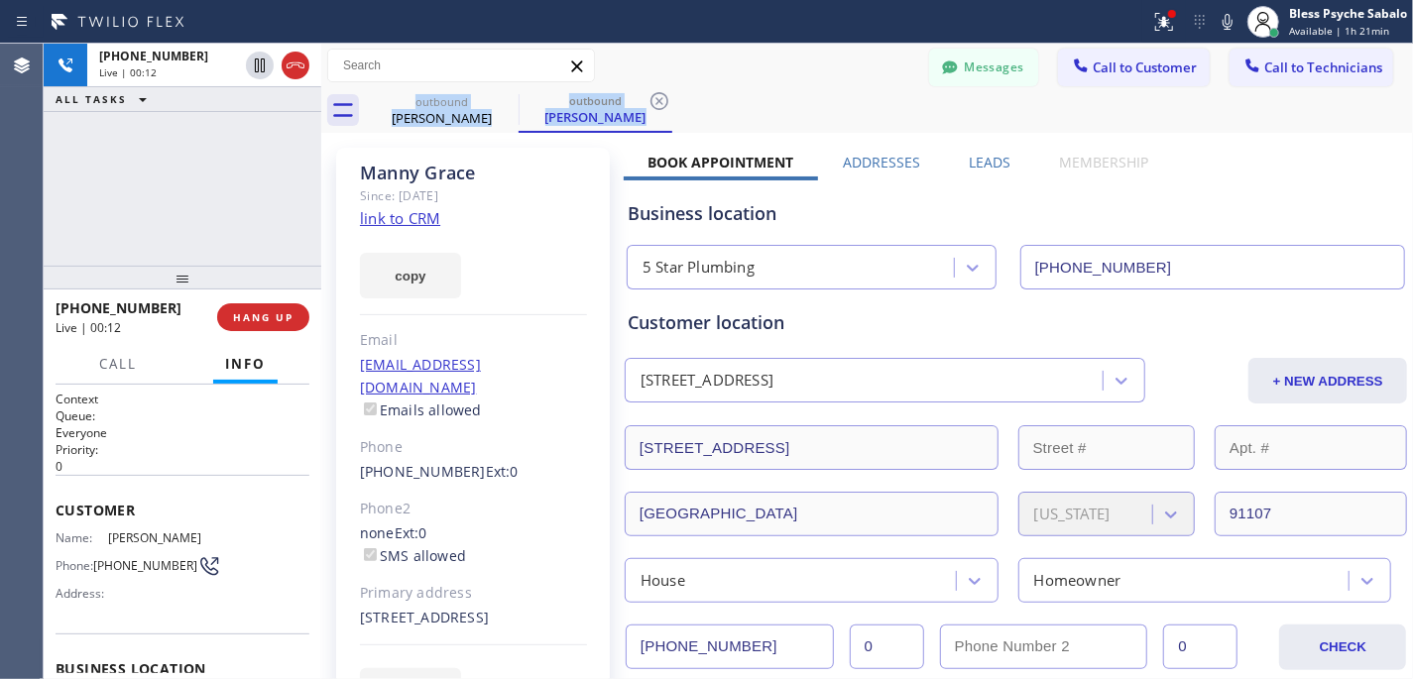
drag, startPoint x: 252, startPoint y: 315, endPoint x: 319, endPoint y: 211, distance: 124.0
click at [252, 314] on span "HANG UP" at bounding box center [263, 317] width 60 height 14
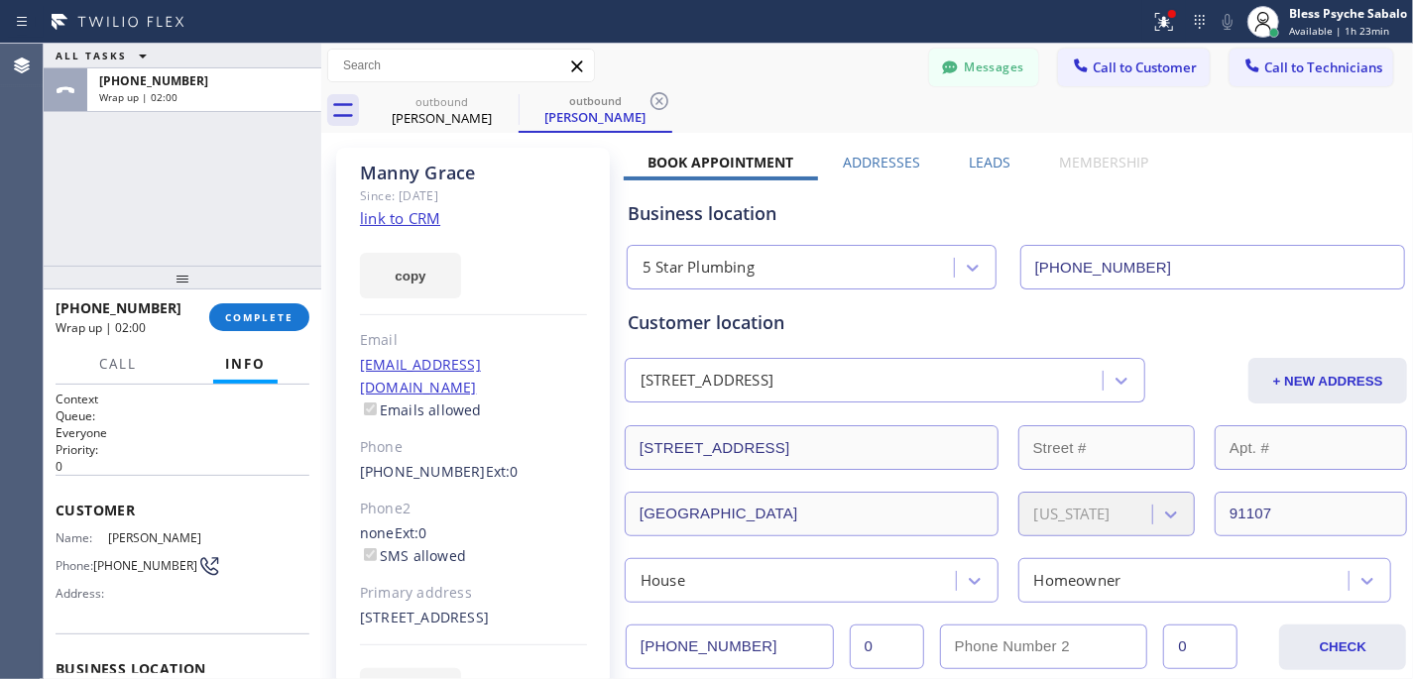
click at [556, 283] on div "copy" at bounding box center [473, 264] width 227 height 68
click at [414, 462] on link "[PHONE_NUMBER]" at bounding box center [423, 471] width 126 height 19
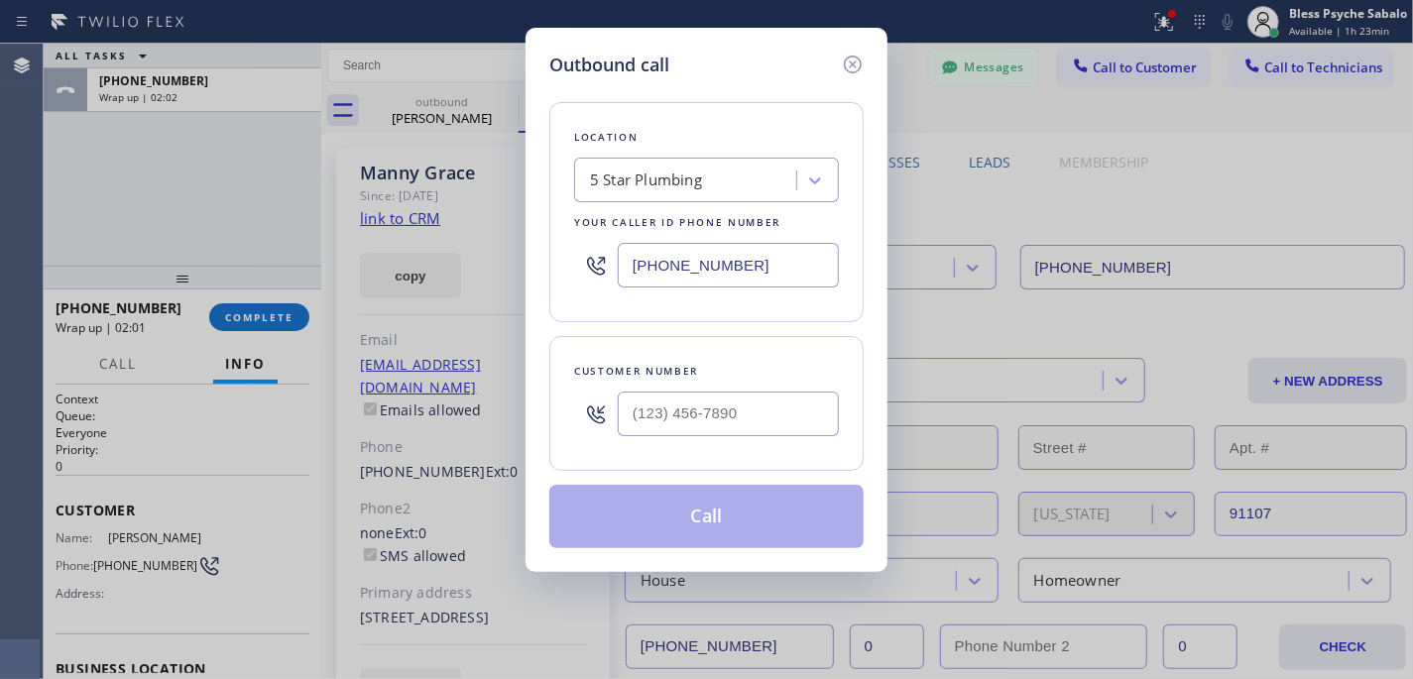
type input "[PHONE_NUMBER]"
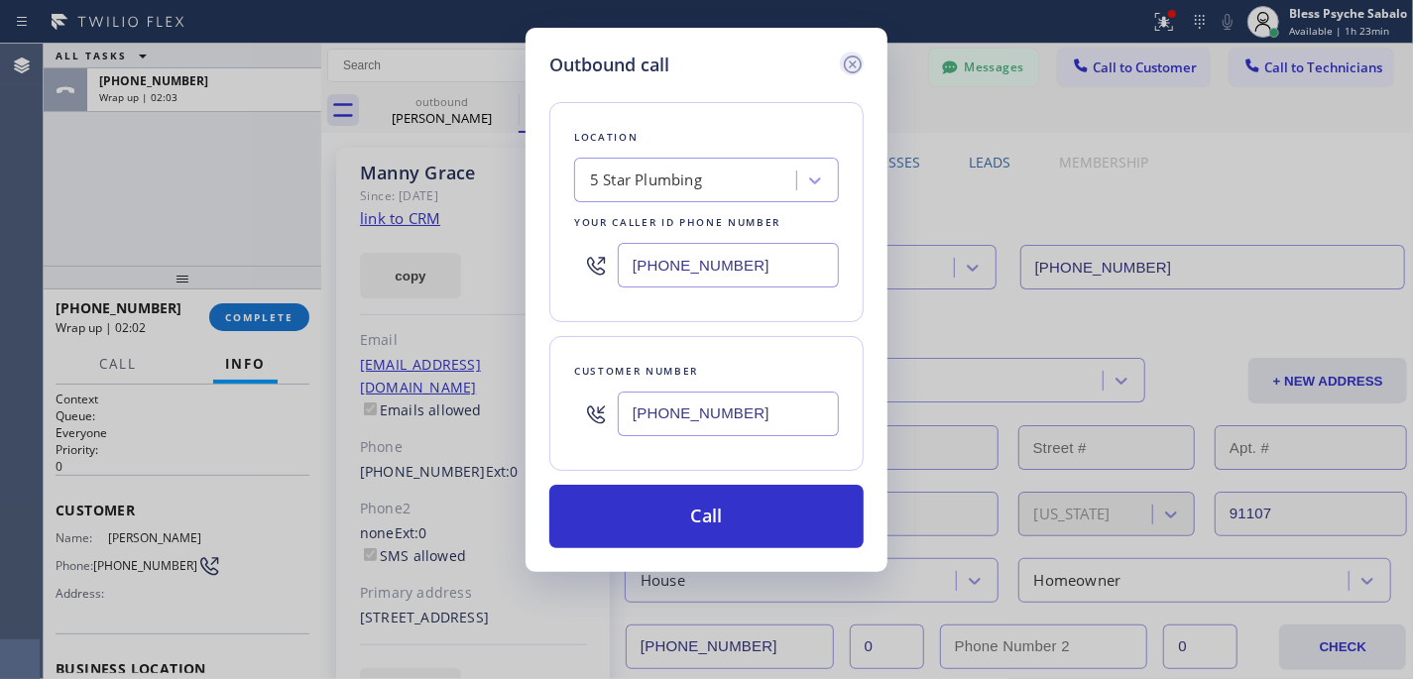
click at [851, 61] on icon at bounding box center [853, 65] width 18 height 18
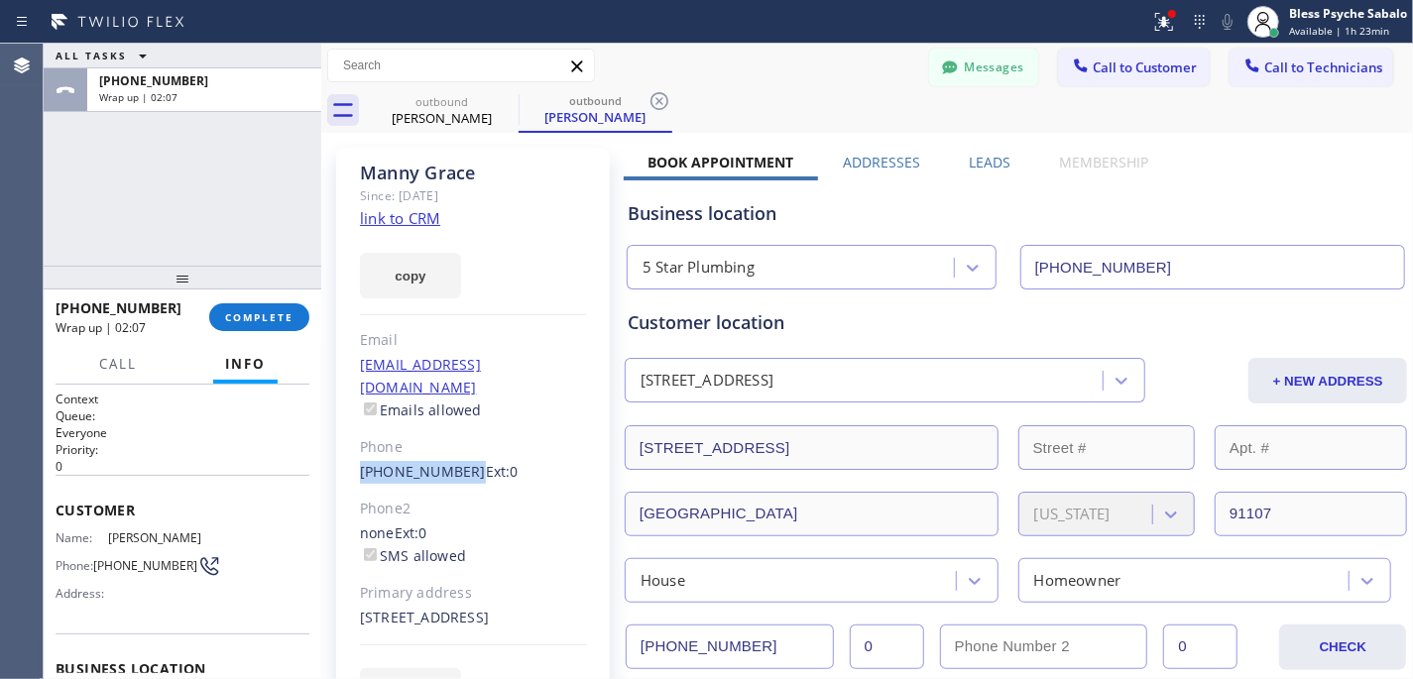
drag, startPoint x: 367, startPoint y: 461, endPoint x: 458, endPoint y: 454, distance: 91.5
click at [458, 454] on div "[PERSON_NAME] Since: [DATE] link to CRM copy Email [EMAIL_ADDRESS][DOMAIN_NAME]…" at bounding box center [473, 443] width 274 height 590
copy link "[PHONE_NUMBER]"
click at [940, 72] on icon at bounding box center [950, 68] width 20 height 20
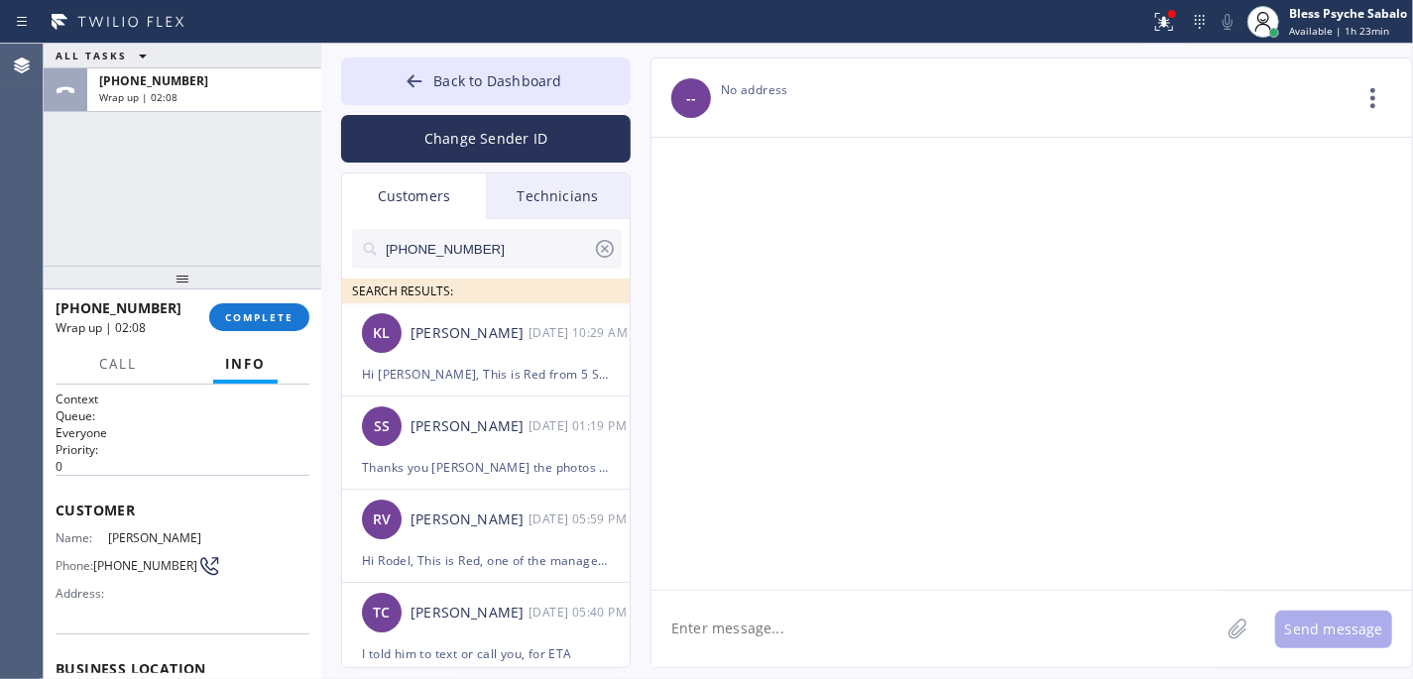
click at [457, 207] on div "Customers" at bounding box center [414, 197] width 144 height 46
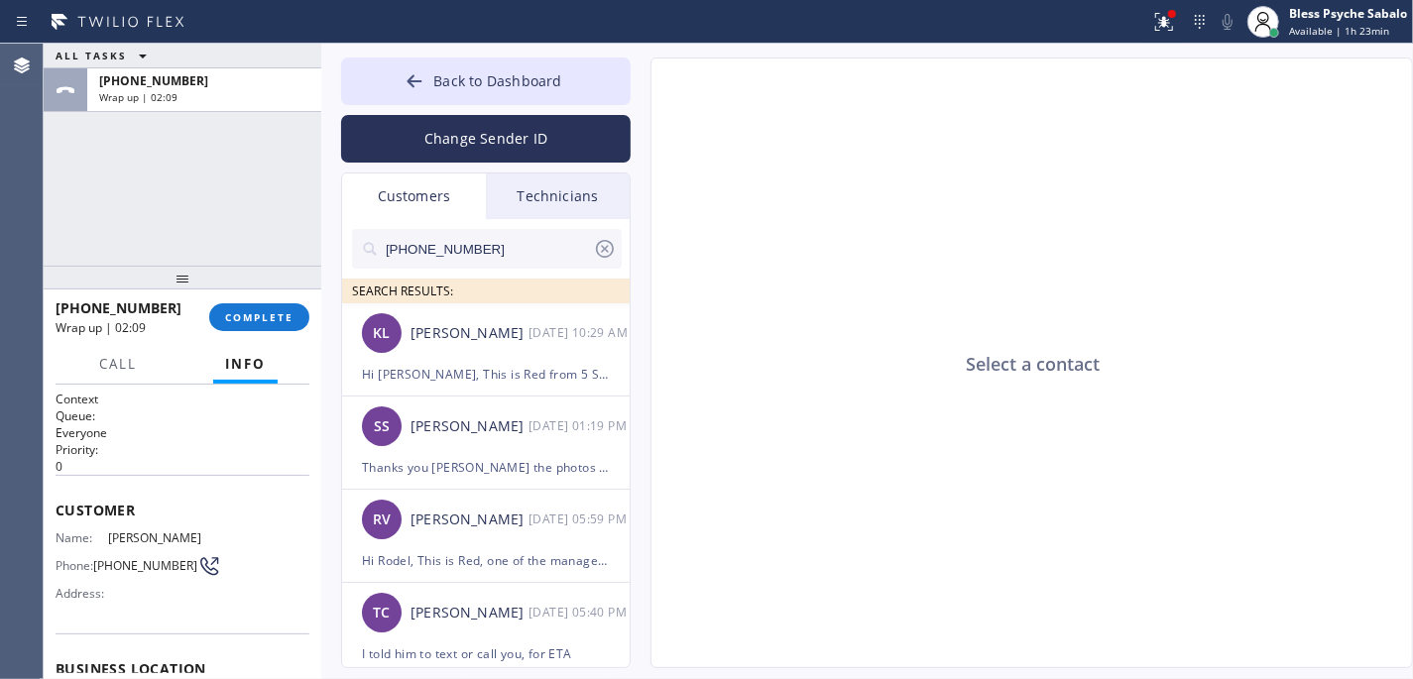
click at [476, 248] on input "[PHONE_NUMBER]" at bounding box center [488, 249] width 209 height 40
click at [539, 211] on div "Technicians" at bounding box center [558, 197] width 144 height 46
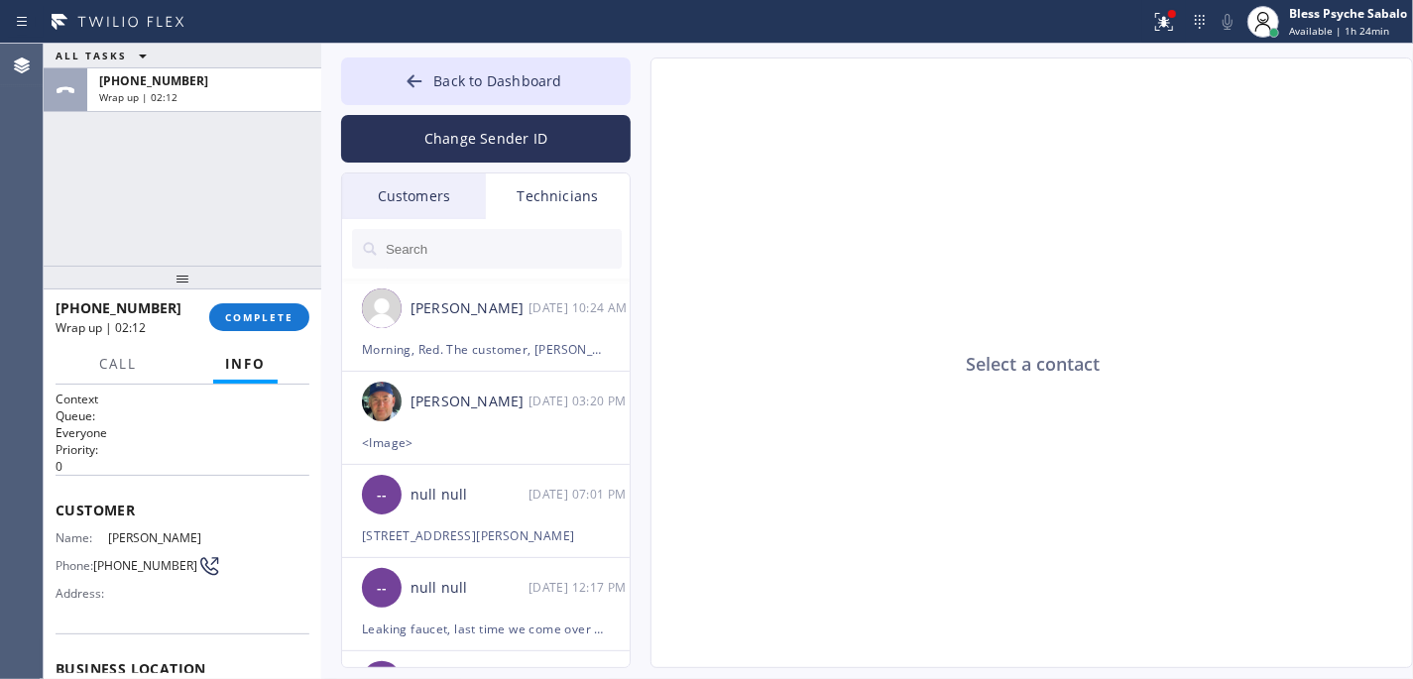
click at [414, 200] on div "Customers" at bounding box center [414, 197] width 144 height 46
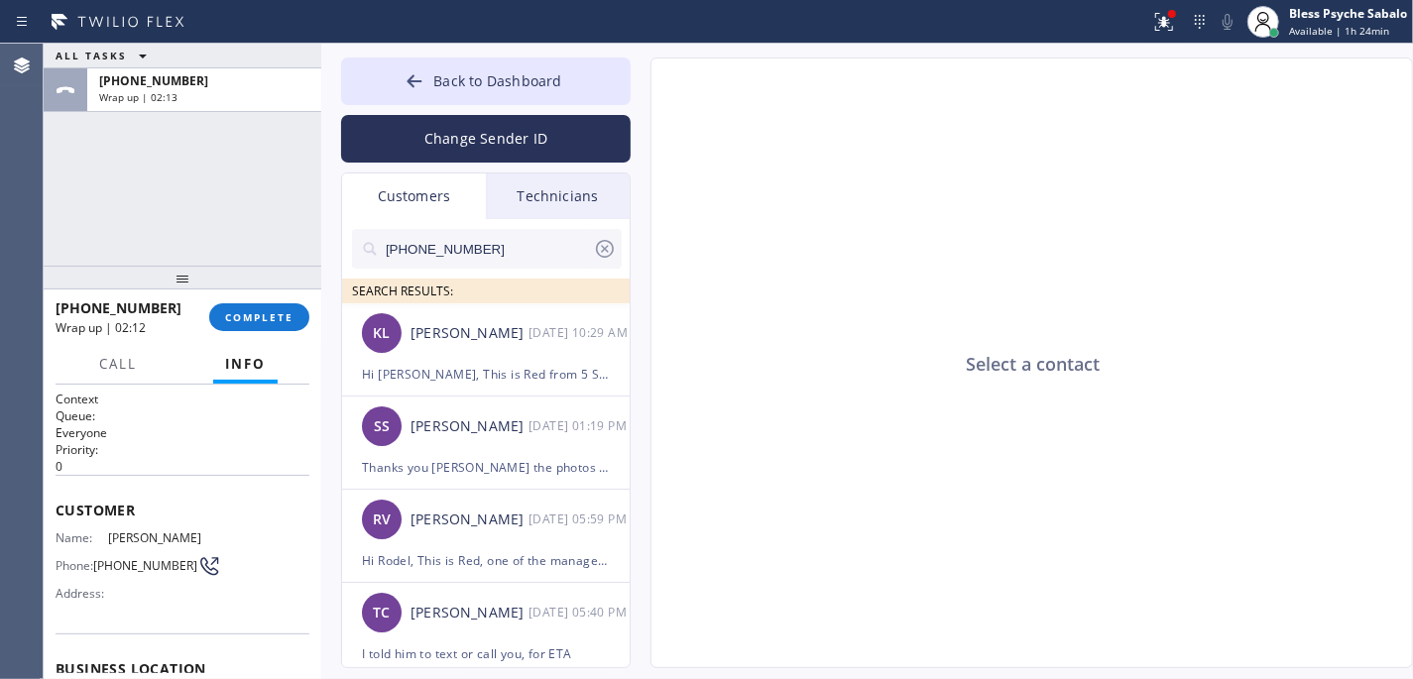
click at [509, 256] on input "[PHONE_NUMBER]" at bounding box center [488, 249] width 209 height 40
click at [248, 234] on div "ALL TASKS ALL TASKS ACTIVE TASKS TASKS IN WRAP UP [PHONE_NUMBER] Wrap up | 02:1…" at bounding box center [728, 362] width 1369 height 636
click at [608, 248] on icon at bounding box center [605, 249] width 24 height 24
click at [540, 259] on input "text" at bounding box center [503, 249] width 238 height 40
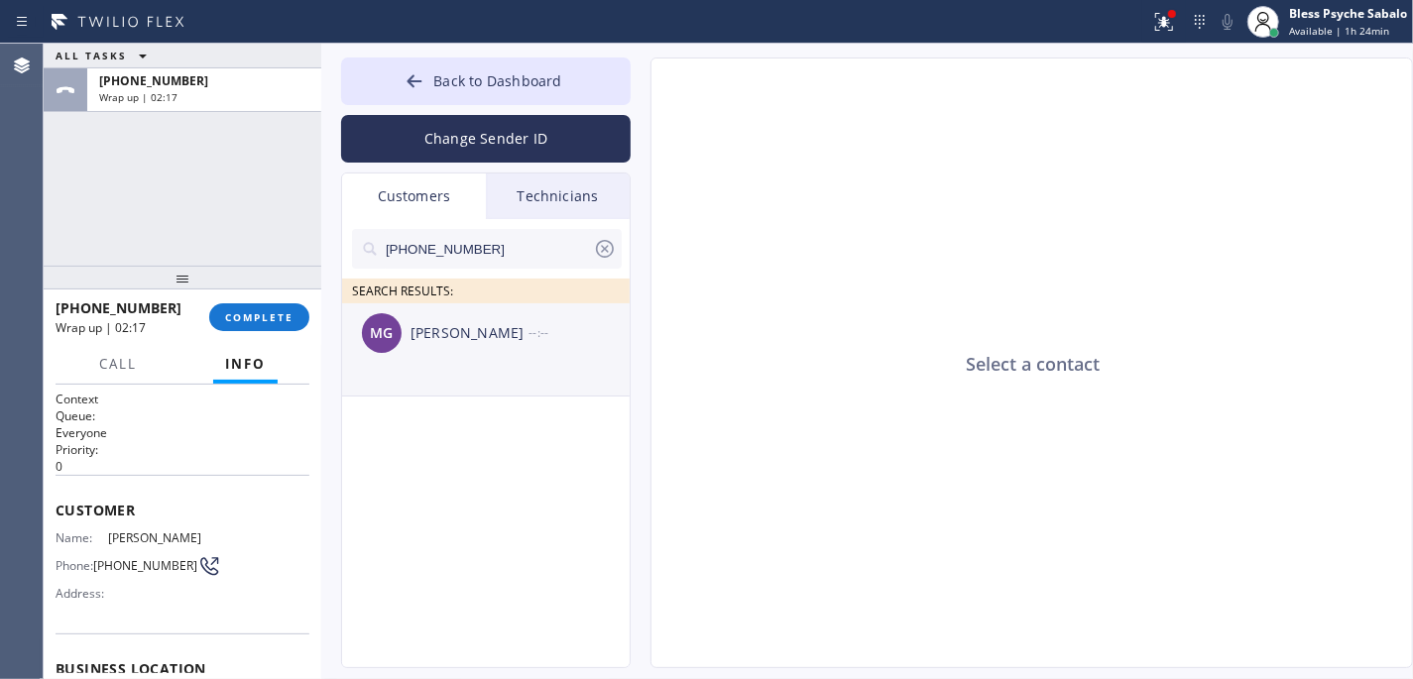
click at [481, 355] on div "MG [PERSON_NAME] --:--" at bounding box center [487, 332] width 290 height 59
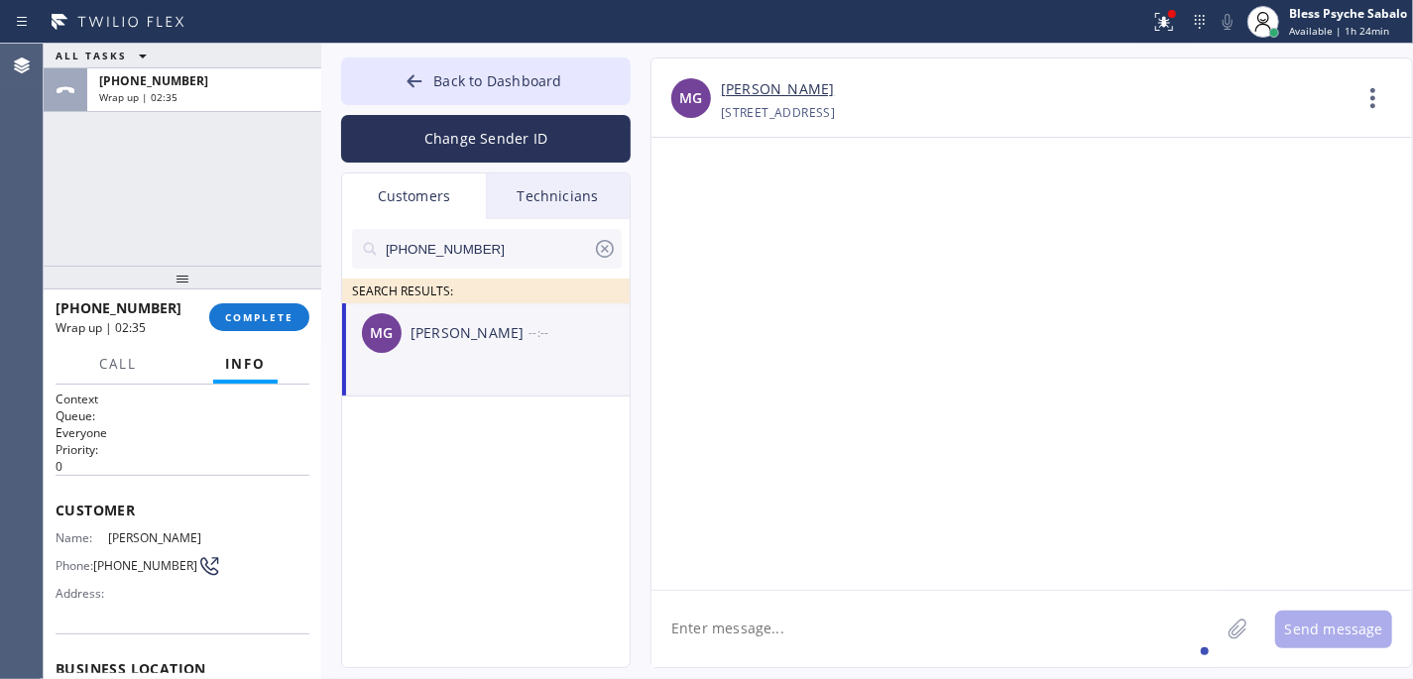
click at [846, 607] on textarea at bounding box center [935, 629] width 568 height 76
paste textarea "Hi [PERSON_NAME], This is Red, one of the Dispatch Managers here at 5 Star Plum…"
type textarea "Hi [PERSON_NAME], This is Red, one of the Dispatch Managers here at 5 Star Plum…"
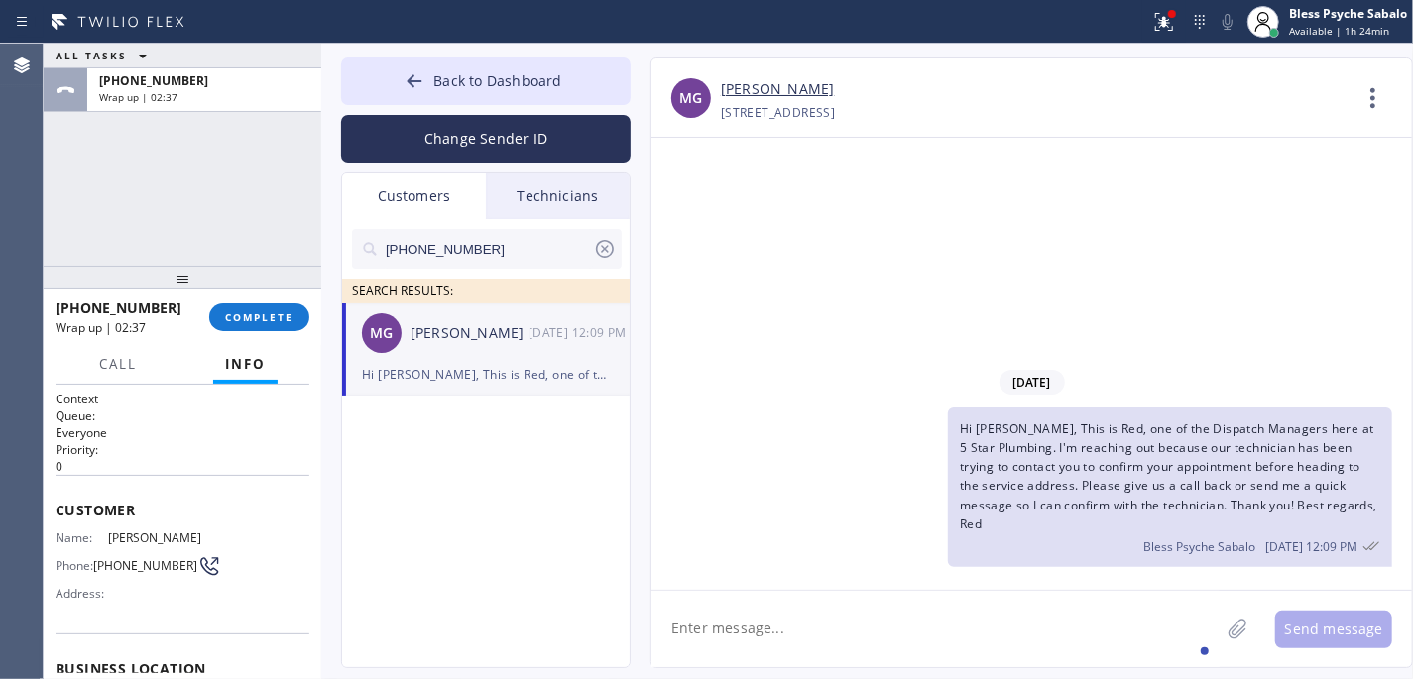
click at [905, 403] on div "[DATE]" at bounding box center [1031, 382] width 760 height 41
click at [1186, 87] on icon at bounding box center [1373, 98] width 48 height 48
click at [1186, 187] on li "Call to Customer" at bounding box center [1253, 203] width 288 height 52
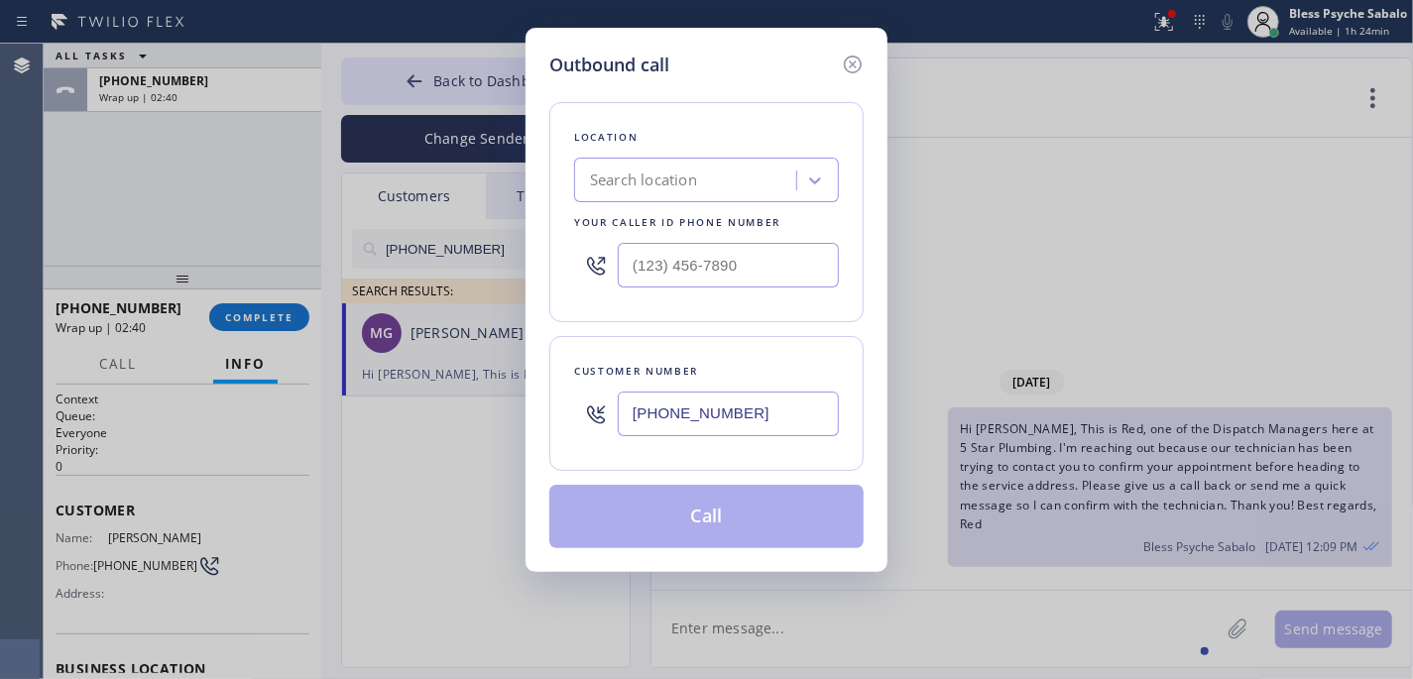
click at [748, 424] on input "[PHONE_NUMBER]" at bounding box center [728, 414] width 221 height 45
click at [771, 178] on div "Search location" at bounding box center [688, 181] width 216 height 35
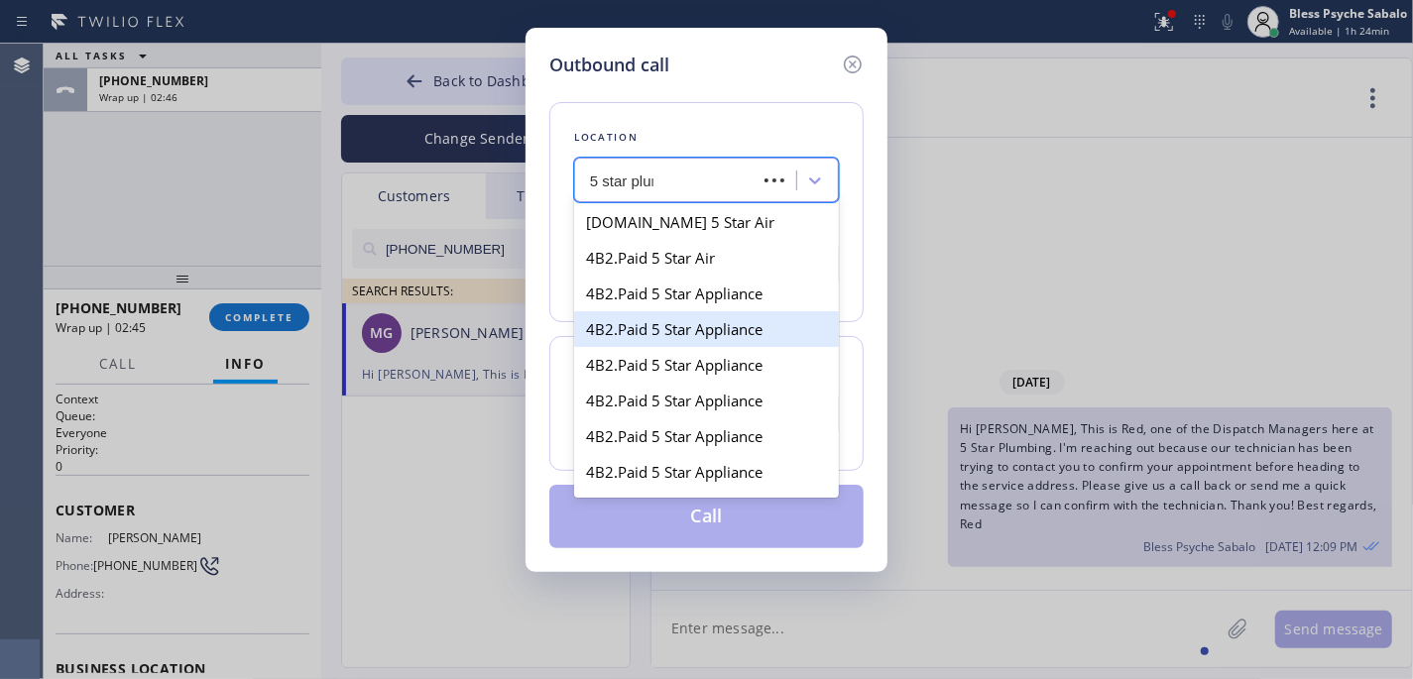
type input "5 star plumb"
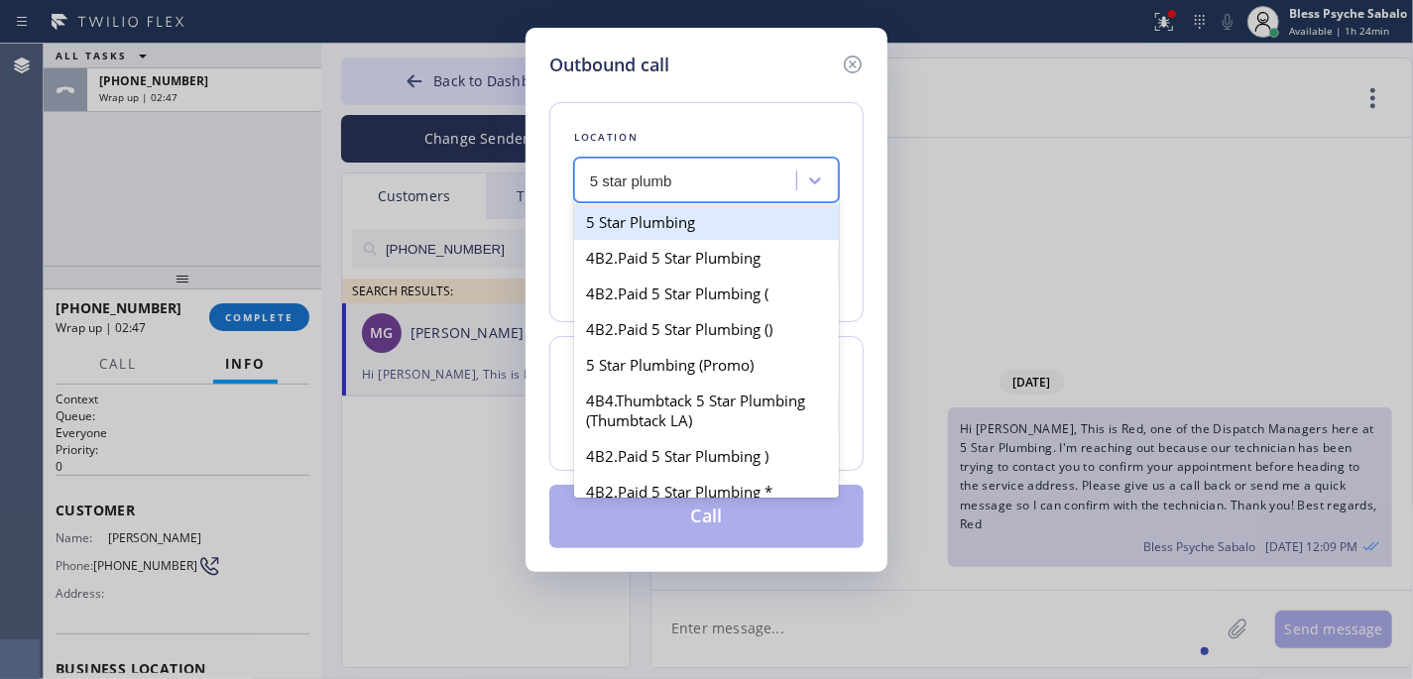
click at [739, 219] on div "5 Star Plumbing" at bounding box center [706, 222] width 265 height 36
type input "[PHONE_NUMBER]"
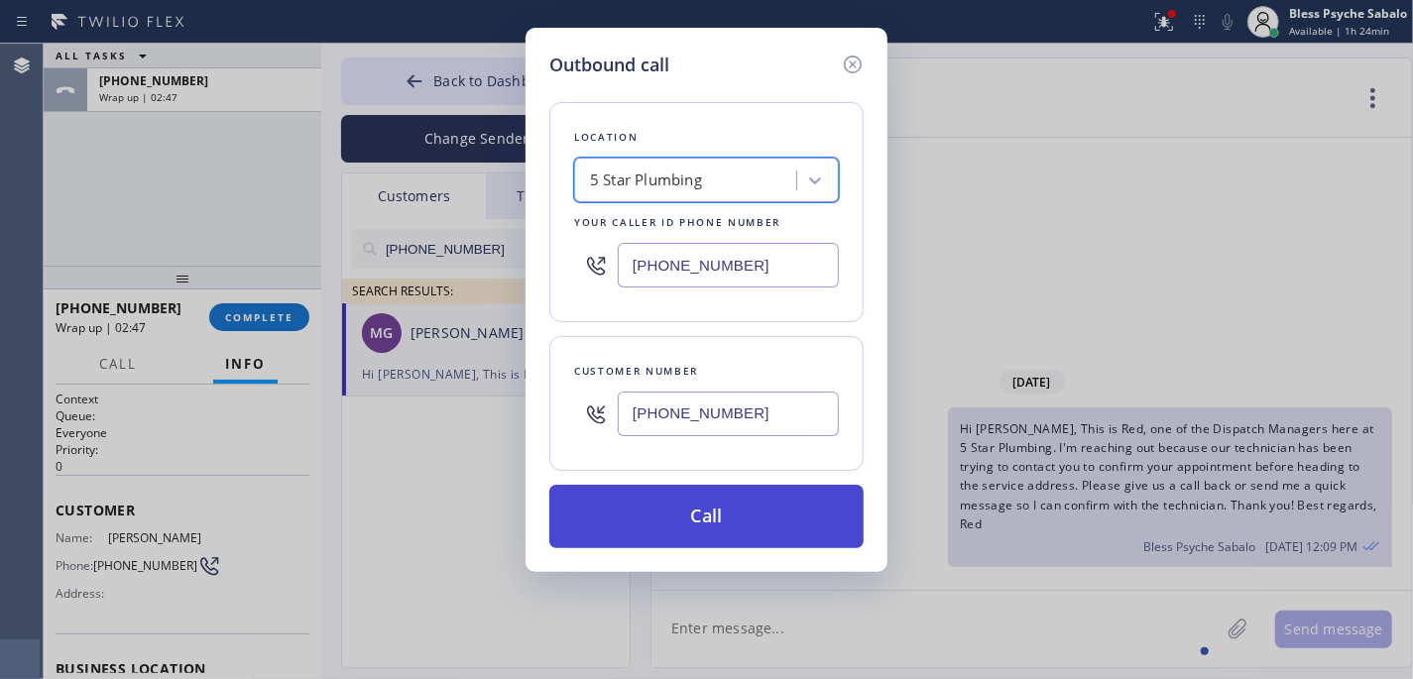
click at [755, 524] on button "Call" at bounding box center [706, 516] width 314 height 63
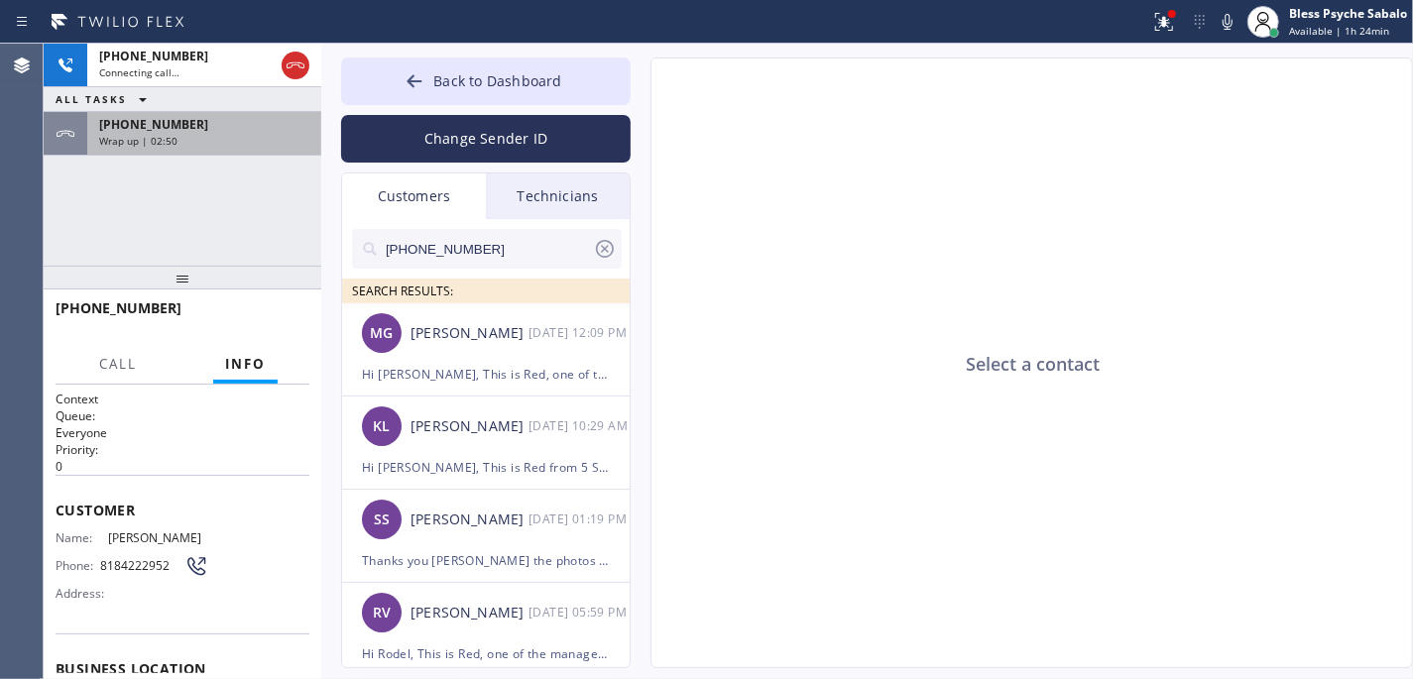
click at [276, 140] on div "Wrap up | 02:50" at bounding box center [204, 141] width 210 height 14
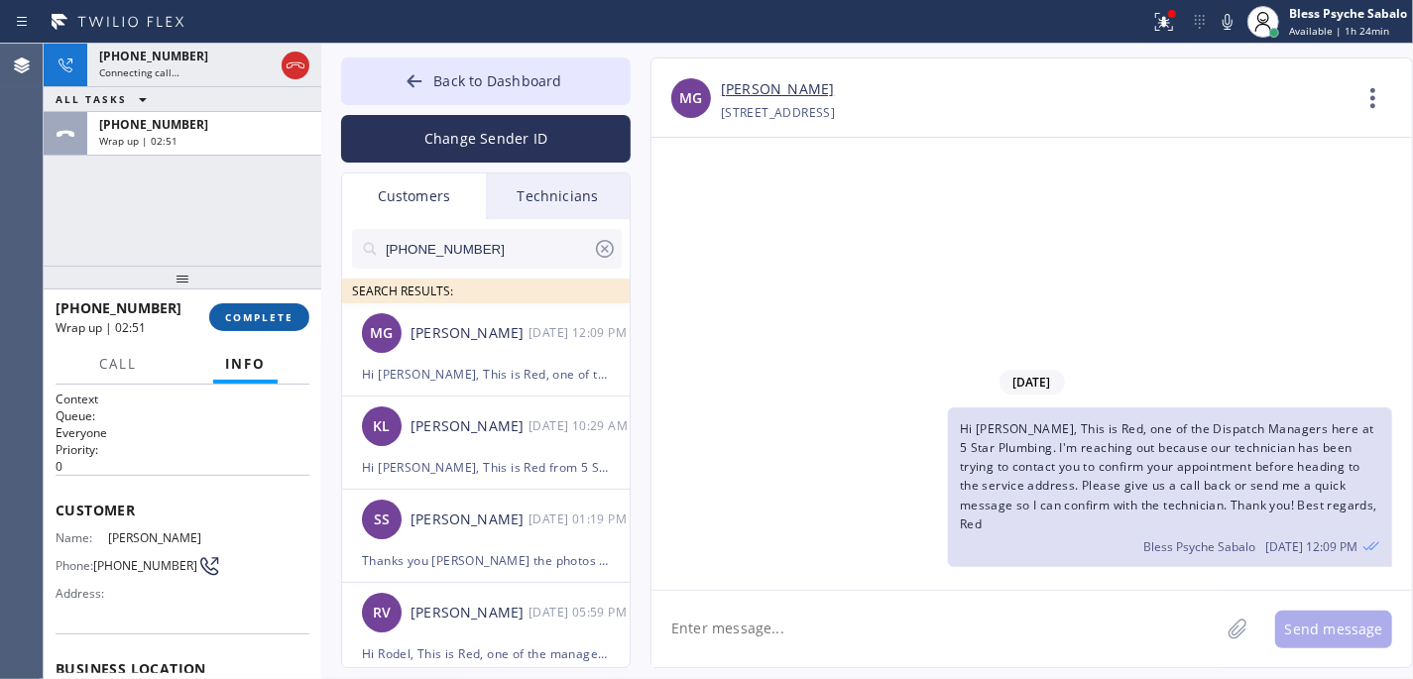
click at [283, 319] on span "COMPLETE" at bounding box center [259, 317] width 68 height 14
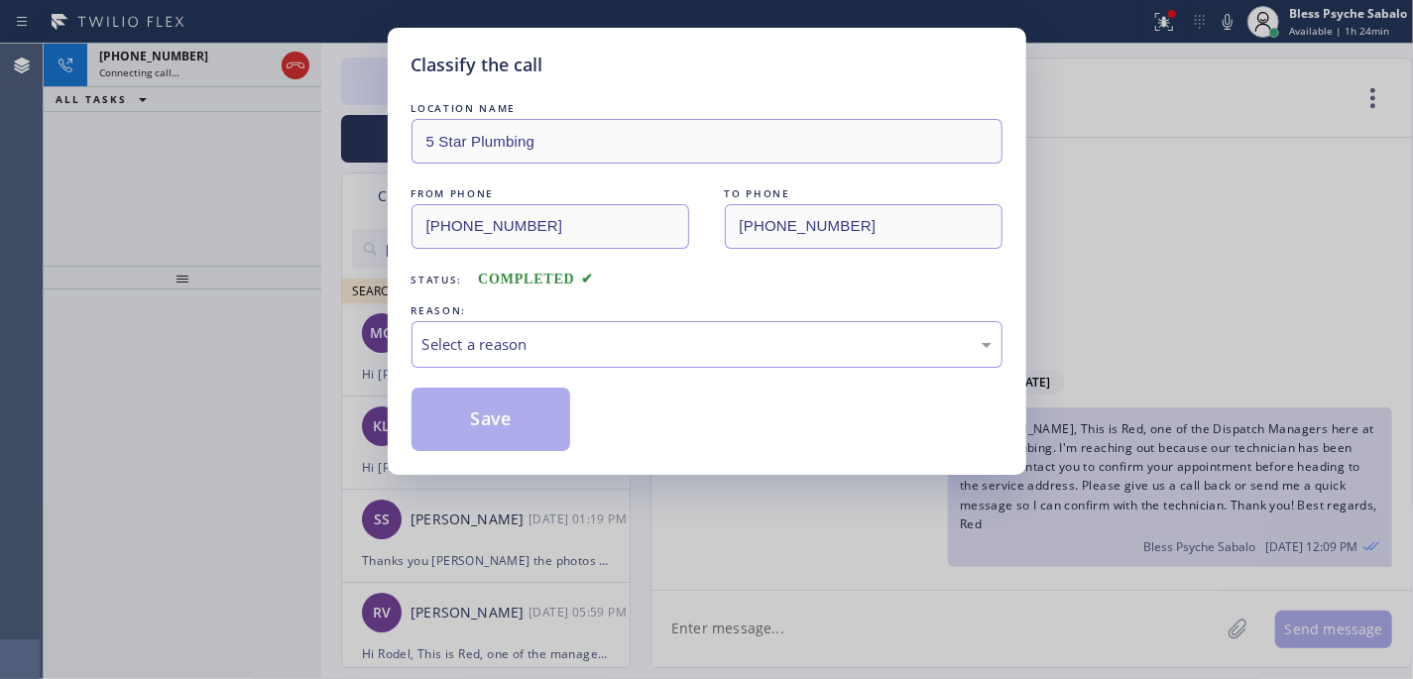
type input "[PHONE_NUMBER]"
click at [668, 350] on div "Select a reason" at bounding box center [706, 344] width 569 height 23
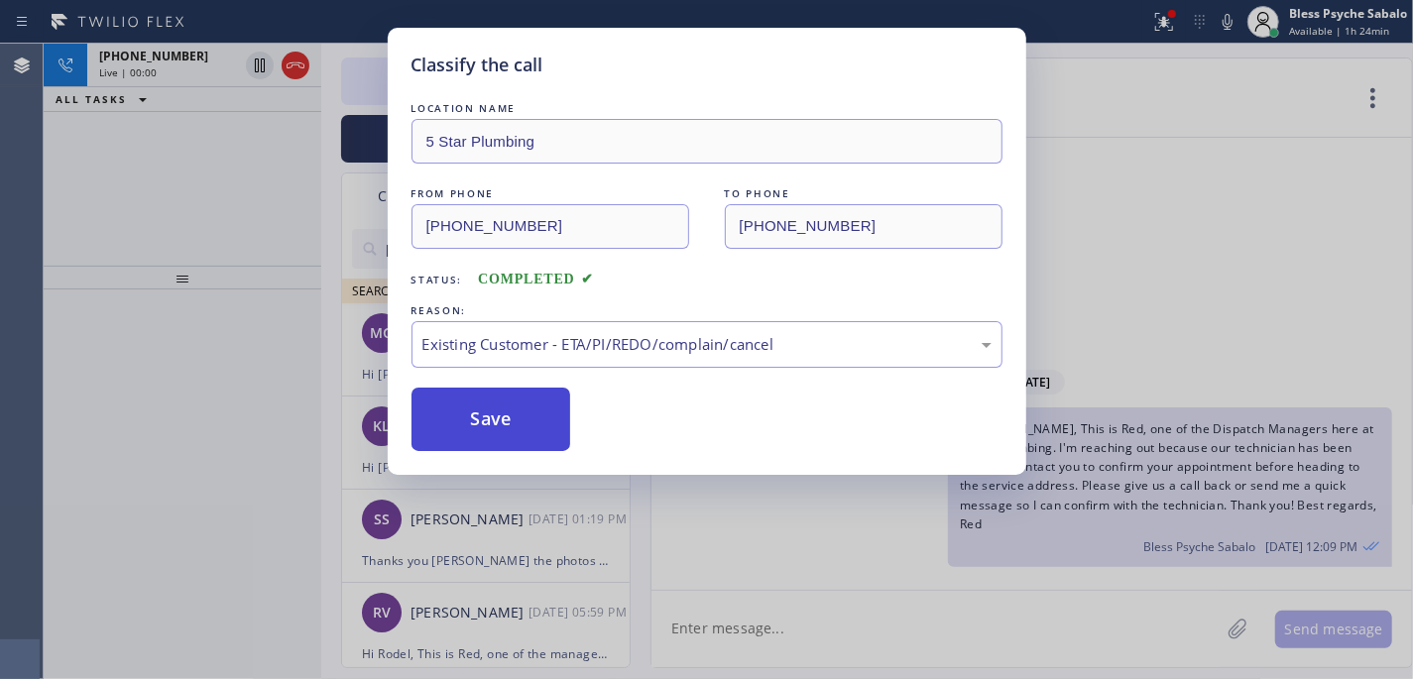
click at [434, 425] on button "Save" at bounding box center [491, 419] width 160 height 63
click at [464, 418] on button "Save" at bounding box center [491, 419] width 160 height 63
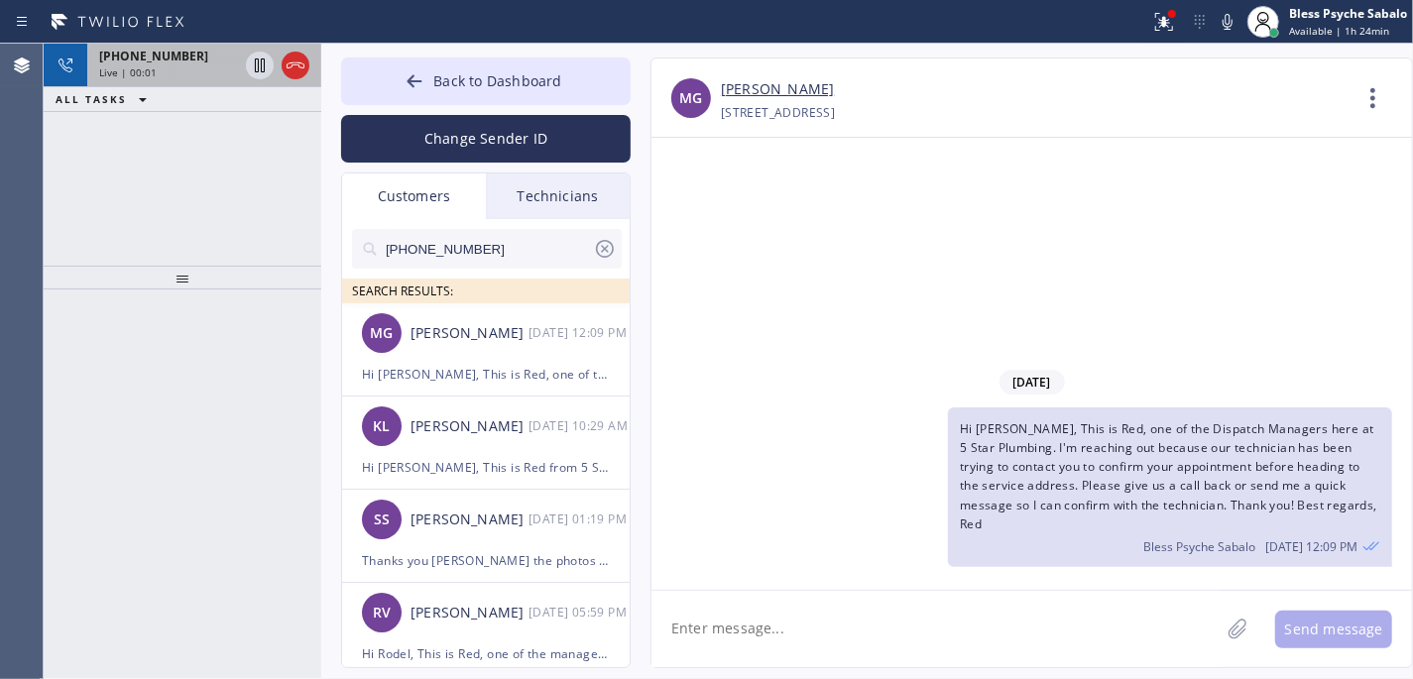
drag, startPoint x: 299, startPoint y: 141, endPoint x: 294, endPoint y: 83, distance: 57.7
click at [299, 140] on div "[PHONE_NUMBER] Live | 00:01 ALL TASKS ALL TASKS ACTIVE TASKS TASKS IN WRAP UP" at bounding box center [183, 155] width 278 height 222
click at [287, 45] on div at bounding box center [277, 66] width 71 height 44
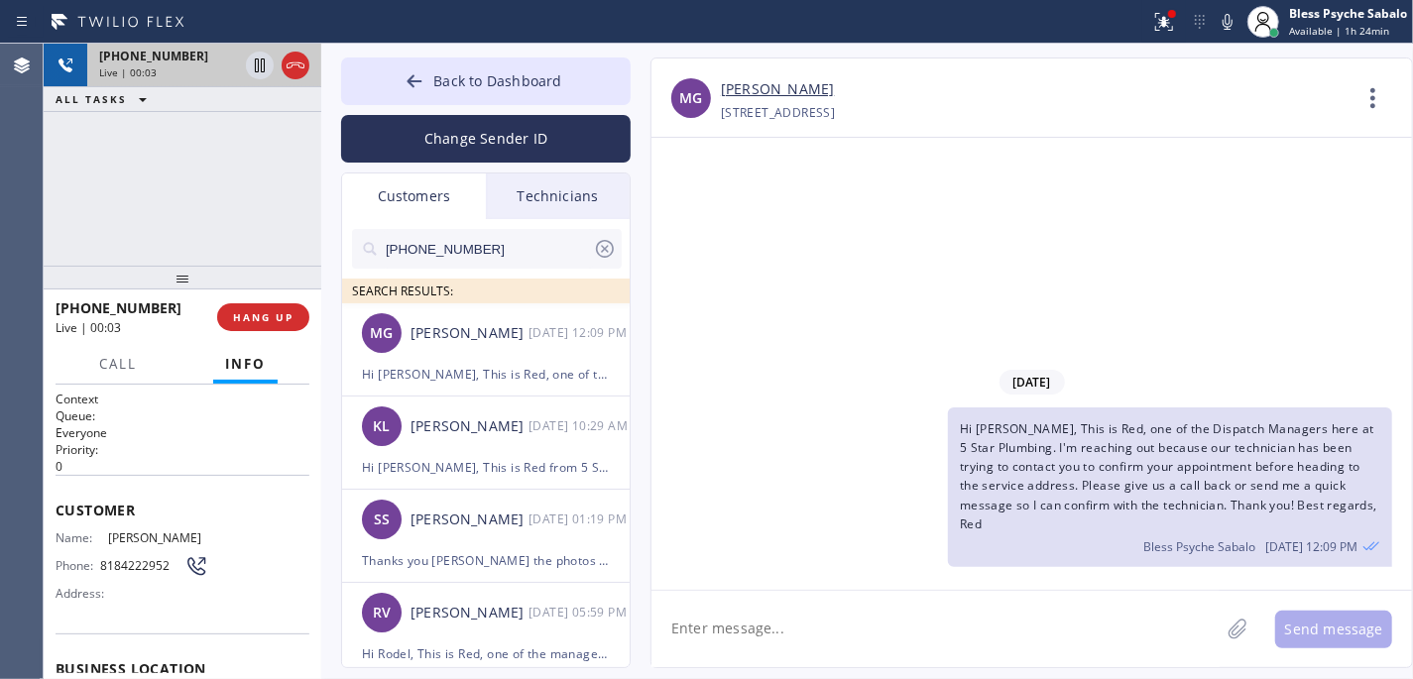
click at [293, 71] on icon at bounding box center [296, 66] width 24 height 24
click at [238, 72] on div "Live | 00:03" at bounding box center [168, 72] width 139 height 14
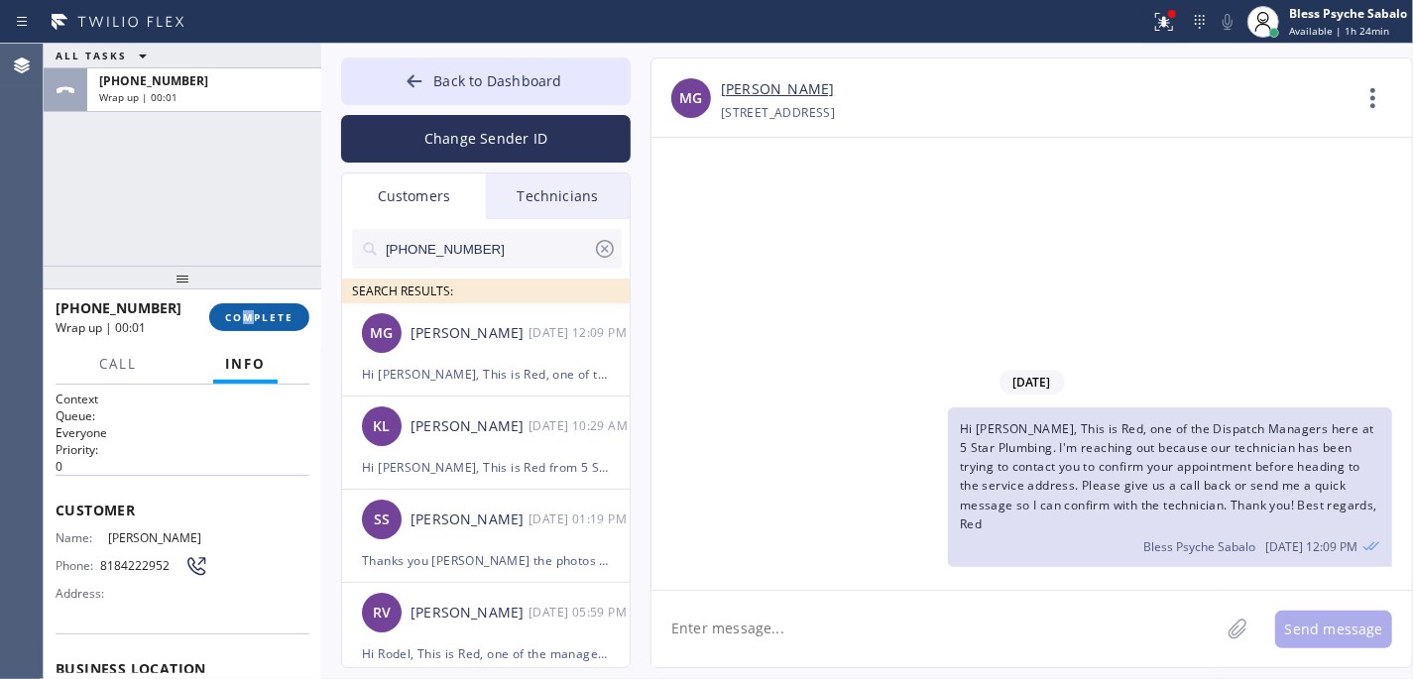
click at [250, 303] on div "[PHONE_NUMBER] Wrap up | 00:01 COMPLETE" at bounding box center [183, 317] width 254 height 52
click at [251, 343] on div "[PHONE_NUMBER] Wrap up | 00:01 COMPLETE" at bounding box center [183, 318] width 278 height 56
click at [251, 342] on div "[PHONE_NUMBER] Wrap up | 00:01 COMPLETE" at bounding box center [183, 317] width 254 height 52
click at [251, 337] on div "[PHONE_NUMBER] Wrap up | 00:01 COMPLETE" at bounding box center [183, 317] width 254 height 52
click at [255, 331] on div "[PHONE_NUMBER] Wrap up | 00:01 COMPLETE" at bounding box center [183, 317] width 254 height 52
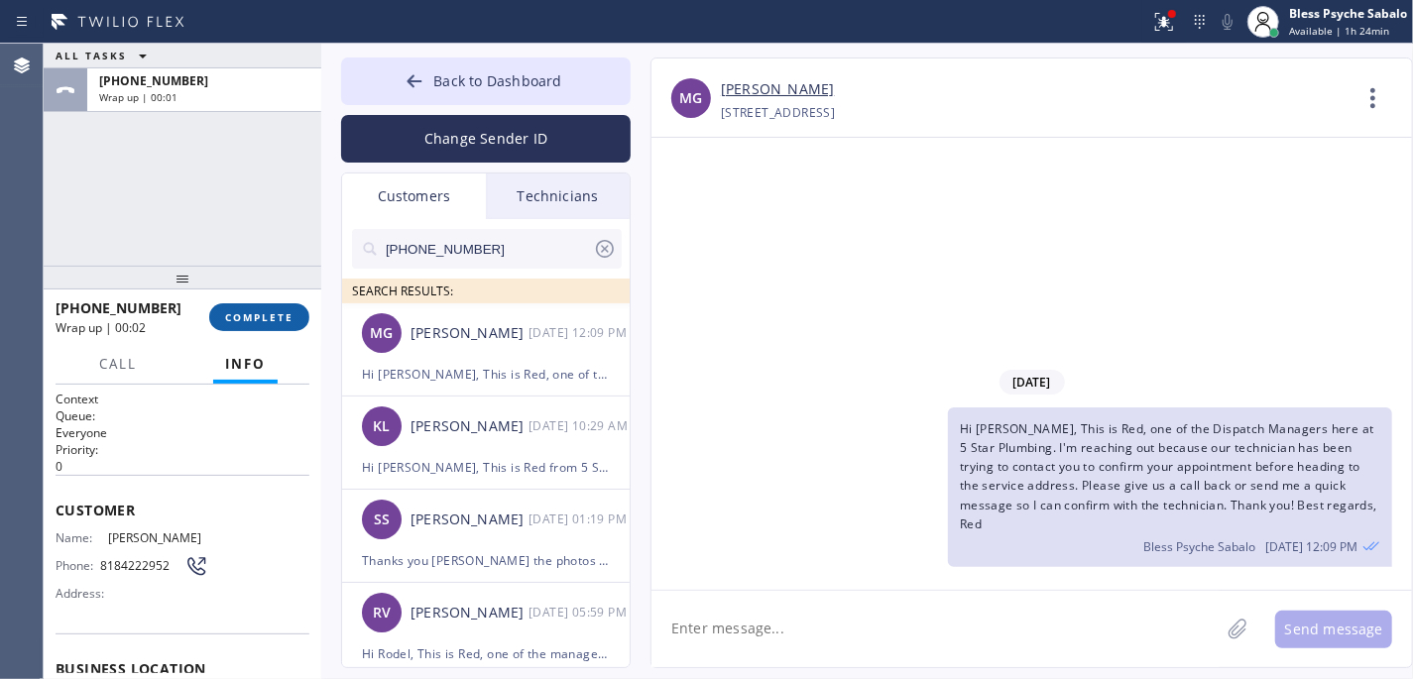
click at [258, 326] on button "COMPLETE" at bounding box center [259, 317] width 100 height 28
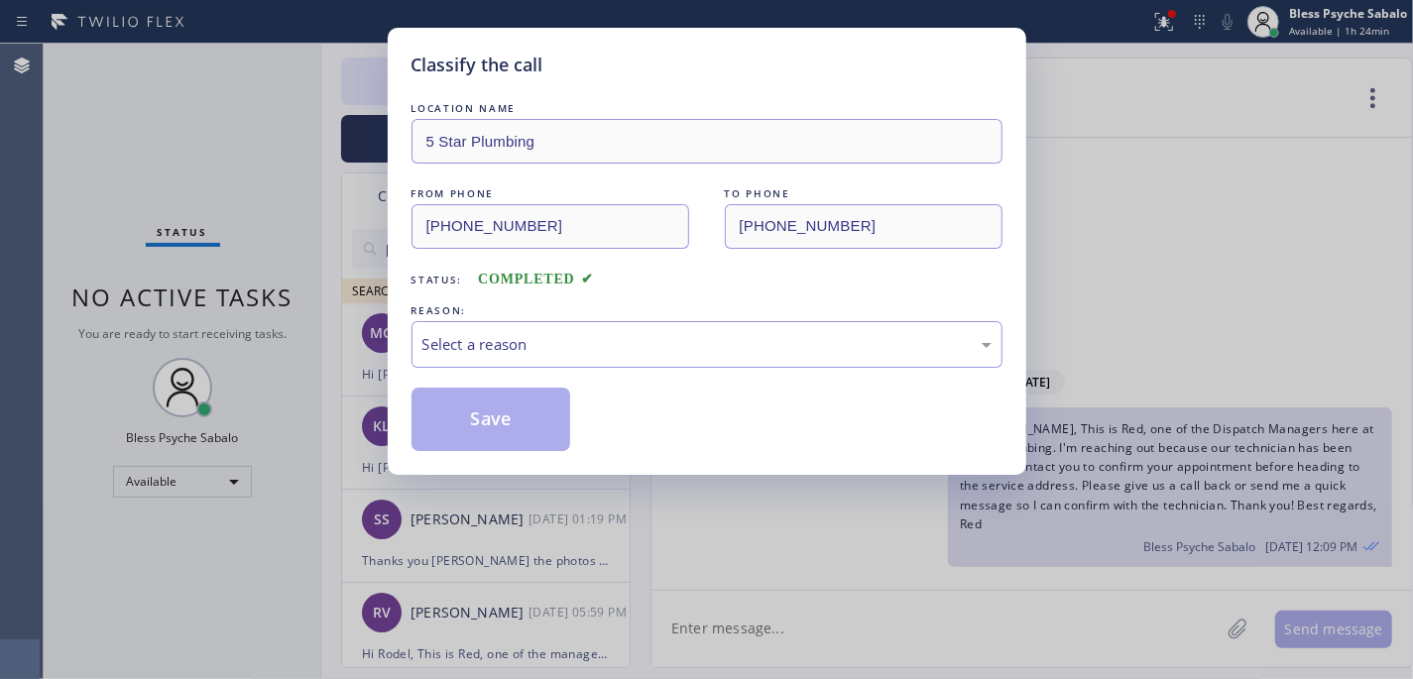
click at [747, 371] on div "LOCATION NAME 5 Star Plumbing FROM PHONE [PHONE_NUMBER] TO PHONE [PHONE_NUMBER]…" at bounding box center [706, 274] width 591 height 353
click at [755, 346] on div "Select a reason" at bounding box center [706, 344] width 569 height 23
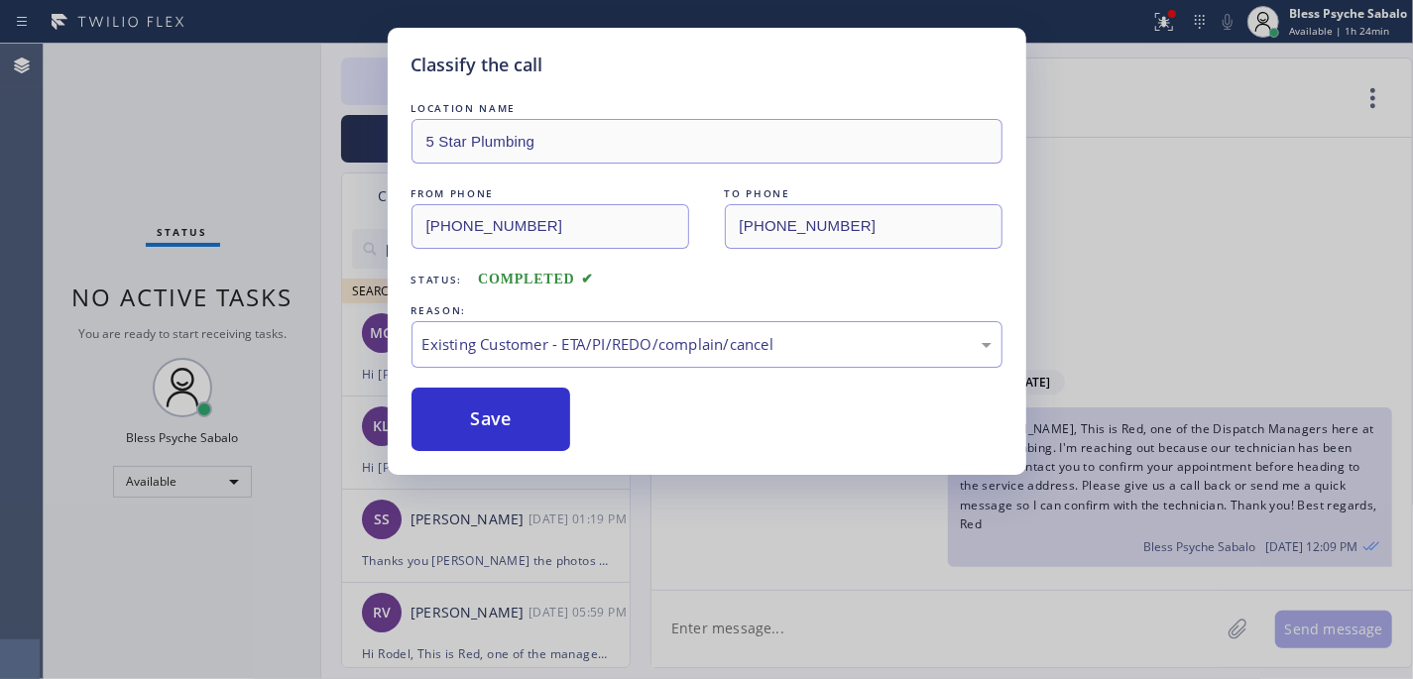
drag, startPoint x: 501, startPoint y: 428, endPoint x: 452, endPoint y: 517, distance: 100.7
click at [501, 425] on button "Save" at bounding box center [491, 419] width 160 height 63
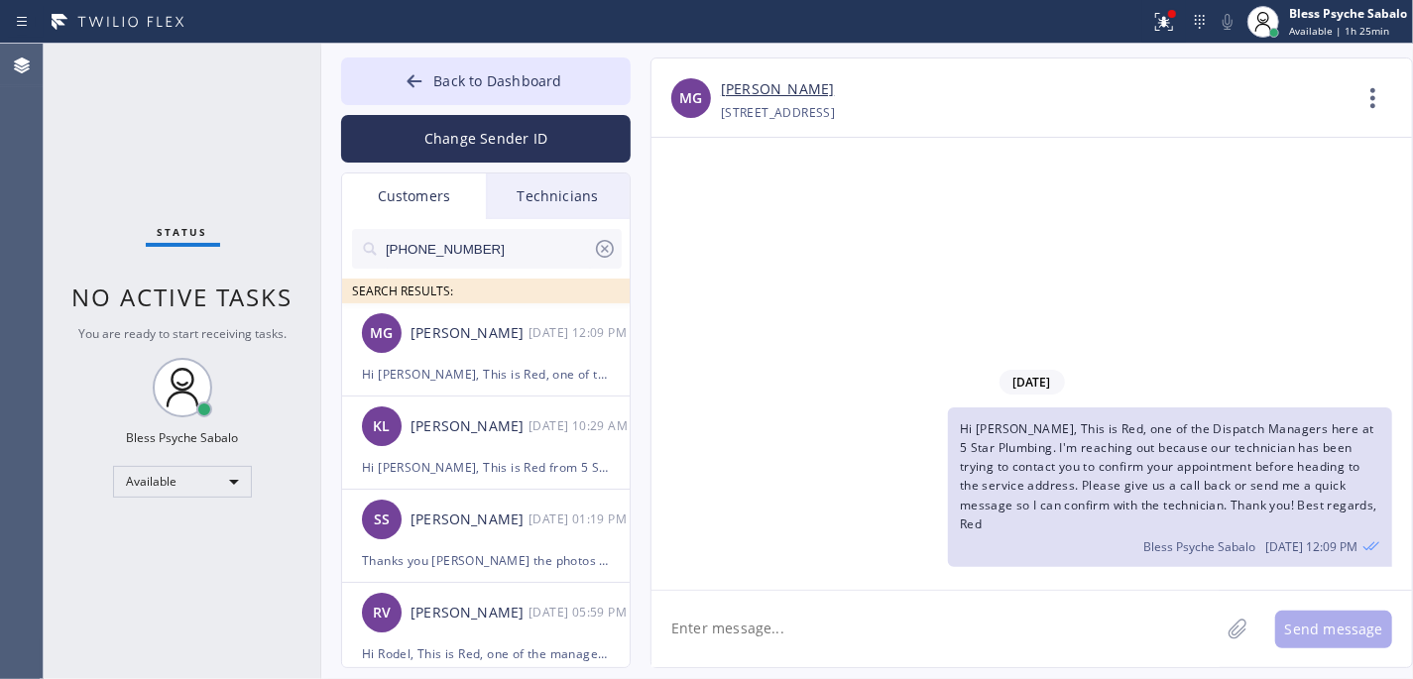
click at [539, 234] on input "[PHONE_NUMBER]" at bounding box center [488, 249] width 209 height 40
click at [552, 203] on div "Technicians" at bounding box center [558, 197] width 144 height 46
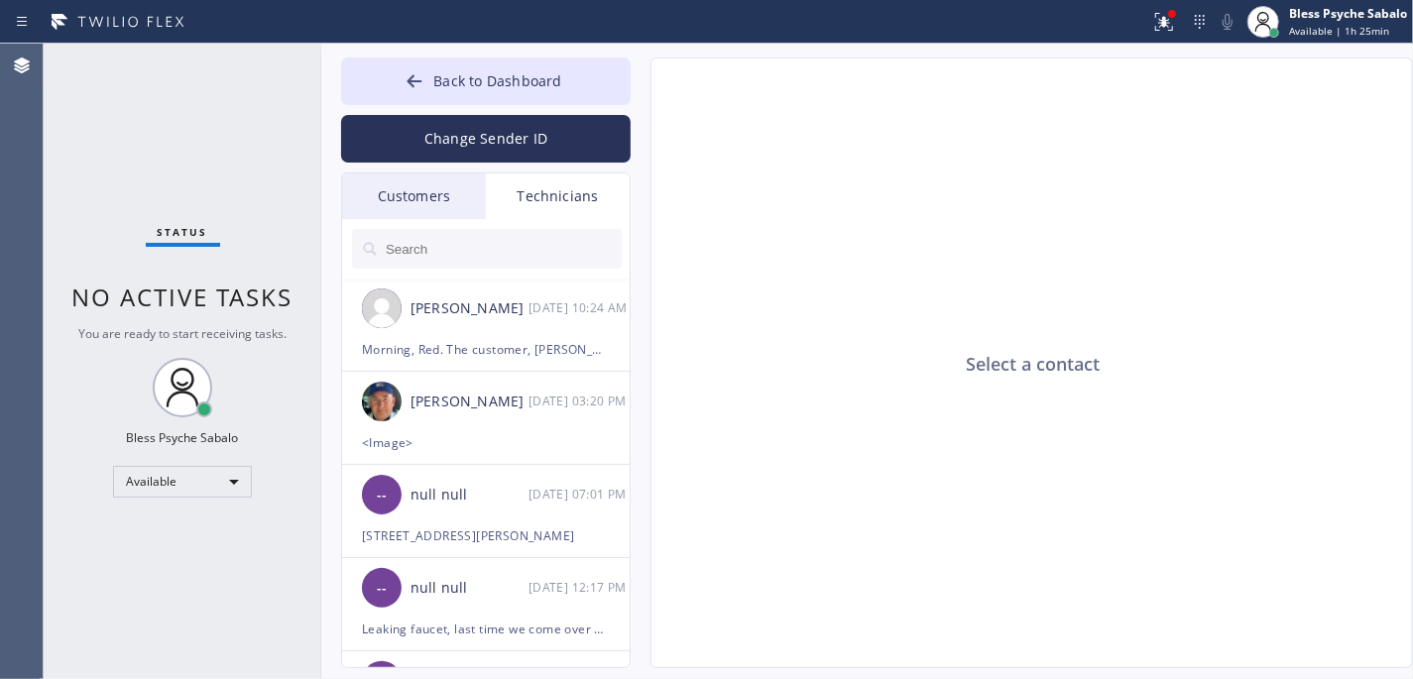
click at [529, 251] on input "text" at bounding box center [503, 249] width 238 height 40
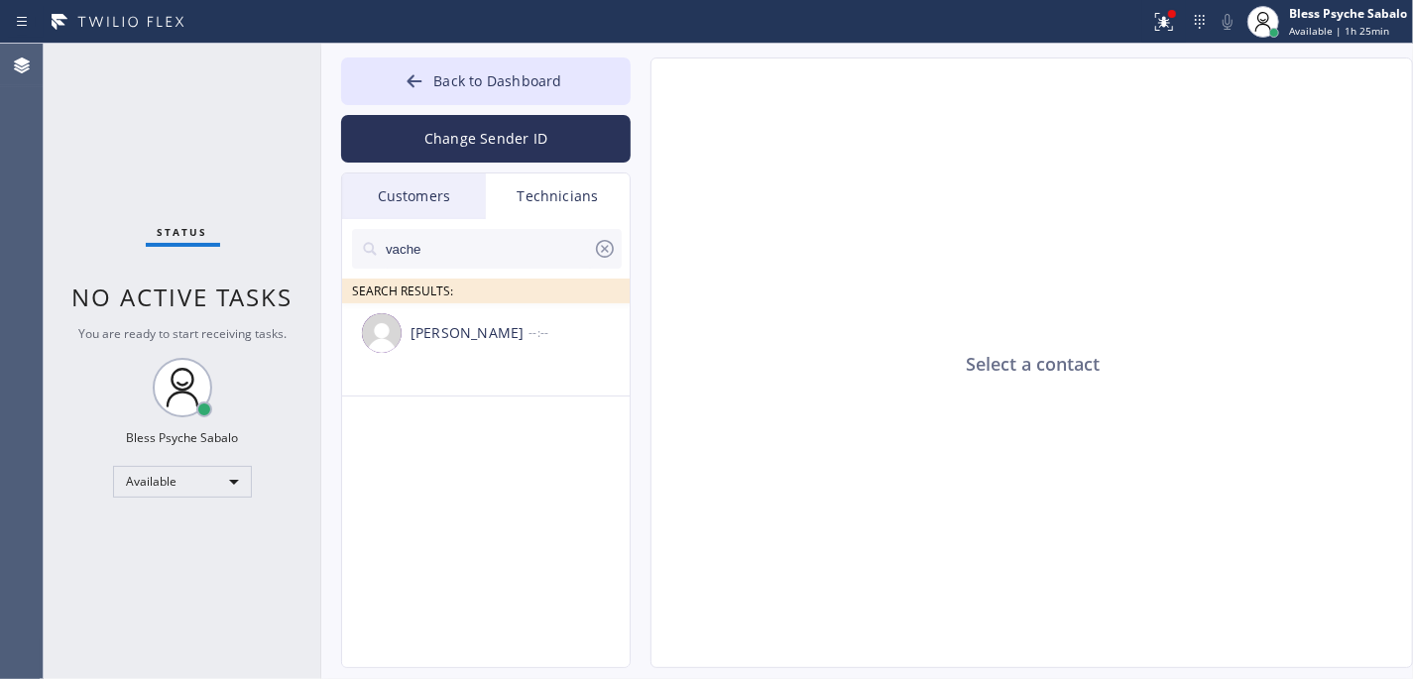
type input "vache"
click at [601, 244] on icon at bounding box center [605, 249] width 24 height 24
click at [571, 188] on div "Technicians" at bounding box center [558, 197] width 144 height 46
click at [569, 188] on div "Technicians" at bounding box center [558, 197] width 144 height 46
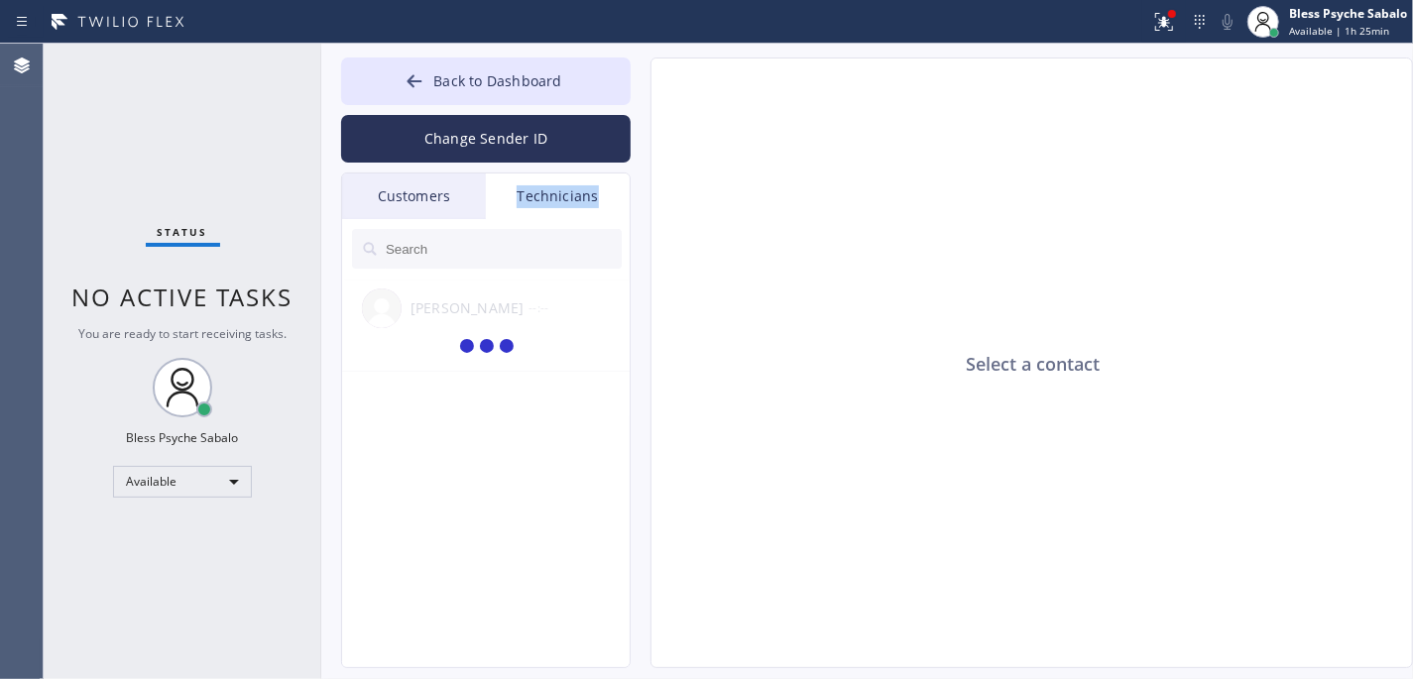
drag, startPoint x: 569, startPoint y: 188, endPoint x: 375, endPoint y: 204, distance: 195.0
click at [563, 190] on div "Technicians" at bounding box center [558, 197] width 144 height 46
drag, startPoint x: 375, startPoint y: 204, endPoint x: 579, endPoint y: 196, distance: 204.4
click at [377, 204] on div "Customers" at bounding box center [414, 197] width 144 height 46
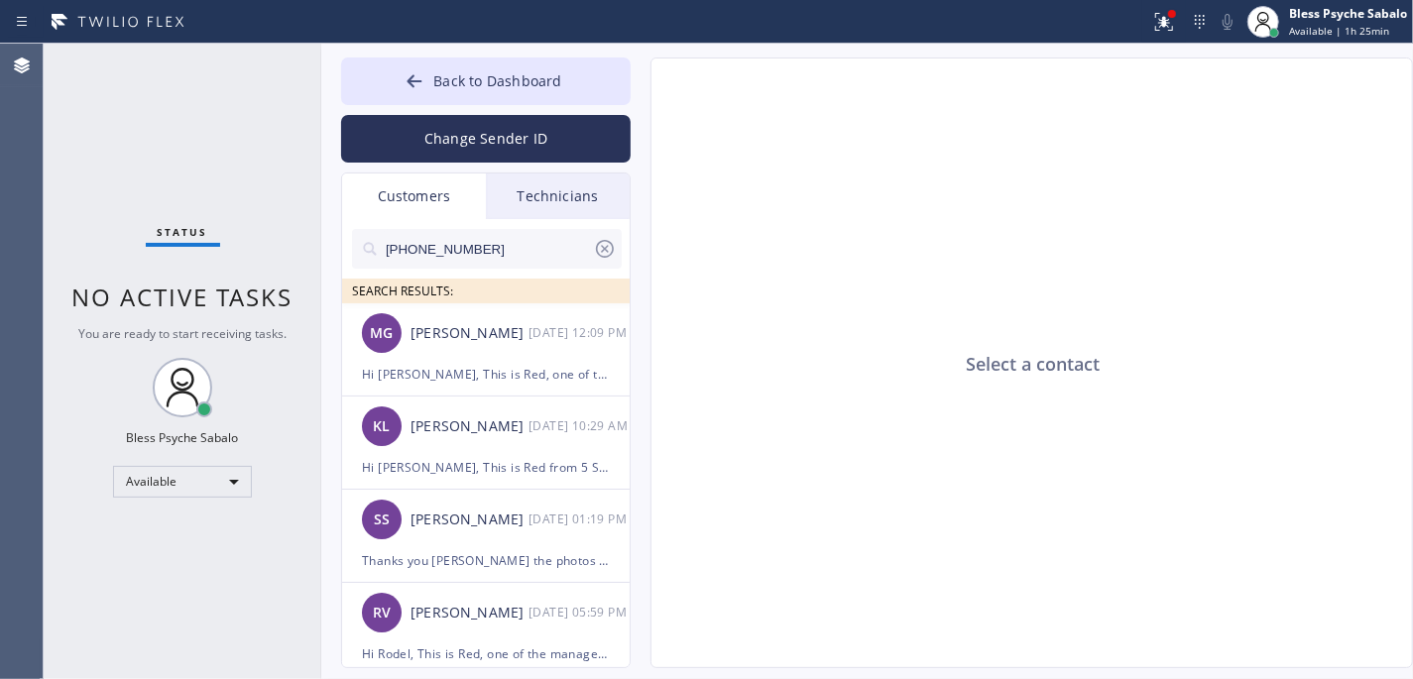
click at [589, 194] on div "Technicians" at bounding box center [558, 197] width 144 height 46
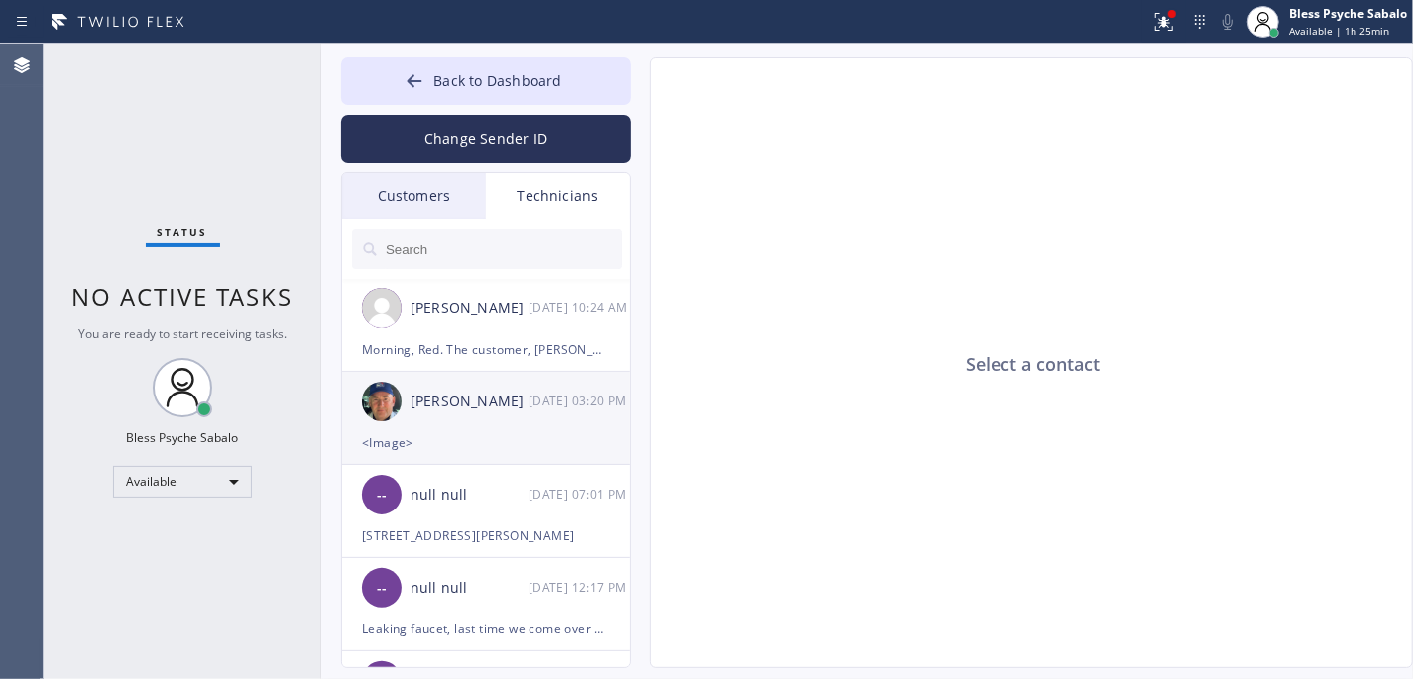
click at [445, 428] on div "[PERSON_NAME] [DATE] 03:20 PM" at bounding box center [487, 401] width 290 height 59
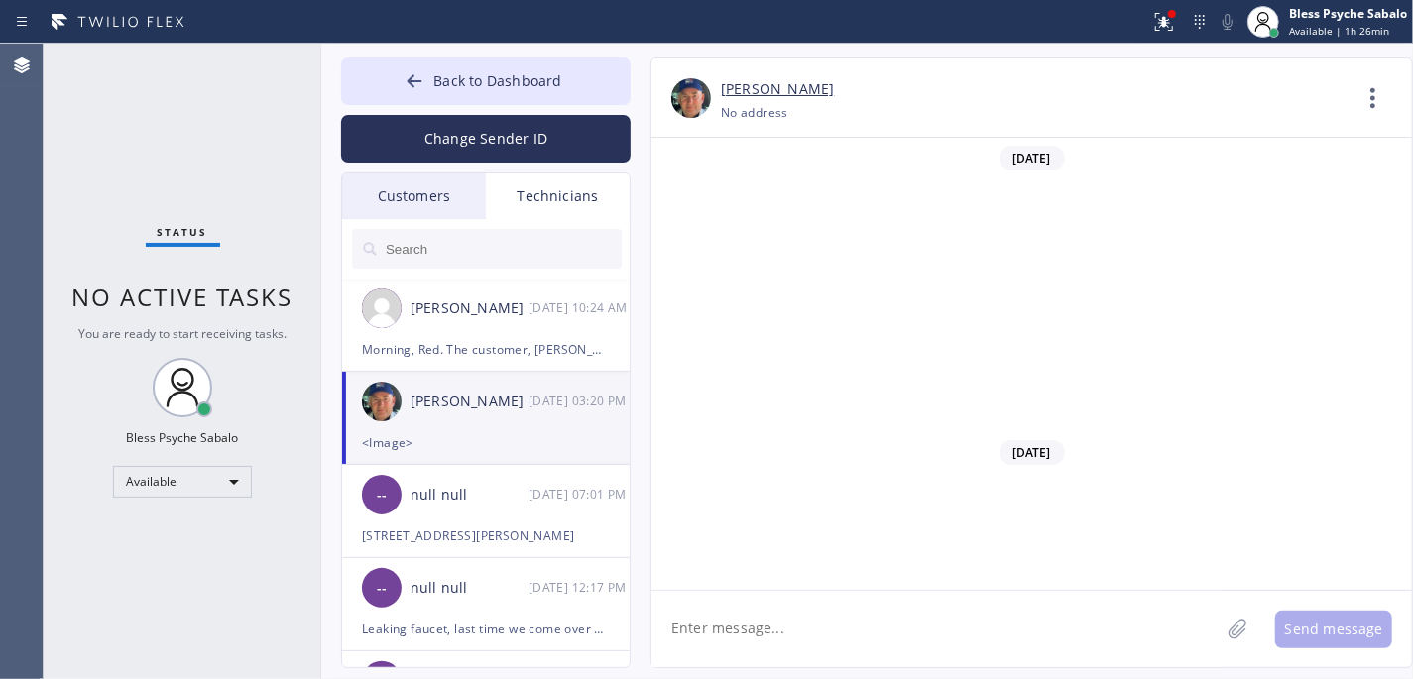
scroll to position [32404, 0]
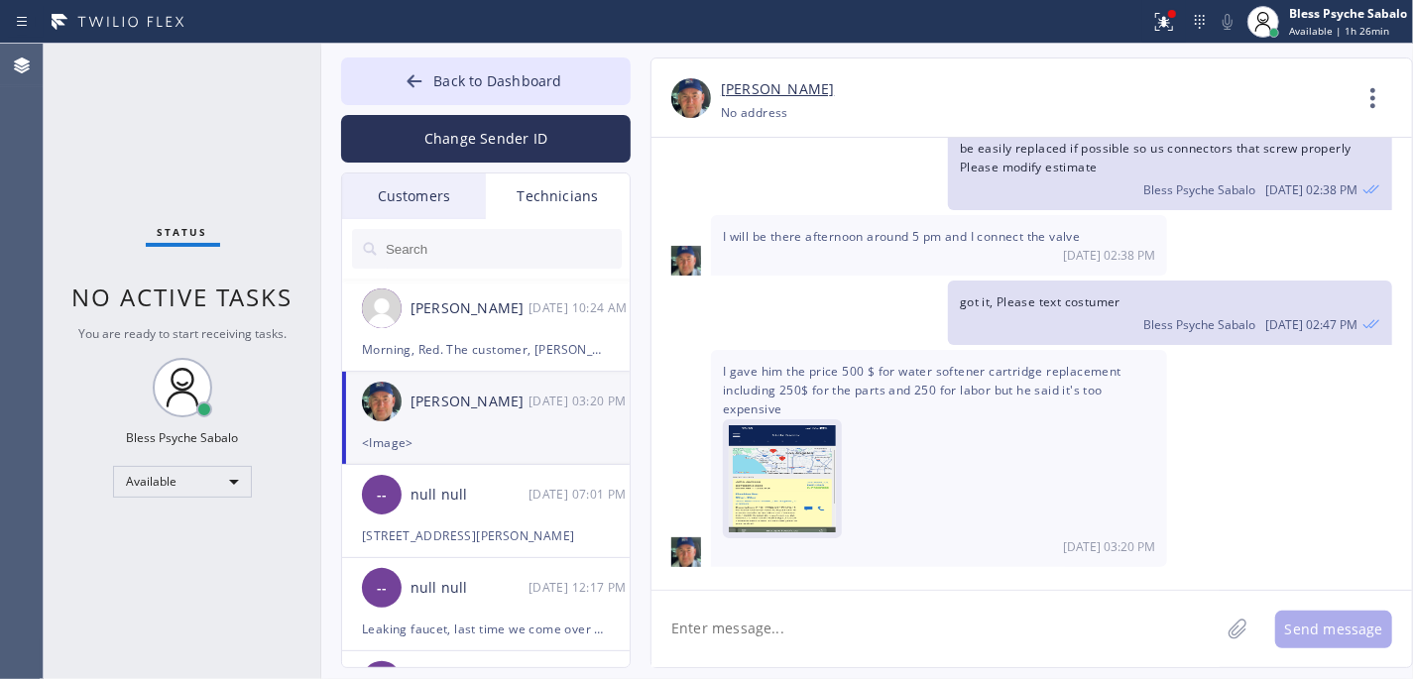
click at [757, 498] on img at bounding box center [782, 484] width 107 height 119
click at [441, 350] on div "Morning, Red. The customer, [PERSON_NAME], said his tenants aren't available [D…" at bounding box center [486, 349] width 248 height 23
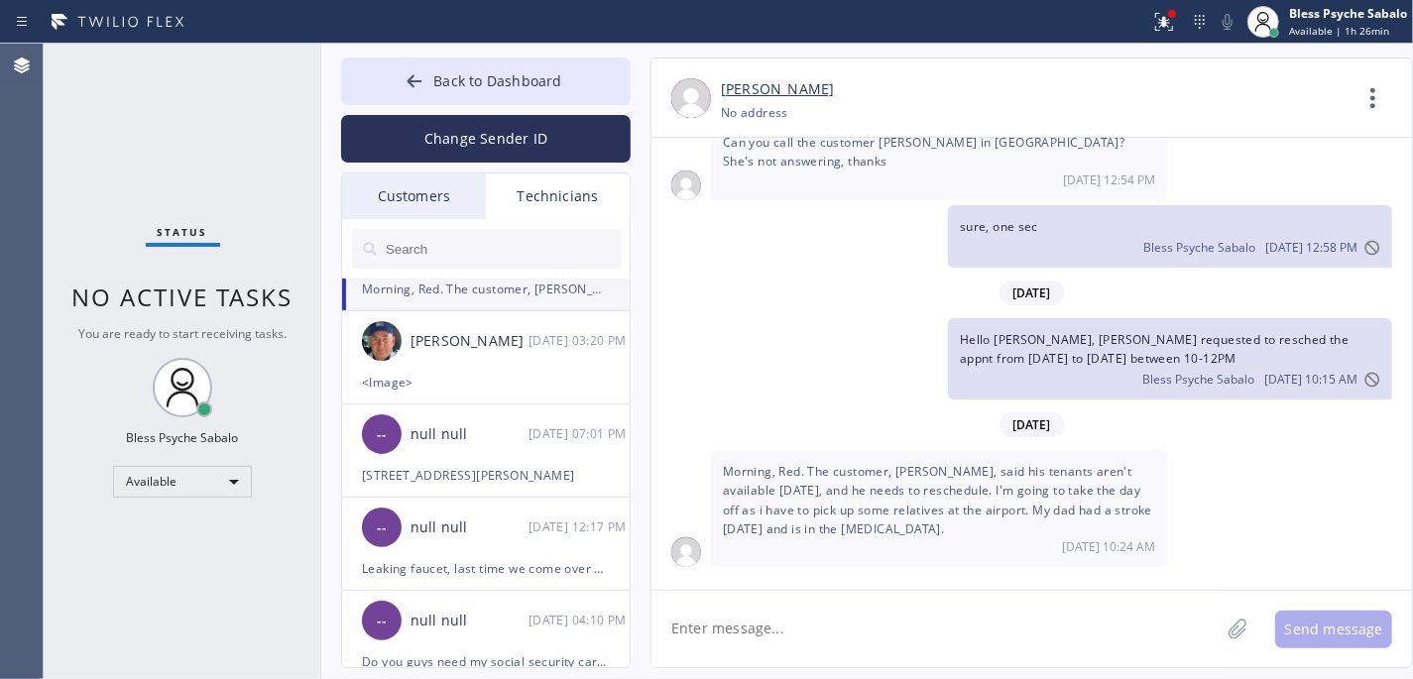
scroll to position [0, 0]
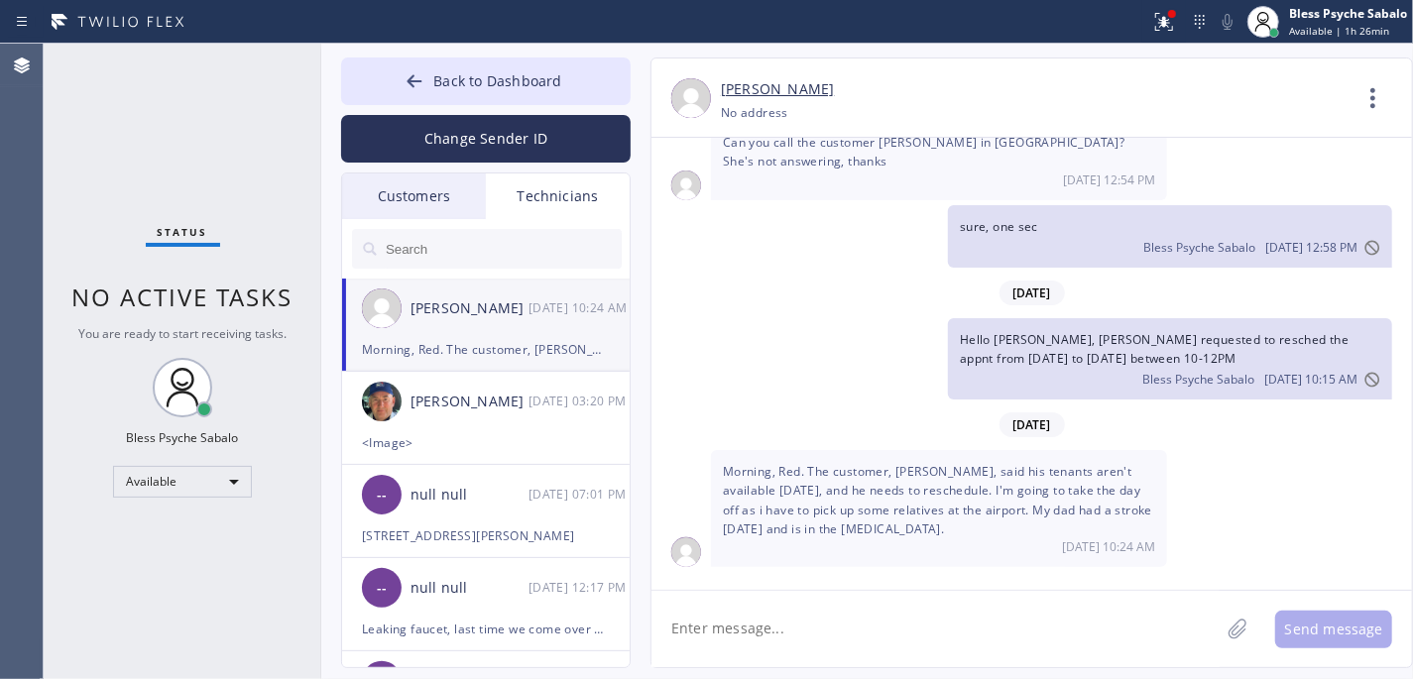
click at [502, 256] on input "text" at bounding box center [503, 249] width 238 height 40
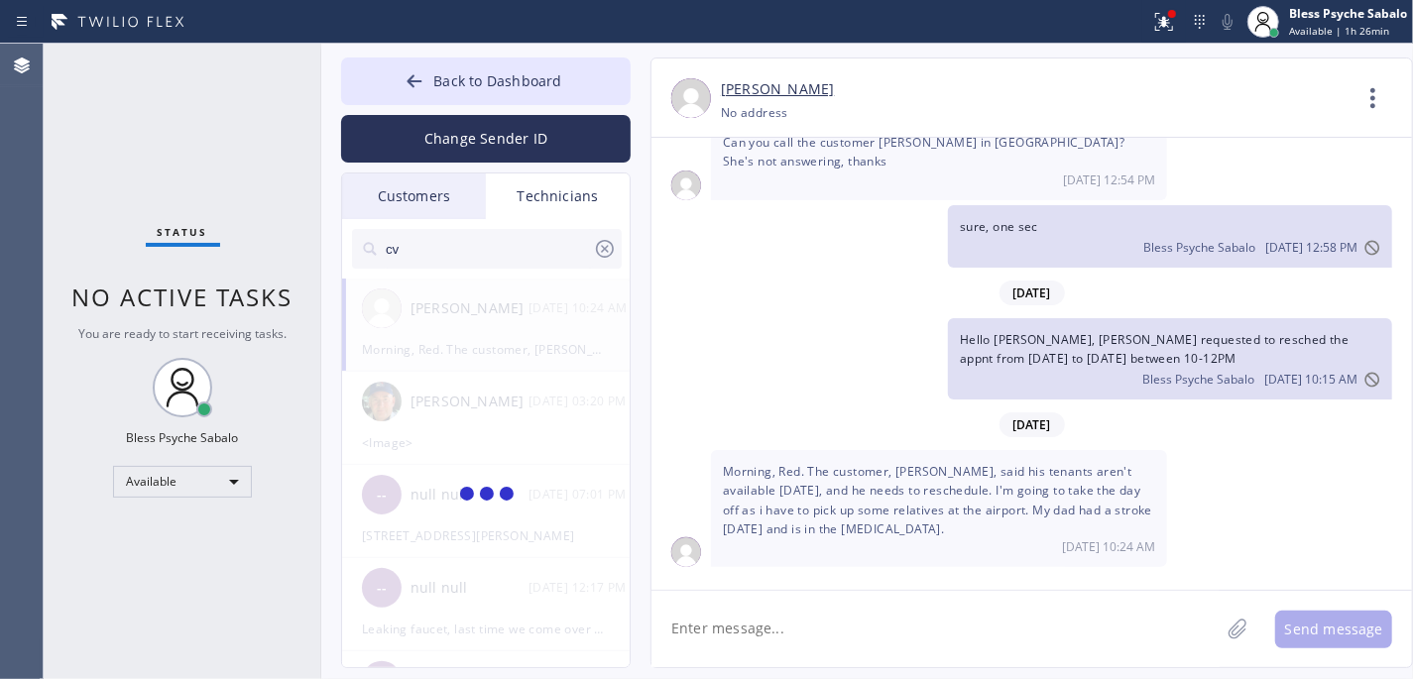
type input "c"
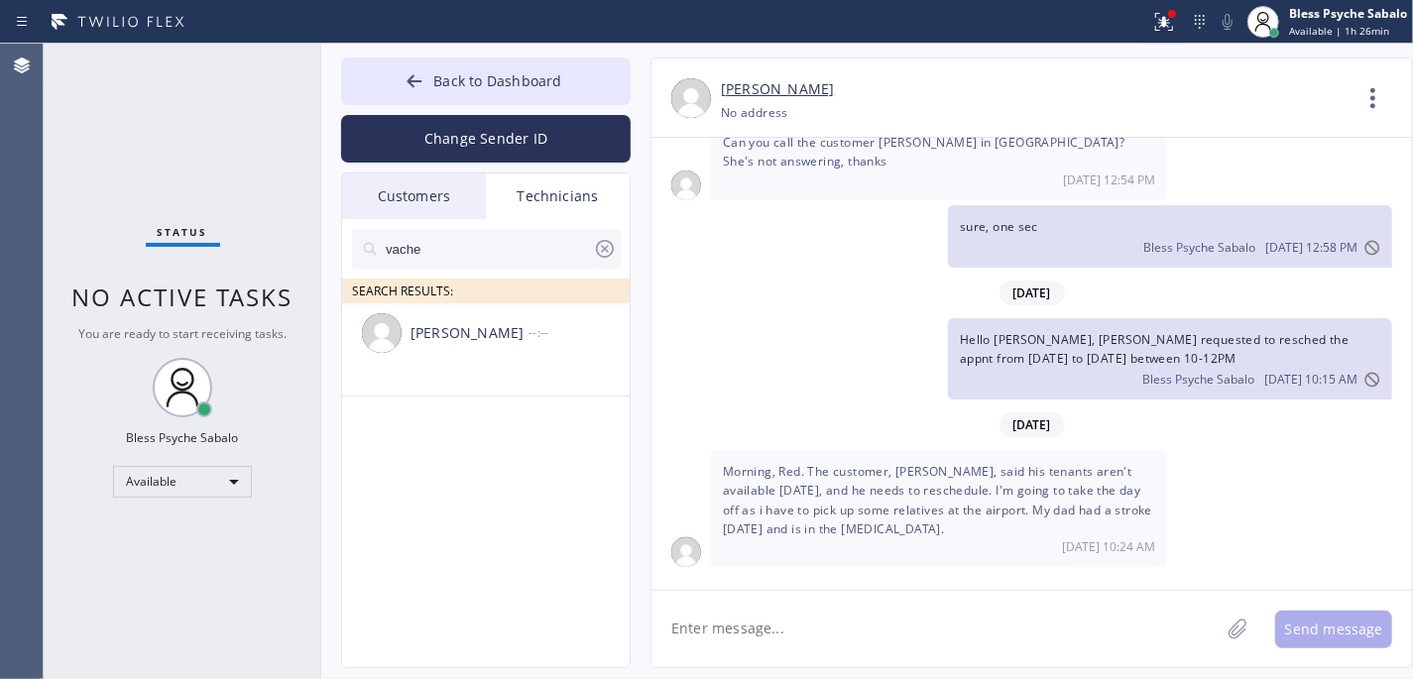
type input "vache"
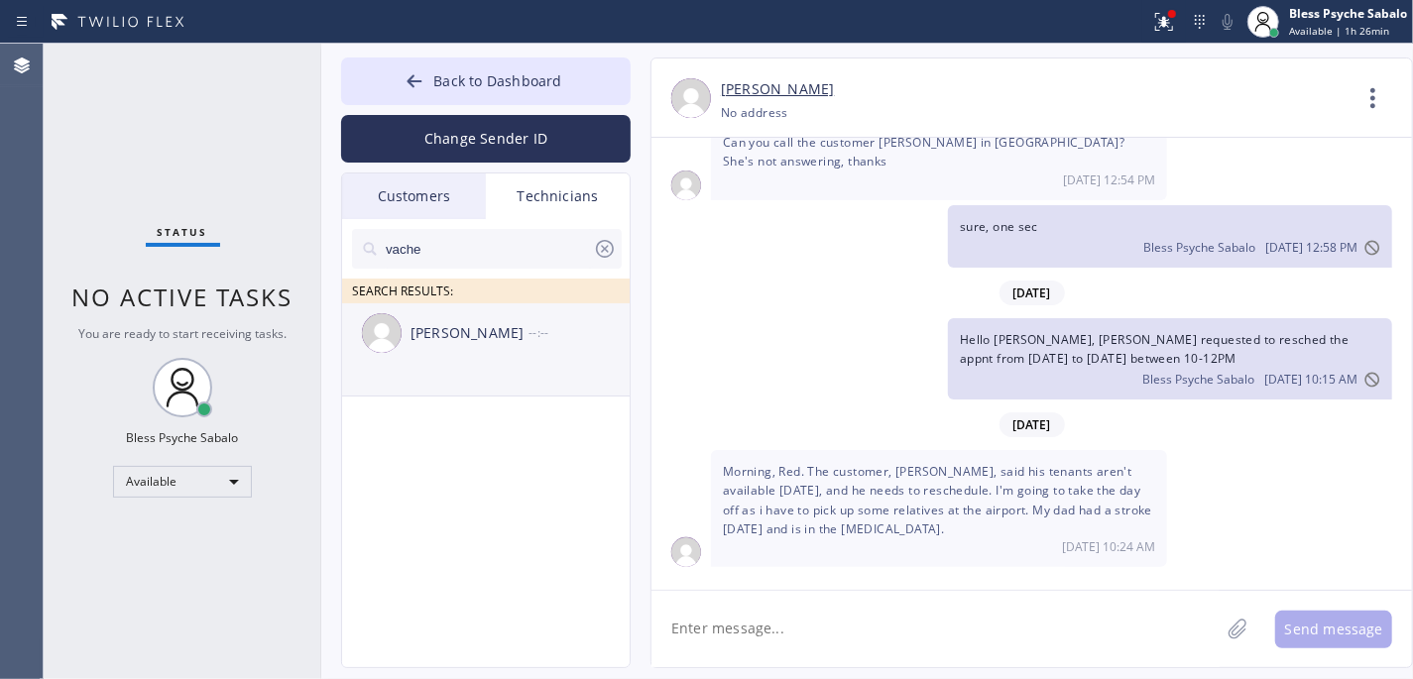
click at [549, 342] on div "--:--" at bounding box center [579, 332] width 103 height 23
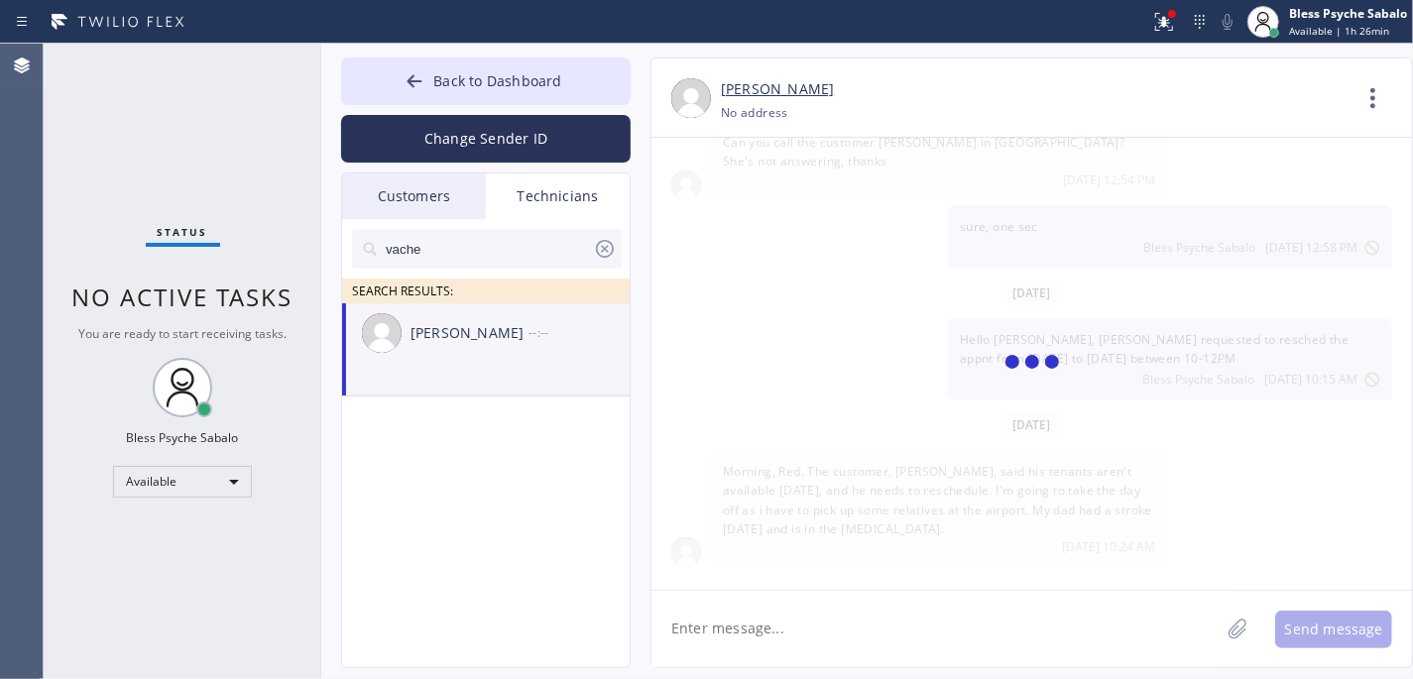
type input "[PHONE_NUMBER]"
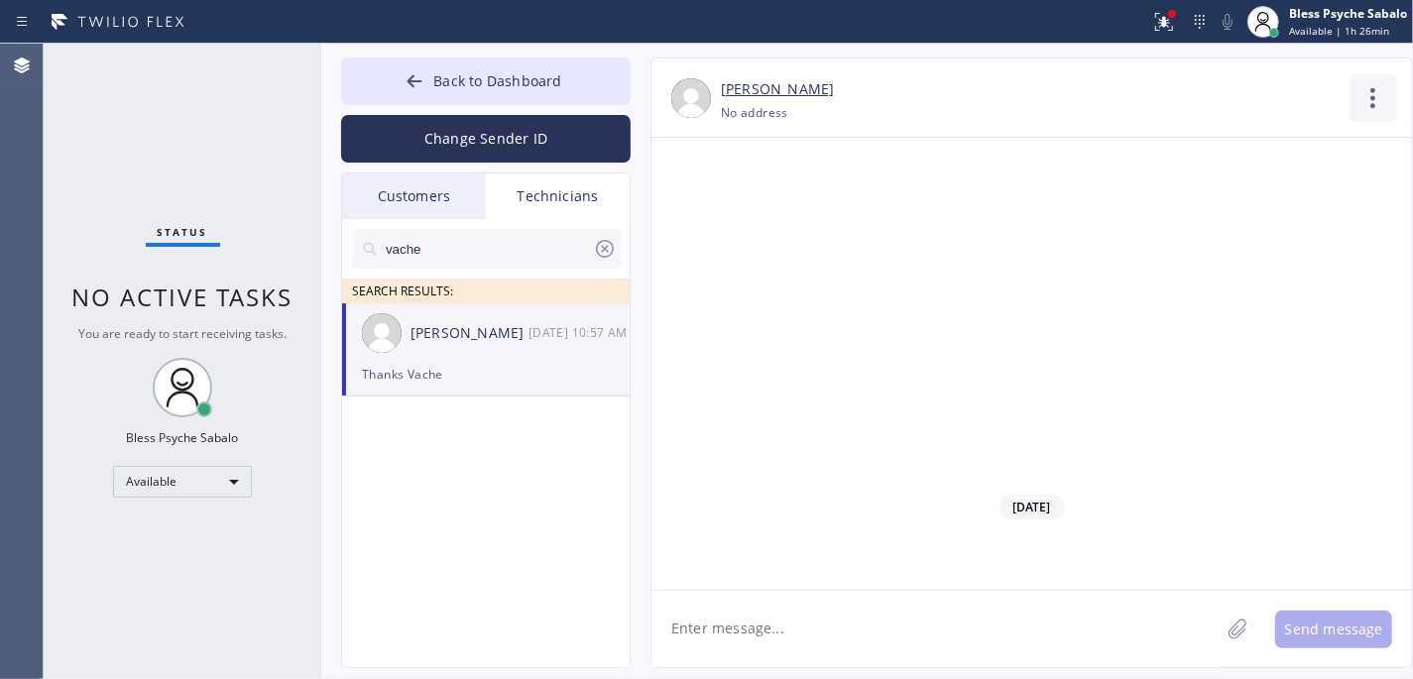
scroll to position [23689, 0]
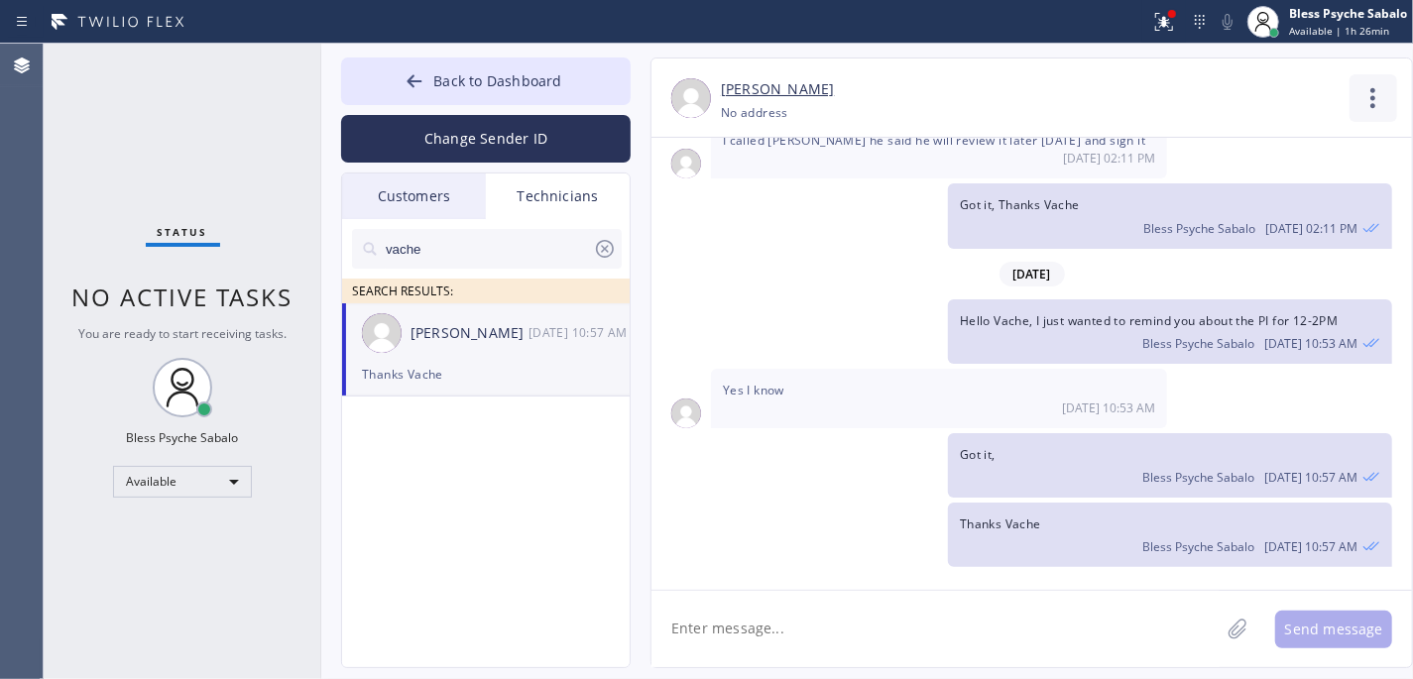
click at [1186, 84] on icon at bounding box center [1373, 98] width 48 height 48
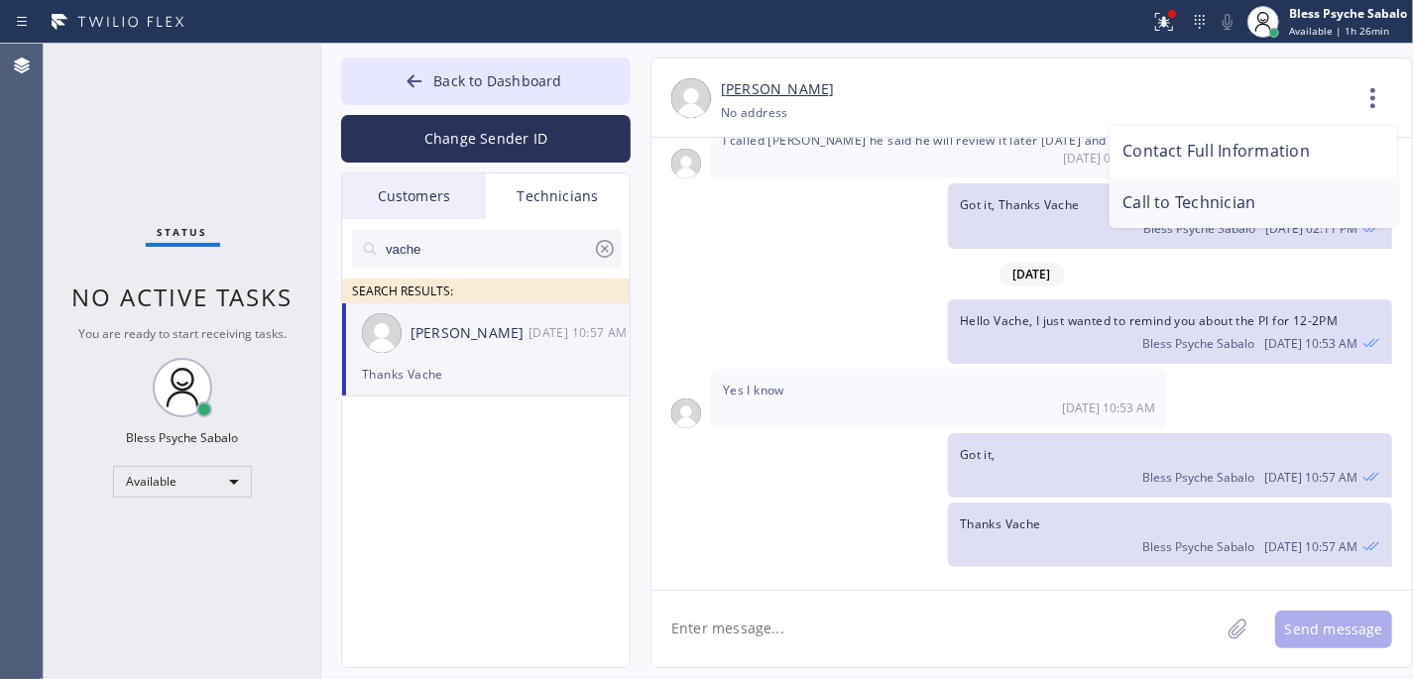
click at [1186, 199] on li "Call to Technician" at bounding box center [1253, 203] width 288 height 52
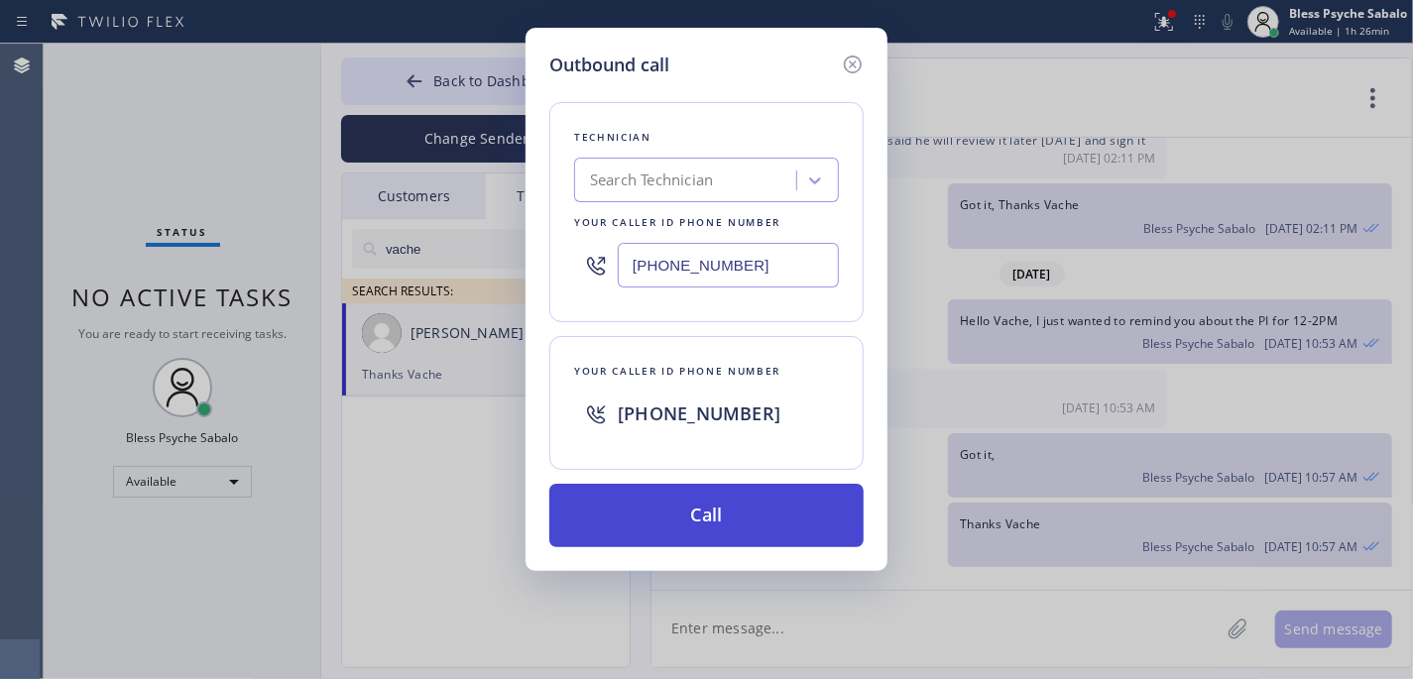
click at [718, 528] on button "Call" at bounding box center [706, 515] width 314 height 63
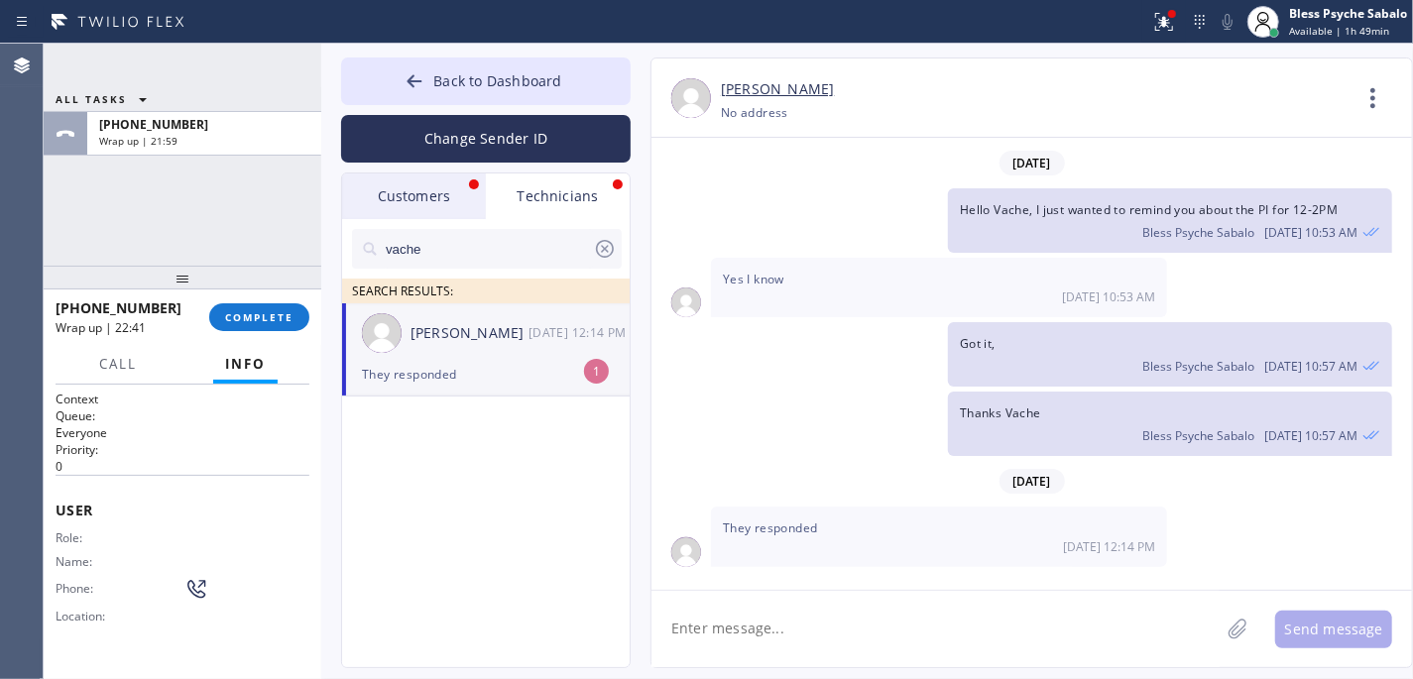
scroll to position [23800, 0]
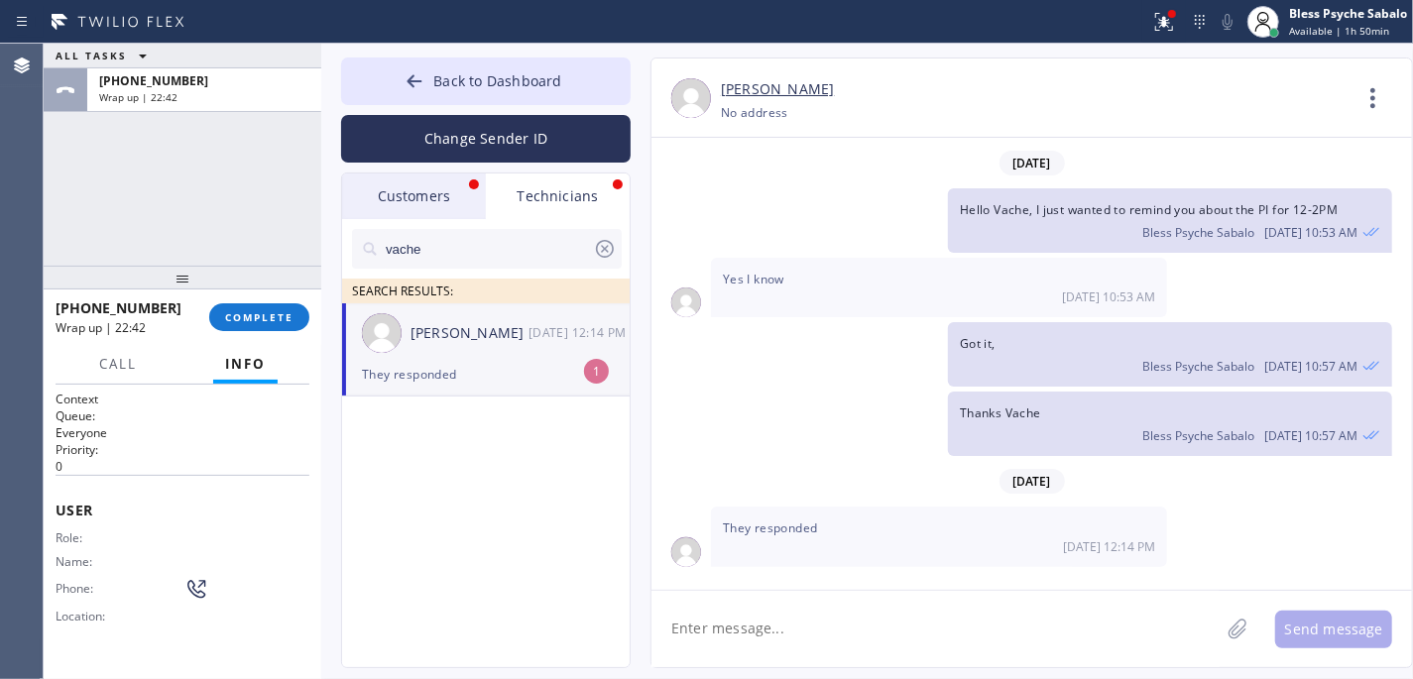
click at [486, 370] on div "They responded" at bounding box center [486, 374] width 248 height 23
click at [858, 624] on textarea at bounding box center [935, 629] width 568 height 76
click at [438, 202] on div "Customers" at bounding box center [414, 197] width 144 height 46
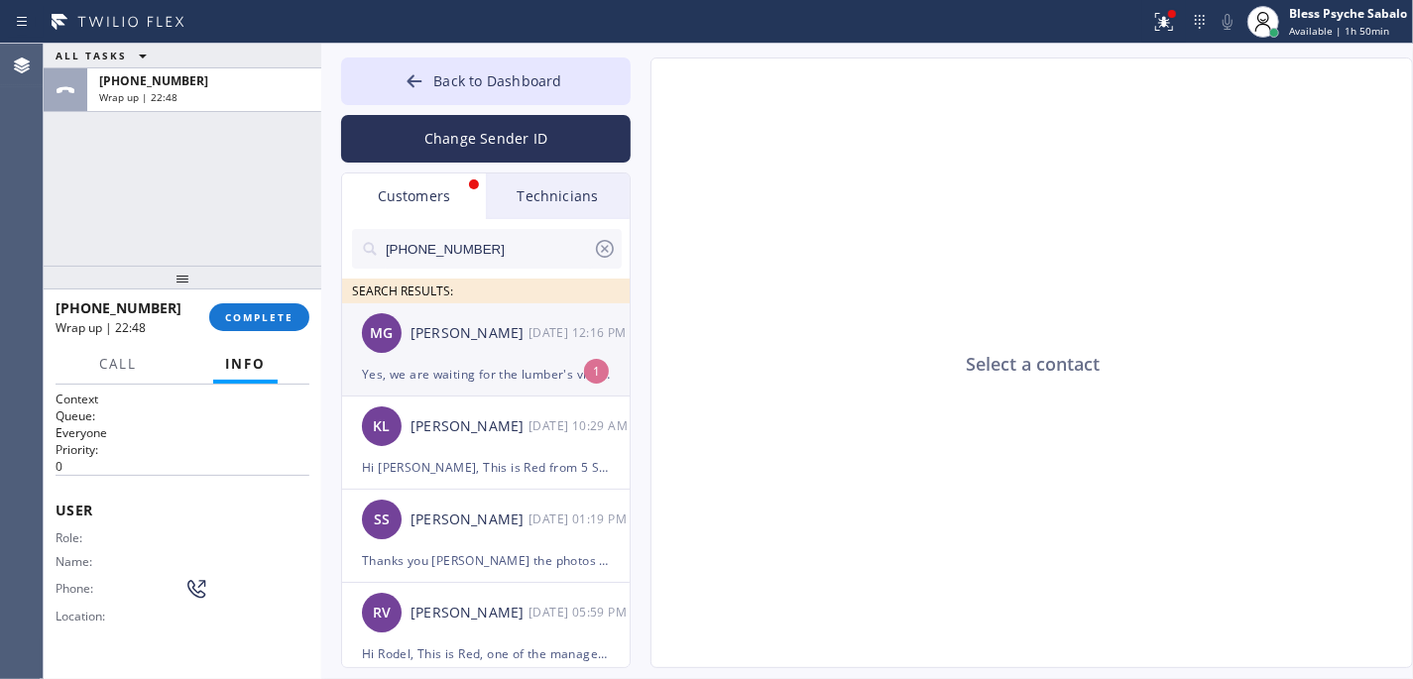
click at [508, 385] on div "Yes, we are waiting for the lumber's visit [DATE]. I just responded to the plum…" at bounding box center [486, 374] width 248 height 23
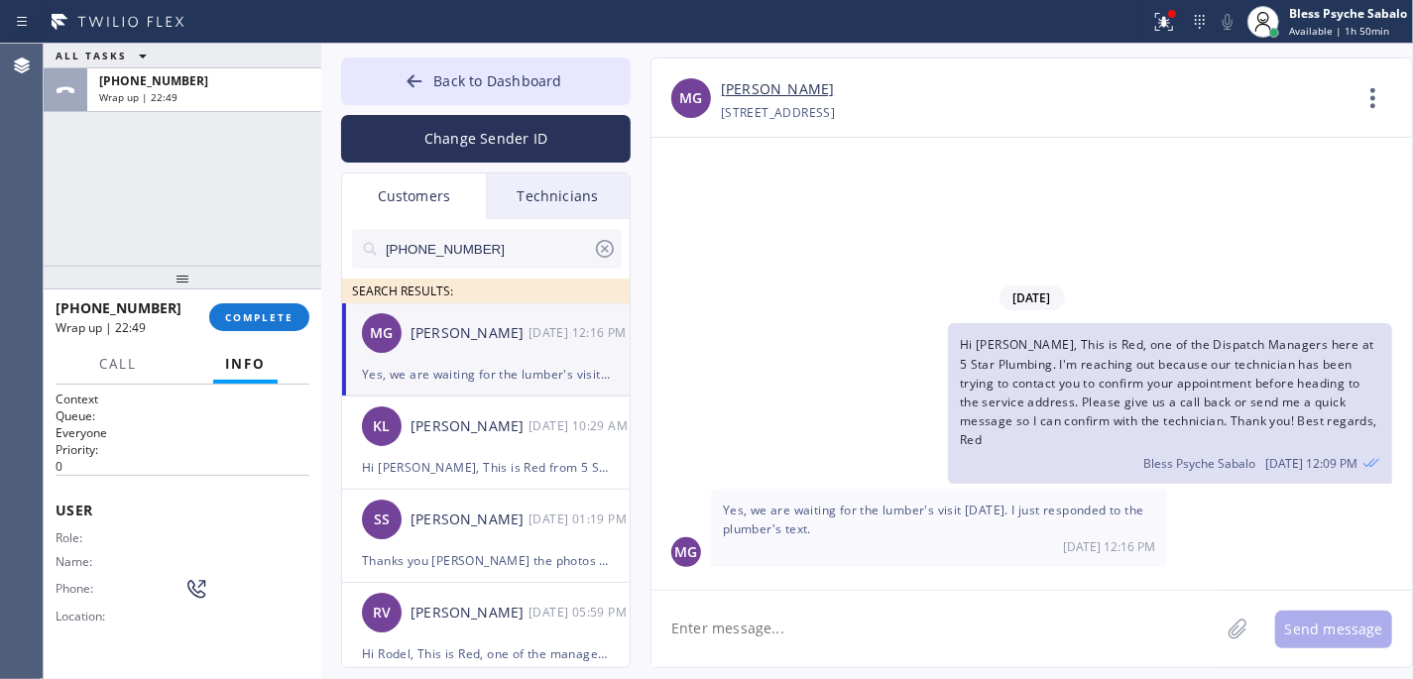
click at [937, 651] on textarea at bounding box center [935, 629] width 568 height 76
drag, startPoint x: 995, startPoint y: 636, endPoint x: 906, endPoint y: 616, distance: 91.4
click at [995, 637] on textarea at bounding box center [935, 629] width 568 height 76
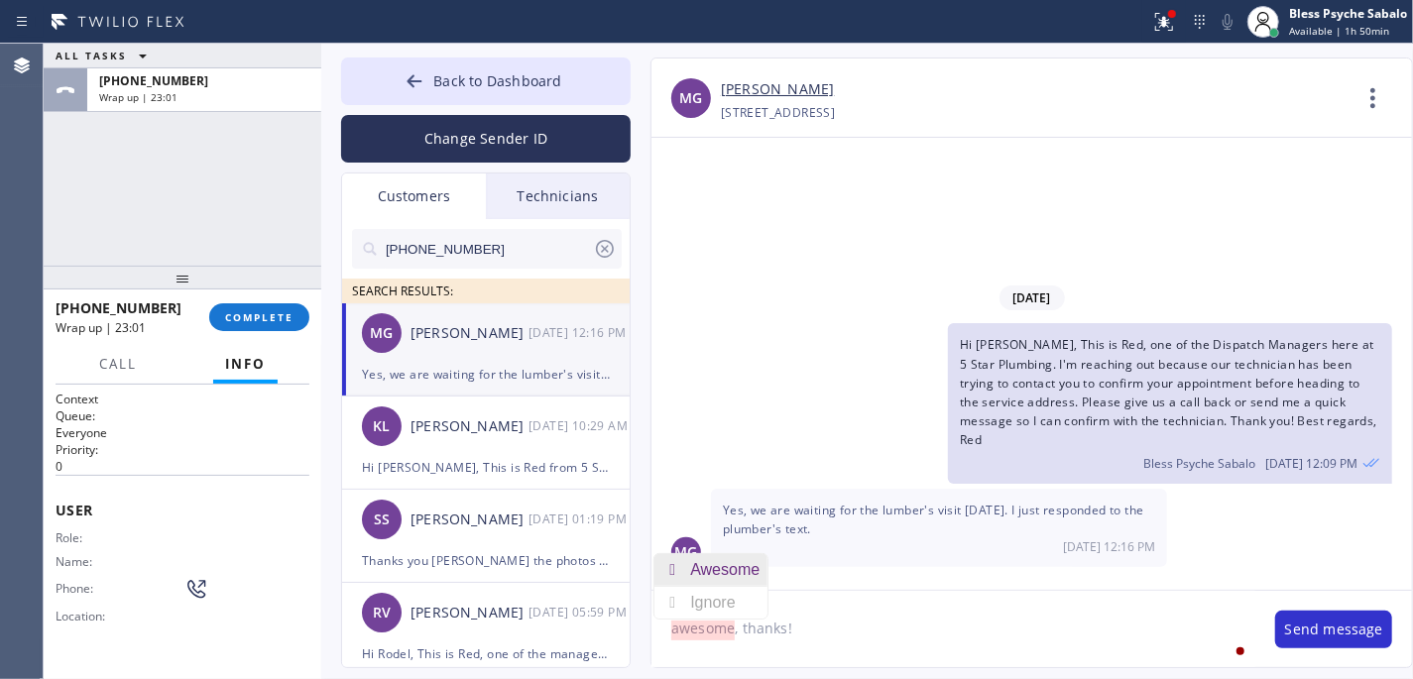
click at [727, 575] on div "Awesome" at bounding box center [728, 570] width 77 height 32
click at [876, 640] on textarea "Awesome, thanks!" at bounding box center [953, 629] width 604 height 76
type textarea "Awesome, thanks!"
drag, startPoint x: 1349, startPoint y: 643, endPoint x: 1330, endPoint y: 625, distance: 27.4
click at [1186, 638] on div "Awesome, thanks! Awesome, thanks! Send message" at bounding box center [1031, 628] width 760 height 77
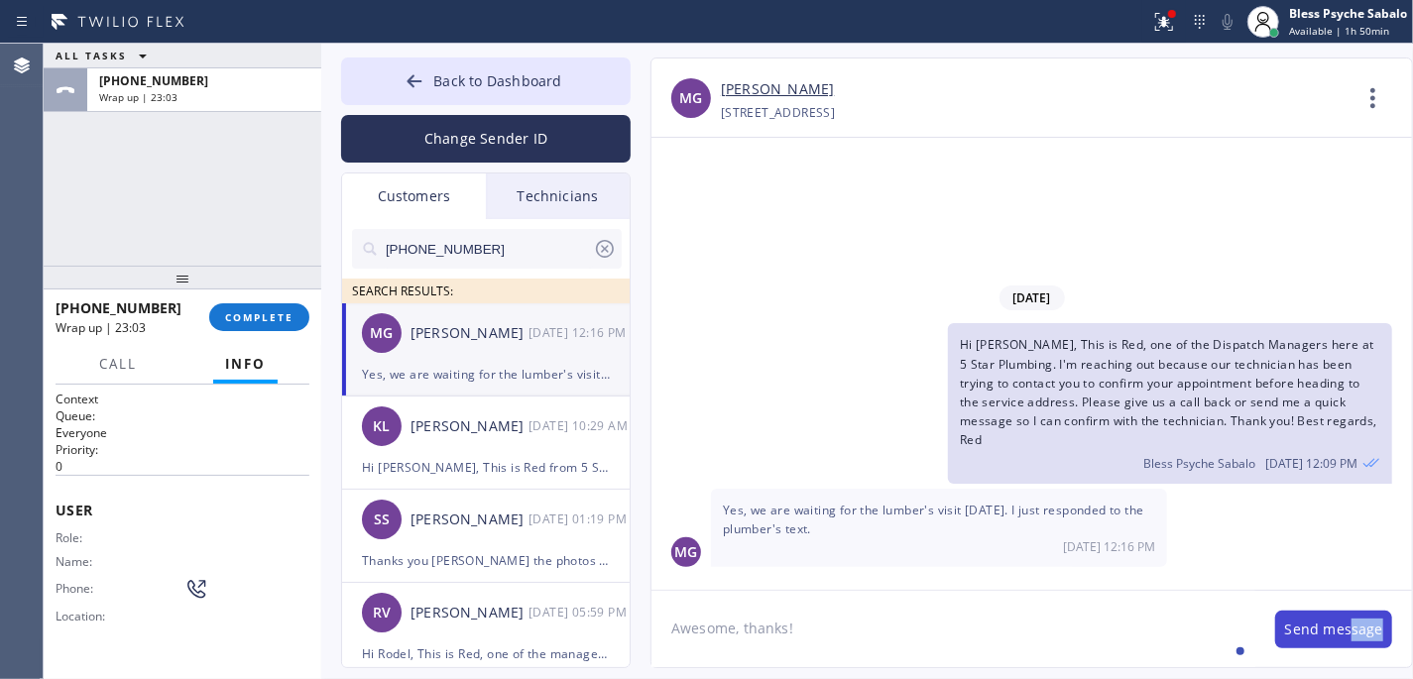
click at [1186, 616] on button "Send message" at bounding box center [1333, 630] width 117 height 38
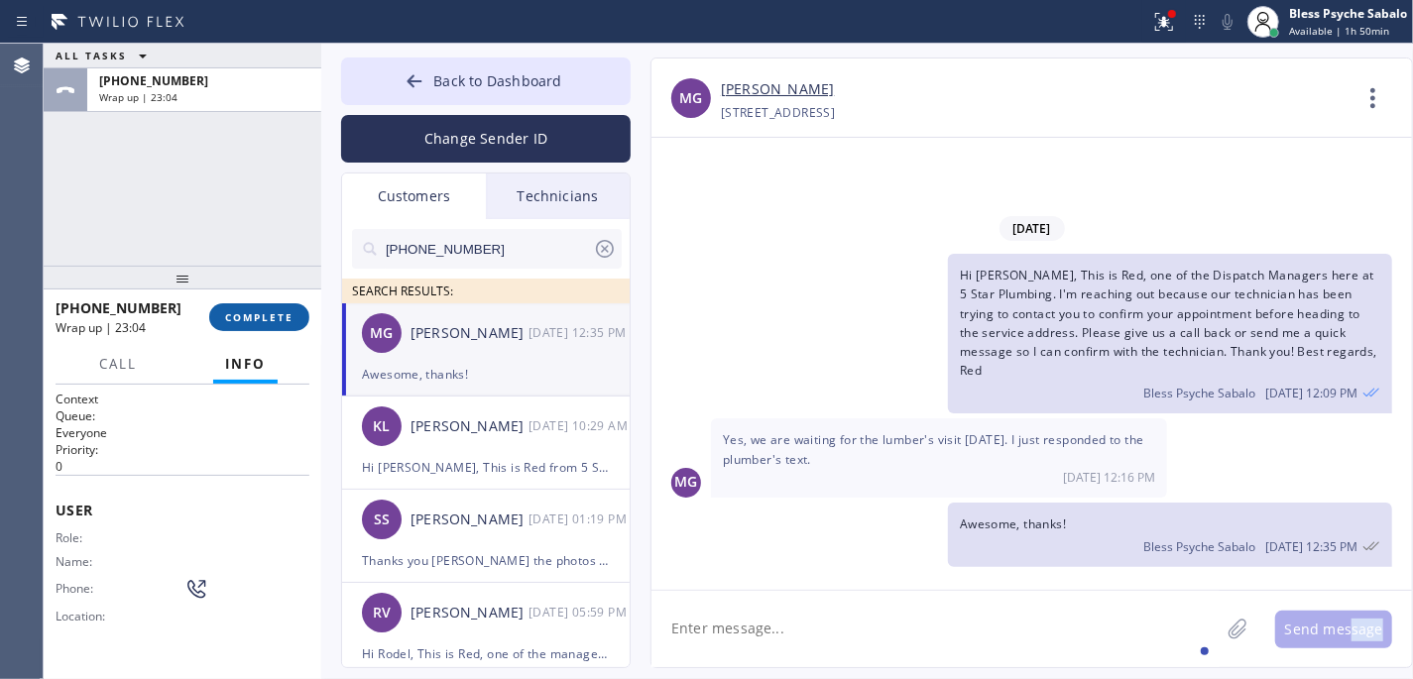
click at [295, 329] on button "COMPLETE" at bounding box center [259, 317] width 100 height 28
click at [235, 178] on div "ALL TASKS ALL TASKS ACTIVE TASKS TASKS IN WRAP UP [PHONE_NUMBER] Wrap up | 23:05" at bounding box center [183, 155] width 278 height 222
